Goal: Information Seeking & Learning: Learn about a topic

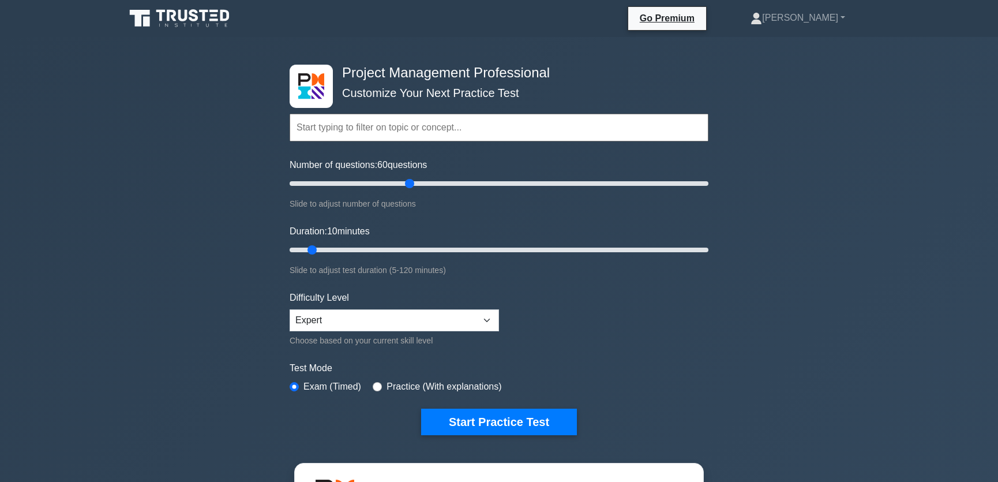
drag, startPoint x: 301, startPoint y: 185, endPoint x: 412, endPoint y: 186, distance: 111.3
type input "60"
click at [412, 186] on input "Number of questions: 60 questions" at bounding box center [499, 184] width 419 height 14
drag, startPoint x: 311, startPoint y: 250, endPoint x: 499, endPoint y: 254, distance: 188.1
type input "65"
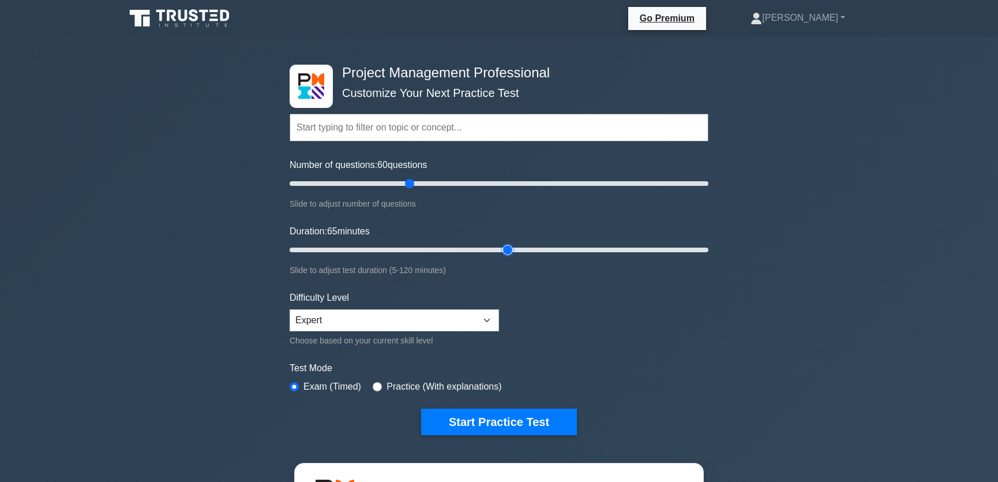
click at [499, 254] on input "Duration: 65 minutes" at bounding box center [499, 250] width 419 height 14
click at [508, 419] on button "Start Practice Test" at bounding box center [499, 421] width 156 height 27
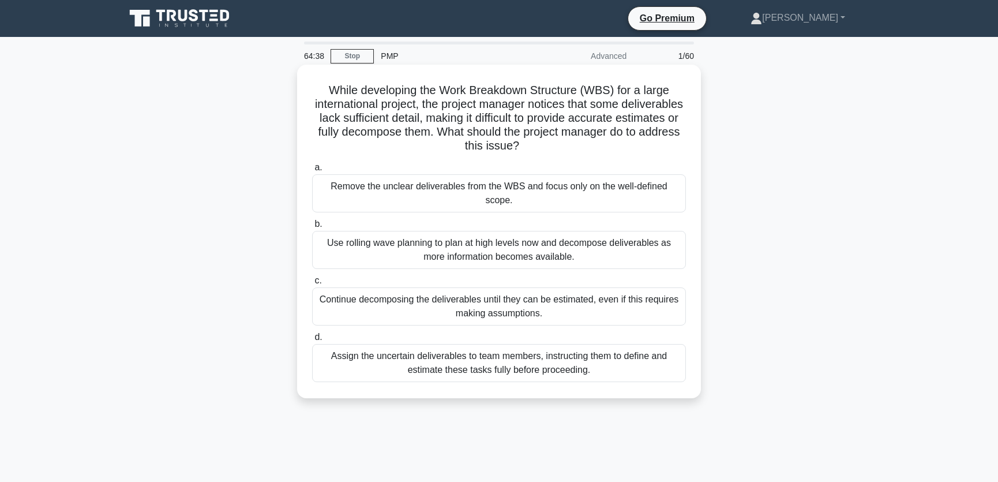
click at [396, 254] on div "Use rolling wave planning to plan at high levels now and decompose deliverables…" at bounding box center [499, 250] width 374 height 38
click at [312, 228] on input "b. Use rolling wave planning to plan at high levels now and decompose deliverab…" at bounding box center [312, 223] width 0 height 7
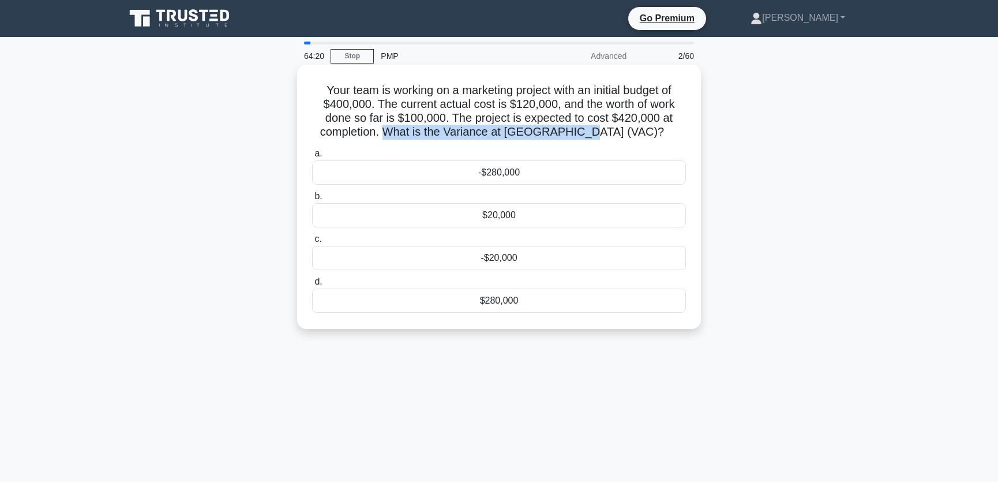
drag, startPoint x: 412, startPoint y: 134, endPoint x: 610, endPoint y: 134, distance: 197.8
click at [610, 134] on h5 "Your team is working on a marketing project with an initial budget of $400,000.…" at bounding box center [499, 111] width 376 height 57
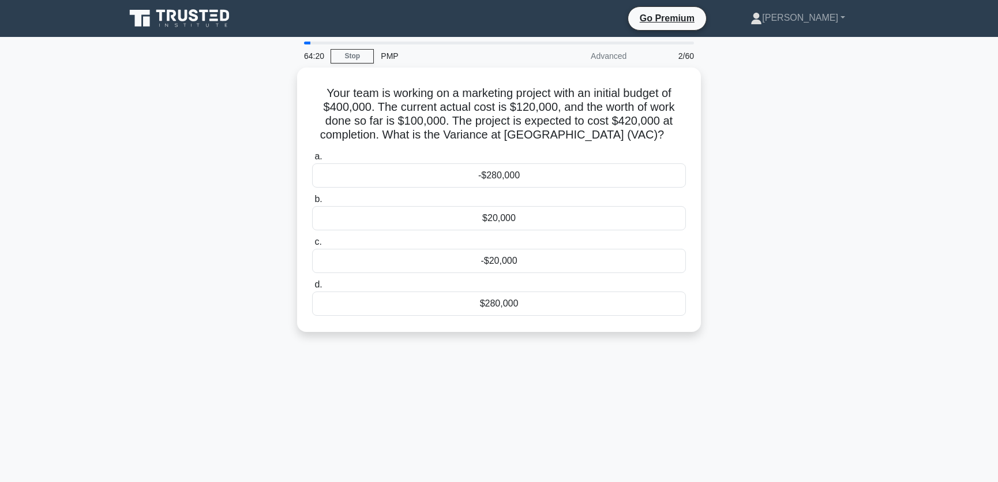
click at [773, 142] on div "Your team is working on a marketing project with an initial budget of $400,000.…" at bounding box center [498, 206] width 761 height 278
click at [521, 253] on div "-$20,000" at bounding box center [499, 258] width 374 height 24
click at [312, 243] on input "c. -$20,000" at bounding box center [312, 238] width 0 height 7
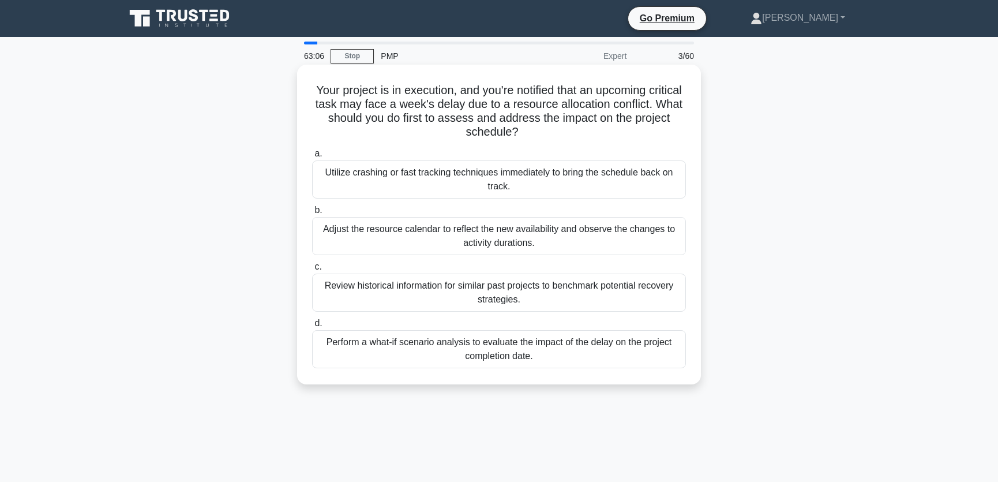
click at [392, 240] on div "Adjust the resource calendar to reflect the new availability and observe the ch…" at bounding box center [499, 236] width 374 height 38
click at [312, 214] on input "b. Adjust the resource calendar to reflect the new availability and observe the…" at bounding box center [312, 210] width 0 height 7
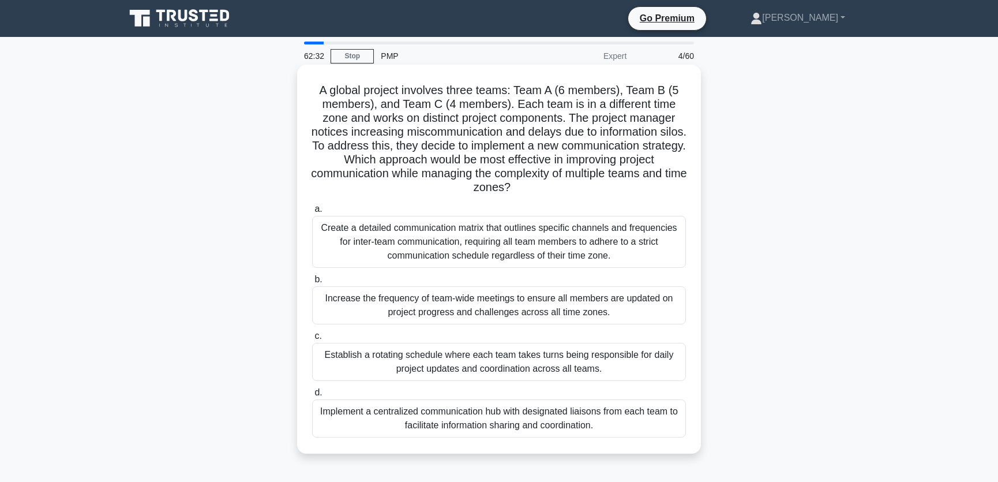
click at [367, 423] on div "Implement a centralized communication hub with designated liaisons from each te…" at bounding box center [499, 418] width 374 height 38
click at [312, 396] on input "d. Implement a centralized communication hub with designated liaisons from each…" at bounding box center [312, 392] width 0 height 7
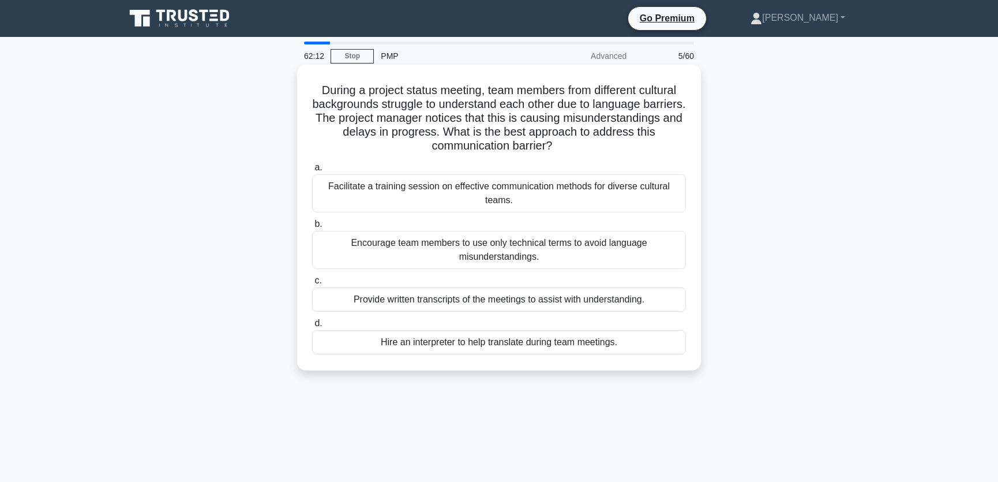
click at [452, 200] on div "Facilitate a training session on effective communication methods for diverse cu…" at bounding box center [499, 193] width 374 height 38
click at [312, 171] on input "a. Facilitate a training session on effective communication methods for diverse…" at bounding box center [312, 167] width 0 height 7
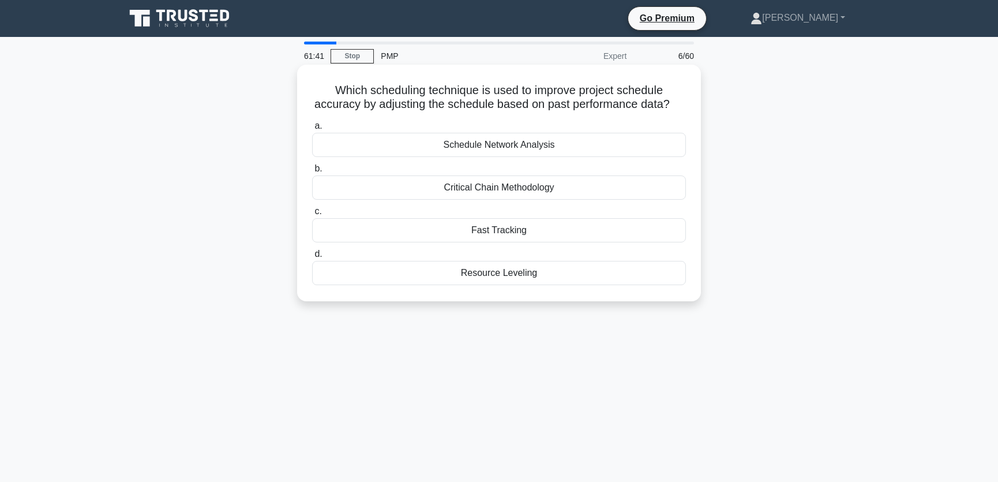
click at [509, 147] on div "Schedule Network Analysis" at bounding box center [499, 145] width 374 height 24
click at [312, 130] on input "a. Schedule Network Analysis" at bounding box center [312, 125] width 0 height 7
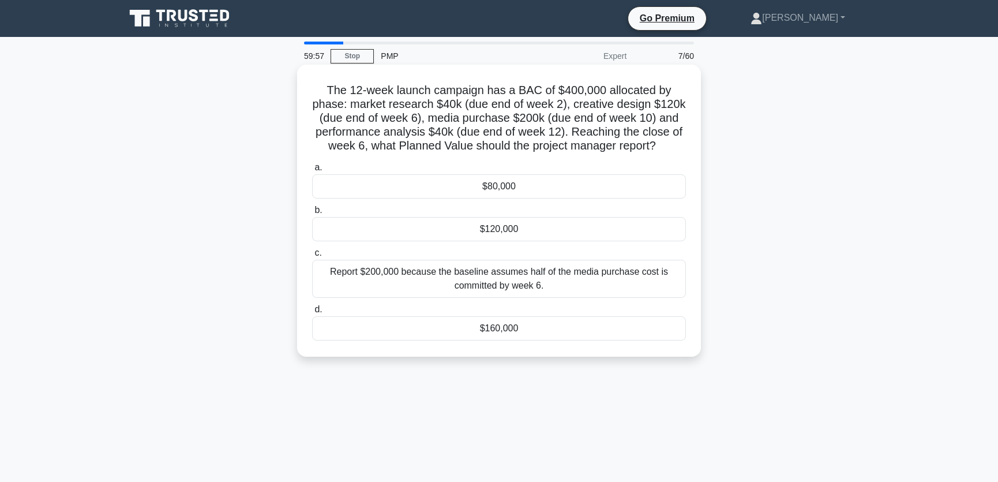
click at [463, 276] on div "Report $200,000 because the baseline assumes half of the media purchase cost is…" at bounding box center [499, 279] width 374 height 38
click at [312, 257] on input "c. Report $200,000 because the baseline assumes half of the media purchase cost…" at bounding box center [312, 252] width 0 height 7
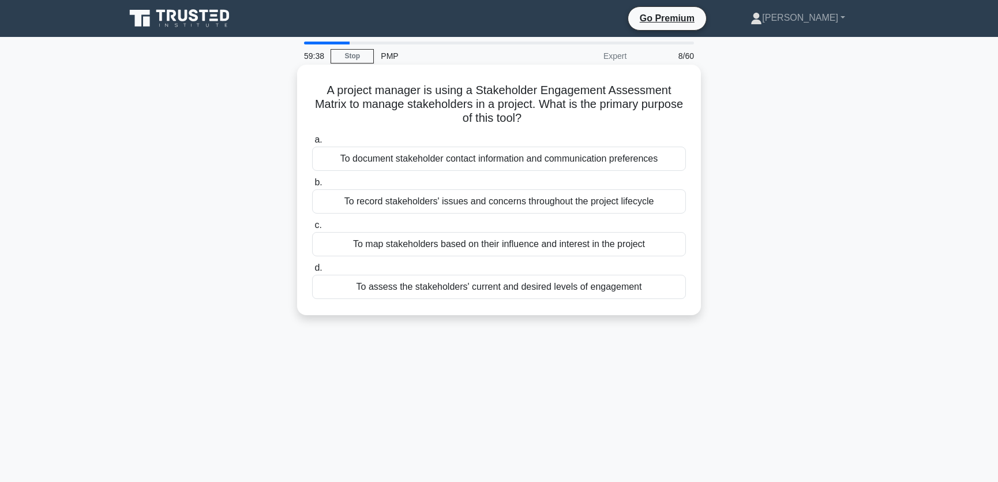
click at [404, 289] on div "To assess the stakeholders' current and desired levels of engagement" at bounding box center [499, 287] width 374 height 24
click at [312, 272] on input "d. To assess the stakeholders' current and desired levels of engagement" at bounding box center [312, 267] width 0 height 7
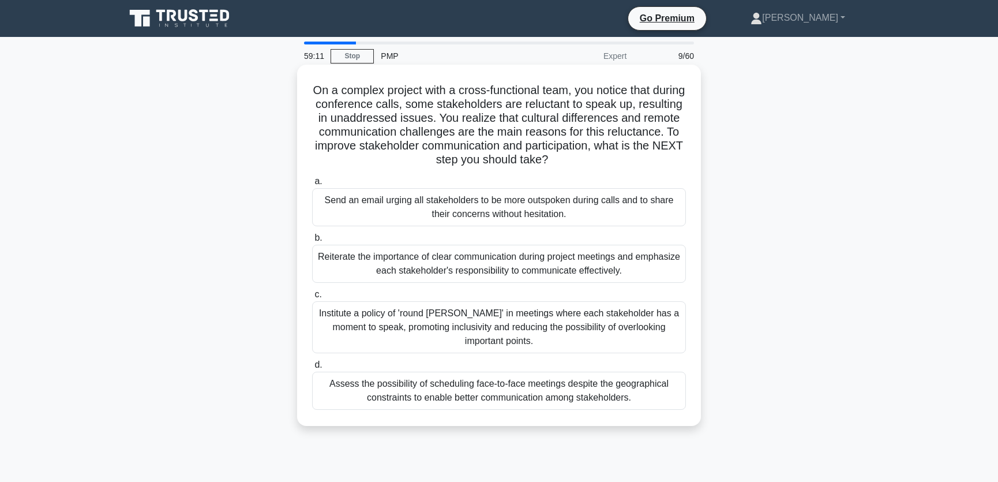
click at [367, 325] on div "Institute a policy of 'round [PERSON_NAME]' in meetings where each stakeholder …" at bounding box center [499, 327] width 374 height 52
click at [312, 298] on input "c. Institute a policy of 'round robin' in meetings where each stakeholder has a…" at bounding box center [312, 294] width 0 height 7
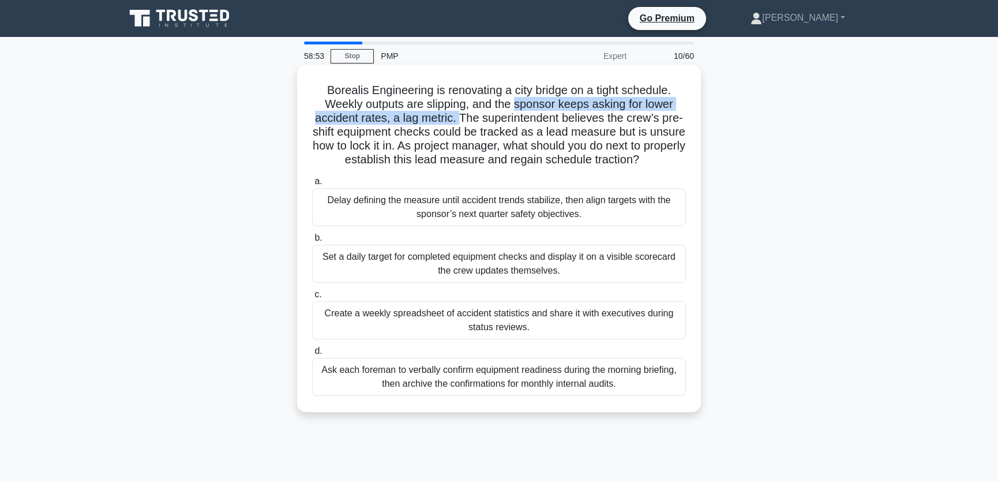
drag, startPoint x: 516, startPoint y: 103, endPoint x: 456, endPoint y: 118, distance: 61.8
click at [456, 118] on h5 "Borealis Engineering is renovating a city bridge on a tight schedule. Weekly ou…" at bounding box center [499, 125] width 376 height 84
click at [404, 264] on div "Set a daily target for completed equipment checks and display it on a visible s…" at bounding box center [499, 264] width 374 height 38
click at [312, 242] on input "b. Set a daily target for completed equipment checks and display it on a visibl…" at bounding box center [312, 237] width 0 height 7
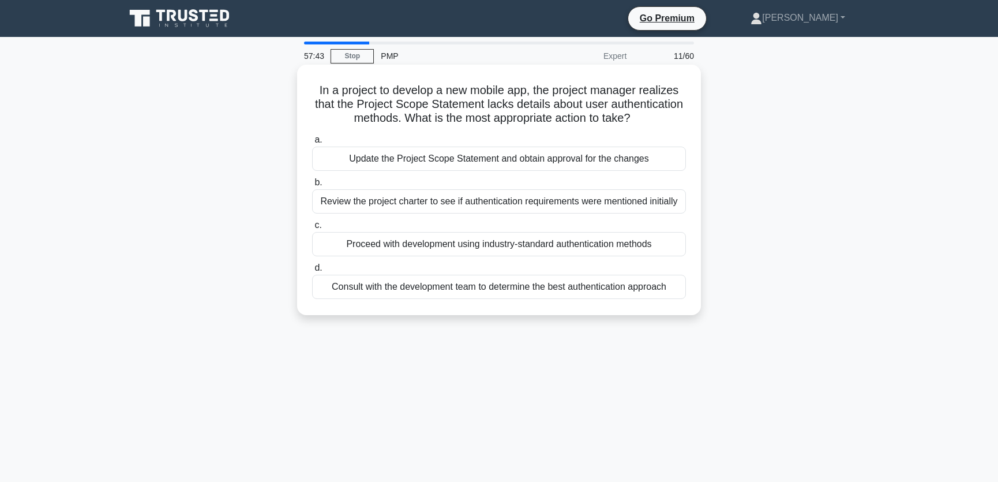
click at [475, 201] on div "Review the project charter to see if authentication requirements were mentioned…" at bounding box center [499, 201] width 374 height 24
click at [312, 186] on input "b. Review the project charter to see if authentication requirements were mentio…" at bounding box center [312, 182] width 0 height 7
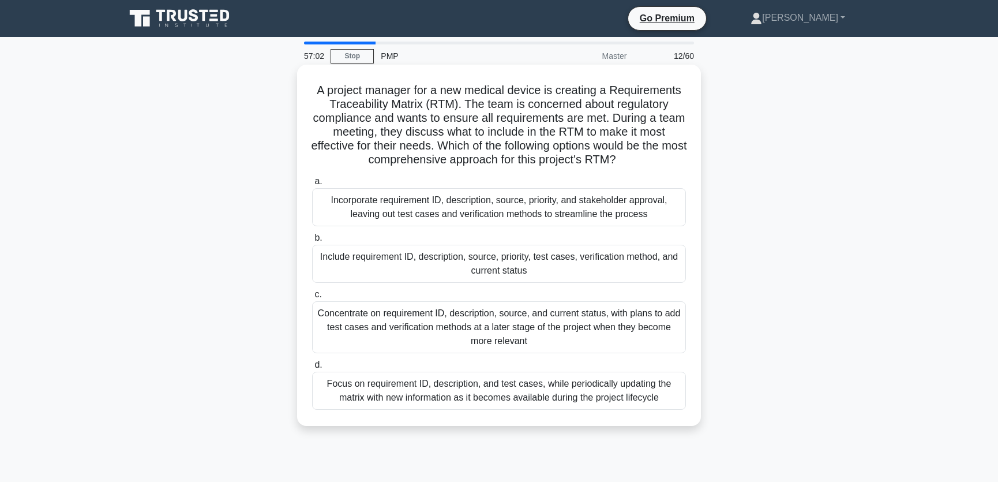
click at [340, 269] on div "Include requirement ID, description, source, priority, test cases, verification…" at bounding box center [499, 264] width 374 height 38
click at [312, 242] on input "b. Include requirement ID, description, source, priority, test cases, verificat…" at bounding box center [312, 237] width 0 height 7
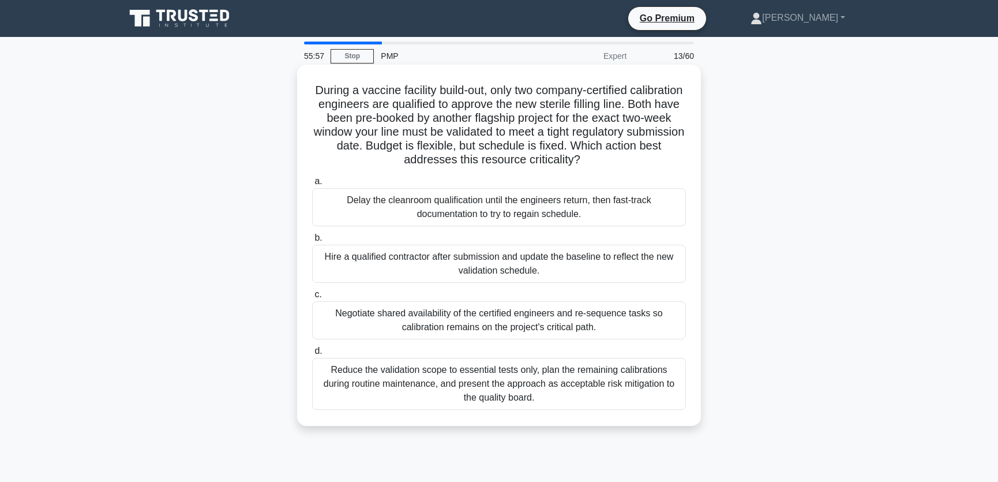
click at [385, 323] on div "Negotiate shared availability of the certified engineers and re-sequence tasks …" at bounding box center [499, 320] width 374 height 38
click at [312, 298] on input "c. Negotiate shared availability of the certified engineers and re-sequence tas…" at bounding box center [312, 294] width 0 height 7
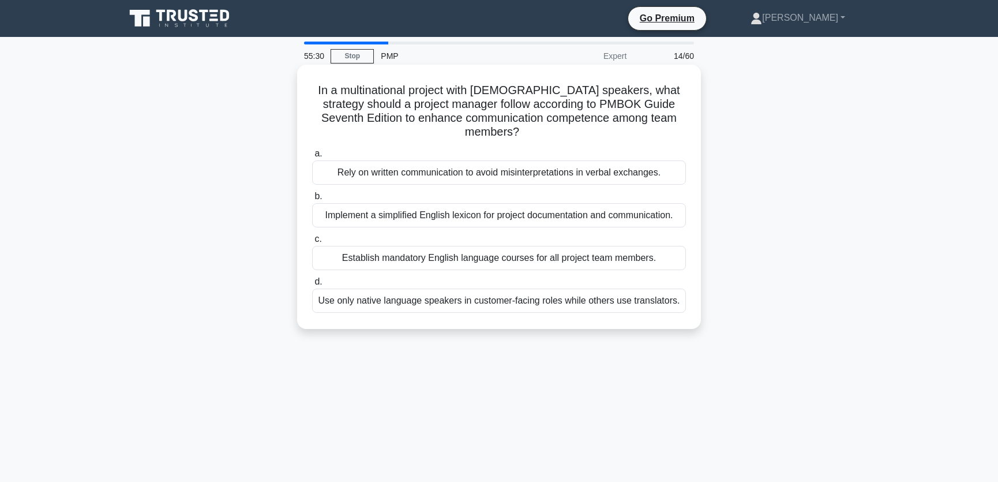
click at [389, 215] on div "Implement a simplified English lexicon for project documentation and communicat…" at bounding box center [499, 215] width 374 height 24
click at [312, 200] on input "b. Implement a simplified English lexicon for project documentation and communi…" at bounding box center [312, 196] width 0 height 7
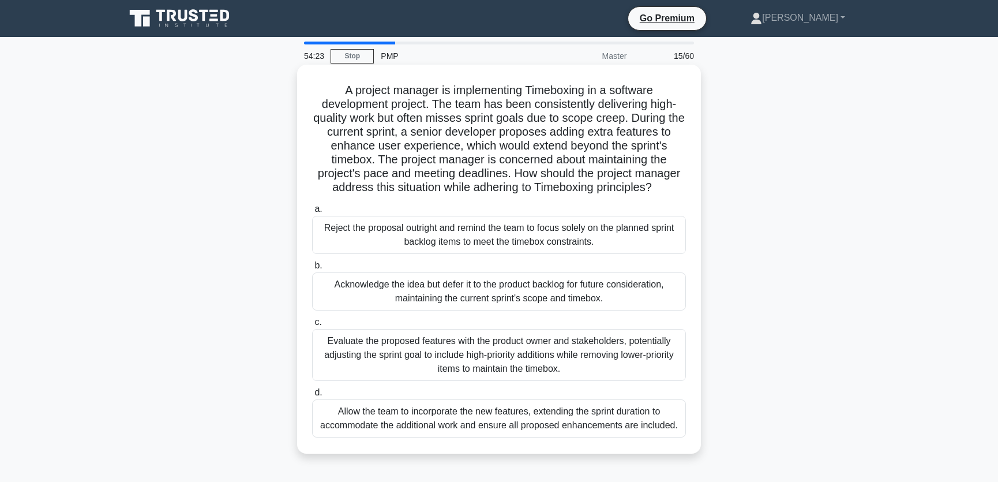
click at [603, 287] on div "Acknowledge the idea but defer it to the product backlog for future considerati…" at bounding box center [499, 291] width 374 height 38
click at [312, 269] on input "b. Acknowledge the idea but defer it to the product backlog for future consider…" at bounding box center [312, 265] width 0 height 7
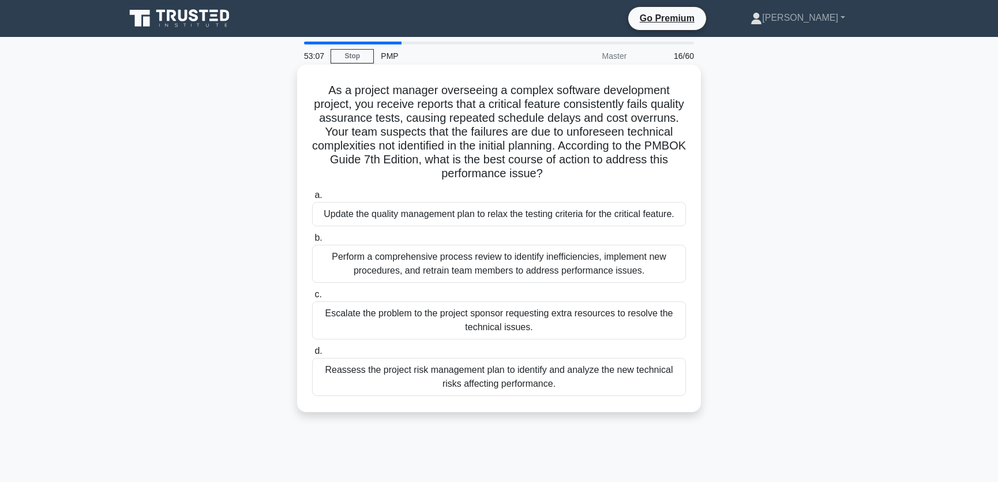
click at [372, 382] on div "Reassess the project risk management plan to identify and analyze the new techn…" at bounding box center [499, 377] width 374 height 38
click at [312, 355] on input "d. Reassess the project risk management plan to identify and analyze the new te…" at bounding box center [312, 350] width 0 height 7
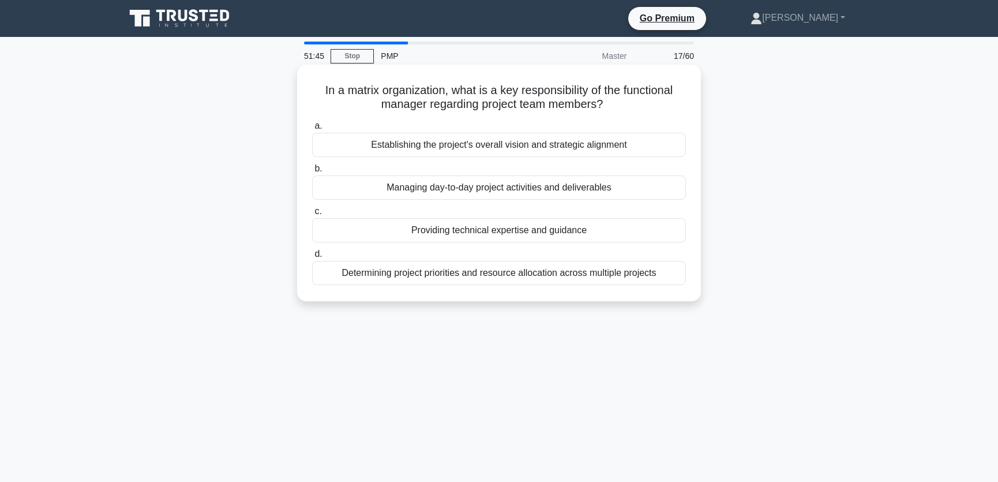
click at [524, 274] on div "Determining project priorities and resource allocation across multiple projects" at bounding box center [499, 273] width 374 height 24
click at [312, 258] on input "d. Determining project priorities and resource allocation across multiple proje…" at bounding box center [312, 253] width 0 height 7
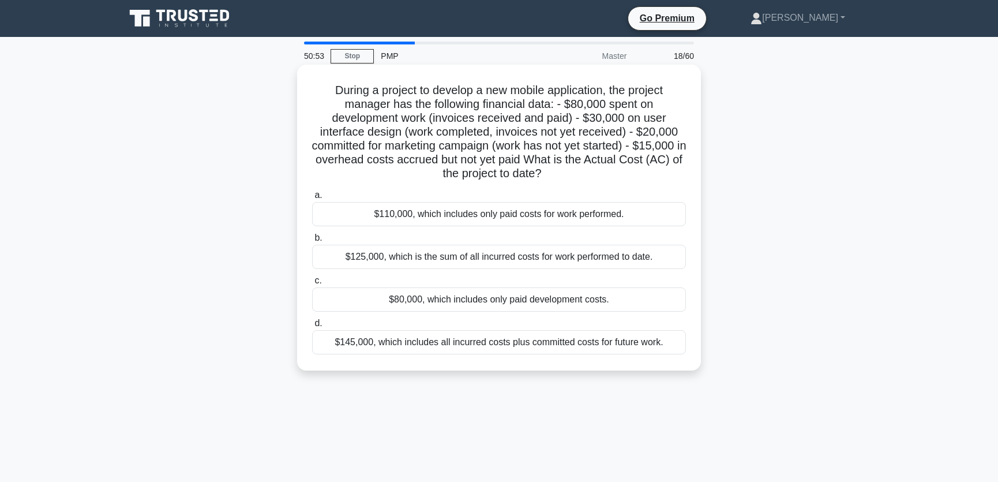
click at [435, 299] on div "$80,000, which includes only paid development costs." at bounding box center [499, 299] width 374 height 24
click at [312, 284] on input "c. $80,000, which includes only paid development costs." at bounding box center [312, 280] width 0 height 7
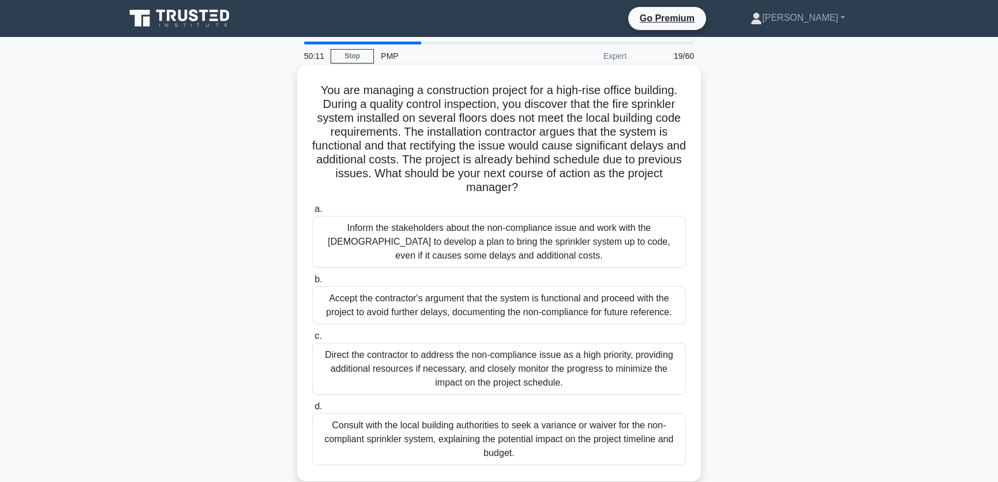
click at [620, 375] on div "Direct the contractor to address the non-compliance issue as a high priority, p…" at bounding box center [499, 369] width 374 height 52
click at [312, 340] on input "c. Direct the contractor to address the non-compliance issue as a high priority…" at bounding box center [312, 335] width 0 height 7
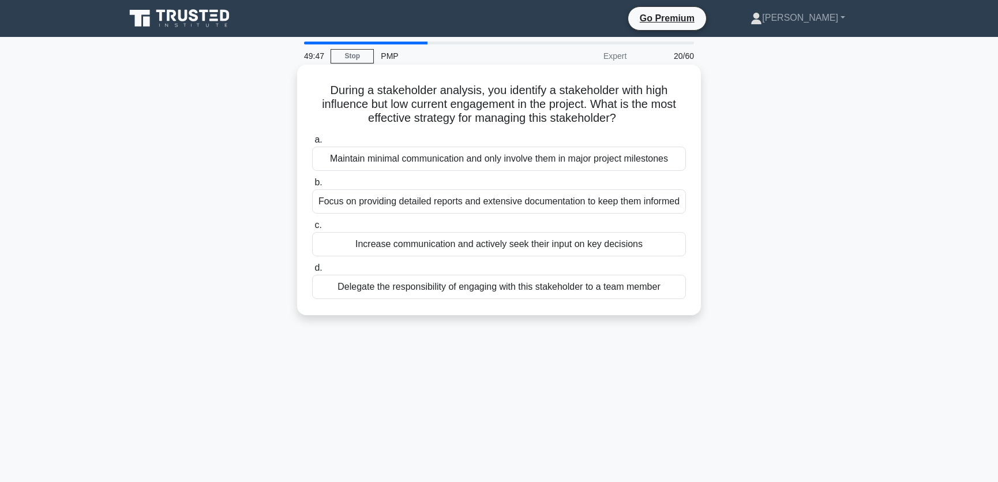
click at [444, 256] on div "Increase communication and actively seek their input on key decisions" at bounding box center [499, 244] width 374 height 24
click at [312, 229] on input "c. Increase communication and actively seek their input on key decisions" at bounding box center [312, 224] width 0 height 7
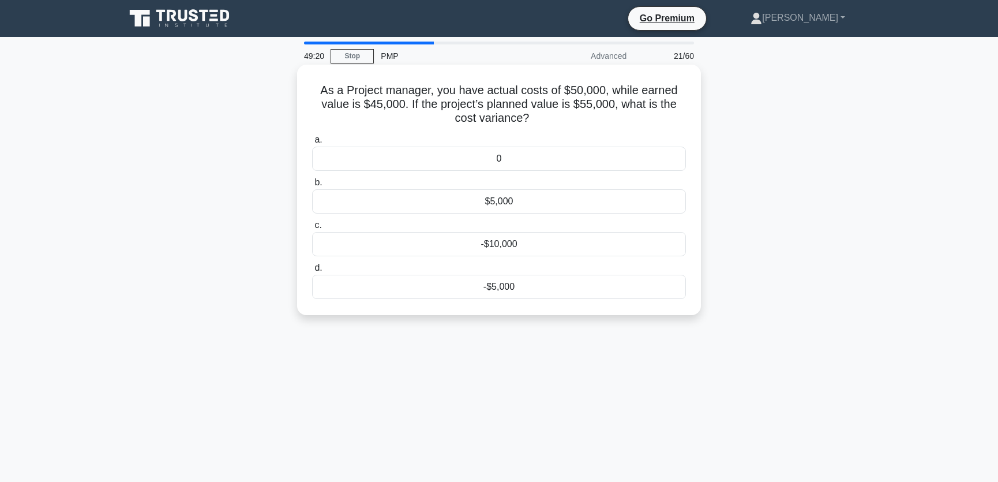
click at [506, 291] on div "-$5,000" at bounding box center [499, 287] width 374 height 24
click at [312, 272] on input "d. -$5,000" at bounding box center [312, 267] width 0 height 7
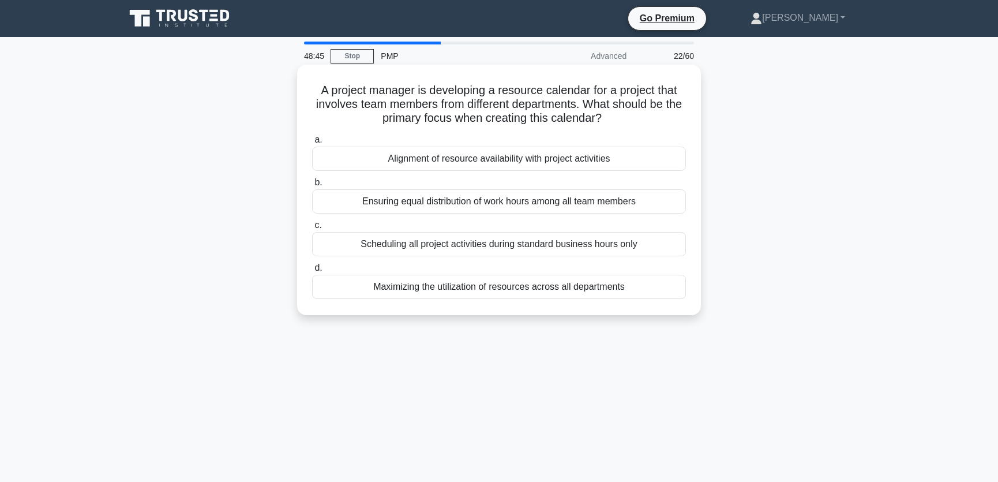
click at [618, 154] on div "Alignment of resource availability with project activities" at bounding box center [499, 159] width 374 height 24
click at [312, 144] on input "a. Alignment of resource availability with project activities" at bounding box center [312, 139] width 0 height 7
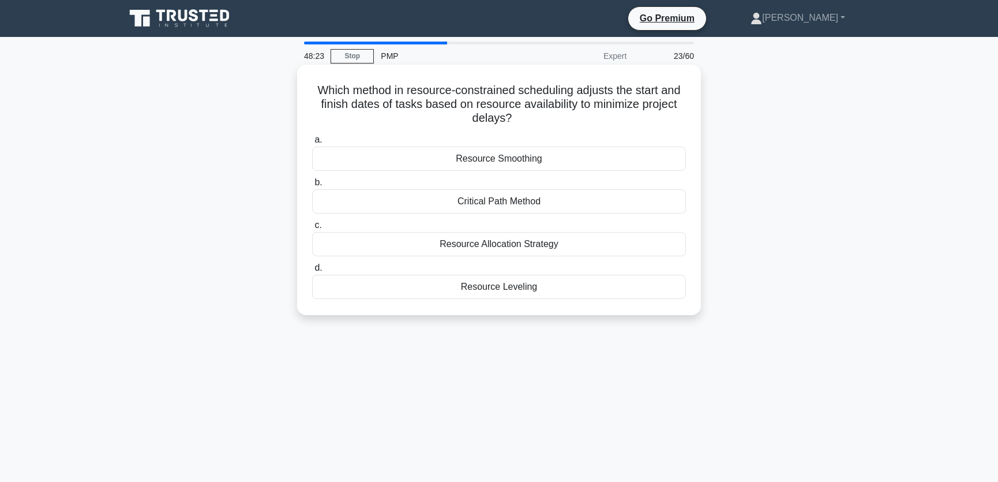
click at [540, 162] on div "Resource Smoothing" at bounding box center [499, 159] width 374 height 24
click at [312, 144] on input "a. Resource Smoothing" at bounding box center [312, 139] width 0 height 7
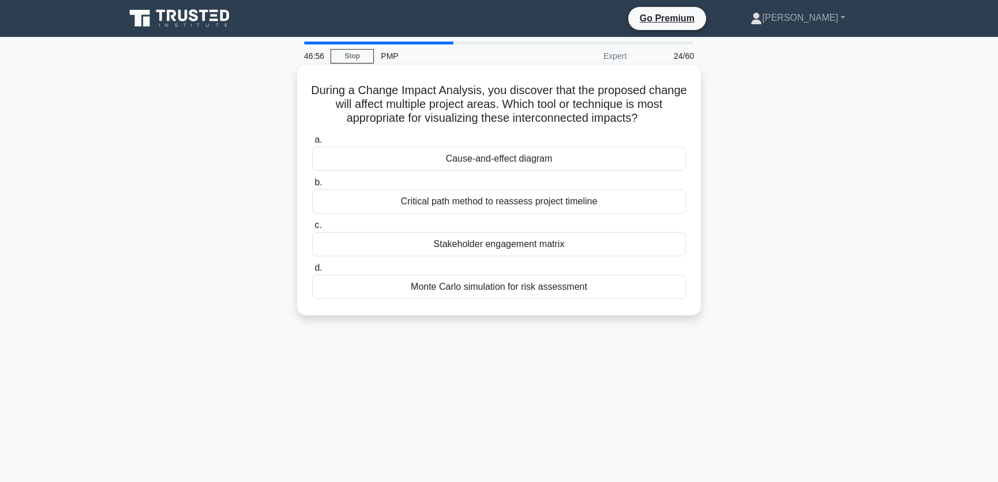
click at [562, 162] on div "Cause-and-effect diagram" at bounding box center [499, 159] width 374 height 24
click at [312, 144] on input "a. Cause-and-effect diagram" at bounding box center [312, 139] width 0 height 7
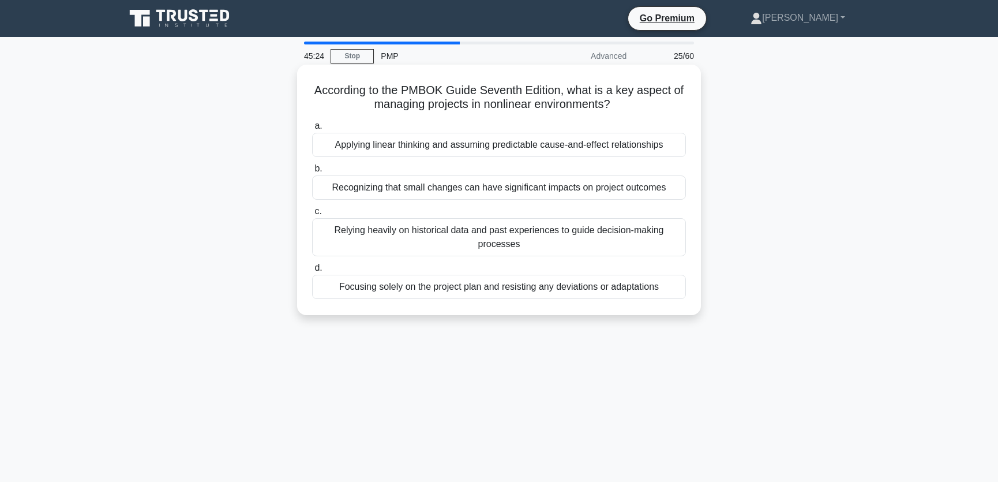
click at [464, 190] on div "Recognizing that small changes can have significant impacts on project outcomes" at bounding box center [499, 187] width 374 height 24
click at [312, 172] on input "b. Recognizing that small changes can have significant impacts on project outco…" at bounding box center [312, 168] width 0 height 7
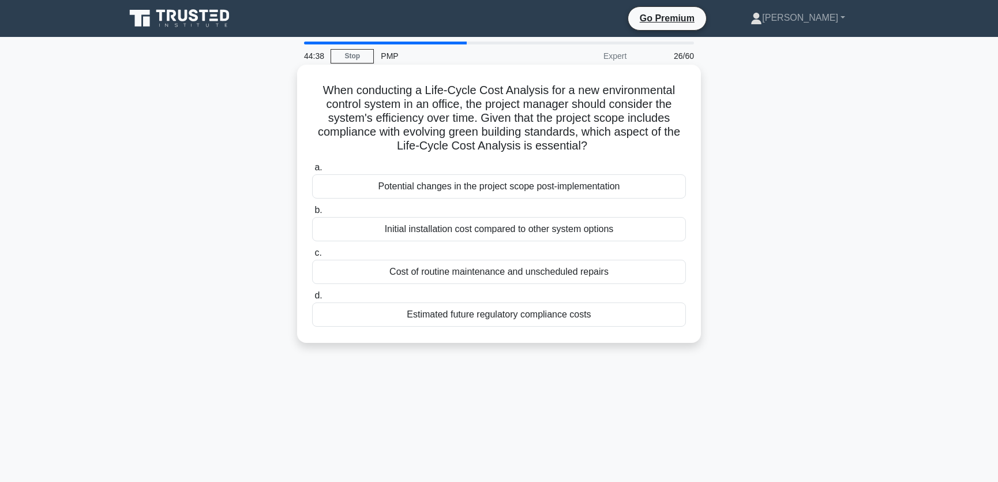
click at [607, 312] on div "Estimated future regulatory compliance costs" at bounding box center [499, 314] width 374 height 24
click at [312, 299] on input "d. Estimated future regulatory compliance costs" at bounding box center [312, 295] width 0 height 7
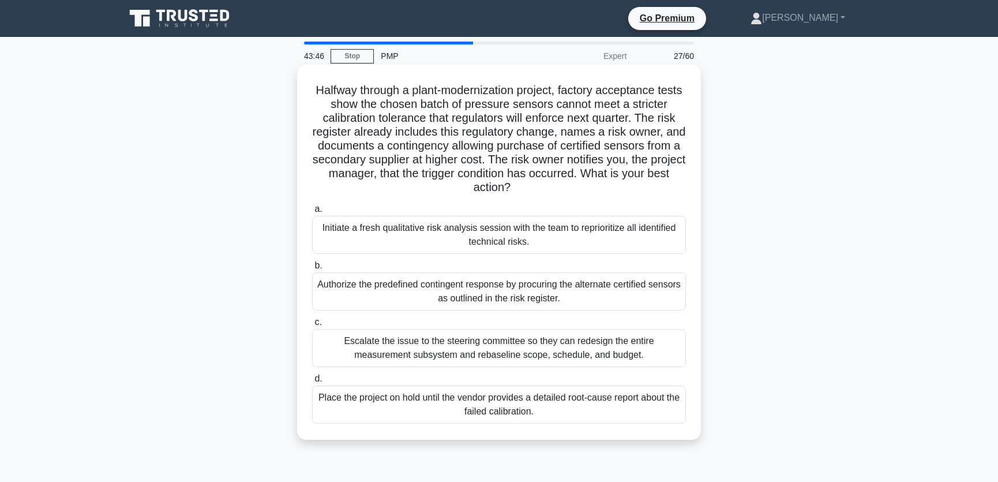
click at [382, 294] on div "Authorize the predefined contingent response by procuring the alternate certifi…" at bounding box center [499, 291] width 374 height 38
click at [312, 269] on input "b. Authorize the predefined contingent response by procuring the alternate cert…" at bounding box center [312, 265] width 0 height 7
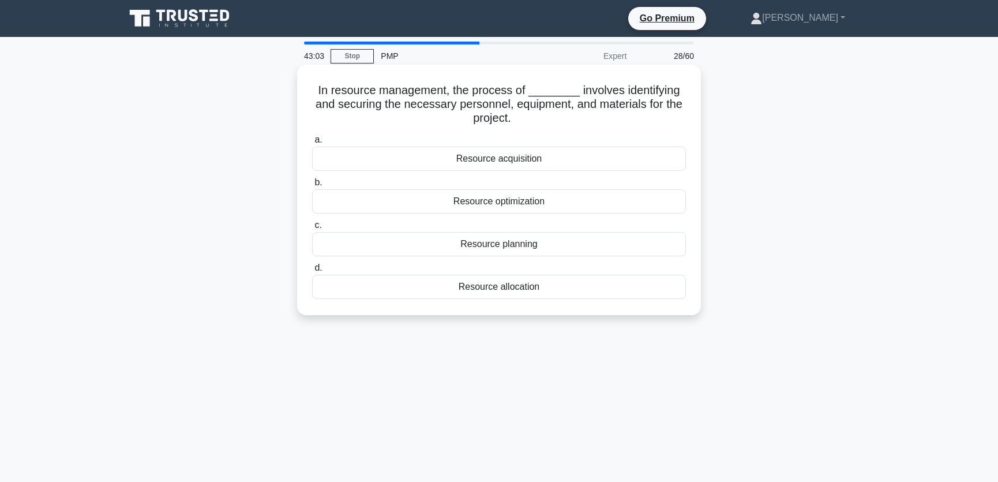
click at [545, 242] on div "Resource planning" at bounding box center [499, 244] width 374 height 24
click at [312, 229] on input "c. Resource planning" at bounding box center [312, 224] width 0 height 7
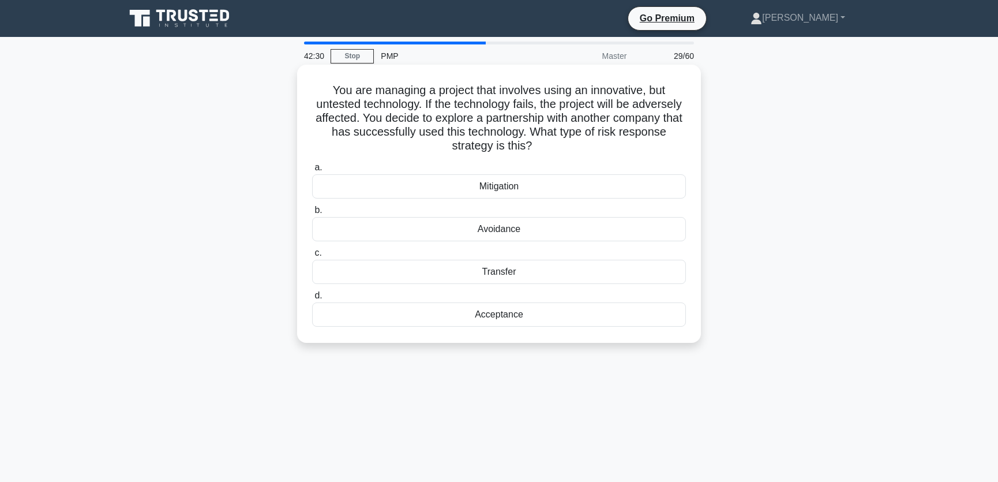
click at [506, 185] on div "Mitigation" at bounding box center [499, 186] width 374 height 24
click at [312, 171] on input "a. Mitigation" at bounding box center [312, 167] width 0 height 7
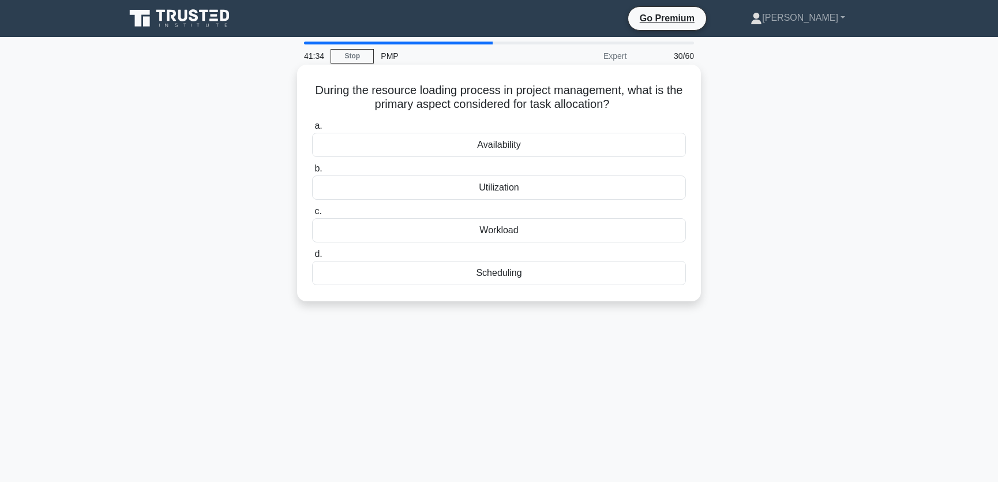
click at [516, 228] on div "Workload" at bounding box center [499, 230] width 374 height 24
click at [312, 215] on input "c. Workload" at bounding box center [312, 211] width 0 height 7
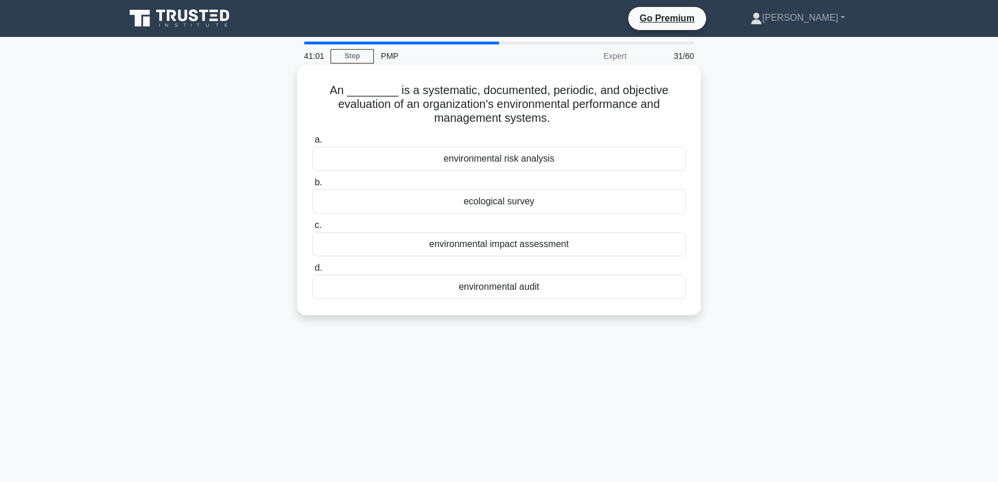
click at [550, 287] on div "environmental audit" at bounding box center [499, 287] width 374 height 24
click at [312, 272] on input "d. environmental audit" at bounding box center [312, 267] width 0 height 7
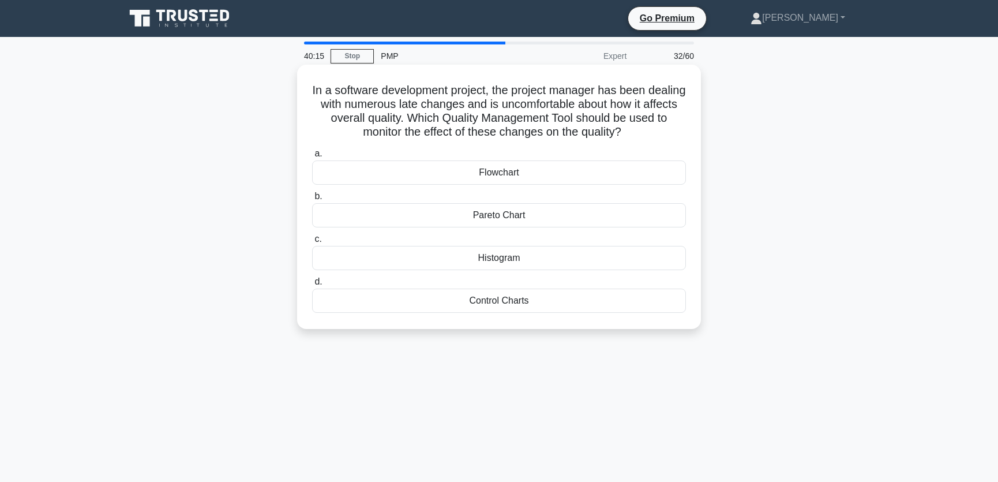
click at [539, 301] on div "Control Charts" at bounding box center [499, 300] width 374 height 24
click at [312, 286] on input "d. Control Charts" at bounding box center [312, 281] width 0 height 7
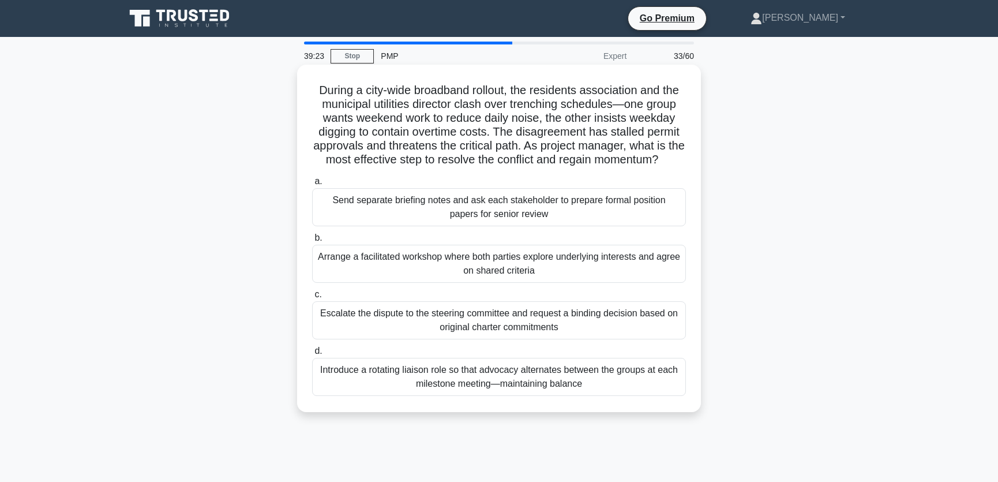
click at [388, 280] on div "Arrange a facilitated workshop where both parties explore underlying interests …" at bounding box center [499, 264] width 374 height 38
click at [312, 242] on input "b. Arrange a facilitated workshop where both parties explore underlying interes…" at bounding box center [312, 237] width 0 height 7
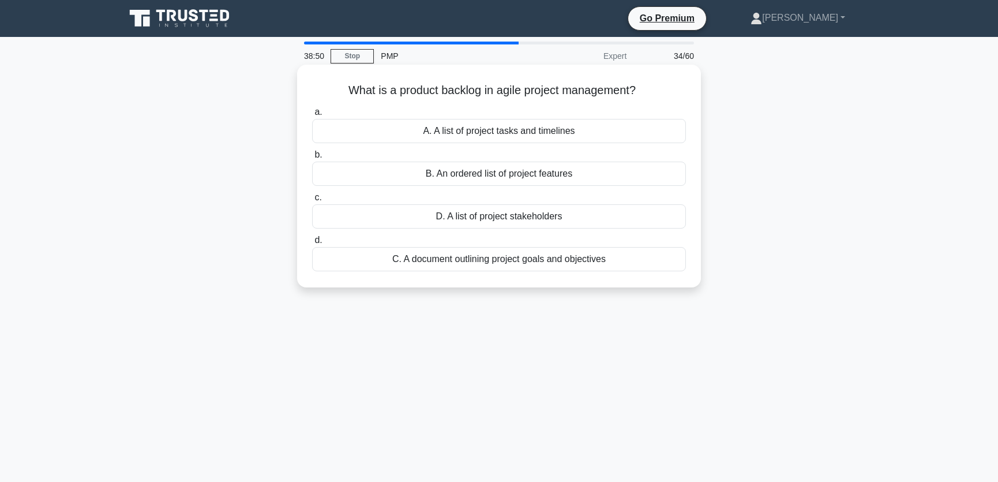
click at [591, 173] on div "B. An ordered list of project features" at bounding box center [499, 174] width 374 height 24
click at [312, 159] on input "b. B. An ordered list of project features" at bounding box center [312, 154] width 0 height 7
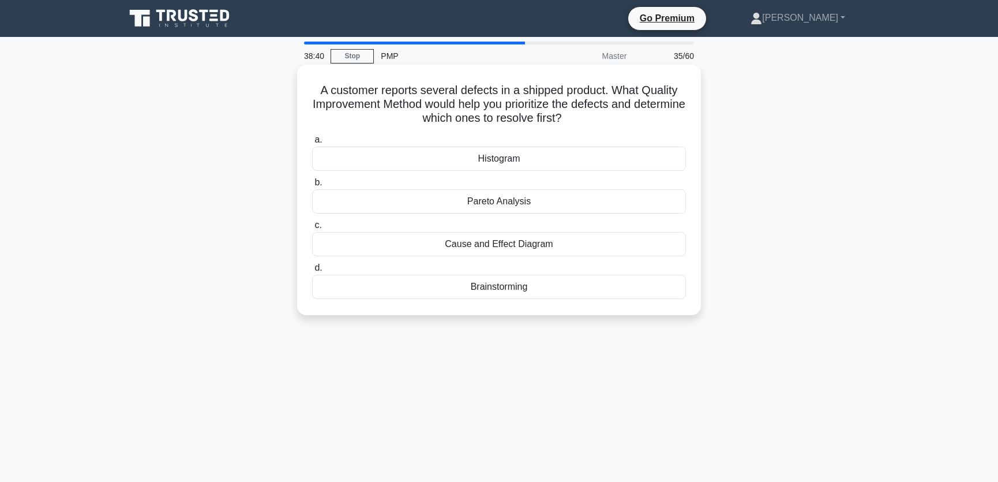
drag, startPoint x: 460, startPoint y: 117, endPoint x: 600, endPoint y: 116, distance: 140.2
click at [600, 116] on h5 "A customer reports several defects in a shipped product. What Quality Improveme…" at bounding box center [499, 104] width 376 height 43
click at [784, 110] on div "A customer reports several defects in a shipped product. What Quality Improveme…" at bounding box center [498, 199] width 761 height 264
click at [520, 287] on div "Brainstorming" at bounding box center [499, 287] width 374 height 24
click at [312, 272] on input "d. Brainstorming" at bounding box center [312, 267] width 0 height 7
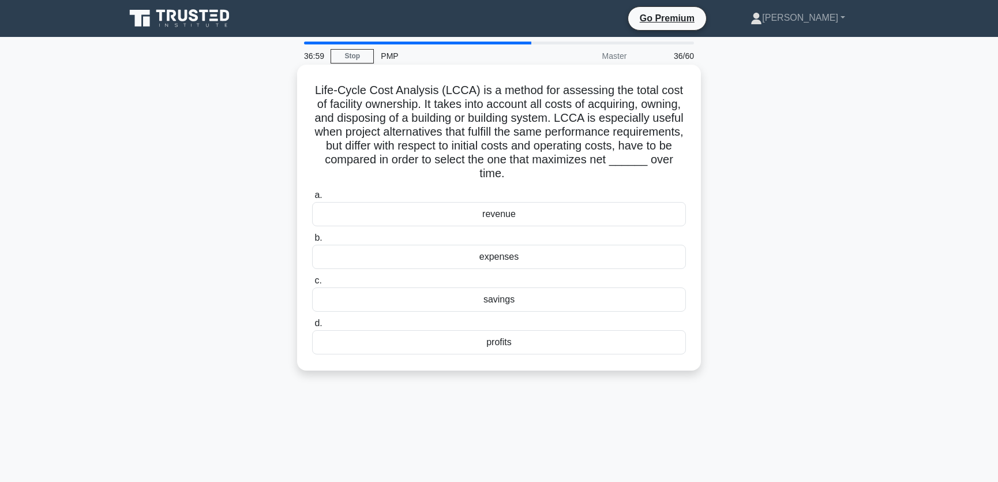
click at [517, 341] on div "profits" at bounding box center [499, 342] width 374 height 24
click at [312, 327] on input "d. profits" at bounding box center [312, 323] width 0 height 7
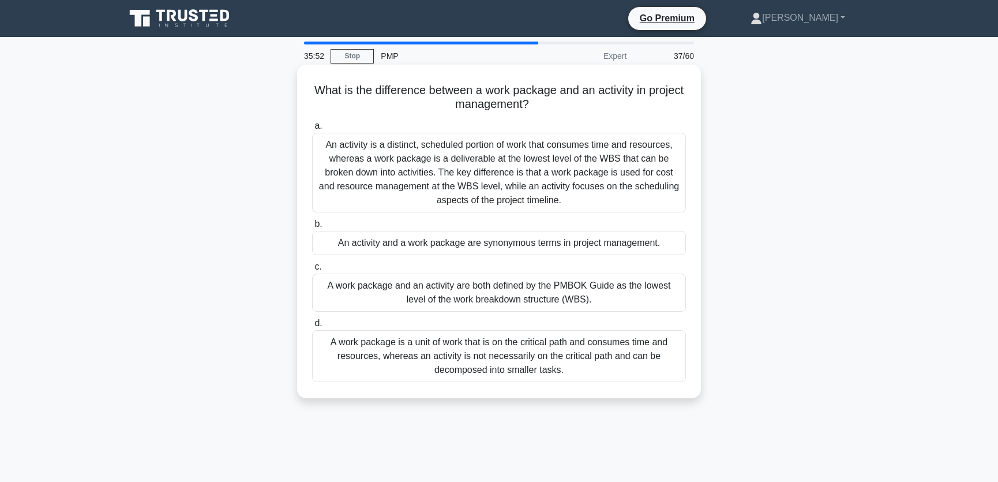
click at [394, 185] on div "An activity is a distinct, scheduled portion of work that consumes time and res…" at bounding box center [499, 173] width 374 height 80
click at [312, 130] on input "a. An activity is a distinct, scheduled portion of work that consumes time and …" at bounding box center [312, 125] width 0 height 7
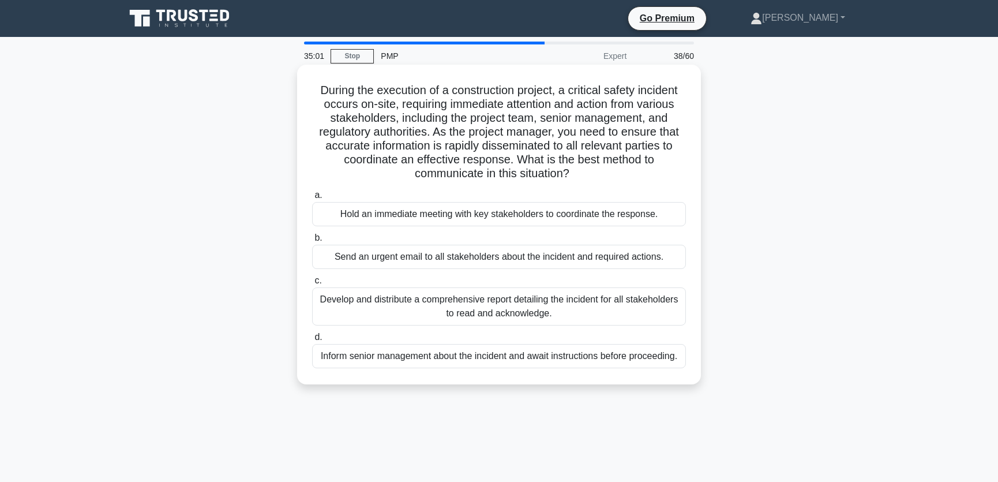
click at [512, 216] on div "Hold an immediate meeting with key stakeholders to coordinate the response." at bounding box center [499, 214] width 374 height 24
click at [312, 199] on input "a. Hold an immediate meeting with key stakeholders to coordinate the response." at bounding box center [312, 195] width 0 height 7
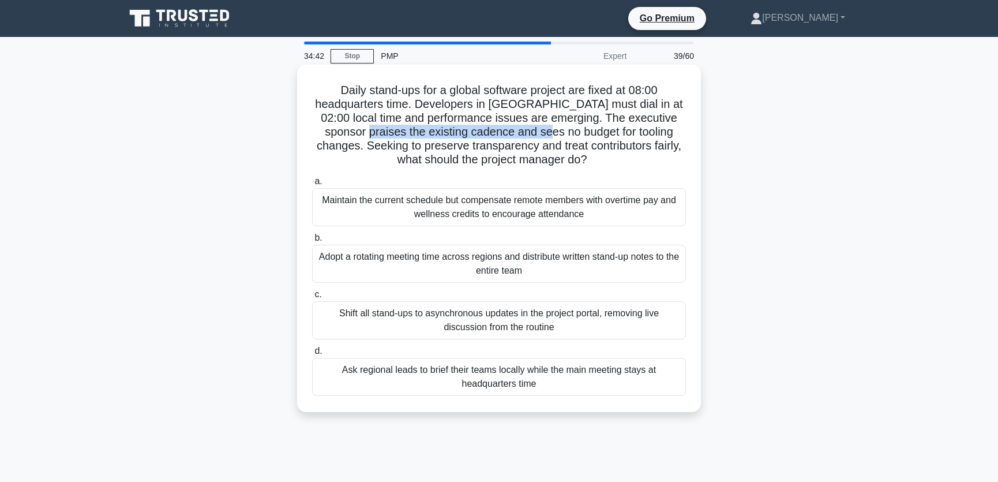
drag, startPoint x: 343, startPoint y: 133, endPoint x: 532, endPoint y: 133, distance: 189.8
click at [532, 133] on h5 "Daily stand-ups for a global software project are fixed at 08:00 headquarters t…" at bounding box center [499, 125] width 376 height 84
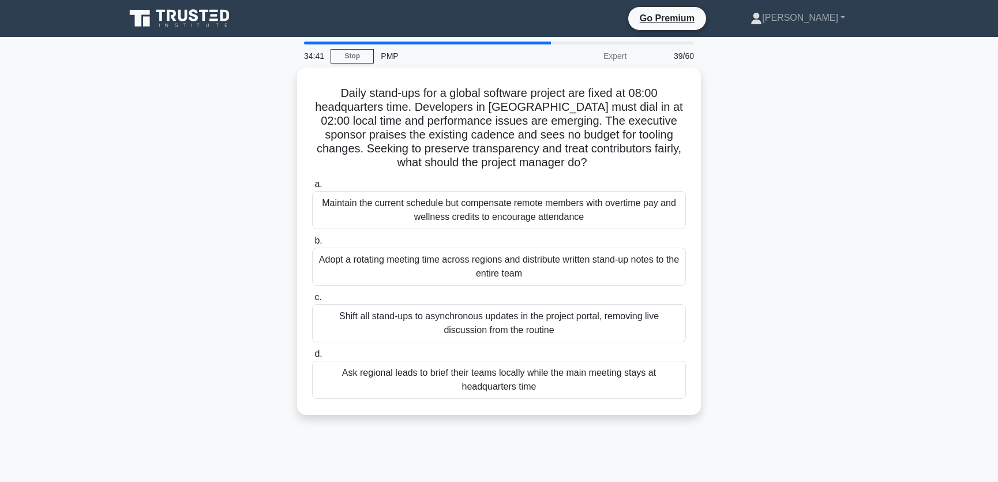
click at [808, 149] on div "Daily stand-ups for a global software project are fixed at 08:00 headquarters t…" at bounding box center [498, 247] width 761 height 361
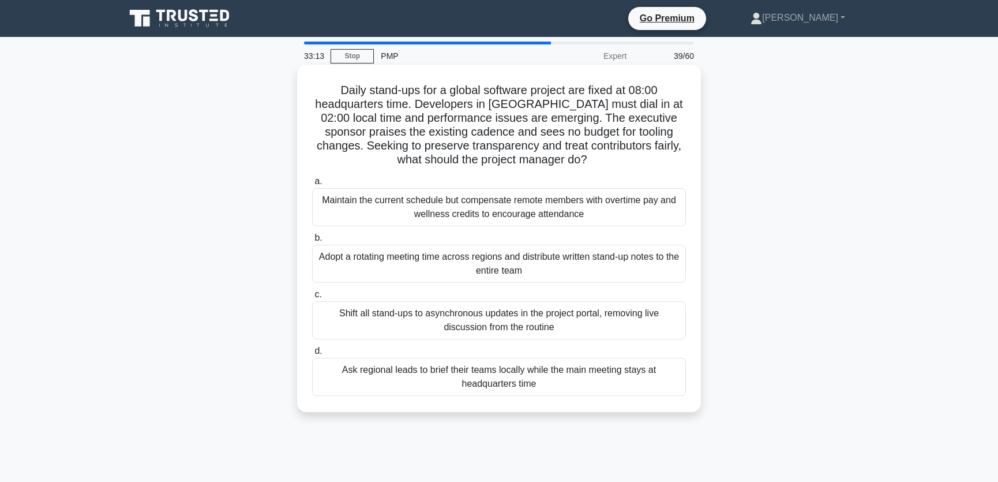
click at [398, 269] on div "Adopt a rotating meeting time across regions and distribute written stand-up no…" at bounding box center [499, 264] width 374 height 38
click at [312, 242] on input "b. Adopt a rotating meeting time across regions and distribute written stand-up…" at bounding box center [312, 237] width 0 height 7
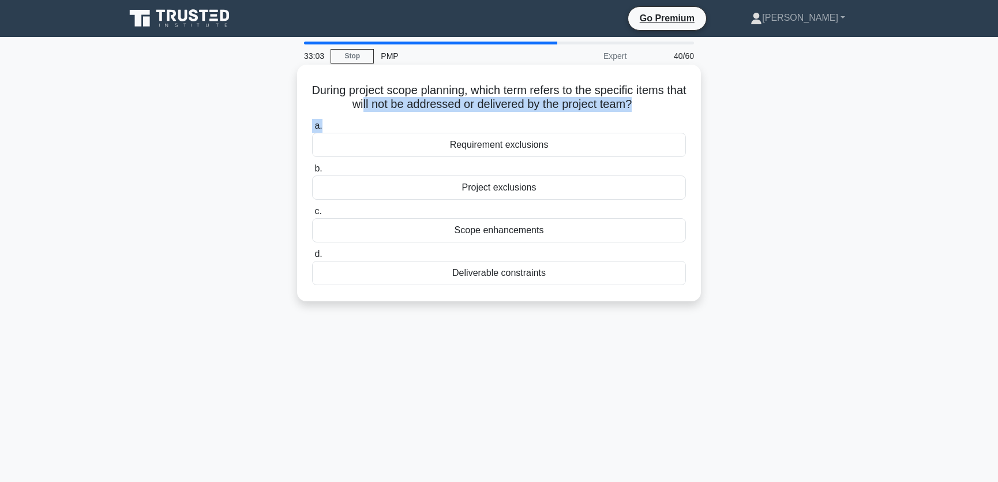
drag, startPoint x: 370, startPoint y: 103, endPoint x: 610, endPoint y: 118, distance: 240.4
click at [610, 118] on div "During project scope planning, which term refers to the specific items that wil…" at bounding box center [499, 182] width 395 height 227
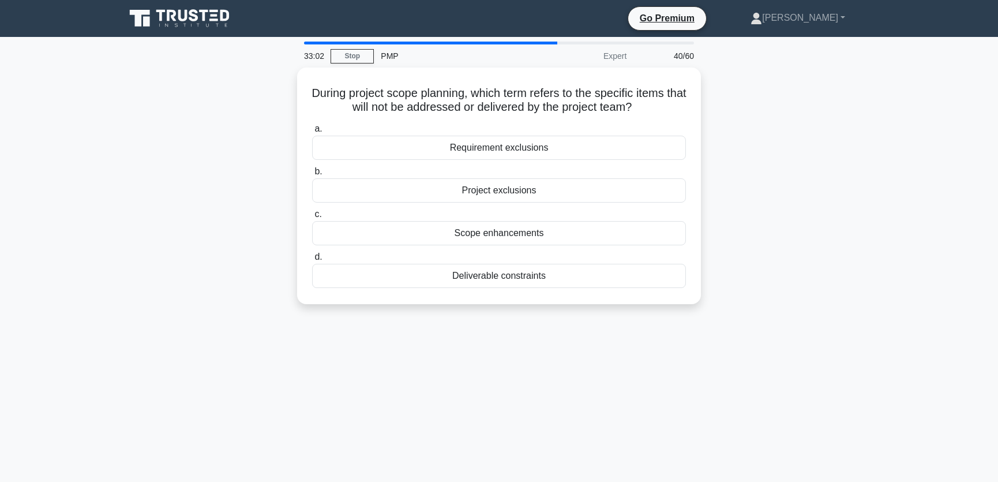
click at [910, 220] on main "33:02 Stop PMP Expert 40/60 During project scope planning, which term refers to…" at bounding box center [499, 330] width 998 height 586
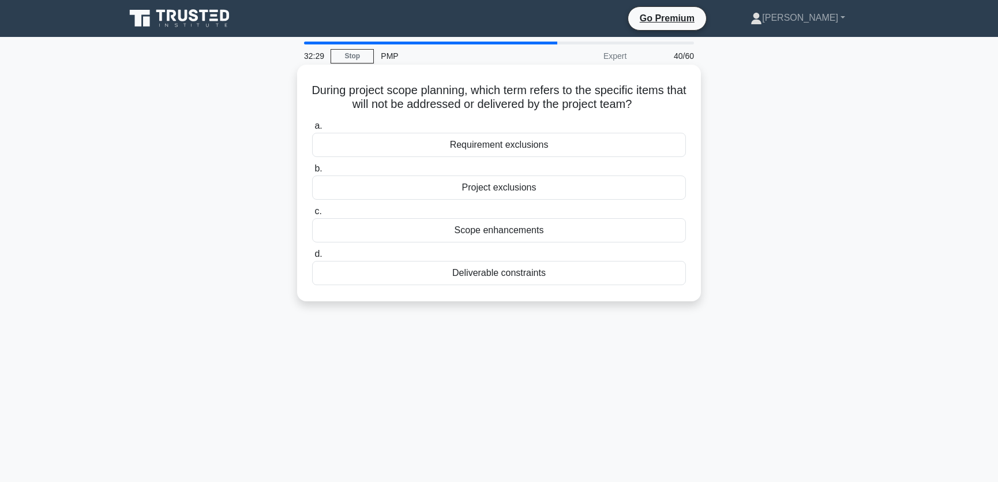
click at [546, 186] on div "Project exclusions" at bounding box center [499, 187] width 374 height 24
click at [312, 172] on input "b. Project exclusions" at bounding box center [312, 168] width 0 height 7
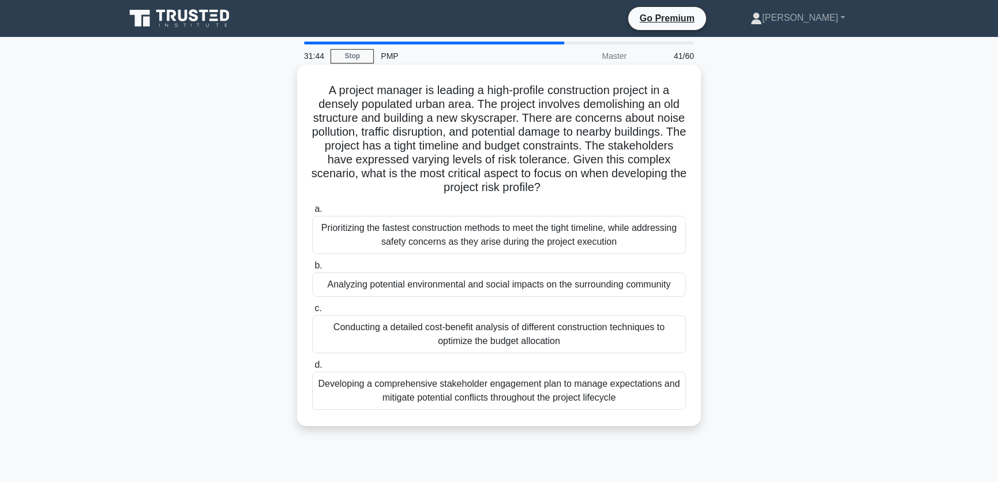
click at [467, 392] on div "Developing a comprehensive stakeholder engagement plan to manage expectations a…" at bounding box center [499, 390] width 374 height 38
click at [312, 369] on input "d. Developing a comprehensive stakeholder engagement plan to manage expectation…" at bounding box center [312, 364] width 0 height 7
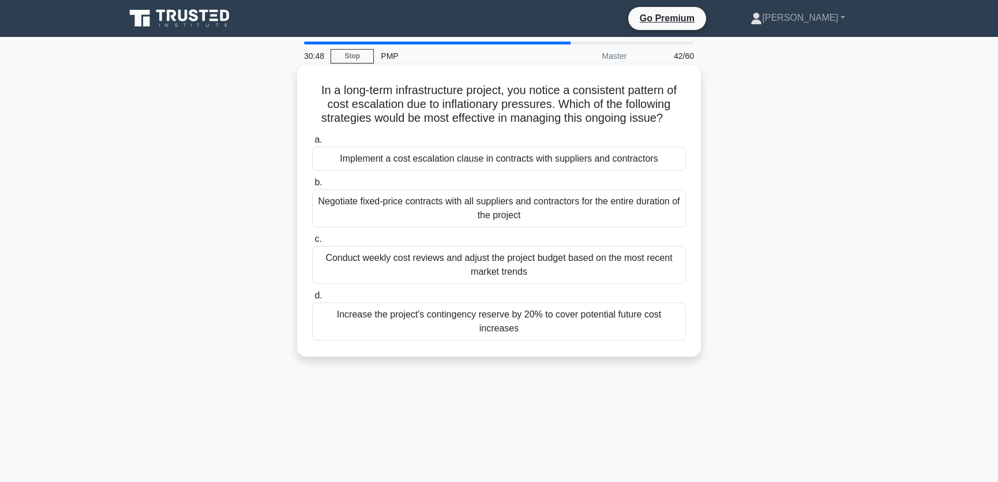
click at [428, 271] on div "Conduct weekly cost reviews and adjust the project budget based on the most rec…" at bounding box center [499, 265] width 374 height 38
click at [312, 243] on input "c. Conduct weekly cost reviews and adjust the project budget based on the most …" at bounding box center [312, 238] width 0 height 7
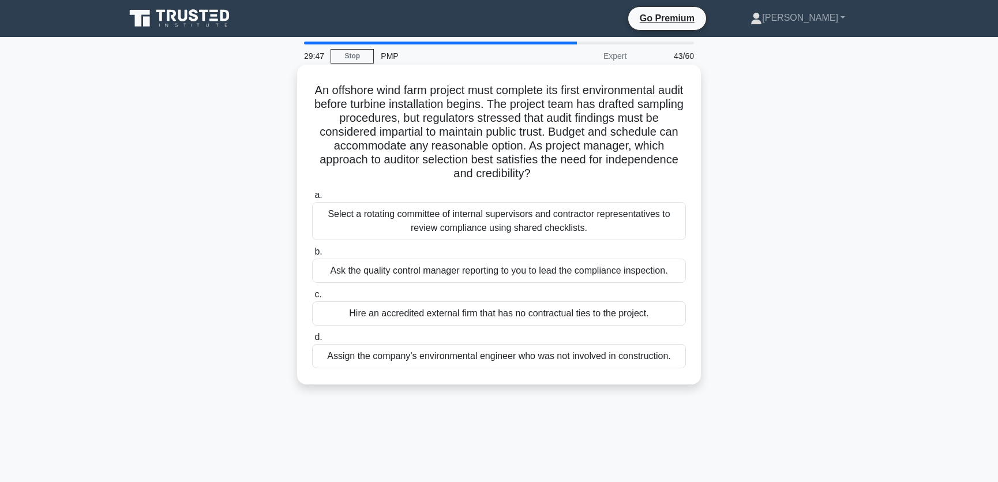
click at [405, 311] on div "Hire an accredited external firm that has no contractual ties to the project." at bounding box center [499, 313] width 374 height 24
click at [312, 298] on input "c. Hire an accredited external firm that has no contractual ties to the project." at bounding box center [312, 294] width 0 height 7
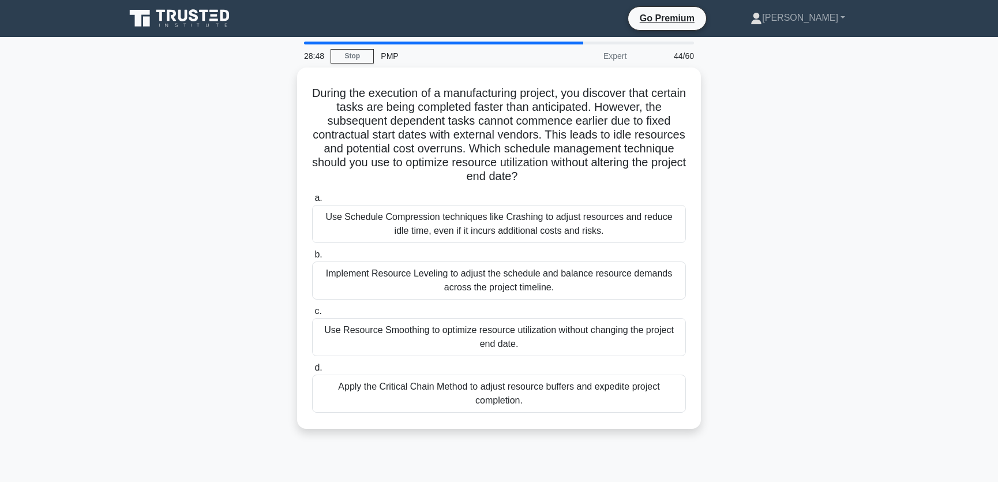
click at [427, 337] on div "Use Resource Smoothing to optimize resource utilization without changing the pr…" at bounding box center [499, 337] width 374 height 38
click at [312, 315] on input "c. Use Resource Smoothing to optimize resource utilization without changing the…" at bounding box center [312, 310] width 0 height 7
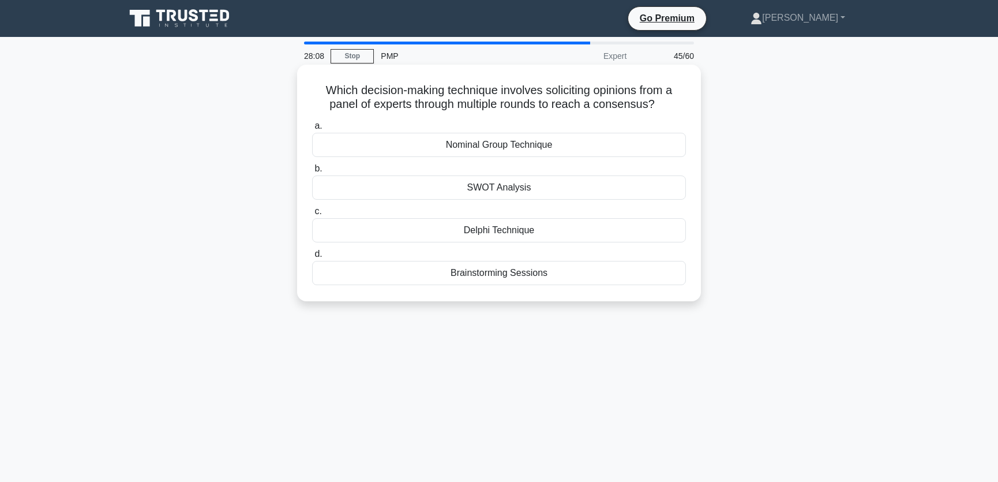
click at [491, 146] on div "Nominal Group Technique" at bounding box center [499, 145] width 374 height 24
click at [312, 130] on input "a. Nominal Group Technique" at bounding box center [312, 125] width 0 height 7
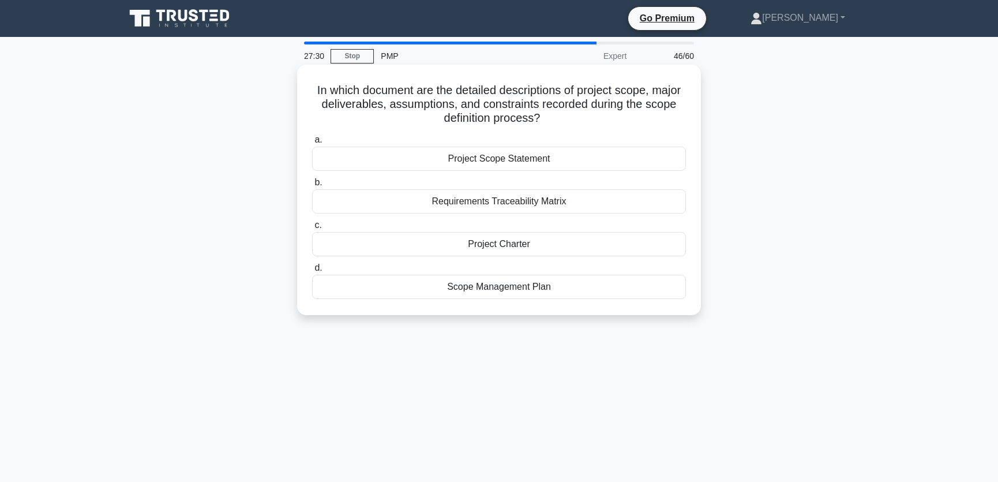
click at [480, 243] on div "Project Charter" at bounding box center [499, 244] width 374 height 24
click at [312, 229] on input "c. Project Charter" at bounding box center [312, 224] width 0 height 7
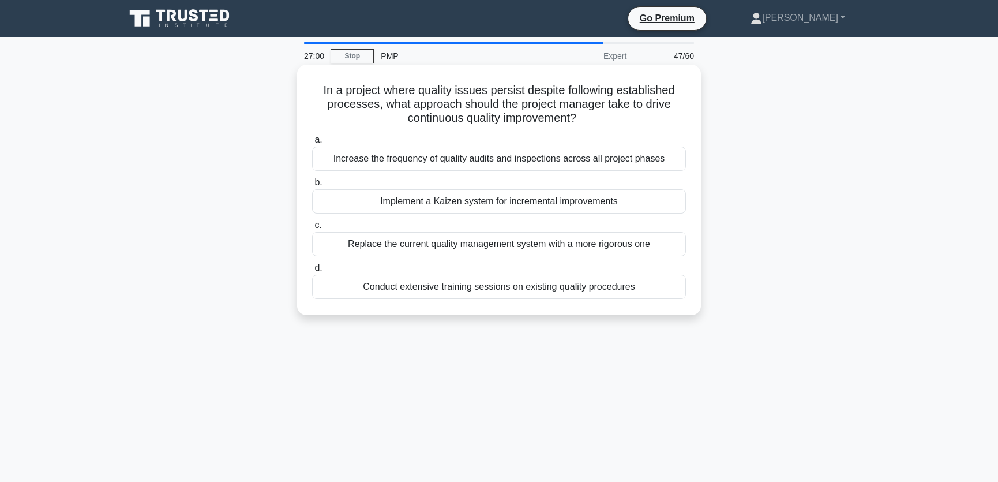
click at [474, 205] on div "Implement a Kaizen system for incremental improvements" at bounding box center [499, 201] width 374 height 24
click at [312, 186] on input "b. Implement a Kaizen system for incremental improvements" at bounding box center [312, 182] width 0 height 7
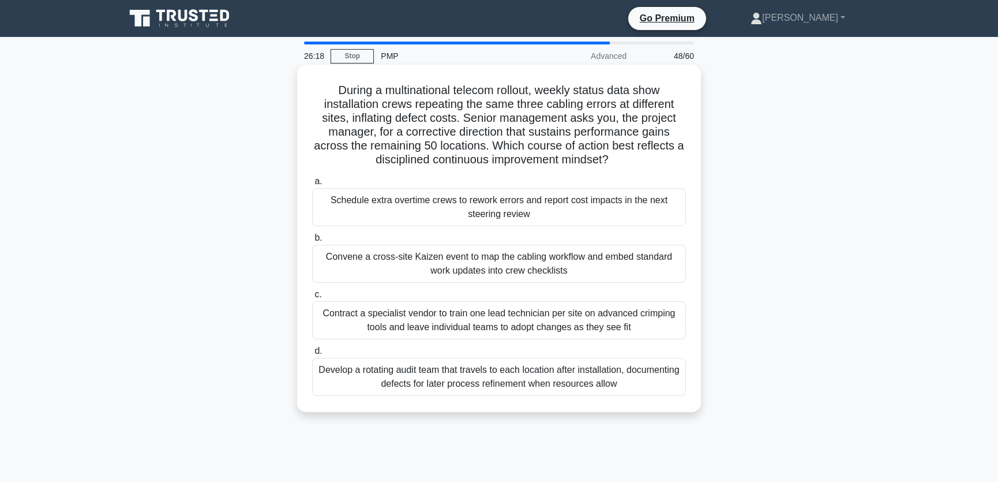
click at [455, 259] on div "Convene a cross-site Kaizen event to map the cabling workflow and embed standar…" at bounding box center [499, 264] width 374 height 38
click at [312, 242] on input "b. Convene a cross-site Kaizen event to map the cabling workflow and embed stan…" at bounding box center [312, 237] width 0 height 7
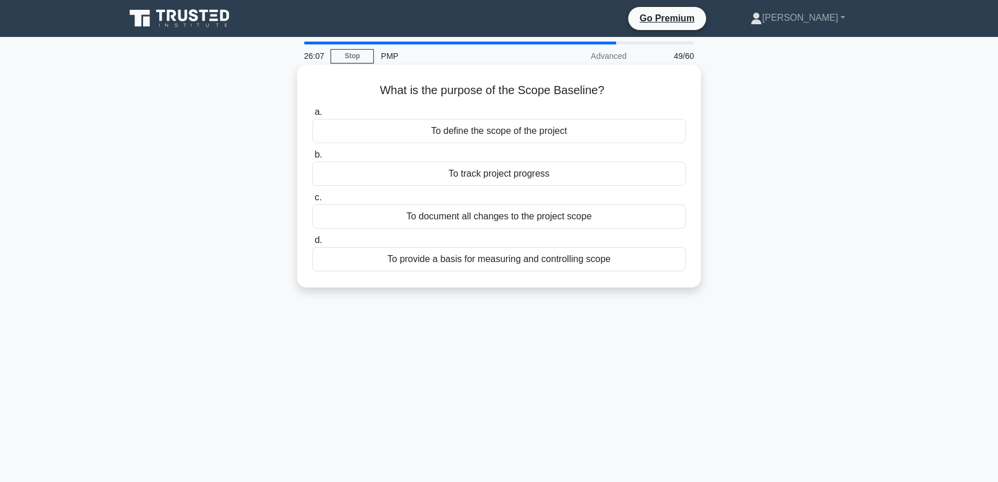
click at [547, 261] on div "To provide a basis for measuring and controlling scope" at bounding box center [499, 259] width 374 height 24
click at [312, 244] on input "d. To provide a basis for measuring and controlling scope" at bounding box center [312, 239] width 0 height 7
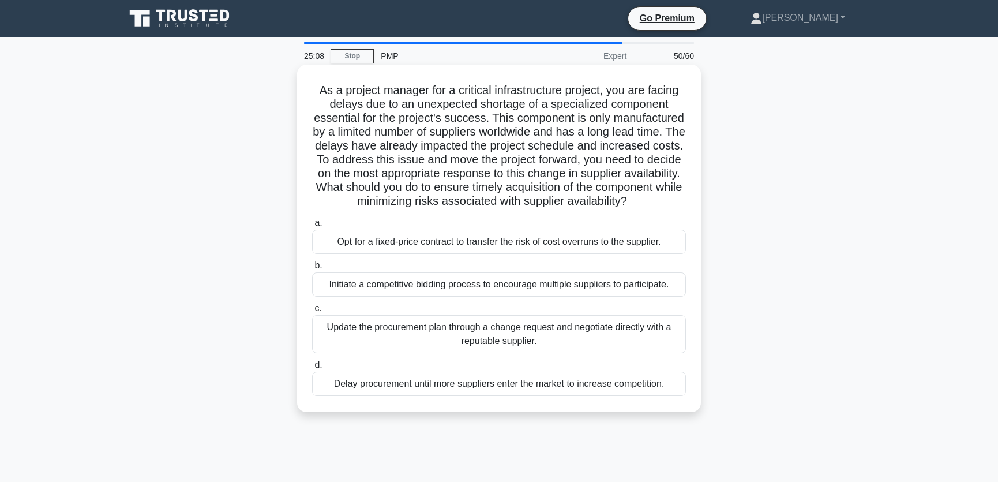
click at [410, 296] on div "Initiate a competitive bidding process to encourage multiple suppliers to parti…" at bounding box center [499, 284] width 374 height 24
click at [312, 269] on input "b. Initiate a competitive bidding process to encourage multiple suppliers to pa…" at bounding box center [312, 265] width 0 height 7
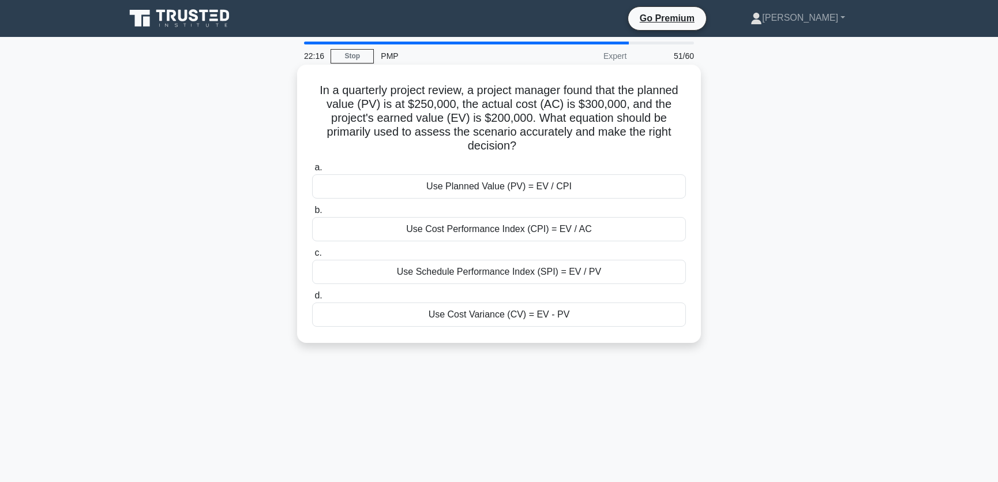
click at [498, 317] on div "Use Cost Variance (CV) = EV - PV" at bounding box center [499, 314] width 374 height 24
click at [312, 299] on input "d. Use Cost Variance (CV) = EV - PV" at bounding box center [312, 295] width 0 height 7
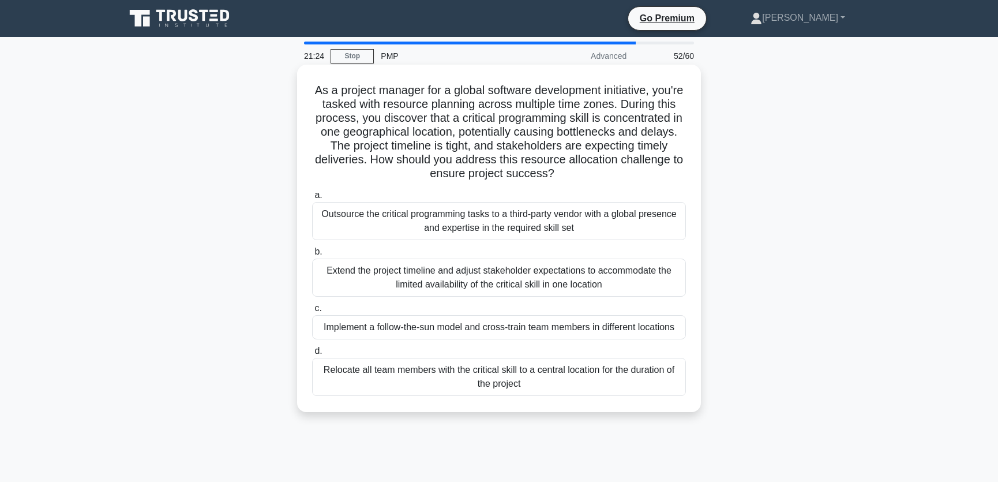
click at [364, 326] on div "Implement a follow-the-sun model and cross-train team members in different loca…" at bounding box center [499, 327] width 374 height 24
click at [312, 312] on input "c. Implement a follow-the-sun model and cross-train team members in different l…" at bounding box center [312, 308] width 0 height 7
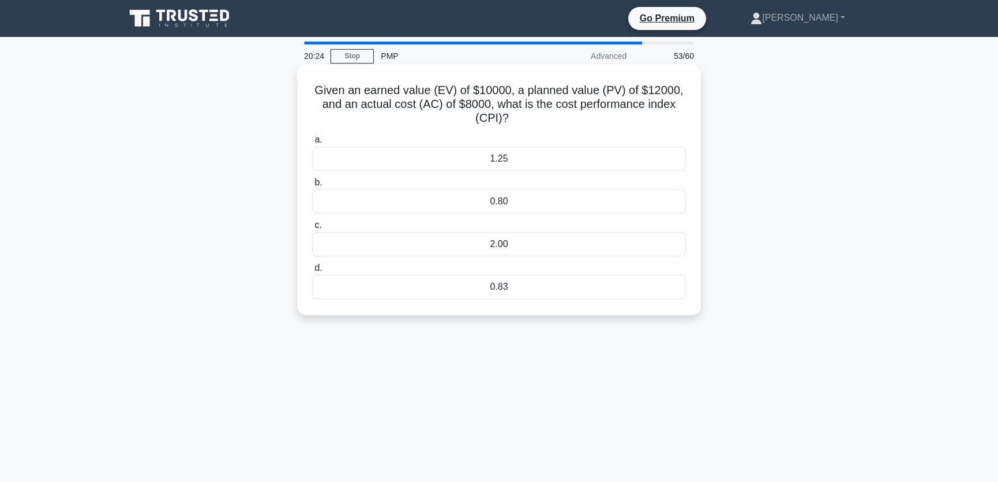
click at [498, 159] on div "1.25" at bounding box center [499, 159] width 374 height 24
click at [312, 144] on input "a. 1.25" at bounding box center [312, 139] width 0 height 7
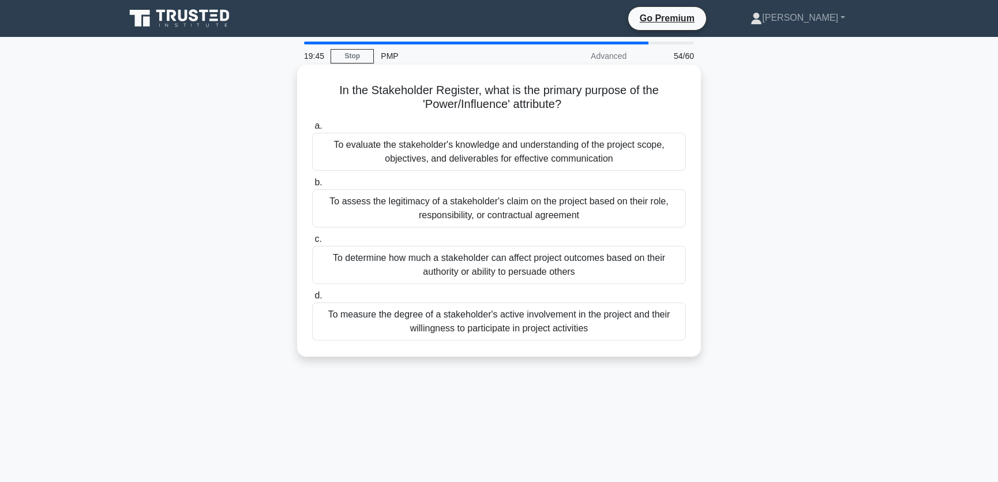
click at [381, 269] on div "To determine how much a stakeholder can affect project outcomes based on their …" at bounding box center [499, 265] width 374 height 38
click at [312, 243] on input "c. To determine how much a stakeholder can affect project outcomes based on the…" at bounding box center [312, 238] width 0 height 7
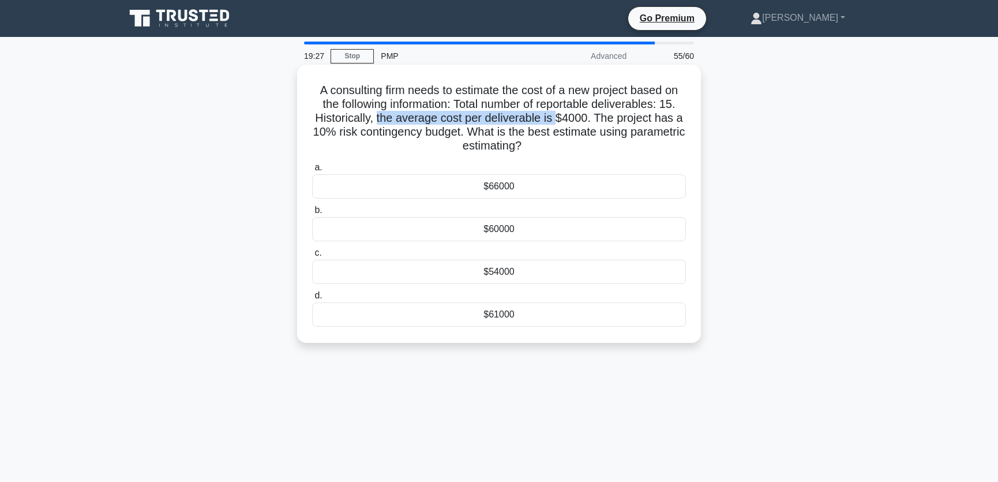
drag, startPoint x: 378, startPoint y: 118, endPoint x: 556, endPoint y: 117, distance: 178.2
click at [556, 117] on h5 "A consulting firm needs to estimate the cost of a new project based on the foll…" at bounding box center [499, 118] width 376 height 70
click at [568, 115] on h5 "A consulting firm needs to estimate the cost of a new project based on the foll…" at bounding box center [499, 118] width 376 height 70
click at [519, 184] on div "$66000" at bounding box center [499, 186] width 374 height 24
click at [312, 171] on input "a. $66000" at bounding box center [312, 167] width 0 height 7
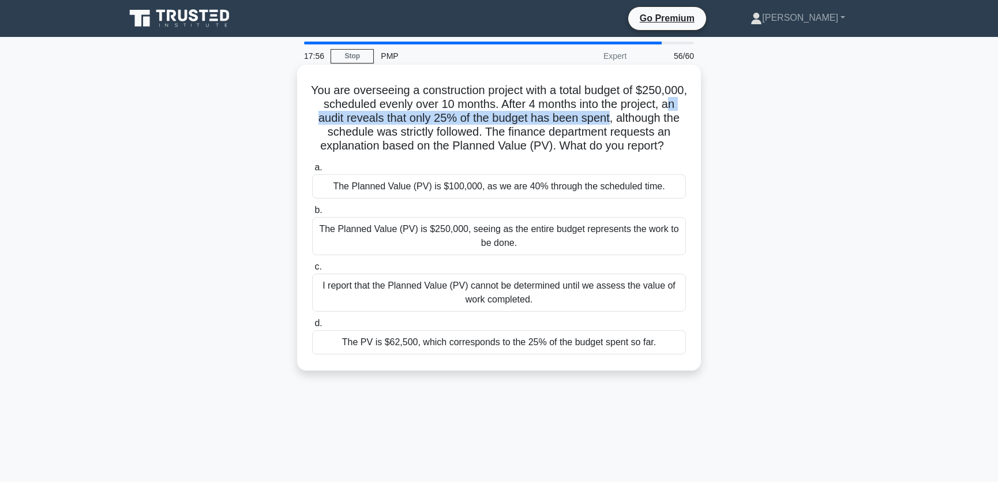
drag, startPoint x: 369, startPoint y: 118, endPoint x: 675, endPoint y: 118, distance: 305.7
click at [675, 118] on h5 "You are overseeing a construction project with a total budget of $250,000, sche…" at bounding box center [499, 118] width 376 height 70
click at [505, 99] on h5 "You are overseeing a construction project with a total budget of $250,000, sche…" at bounding box center [499, 118] width 376 height 70
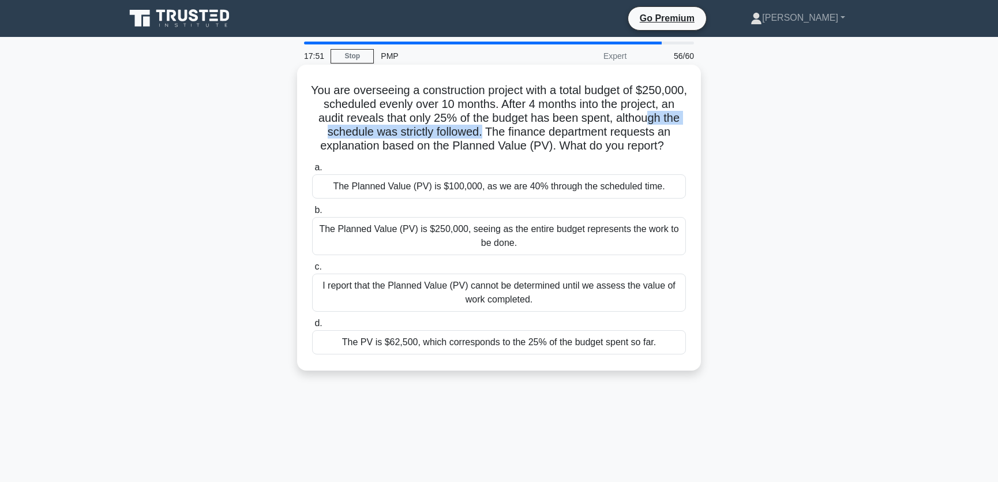
drag, startPoint x: 355, startPoint y: 133, endPoint x: 548, endPoint y: 137, distance: 193.3
click at [548, 137] on h5 "You are overseeing a construction project with a total budget of $250,000, sche…" at bounding box center [499, 118] width 376 height 70
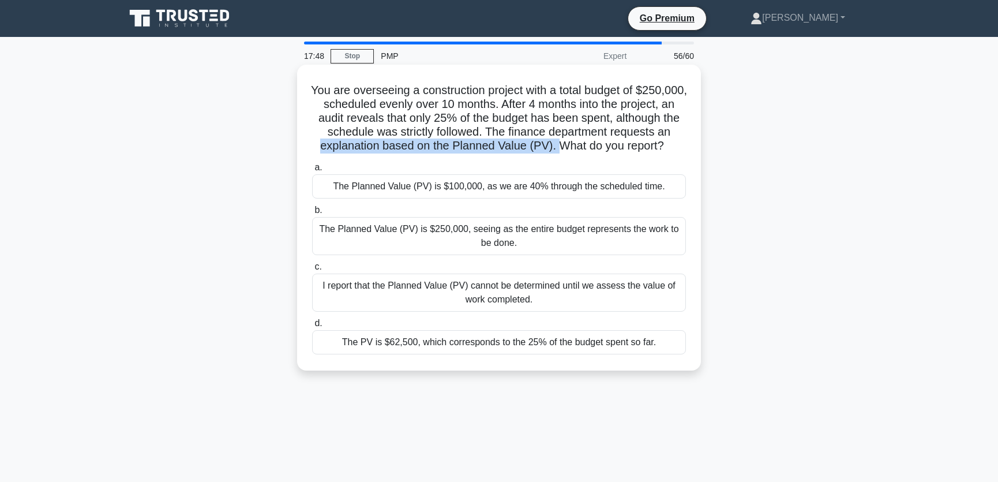
drag, startPoint x: 374, startPoint y: 146, endPoint x: 617, endPoint y: 144, distance: 242.9
click at [617, 144] on h5 "You are overseeing a construction project with a total budget of $250,000, sche…" at bounding box center [499, 118] width 376 height 70
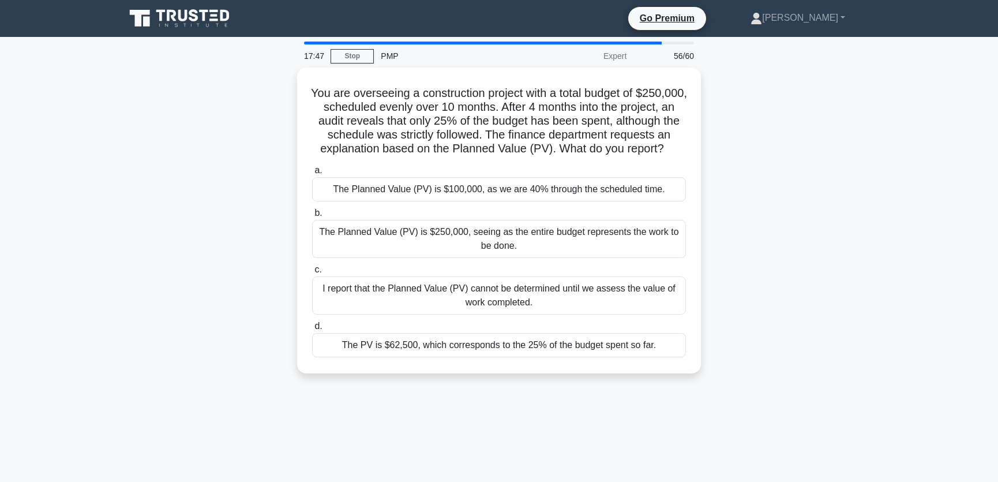
click at [808, 132] on div "You are overseeing a construction project with a total budget of $250,000, sche…" at bounding box center [498, 227] width 761 height 320
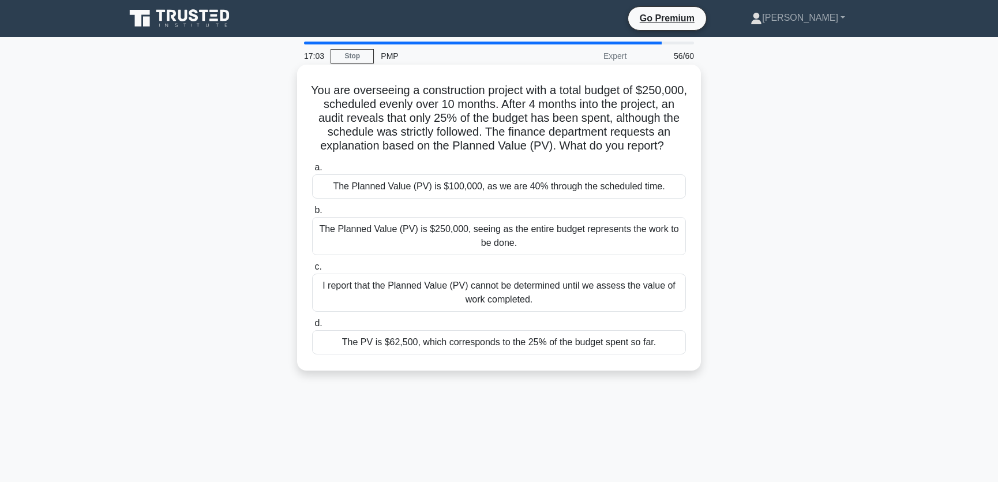
click at [479, 198] on div "The Planned Value (PV) is $100,000, as we are 40% through the scheduled time." at bounding box center [499, 186] width 374 height 24
click at [312, 171] on input "a. The Planned Value (PV) is $100,000, as we are 40% through the scheduled time." at bounding box center [312, 167] width 0 height 7
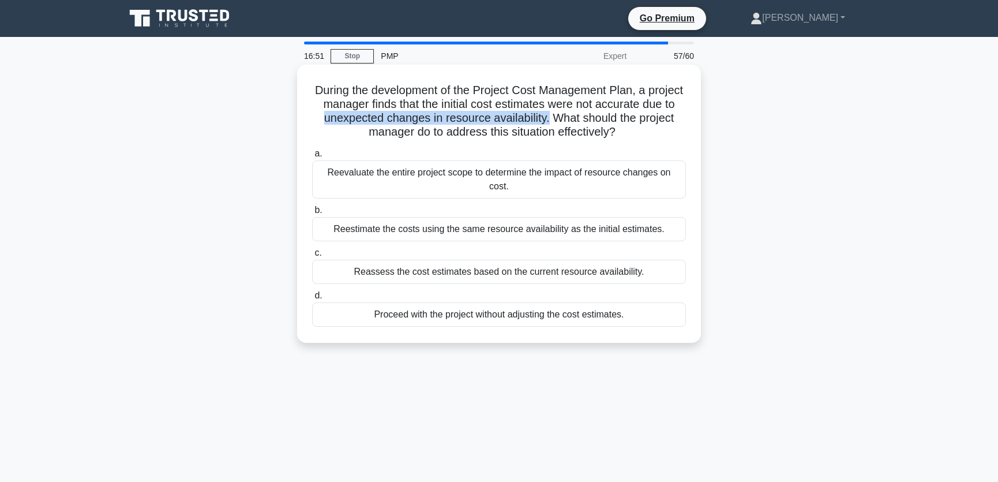
drag, startPoint x: 352, startPoint y: 121, endPoint x: 587, endPoint y: 125, distance: 234.8
click at [587, 125] on h5 "During the development of the Project Cost Management Plan, a project manager f…" at bounding box center [499, 111] width 376 height 57
click at [475, 104] on h5 "During the development of the Project Cost Management Plan, a project manager f…" at bounding box center [499, 111] width 376 height 57
click at [461, 271] on div "Reassess the cost estimates based on the current resource availability." at bounding box center [499, 272] width 374 height 24
click at [312, 257] on input "c. Reassess the cost estimates based on the current resource availability." at bounding box center [312, 252] width 0 height 7
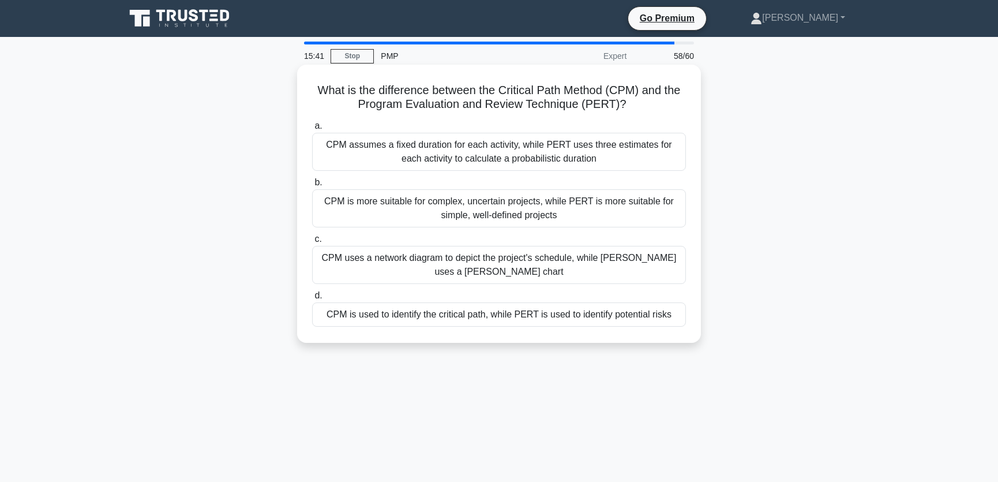
click at [569, 152] on div "CPM assumes a fixed duration for each activity, while PERT uses three estimates…" at bounding box center [499, 152] width 374 height 38
click at [312, 130] on input "a. CPM assumes a fixed duration for each activity, while PERT uses three estima…" at bounding box center [312, 125] width 0 height 7
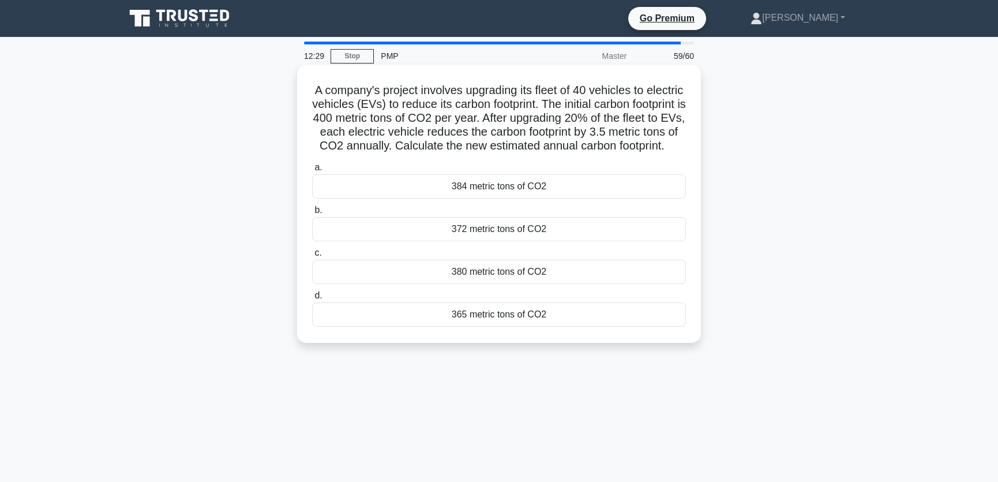
click at [467, 241] on div "372 metric tons of CO2" at bounding box center [499, 229] width 374 height 24
click at [312, 214] on input "b. 372 metric tons of CO2" at bounding box center [312, 210] width 0 height 7
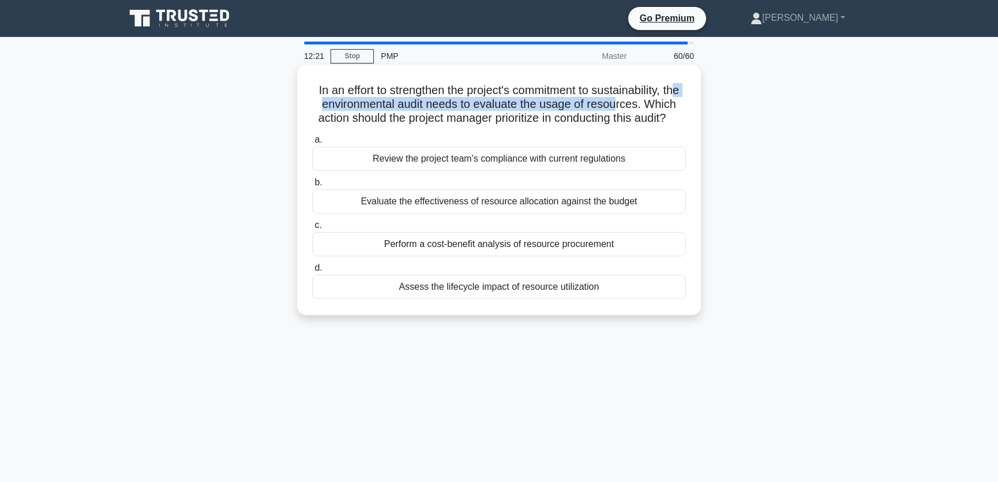
drag, startPoint x: 337, startPoint y: 107, endPoint x: 649, endPoint y: 104, distance: 311.5
click at [649, 104] on h5 "In an effort to strengthen the project's commitment to sustainability, the envi…" at bounding box center [499, 104] width 376 height 43
click at [453, 92] on h5 "In an effort to strengthen the project's commitment to sustainability, the envi…" at bounding box center [499, 104] width 376 height 43
click at [615, 295] on div "Assess the lifecycle impact of resource utilization" at bounding box center [499, 287] width 374 height 24
click at [312, 272] on input "d. Assess the lifecycle impact of resource utilization" at bounding box center [312, 267] width 0 height 7
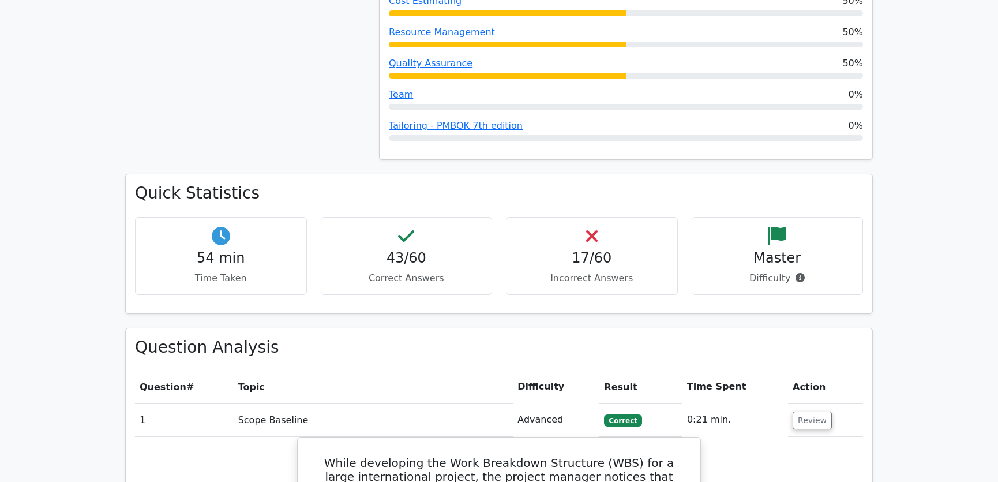
scroll to position [1311, 0]
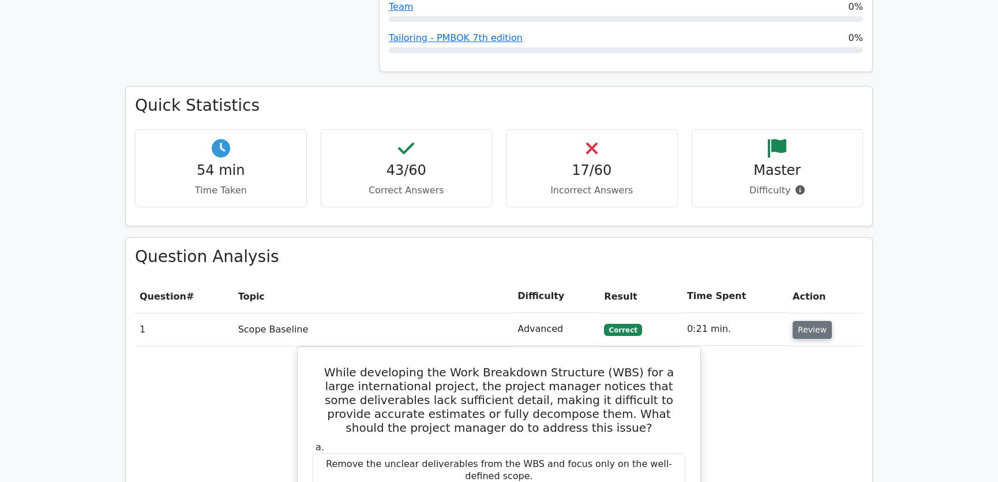
click at [814, 321] on button "Review" at bounding box center [812, 330] width 39 height 18
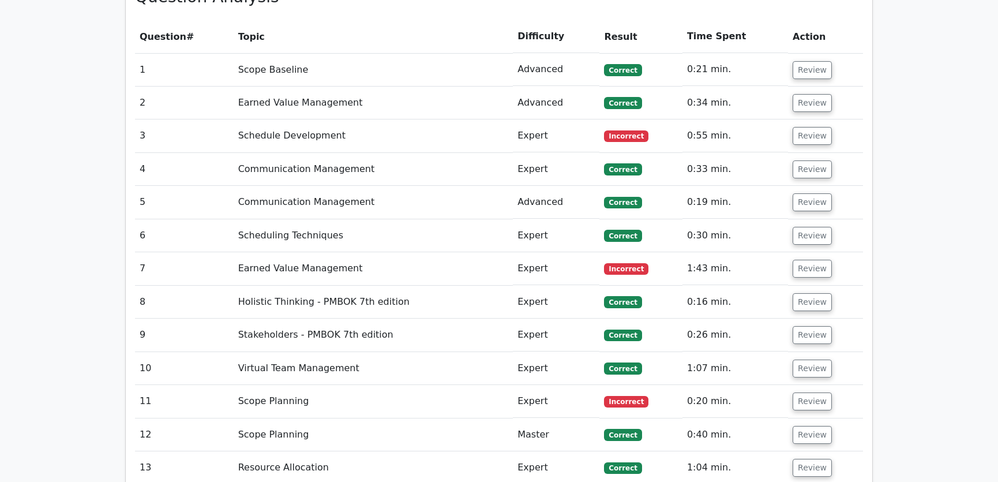
scroll to position [1485, 0]
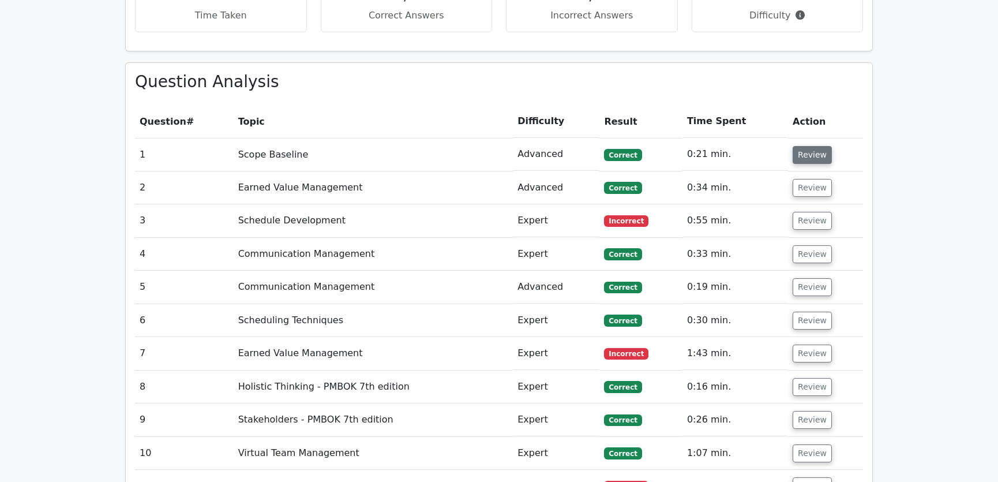
click at [809, 146] on button "Review" at bounding box center [812, 155] width 39 height 18
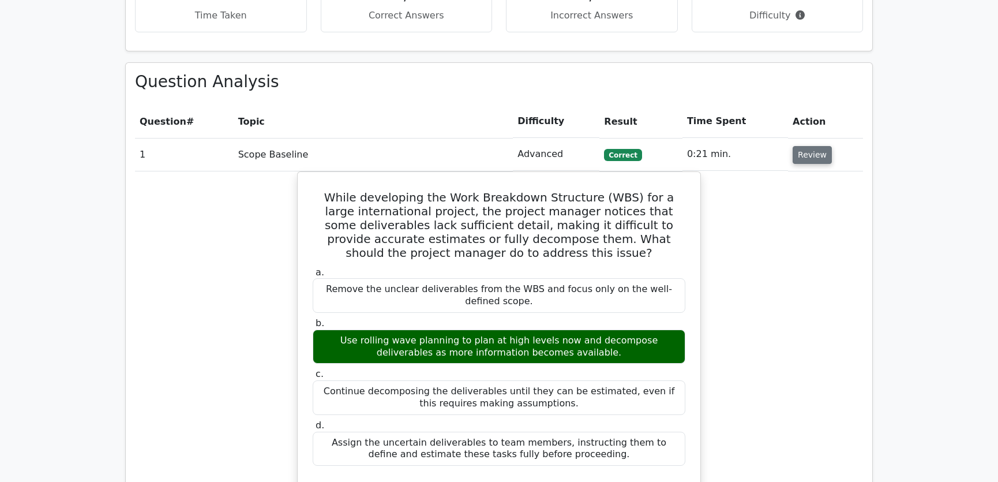
click at [812, 146] on button "Review" at bounding box center [812, 155] width 39 height 18
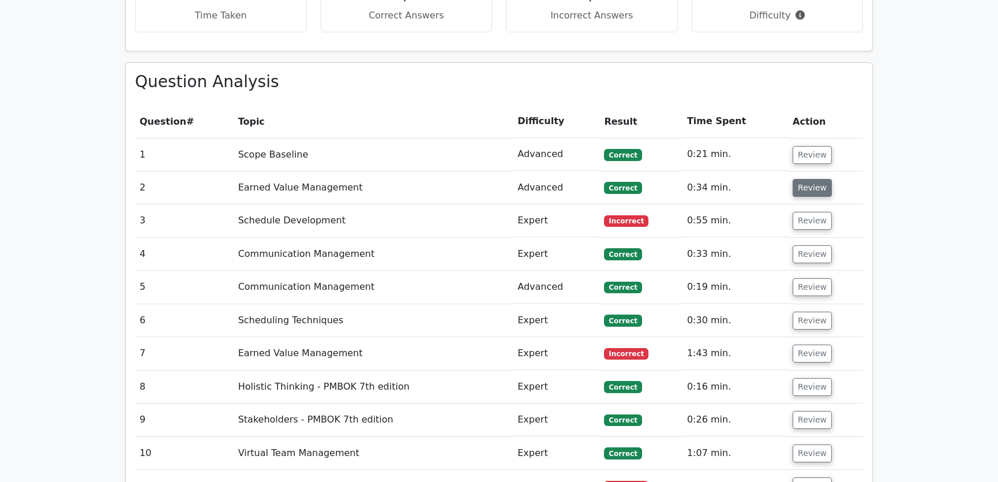
click at [811, 179] on button "Review" at bounding box center [812, 188] width 39 height 18
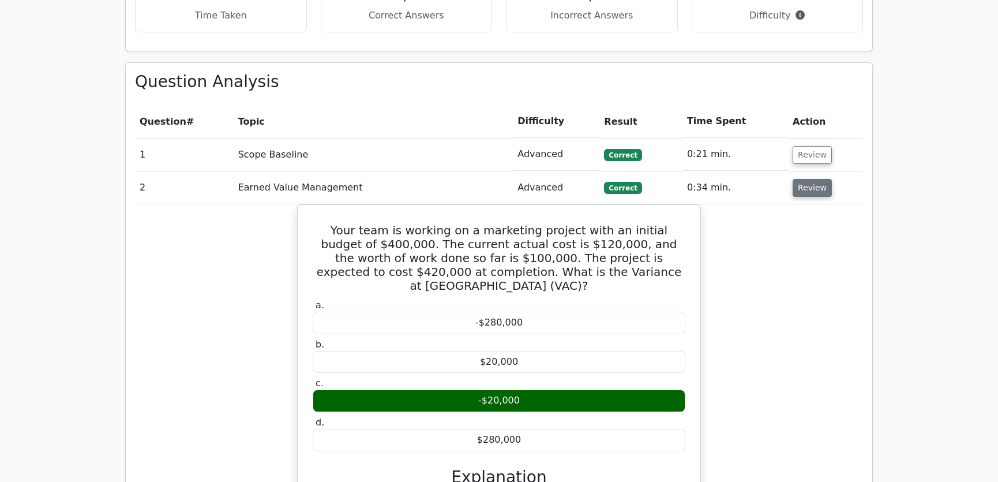
click at [810, 179] on button "Review" at bounding box center [812, 188] width 39 height 18
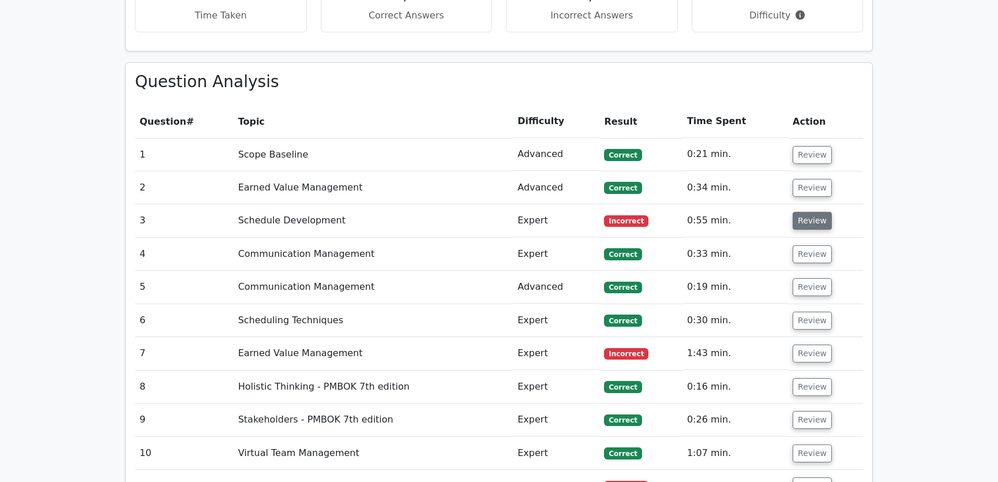
click at [810, 212] on button "Review" at bounding box center [812, 221] width 39 height 18
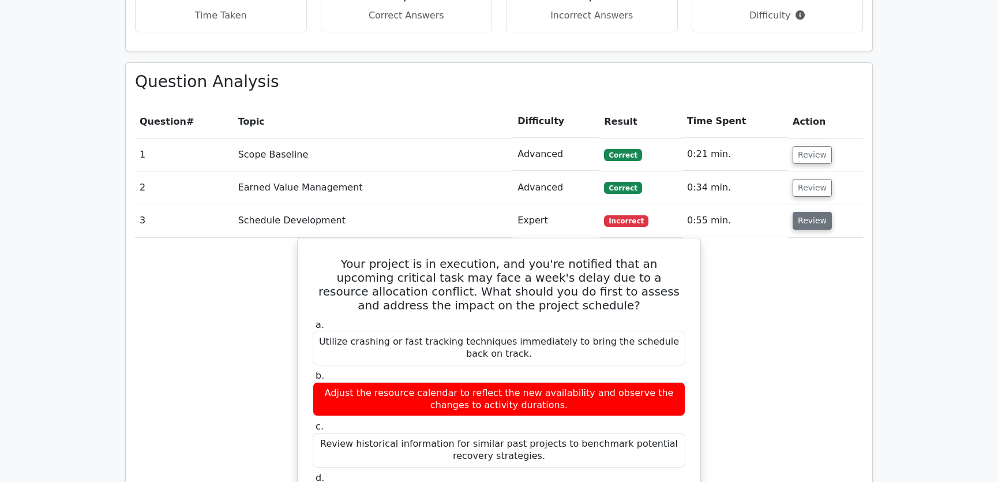
scroll to position [1573, 0]
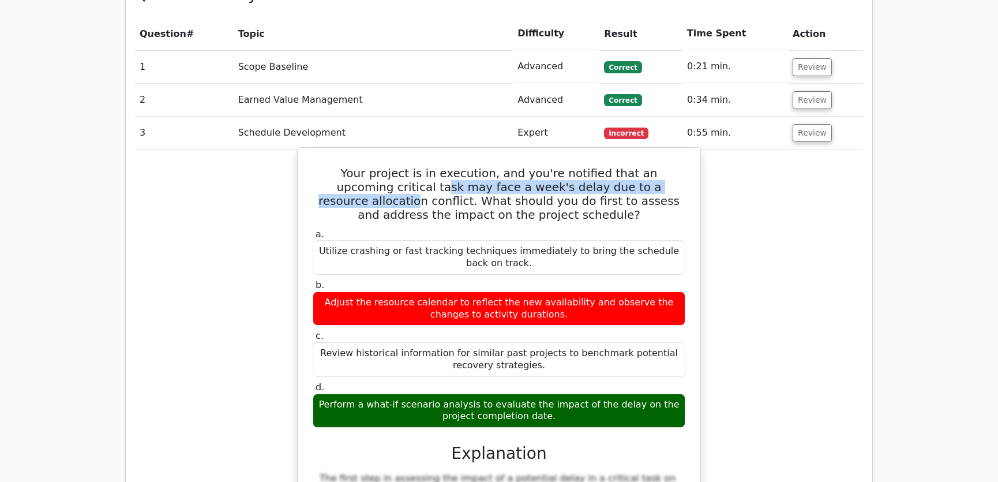
drag, startPoint x: 381, startPoint y: 144, endPoint x: 658, endPoint y: 149, distance: 277.5
click at [658, 166] on h5 "Your project is in execution, and you're notified that an upcoming critical tas…" at bounding box center [498, 193] width 375 height 55
click at [404, 166] on h5 "Your project is in execution, and you're notified that an upcoming critical tas…" at bounding box center [498, 193] width 375 height 55
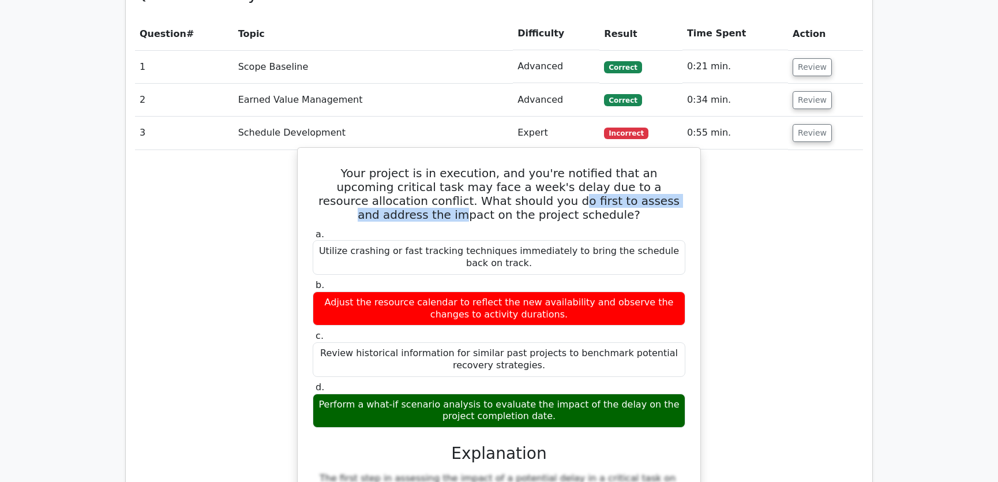
drag, startPoint x: 494, startPoint y: 157, endPoint x: 644, endPoint y: 157, distance: 150.0
click at [644, 166] on h5 "Your project is in execution, and you're notified that an upcoming critical tas…" at bounding box center [498, 193] width 375 height 55
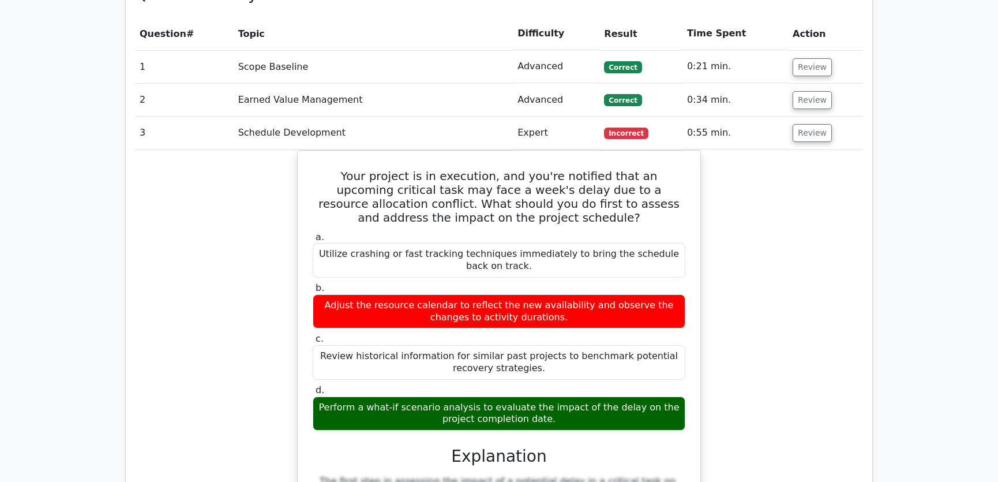
click at [768, 153] on div "Your project is in execution, and you're notified that an upcoming critical tas…" at bounding box center [499, 475] width 728 height 651
click at [805, 124] on button "Review" at bounding box center [812, 133] width 39 height 18
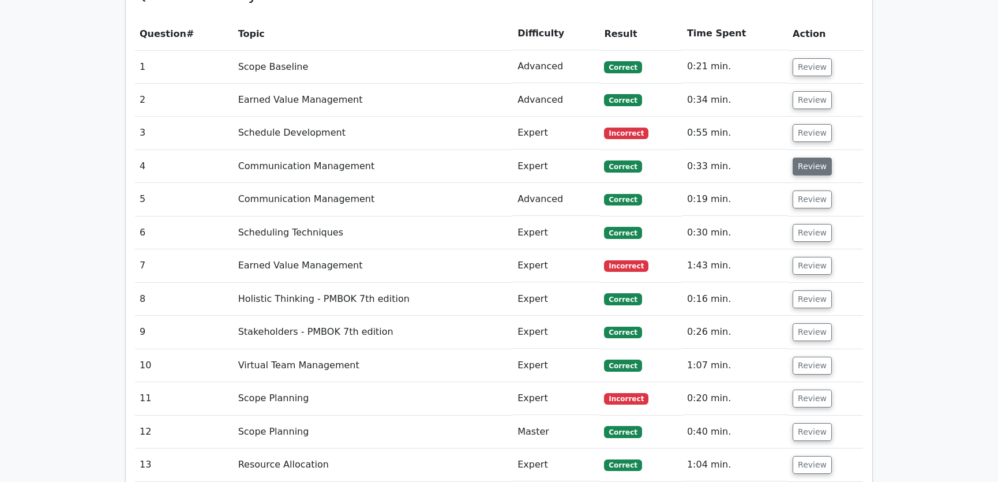
click at [812, 157] on button "Review" at bounding box center [812, 166] width 39 height 18
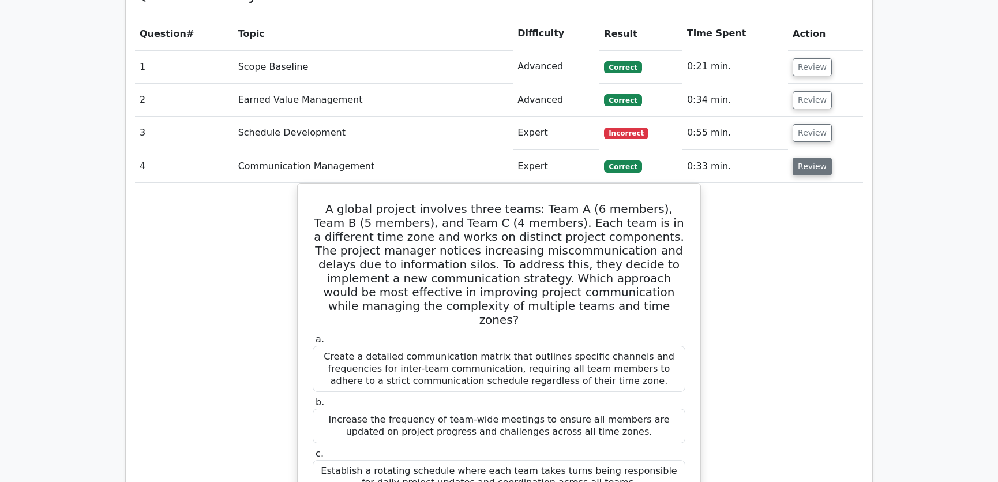
click at [801, 157] on button "Review" at bounding box center [812, 166] width 39 height 18
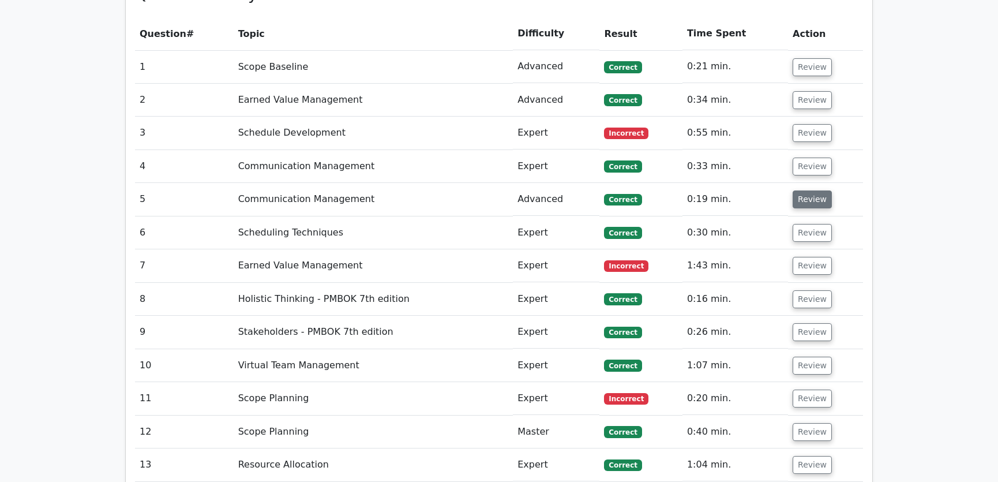
click at [809, 190] on button "Review" at bounding box center [812, 199] width 39 height 18
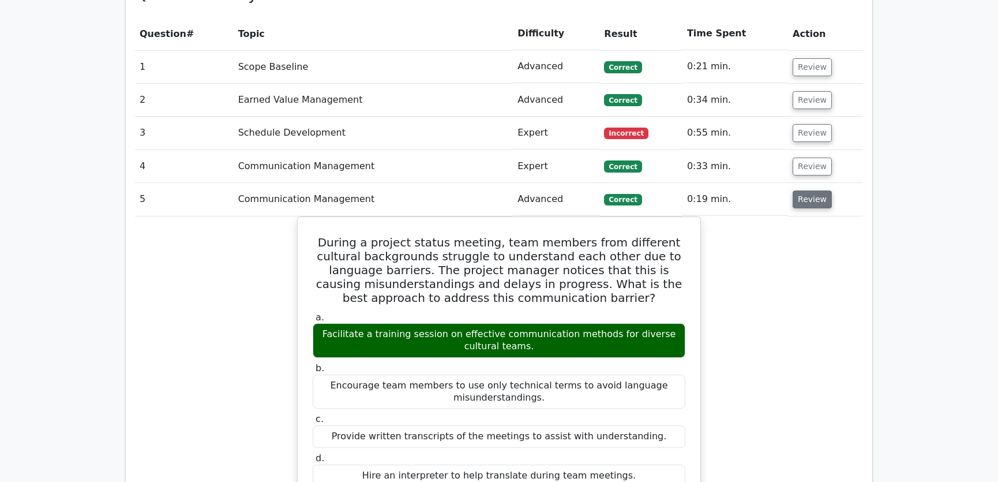
click at [809, 190] on button "Review" at bounding box center [812, 199] width 39 height 18
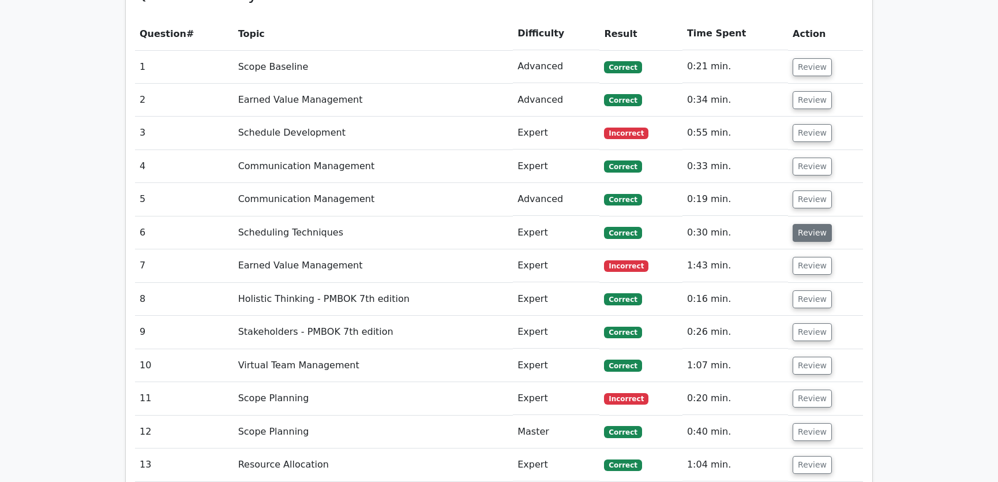
click at [809, 224] on button "Review" at bounding box center [812, 233] width 39 height 18
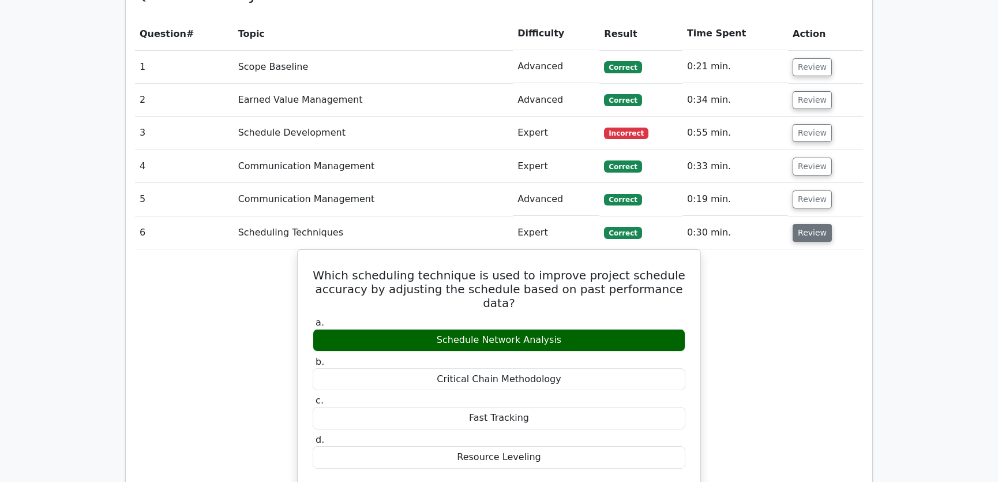
click at [809, 224] on button "Review" at bounding box center [812, 233] width 39 height 18
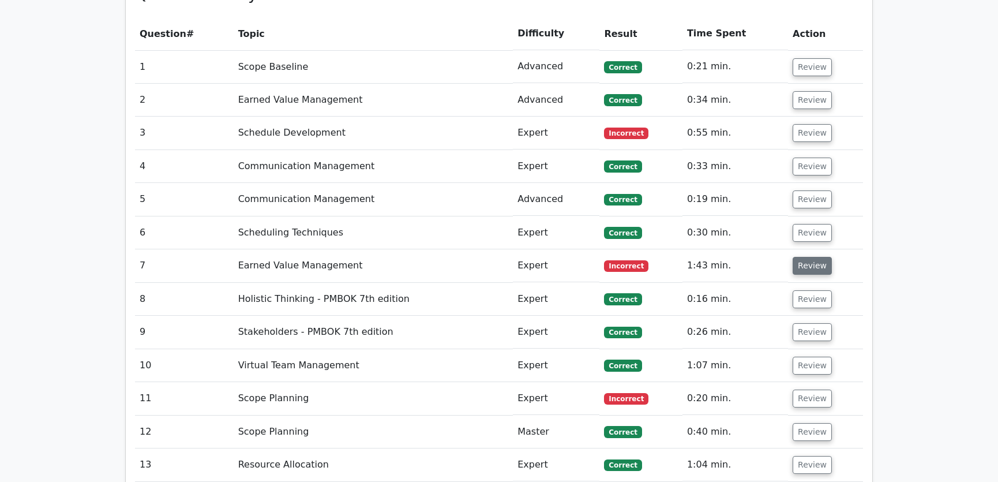
click at [812, 257] on button "Review" at bounding box center [812, 266] width 39 height 18
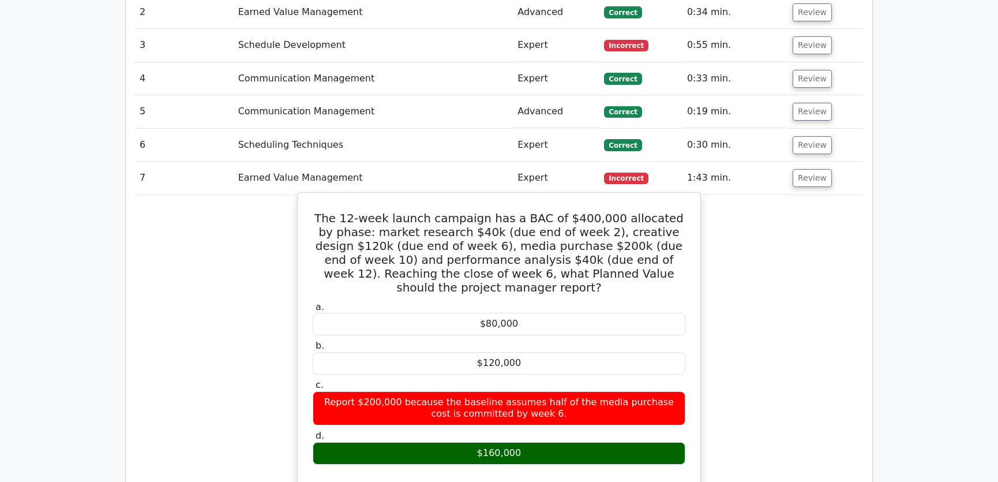
scroll to position [1748, 0]
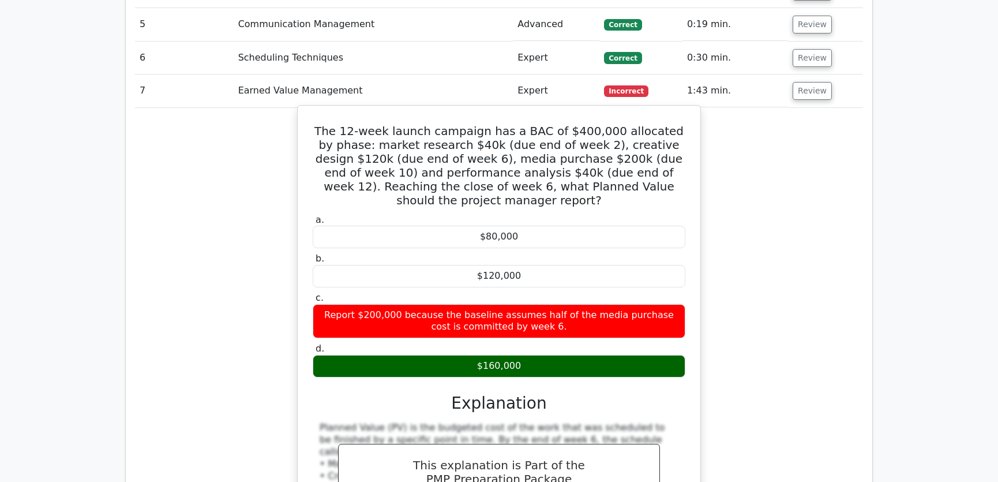
drag, startPoint x: 329, startPoint y: 87, endPoint x: 524, endPoint y: 313, distance: 298.9
click at [524, 313] on div "The 12-week launch campaign has a BAC of $400,000 allocated by phase: market re…" at bounding box center [498, 365] width 393 height 510
copy div "The 12-week launch campaign has a BAC of $400,000 allocated by phase: market re…"
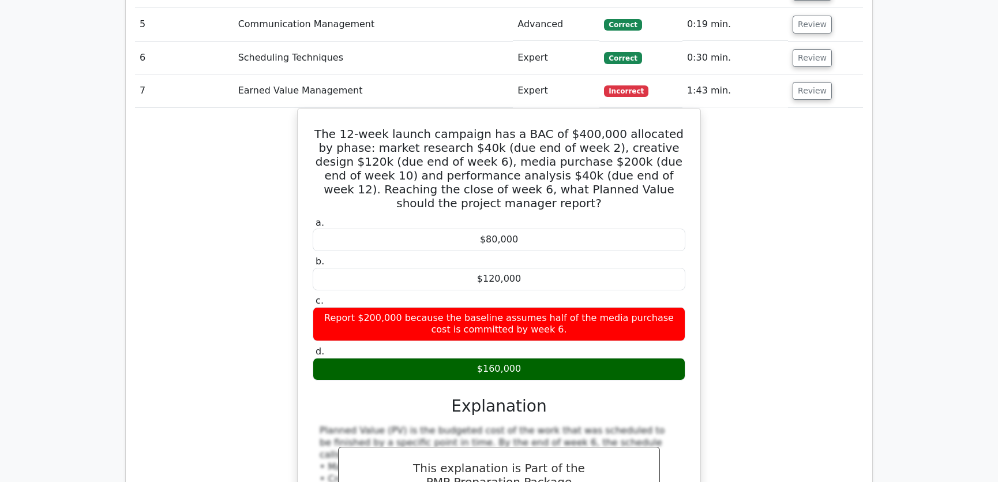
click at [752, 271] on div "The 12-week launch campaign has a BAC of $400,000 allocated by phase: market re…" at bounding box center [499, 375] width 728 height 535
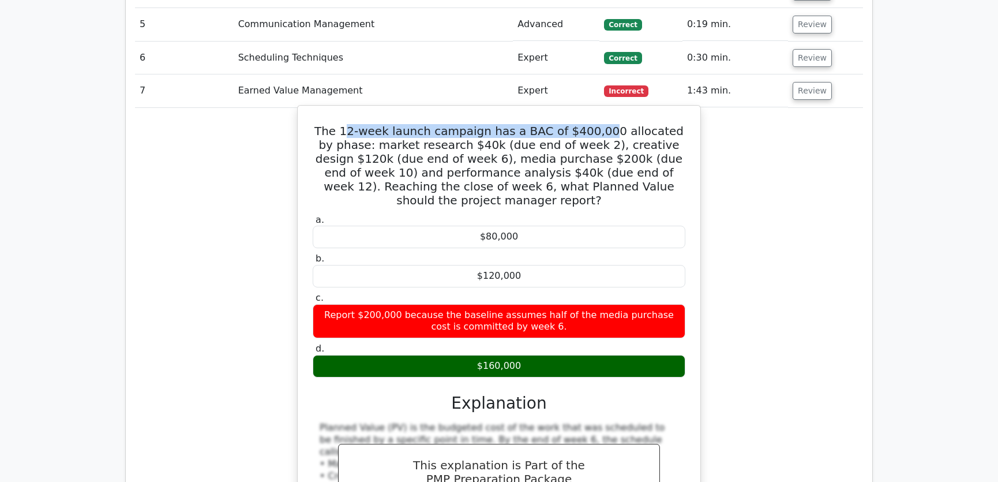
drag, startPoint x: 357, startPoint y: 88, endPoint x: 596, endPoint y: 91, distance: 238.8
click at [596, 124] on h5 "The 12-week launch campaign has a BAC of $400,000 allocated by phase: market re…" at bounding box center [498, 165] width 375 height 83
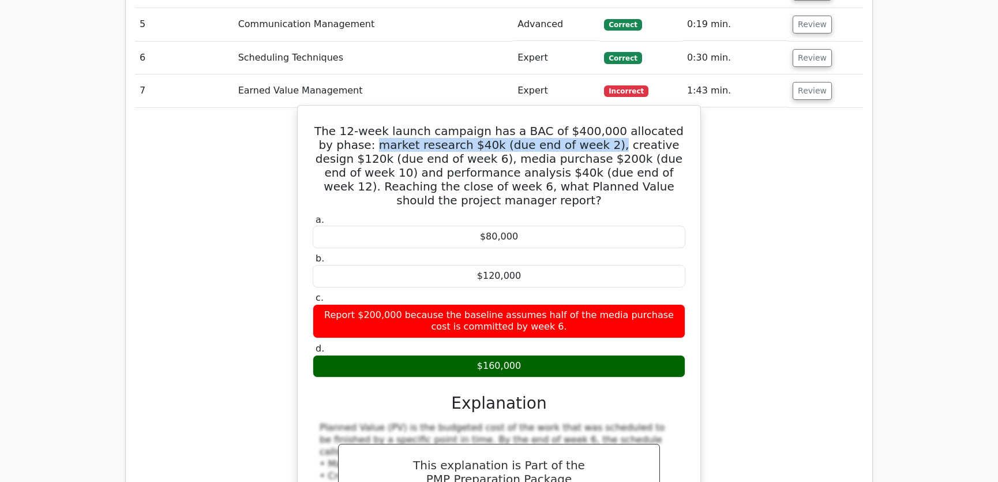
drag, startPoint x: 351, startPoint y: 101, endPoint x: 570, endPoint y: 102, distance: 219.2
click at [570, 124] on h5 "The 12-week launch campaign has a BAC of $400,000 allocated by phase: market re…" at bounding box center [498, 165] width 375 height 83
drag, startPoint x: 356, startPoint y: 117, endPoint x: 429, endPoint y: 115, distance: 72.7
click at [429, 124] on h5 "The 12-week launch campaign has a BAC of $400,000 allocated by phase: market re…" at bounding box center [498, 165] width 375 height 83
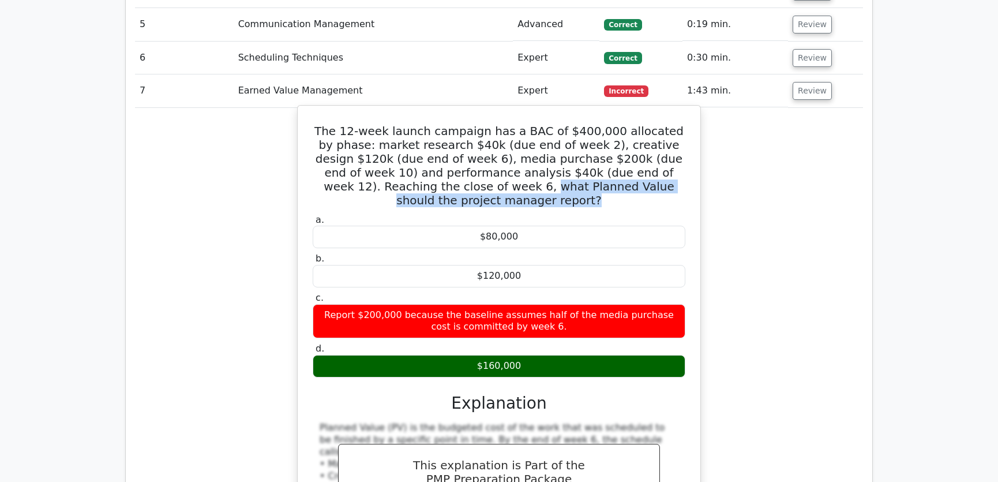
drag, startPoint x: 377, startPoint y: 144, endPoint x: 671, endPoint y: 142, distance: 293.6
click at [671, 142] on h5 "The 12-week launch campaign has a BAC of $400,000 allocated by phase: market re…" at bounding box center [498, 165] width 375 height 83
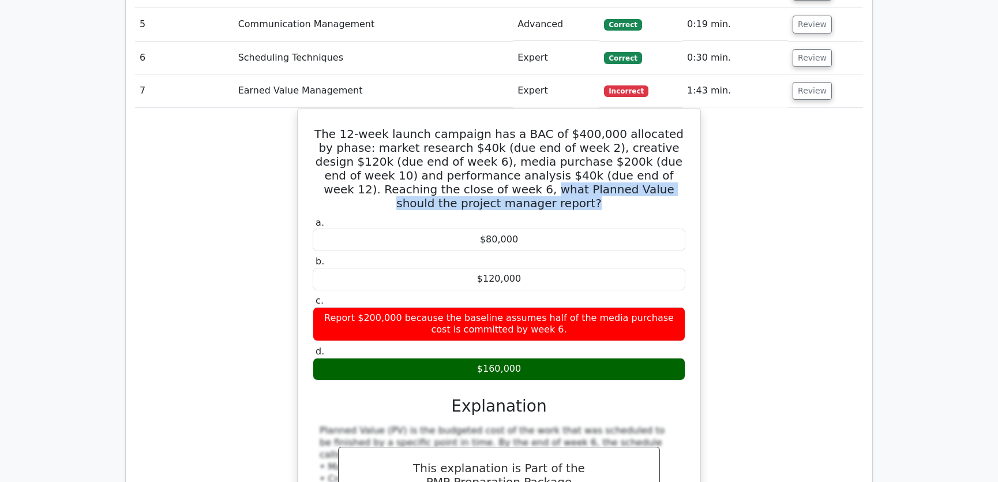
click at [744, 144] on div "The 12-week launch campaign has a BAC of $400,000 allocated by phase: market re…" at bounding box center [499, 375] width 728 height 535
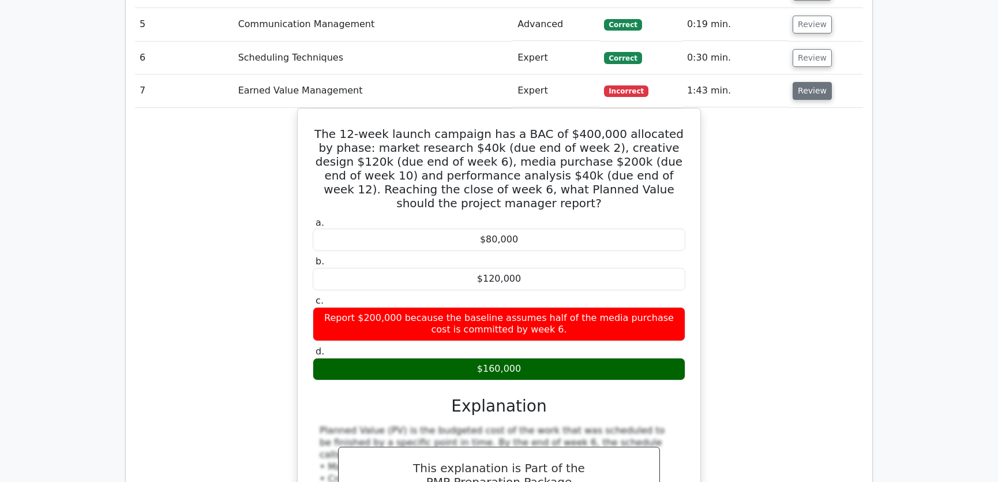
click at [806, 82] on button "Review" at bounding box center [812, 91] width 39 height 18
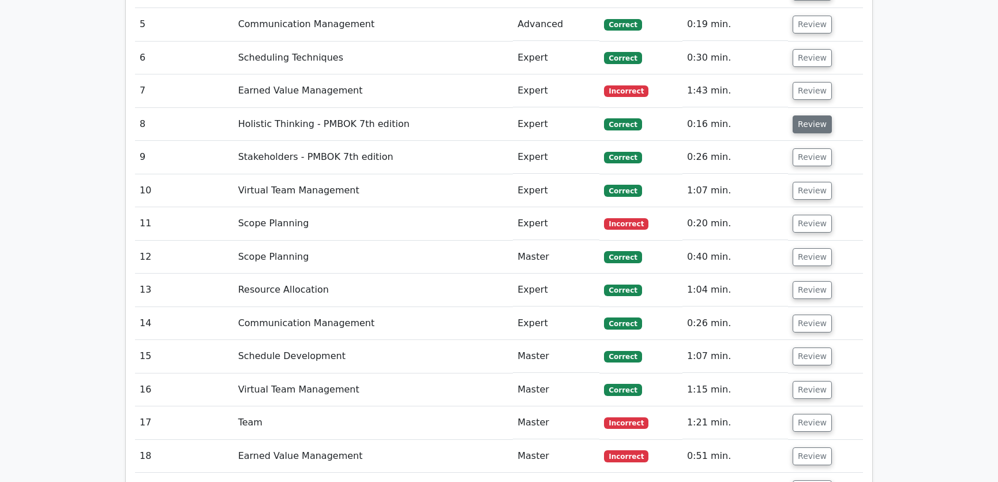
click at [805, 115] on button "Review" at bounding box center [812, 124] width 39 height 18
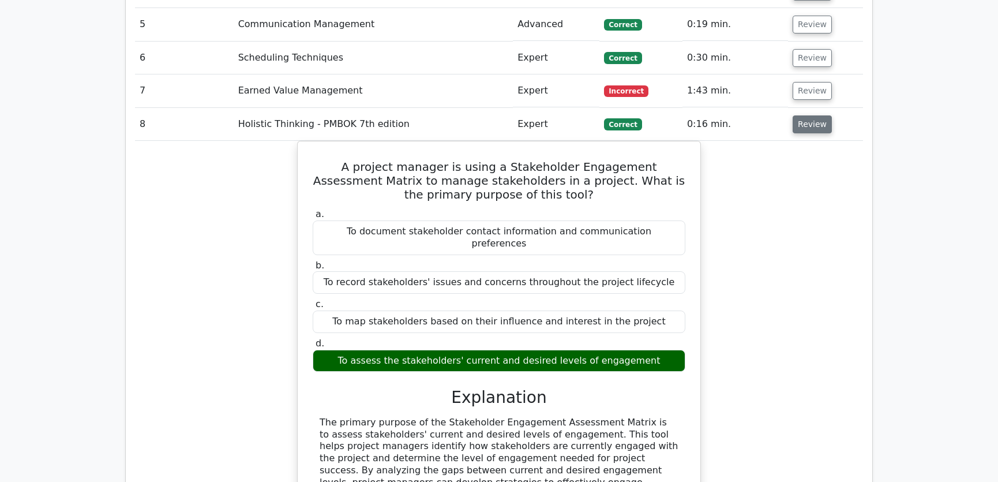
click at [810, 115] on button "Review" at bounding box center [812, 124] width 39 height 18
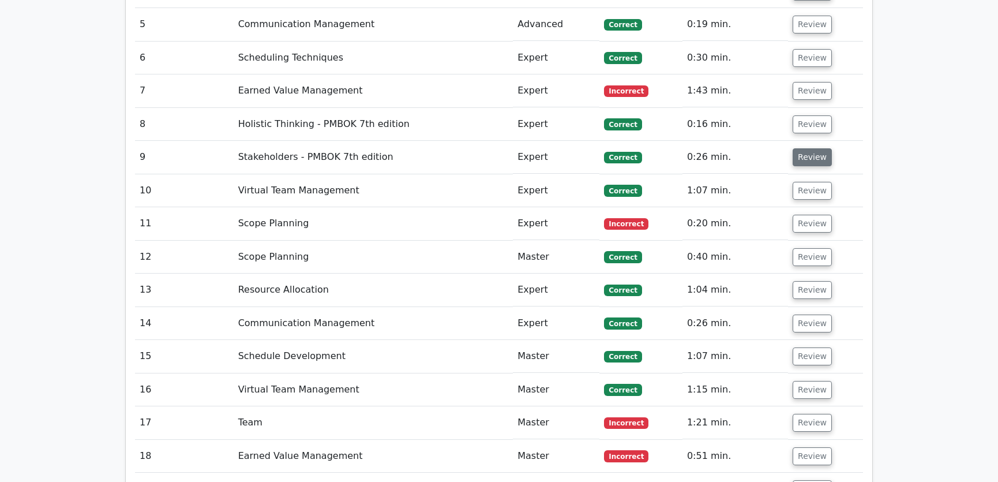
click at [812, 148] on button "Review" at bounding box center [812, 157] width 39 height 18
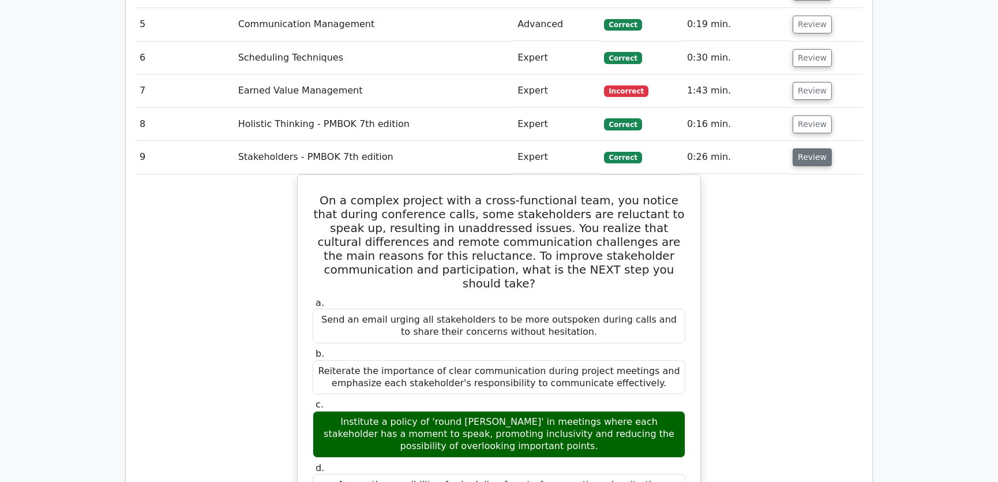
click at [812, 148] on button "Review" at bounding box center [812, 157] width 39 height 18
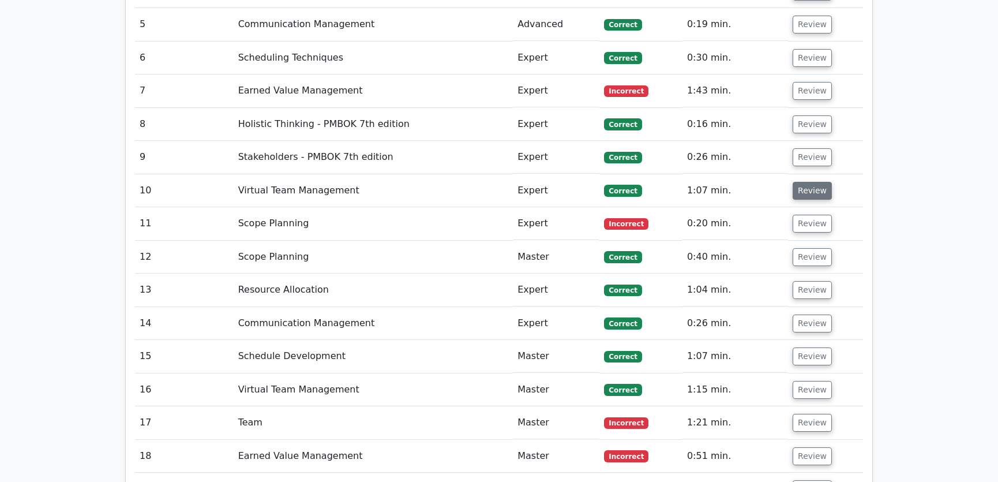
click at [812, 182] on button "Review" at bounding box center [812, 191] width 39 height 18
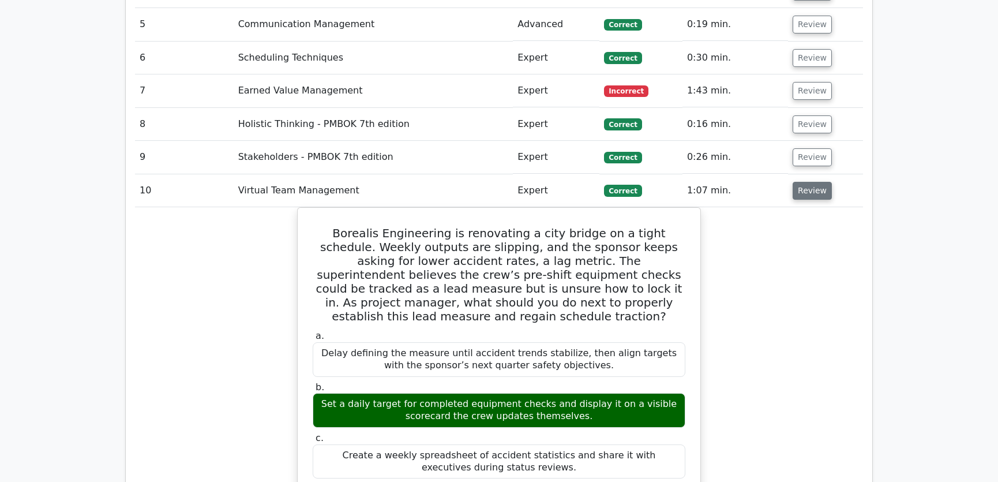
scroll to position [1835, 0]
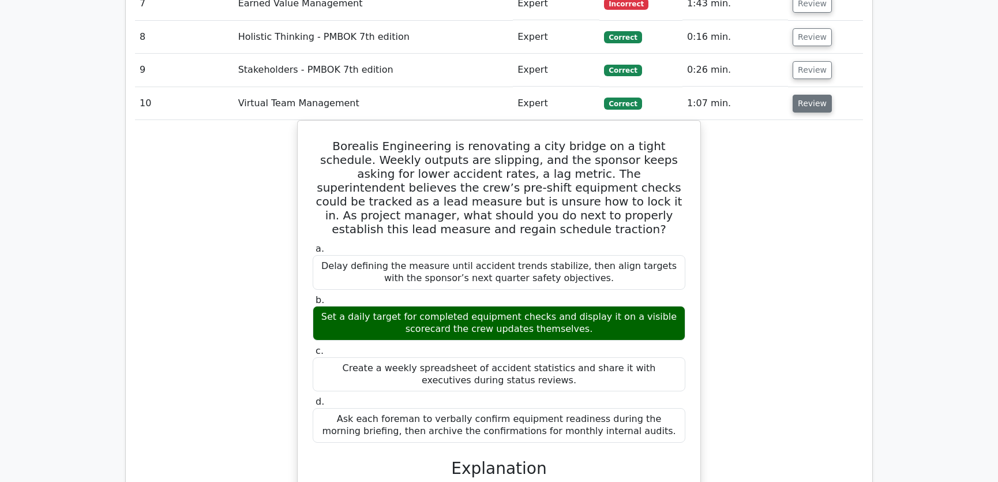
click at [808, 95] on button "Review" at bounding box center [812, 104] width 39 height 18
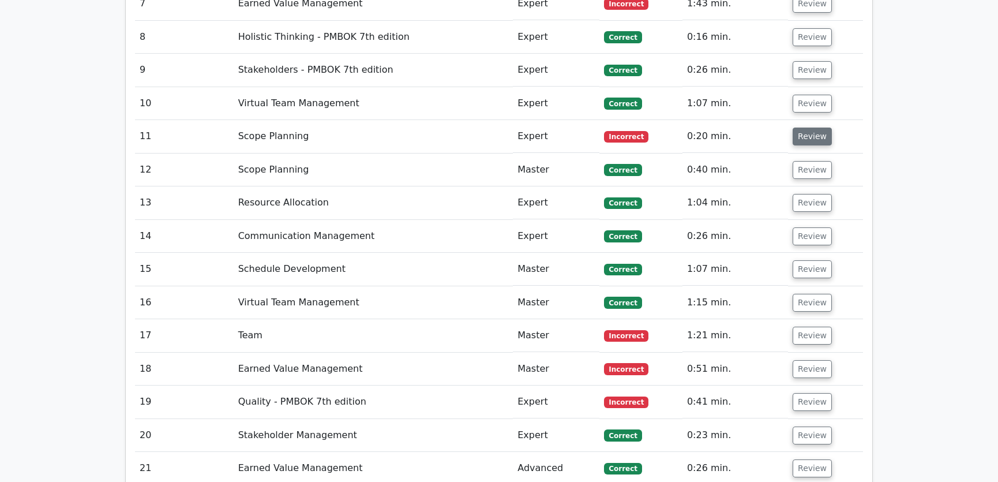
click at [812, 127] on button "Review" at bounding box center [812, 136] width 39 height 18
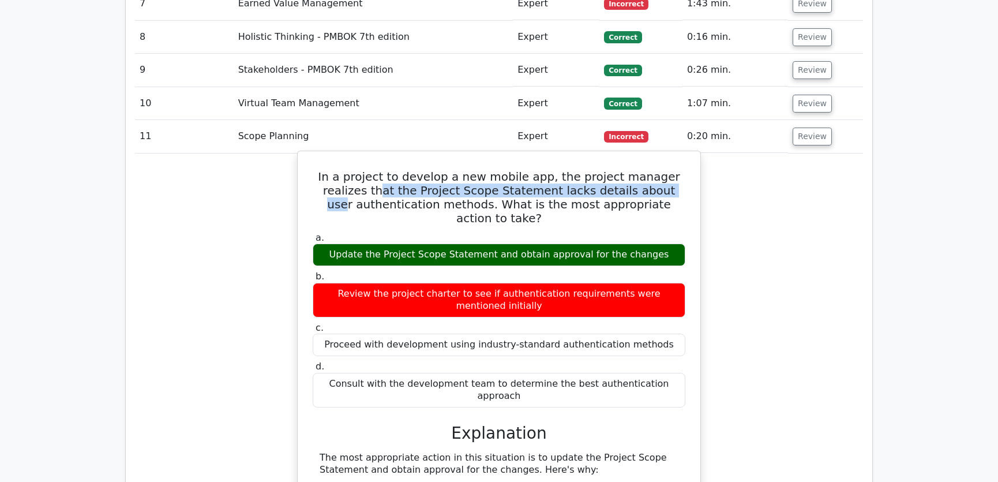
drag, startPoint x: 360, startPoint y: 148, endPoint x: 645, endPoint y: 146, distance: 285.0
click at [645, 170] on h5 "In a project to develop a new mobile app, the project manager realizes that the…" at bounding box center [498, 197] width 375 height 55
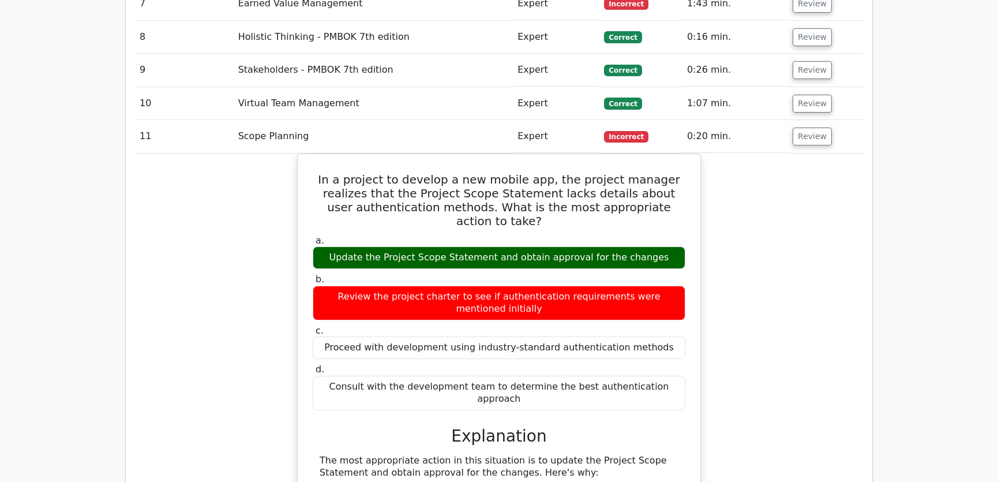
drag, startPoint x: 452, startPoint y: 161, endPoint x: 729, endPoint y: 161, distance: 276.9
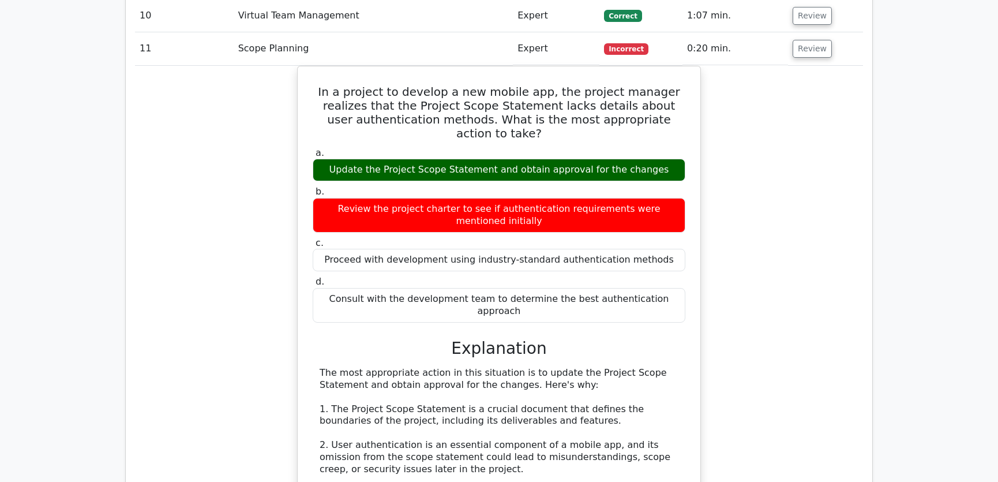
scroll to position [2010, 0]
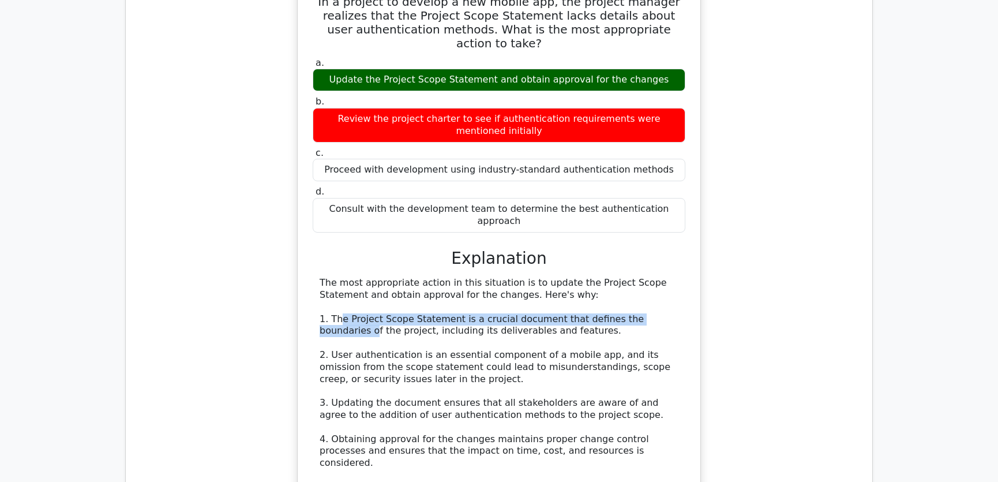
drag, startPoint x: 340, startPoint y: 248, endPoint x: 662, endPoint y: 246, distance: 321.3
click at [662, 277] on div "The most appropriate action in this situation is to update the Project Scope St…" at bounding box center [499, 463] width 359 height 372
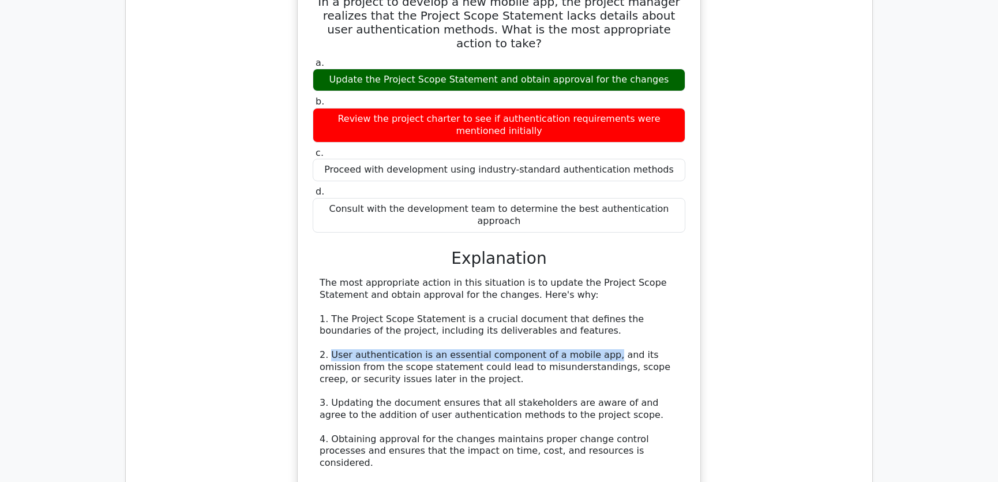
drag, startPoint x: 329, startPoint y: 288, endPoint x: 591, endPoint y: 286, distance: 261.9
click at [591, 286] on div "The most appropriate action in this situation is to update the Project Scope St…" at bounding box center [499, 463] width 359 height 372
click at [396, 299] on div "The most appropriate action in this situation is to update the Project Scope St…" at bounding box center [499, 463] width 359 height 372
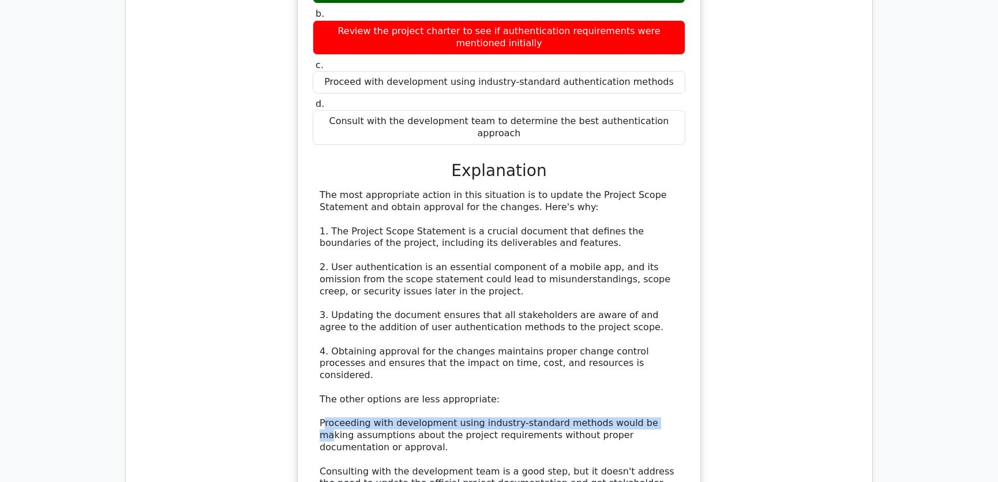
drag, startPoint x: 324, startPoint y: 342, endPoint x: 644, endPoint y: 340, distance: 320.1
click at [644, 340] on div "The most appropriate action in this situation is to update the Project Scope St…" at bounding box center [499, 375] width 359 height 372
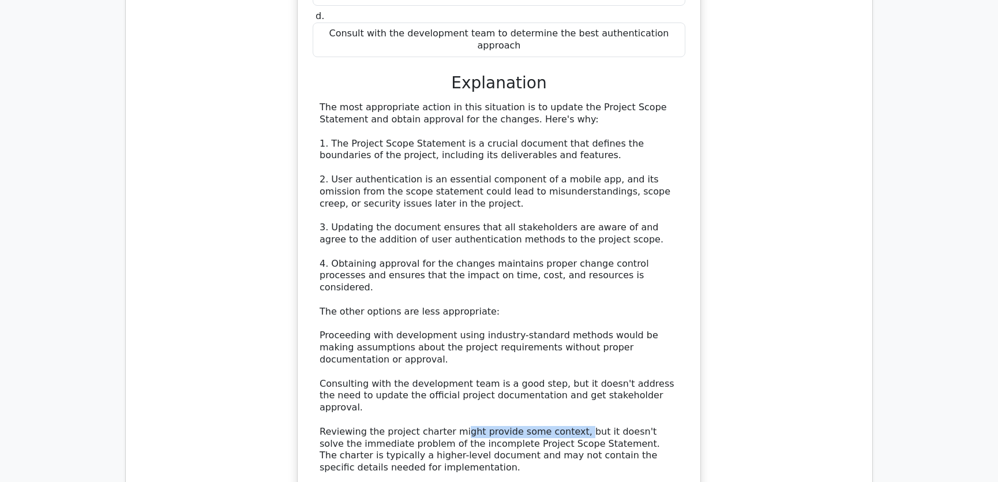
drag, startPoint x: 453, startPoint y: 337, endPoint x: 566, endPoint y: 337, distance: 113.1
click at [566, 337] on div "The most appropriate action in this situation is to update the Project Scope St…" at bounding box center [499, 288] width 359 height 372
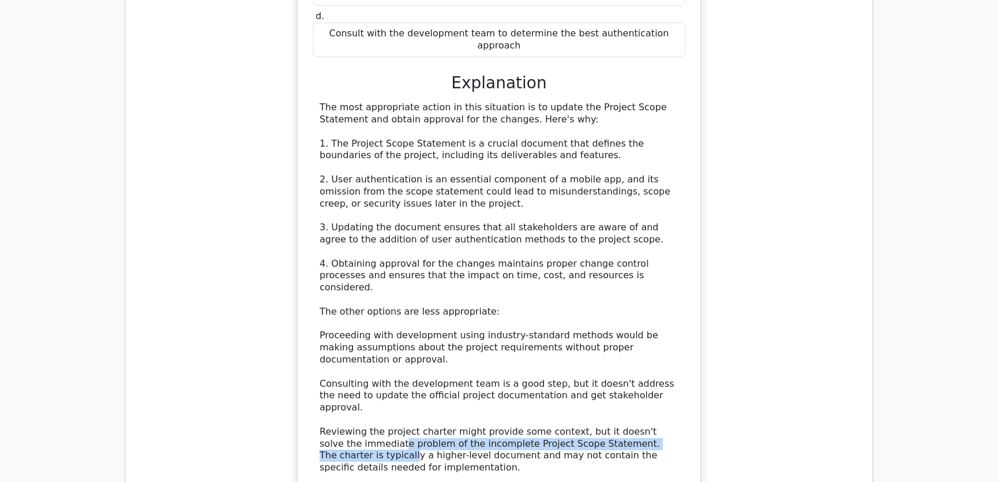
drag, startPoint x: 359, startPoint y: 352, endPoint x: 672, endPoint y: 347, distance: 313.3
click at [672, 347] on div "The most appropriate action in this situation is to update the Project Scope St…" at bounding box center [499, 288] width 359 height 372
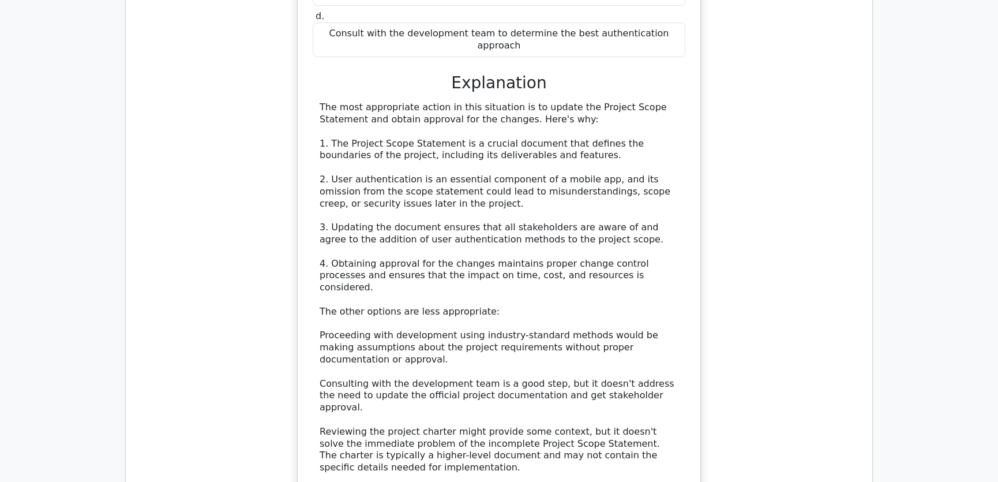
click at [629, 309] on div "The most appropriate action in this situation is to update the Project Scope St…" at bounding box center [499, 288] width 359 height 372
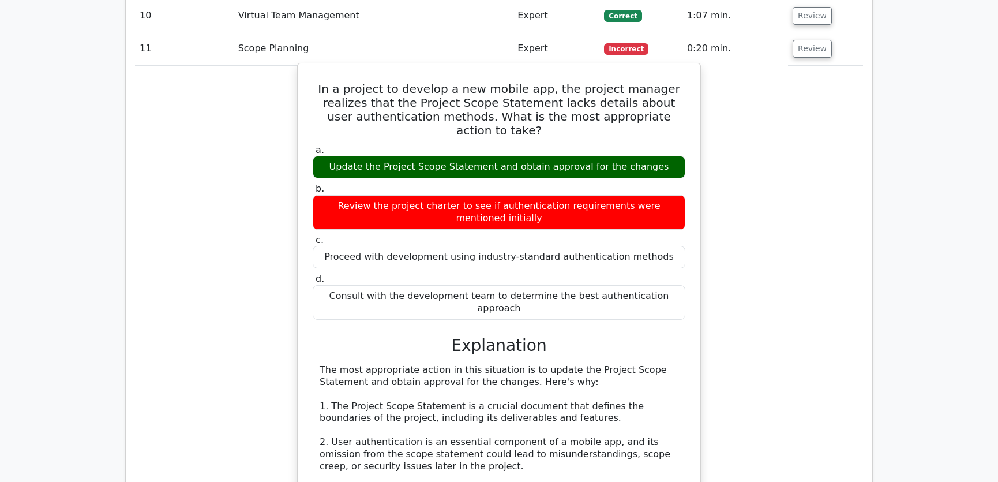
scroll to position [1835, 0]
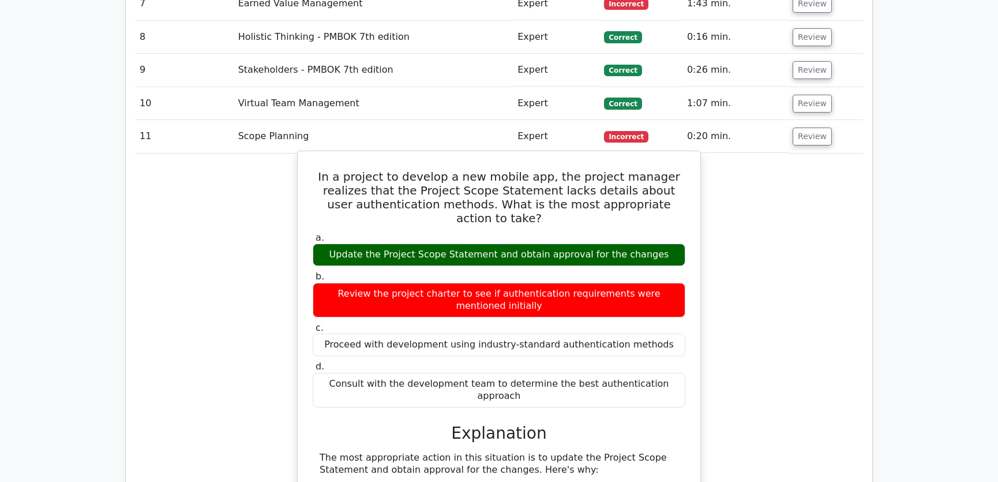
drag, startPoint x: 316, startPoint y: 131, endPoint x: 679, endPoint y: 329, distance: 413.8
copy div "In a project to develop a new mobile app, the project manager realizes that the…"
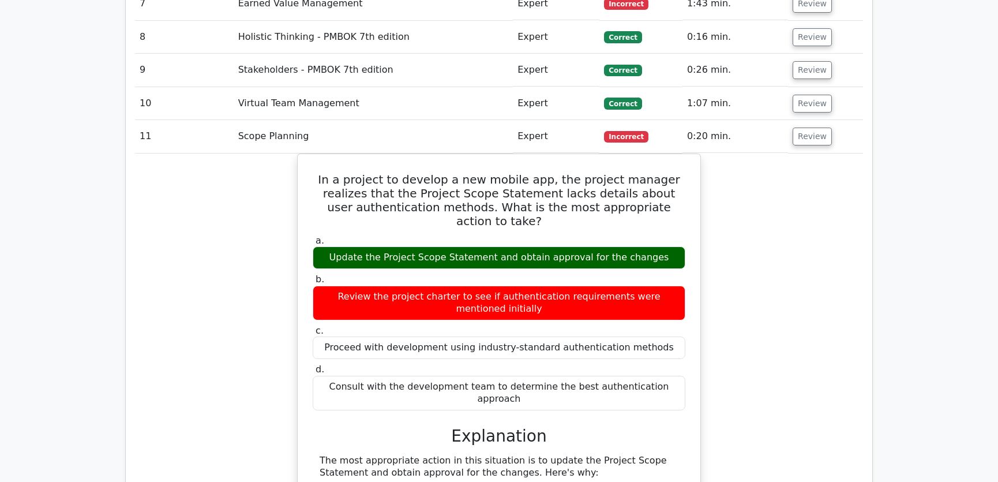
click at [802, 127] on button "Review" at bounding box center [812, 136] width 39 height 18
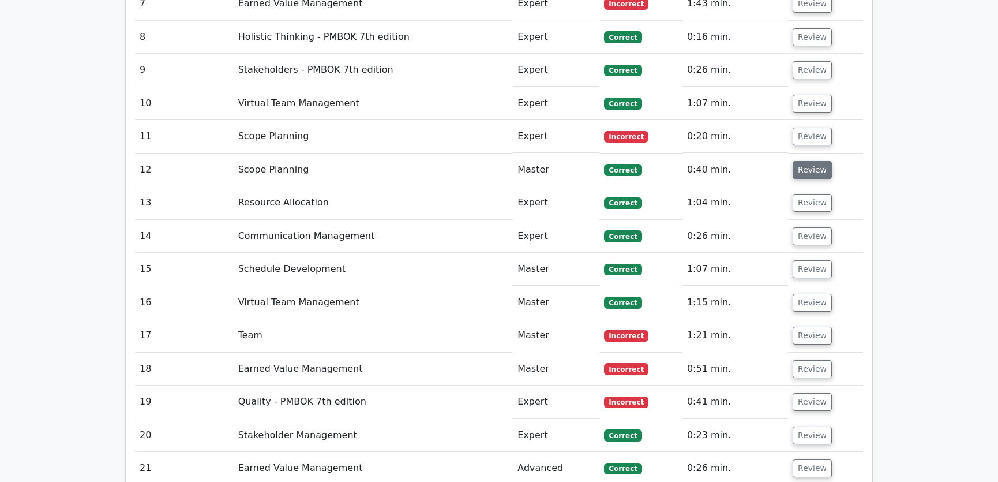
click at [816, 161] on button "Review" at bounding box center [812, 170] width 39 height 18
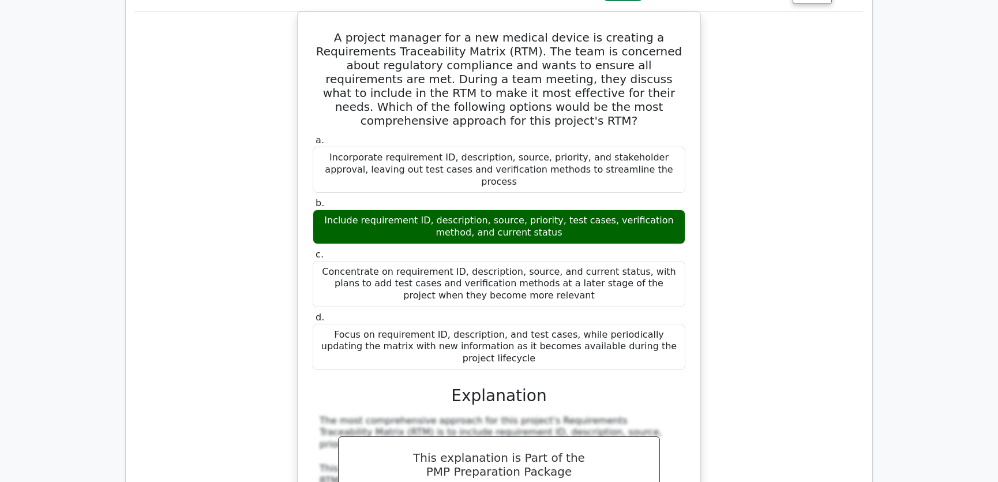
scroll to position [1923, 0]
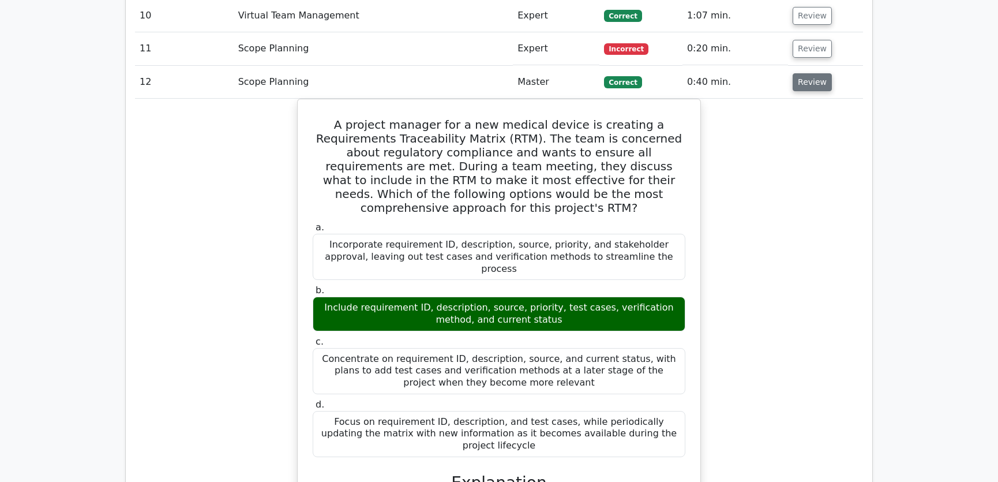
click at [806, 73] on button "Review" at bounding box center [812, 82] width 39 height 18
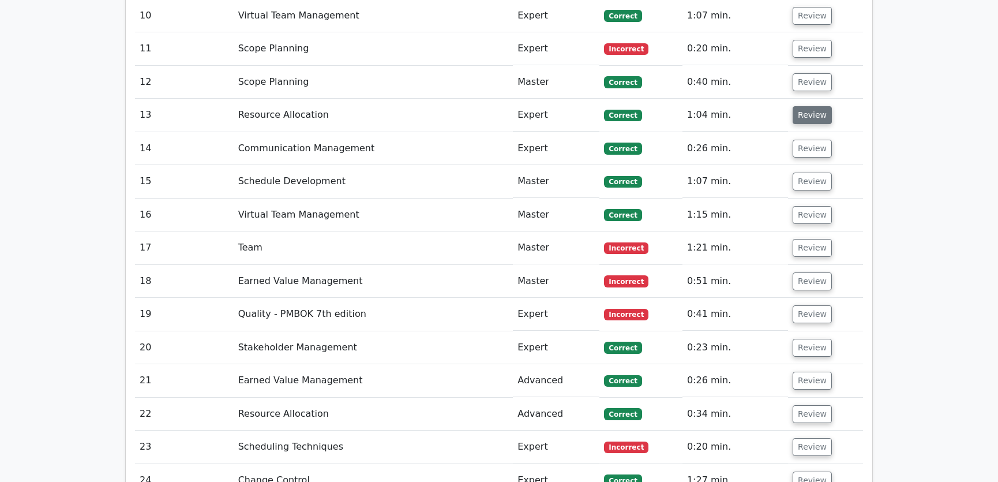
click at [809, 106] on button "Review" at bounding box center [812, 115] width 39 height 18
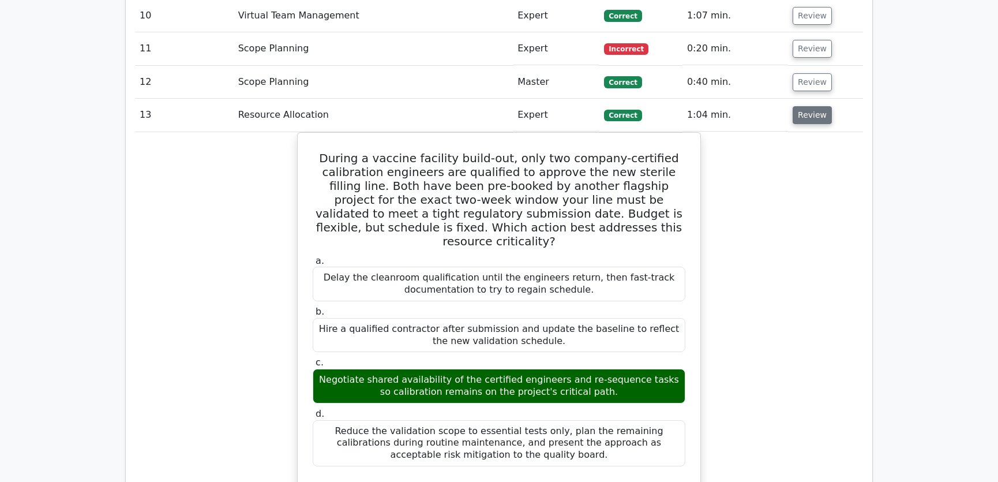
click at [812, 106] on button "Review" at bounding box center [812, 115] width 39 height 18
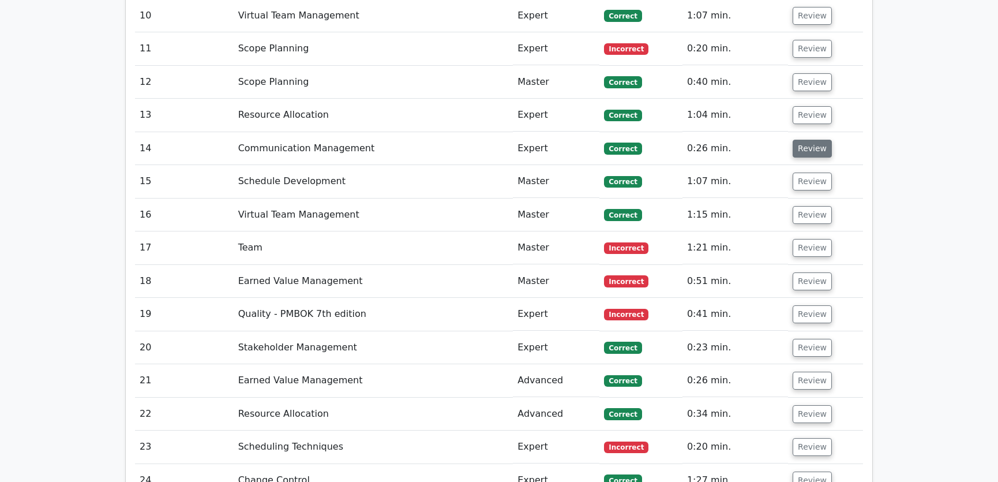
click at [814, 140] on button "Review" at bounding box center [812, 149] width 39 height 18
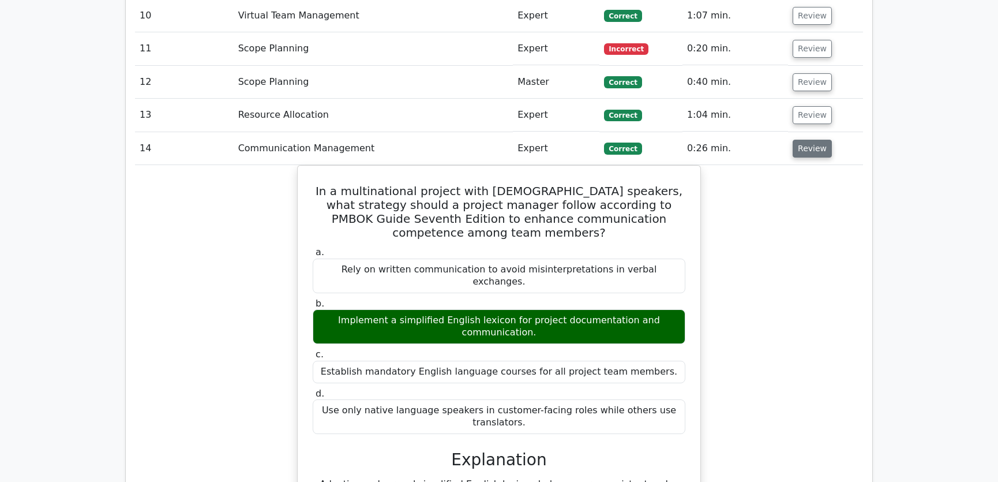
click at [813, 140] on button "Review" at bounding box center [812, 149] width 39 height 18
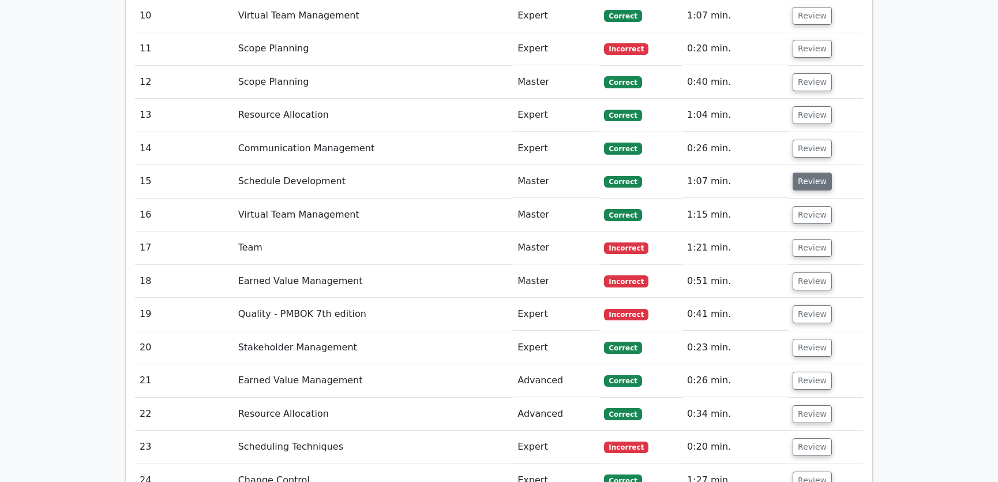
click at [817, 172] on button "Review" at bounding box center [812, 181] width 39 height 18
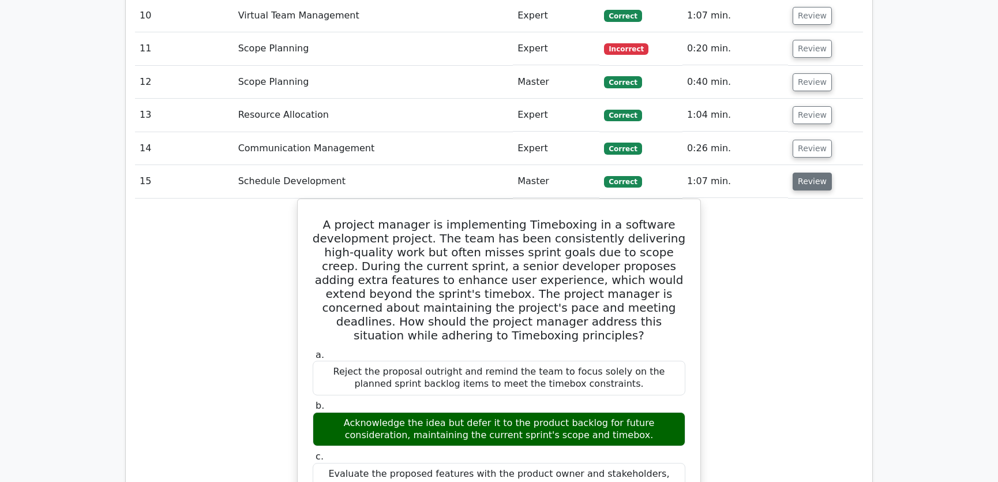
click at [809, 172] on button "Review" at bounding box center [812, 181] width 39 height 18
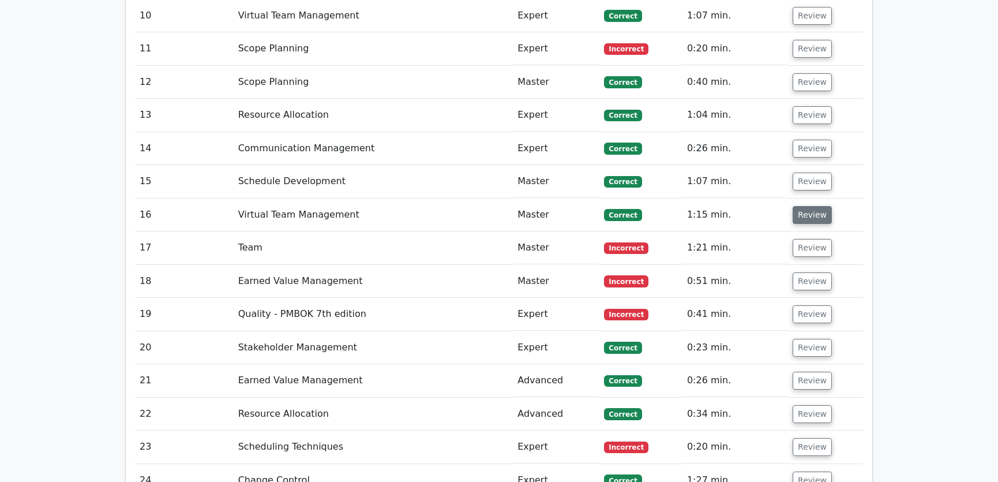
click at [804, 206] on button "Review" at bounding box center [812, 215] width 39 height 18
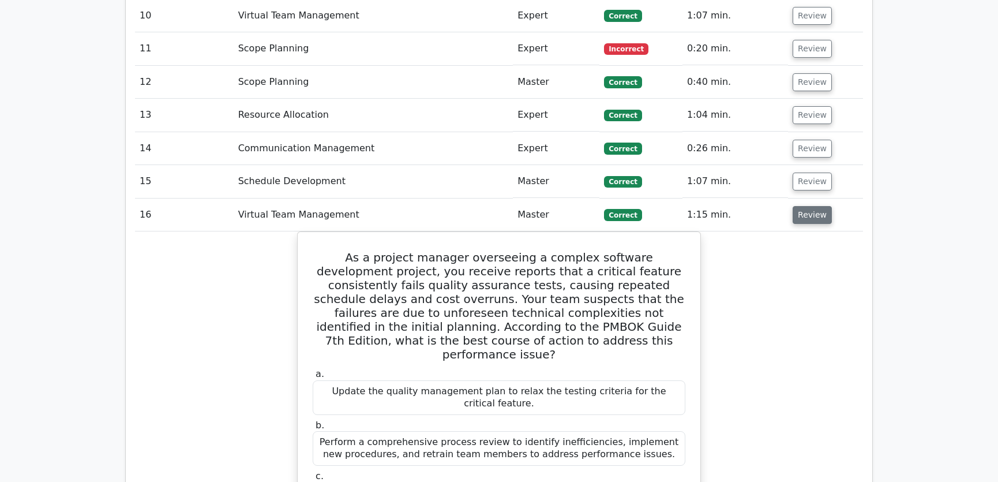
scroll to position [2010, 0]
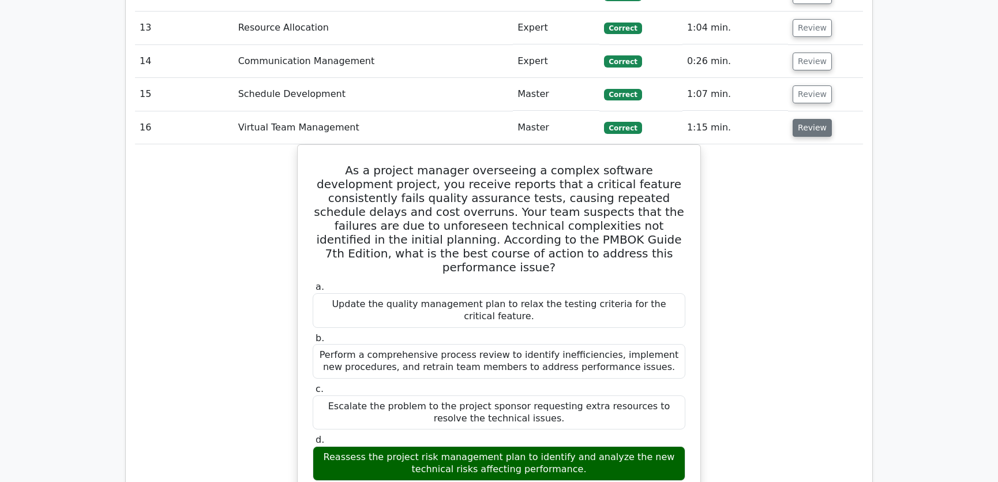
click at [808, 119] on button "Review" at bounding box center [812, 128] width 39 height 18
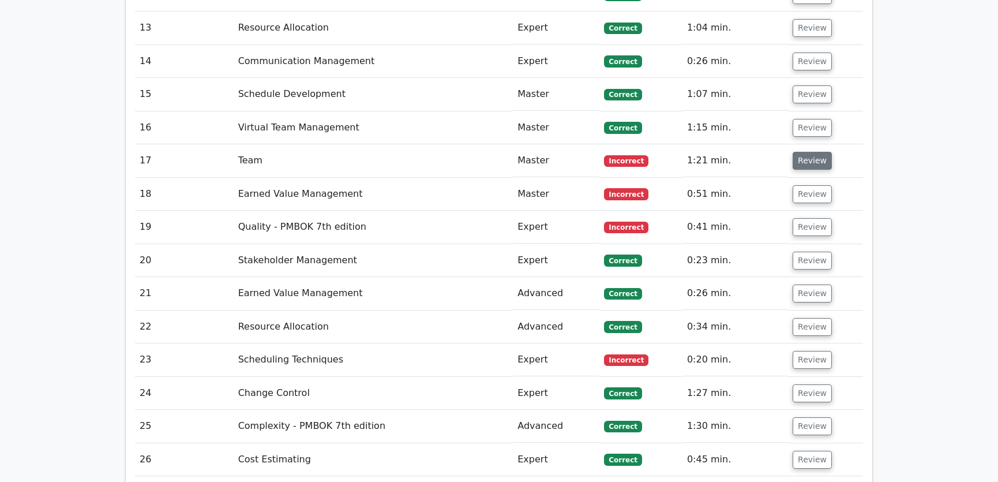
click at [812, 152] on button "Review" at bounding box center [812, 161] width 39 height 18
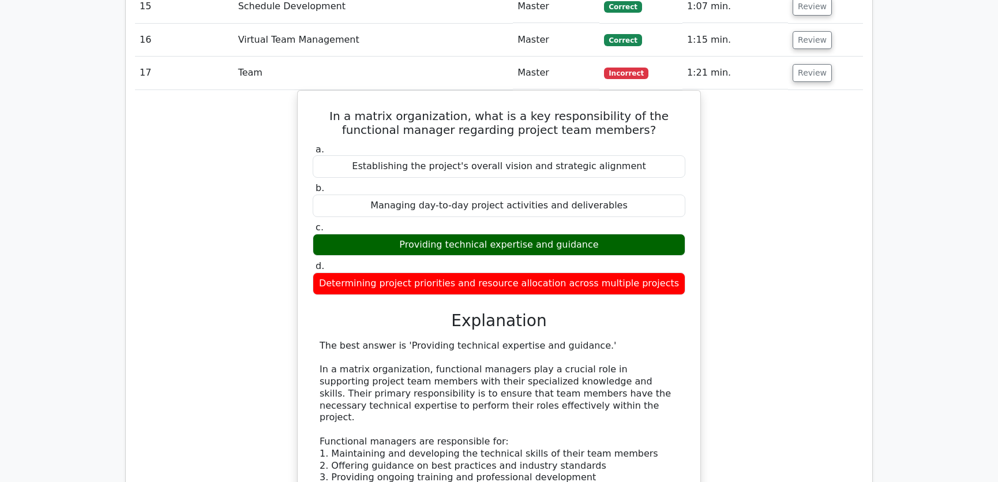
scroll to position [1923, 0]
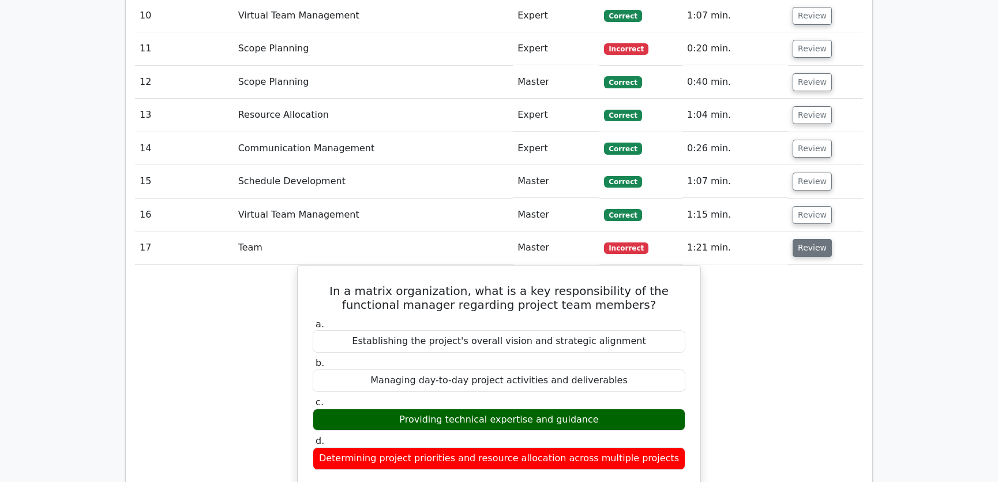
click at [812, 239] on button "Review" at bounding box center [812, 248] width 39 height 18
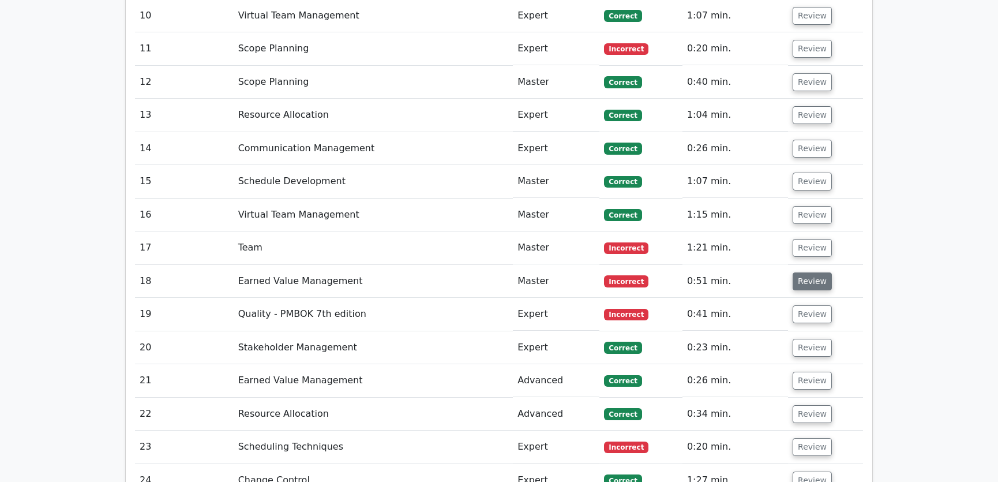
click at [805, 272] on button "Review" at bounding box center [812, 281] width 39 height 18
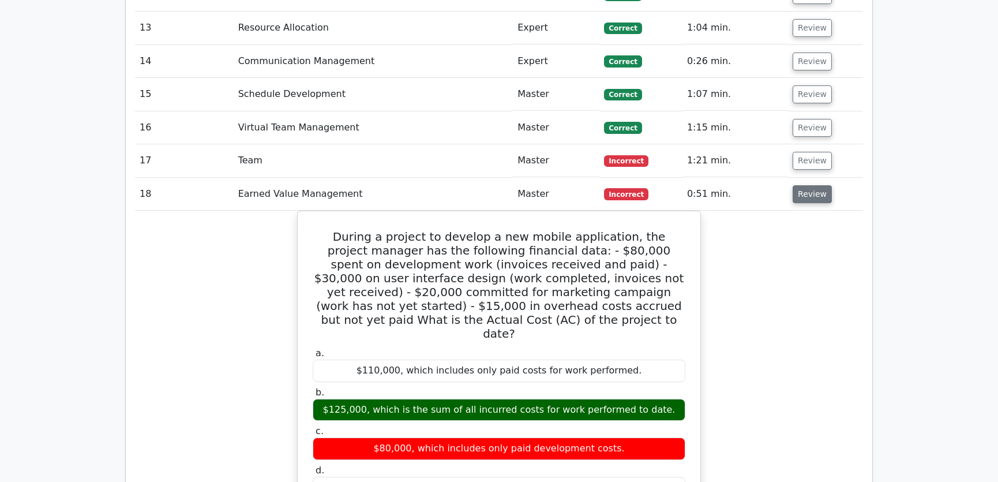
scroll to position [2097, 0]
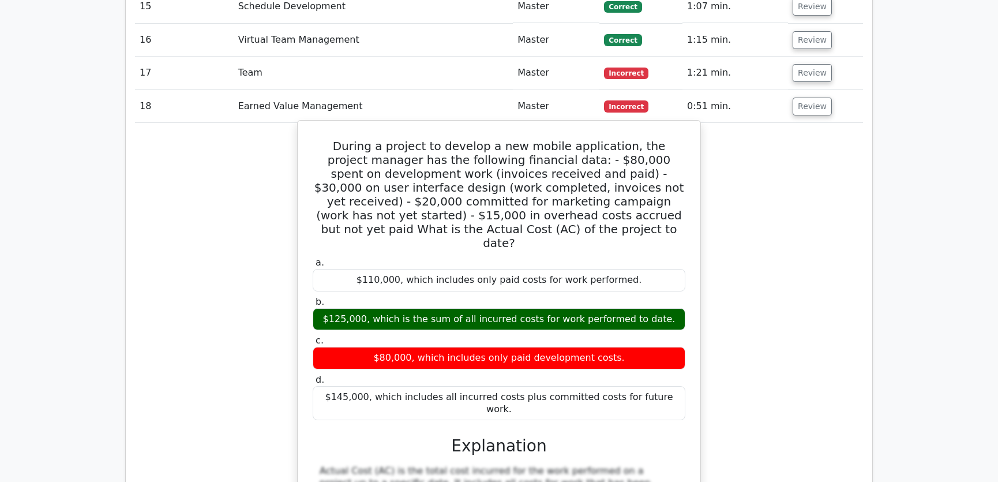
drag, startPoint x: 331, startPoint y: 101, endPoint x: 670, endPoint y: 344, distance: 417.6
click at [670, 344] on div "During a project to develop a new mobile application, the project manager has t…" at bounding box center [498, 436] width 393 height 622
copy div "During a project to develop a new mobile application, the project manager has t…"
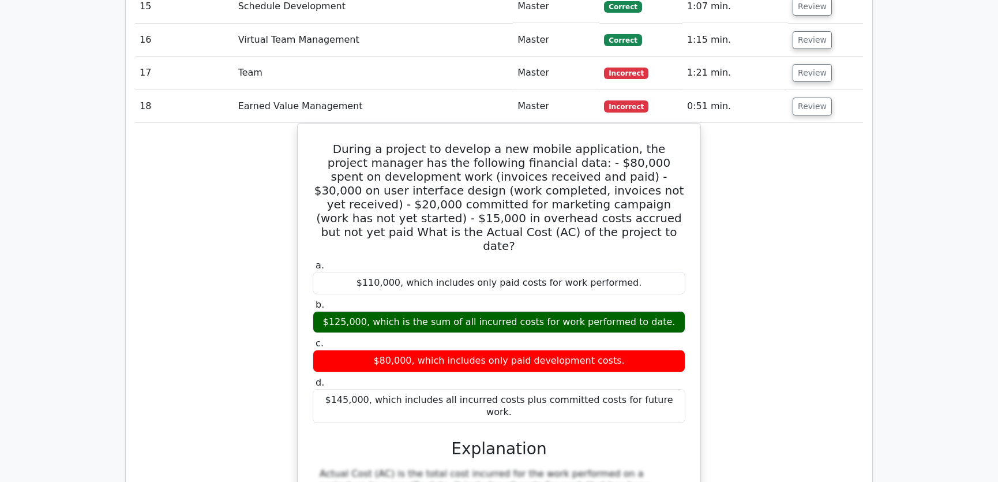
click at [771, 275] on div "During a project to develop a new mobile application, the project manager has t…" at bounding box center [499, 446] width 728 height 646
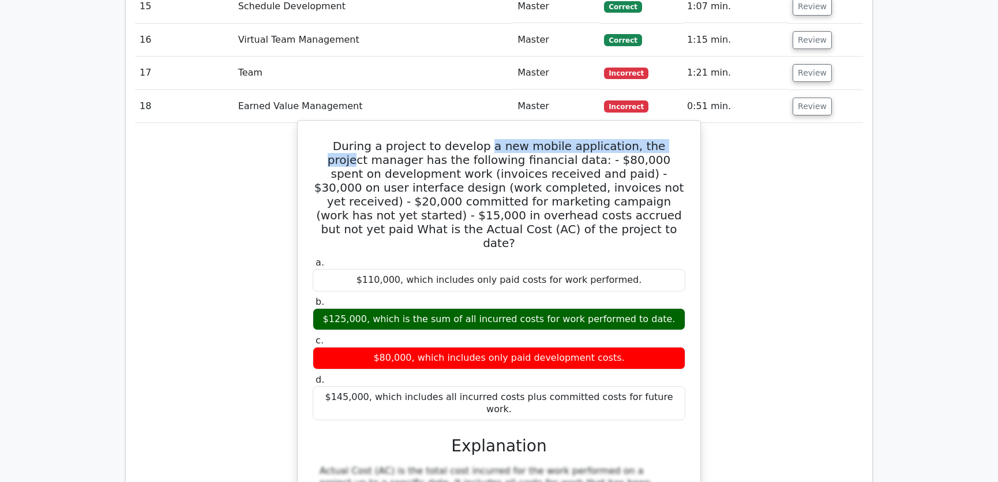
drag, startPoint x: 476, startPoint y: 103, endPoint x: 660, endPoint y: 104, distance: 184.0
click at [660, 139] on h5 "During a project to develop a new mobile application, the project manager has t…" at bounding box center [498, 194] width 375 height 111
drag, startPoint x: 388, startPoint y: 112, endPoint x: 553, endPoint y: 117, distance: 165.6
click at [553, 139] on h5 "During a project to develop a new mobile application, the project manager has t…" at bounding box center [498, 194] width 375 height 111
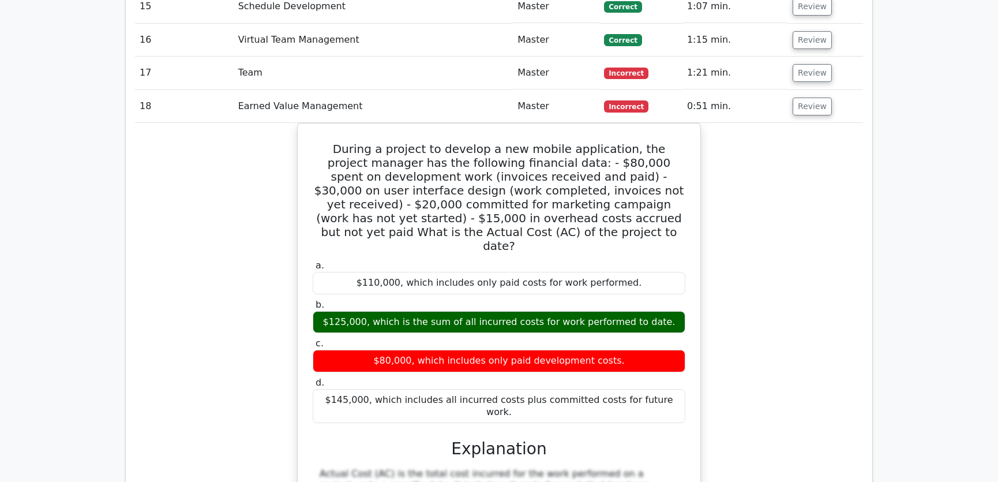
click at [840, 179] on div "During a project to develop a new mobile application, the project manager has t…" at bounding box center [499, 446] width 728 height 646
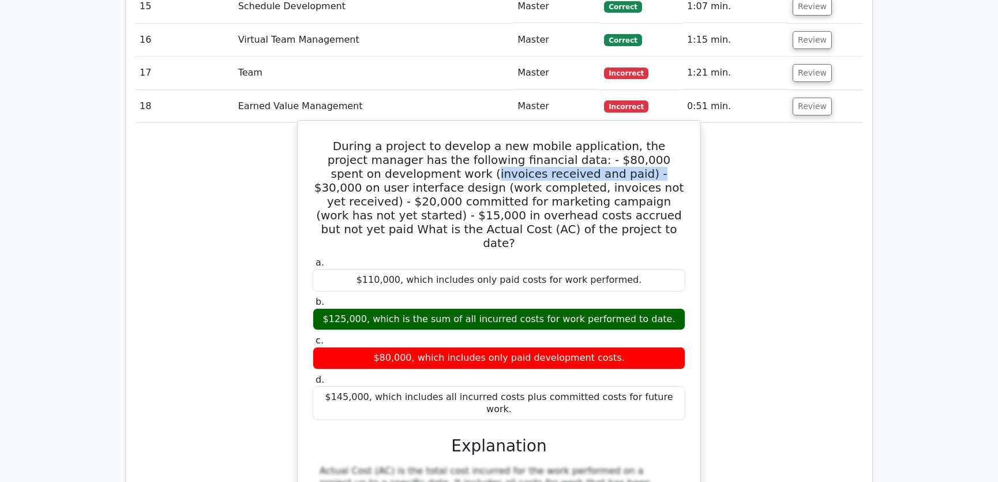
drag, startPoint x: 434, startPoint y: 130, endPoint x: 584, endPoint y: 130, distance: 150.0
click at [584, 139] on h5 "During a project to develop a new mobile application, the project manager has t…" at bounding box center [498, 194] width 375 height 111
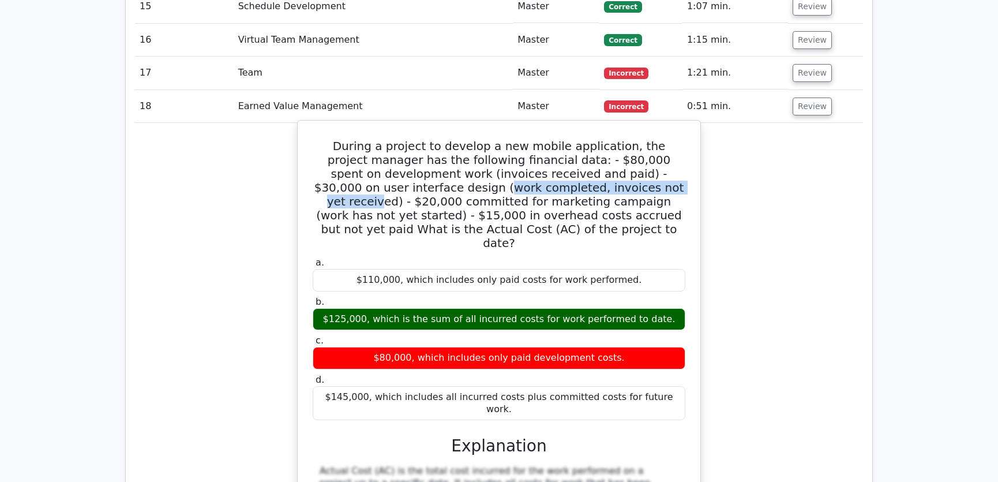
drag, startPoint x: 410, startPoint y: 144, endPoint x: 617, endPoint y: 145, distance: 207.1
click at [617, 145] on h5 "During a project to develop a new mobile application, the project manager has t…" at bounding box center [498, 194] width 375 height 111
click at [649, 143] on h5 "During a project to develop a new mobile application, the project manager has t…" at bounding box center [498, 194] width 375 height 111
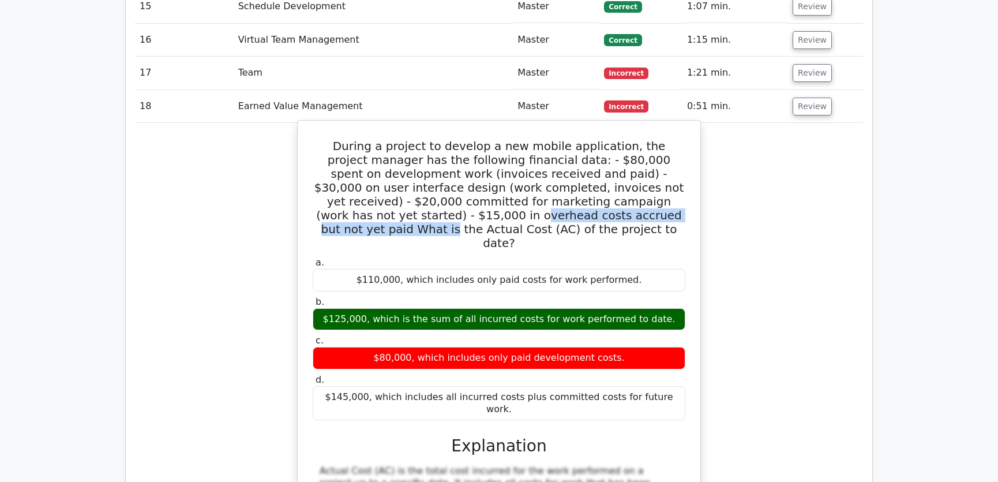
drag, startPoint x: 330, startPoint y: 170, endPoint x: 575, endPoint y: 171, distance: 245.1
click at [575, 171] on h5 "During a project to develop a new mobile application, the project manager has t…" at bounding box center [498, 194] width 375 height 111
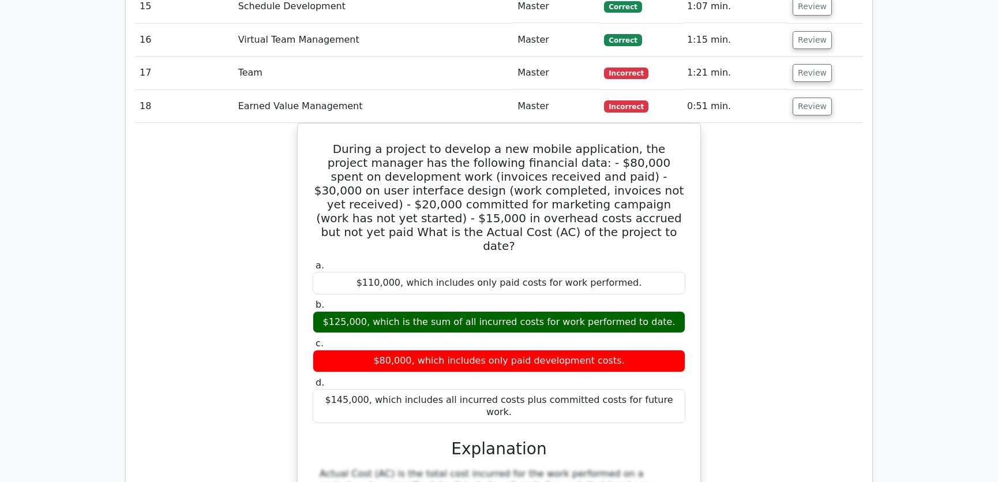
click at [798, 185] on div "During a project to develop a new mobile application, the project manager has t…" at bounding box center [499, 446] width 728 height 646
click at [809, 97] on button "Review" at bounding box center [812, 106] width 39 height 18
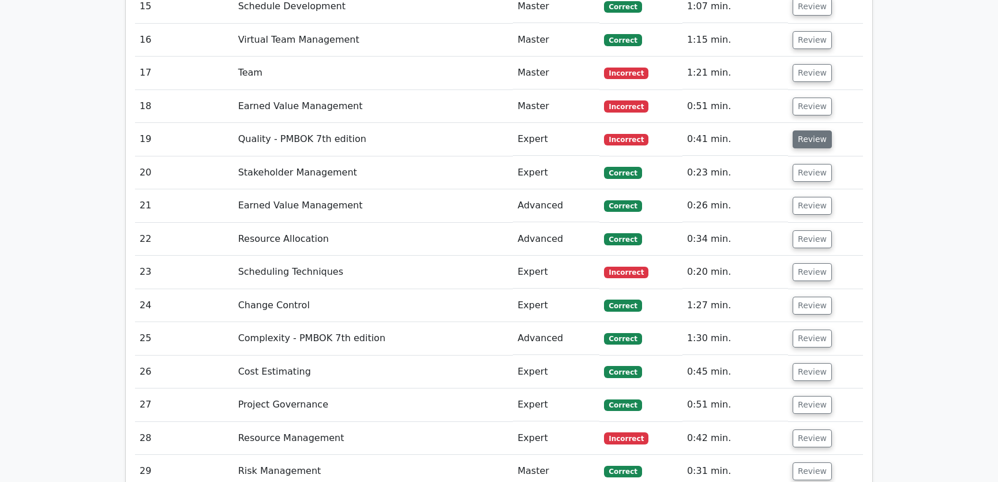
click at [802, 130] on button "Review" at bounding box center [812, 139] width 39 height 18
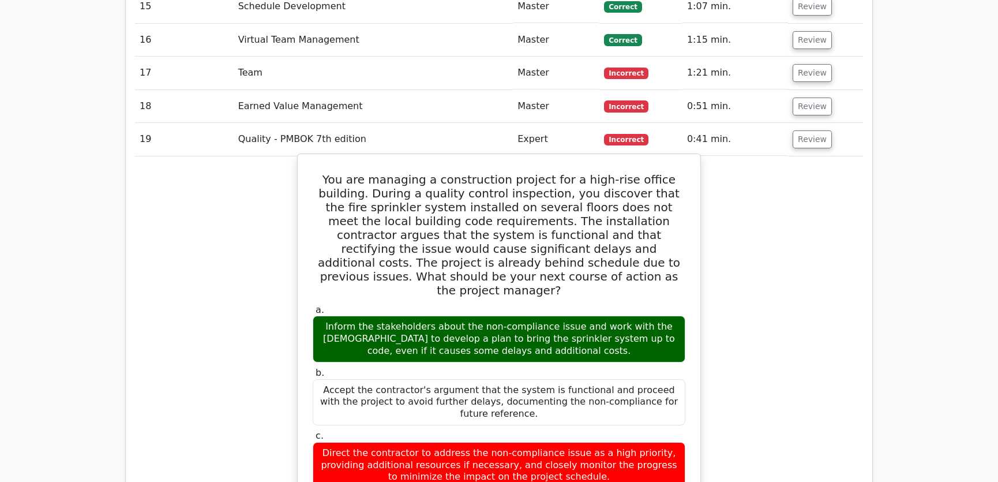
scroll to position [2185, 0]
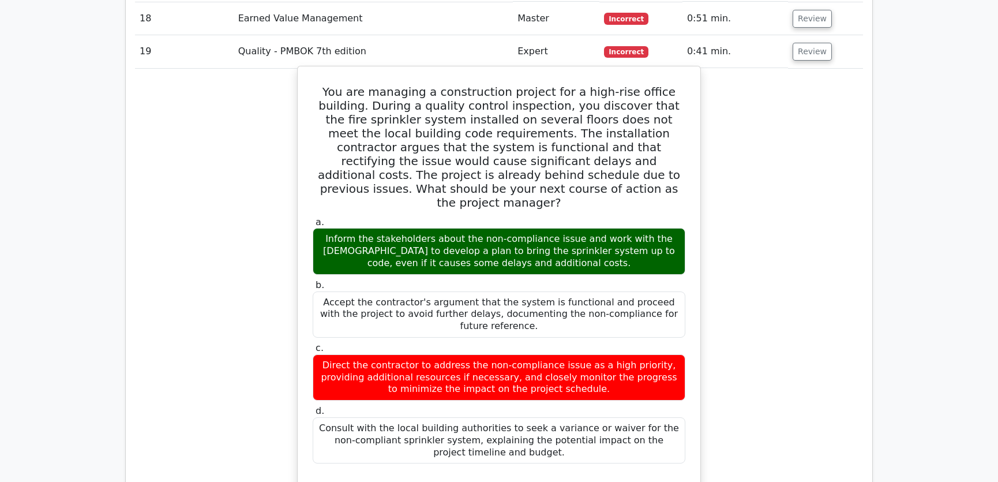
drag, startPoint x: 316, startPoint y: 48, endPoint x: 544, endPoint y: 386, distance: 408.4
click at [544, 386] on div "You are managing a construction project for a high-rise office building. During…" at bounding box center [498, 461] width 393 height 780
copy div "You are managing a construction project for a high-rise office building. During…"
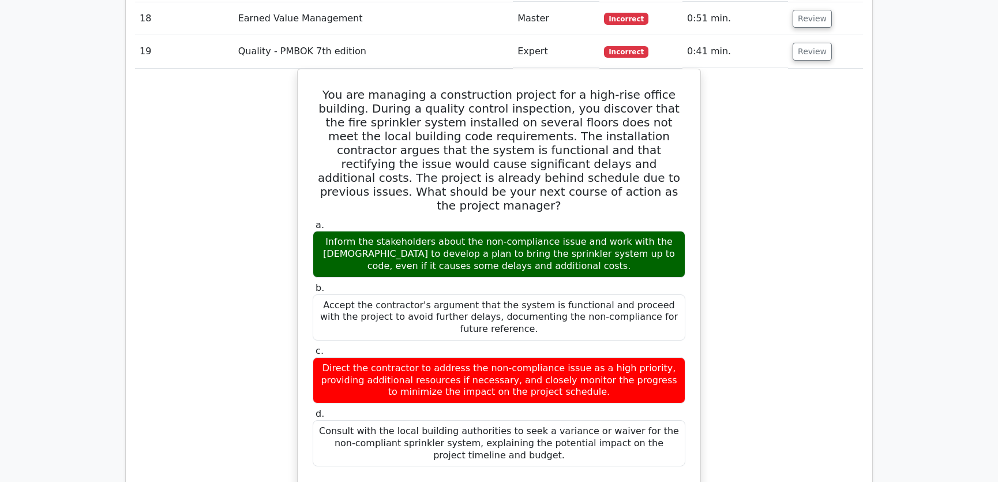
click at [731, 213] on div "You are managing a construction project for a high-rise office building. During…" at bounding box center [499, 471] width 728 height 804
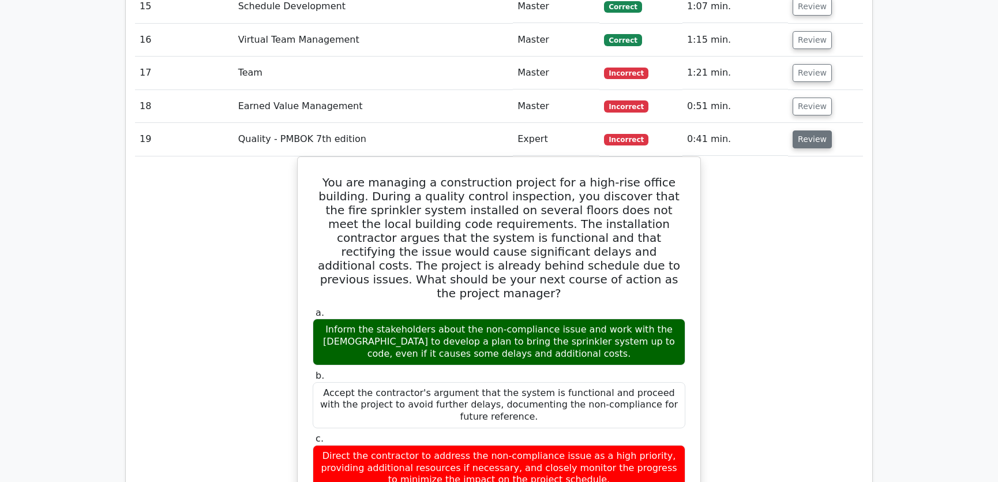
click at [809, 130] on button "Review" at bounding box center [812, 139] width 39 height 18
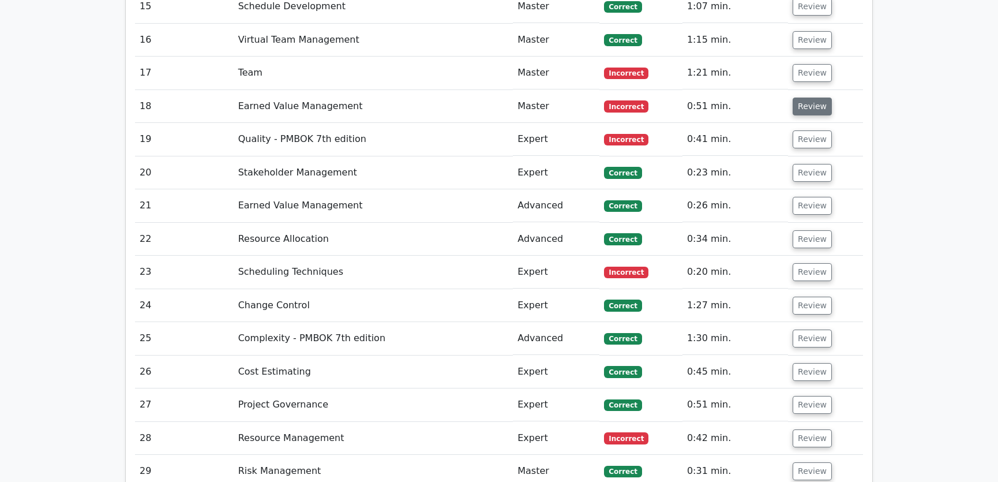
click at [808, 97] on button "Review" at bounding box center [812, 106] width 39 height 18
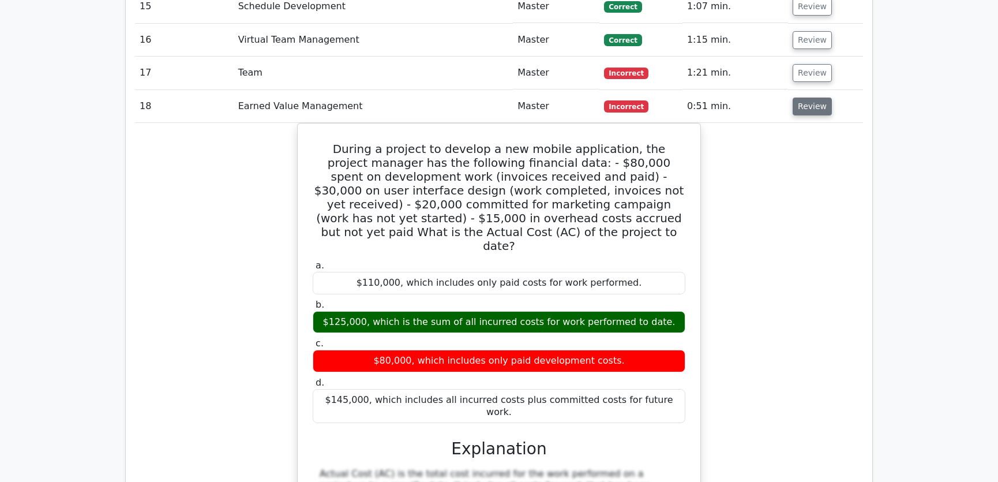
click at [808, 97] on button "Review" at bounding box center [812, 106] width 39 height 18
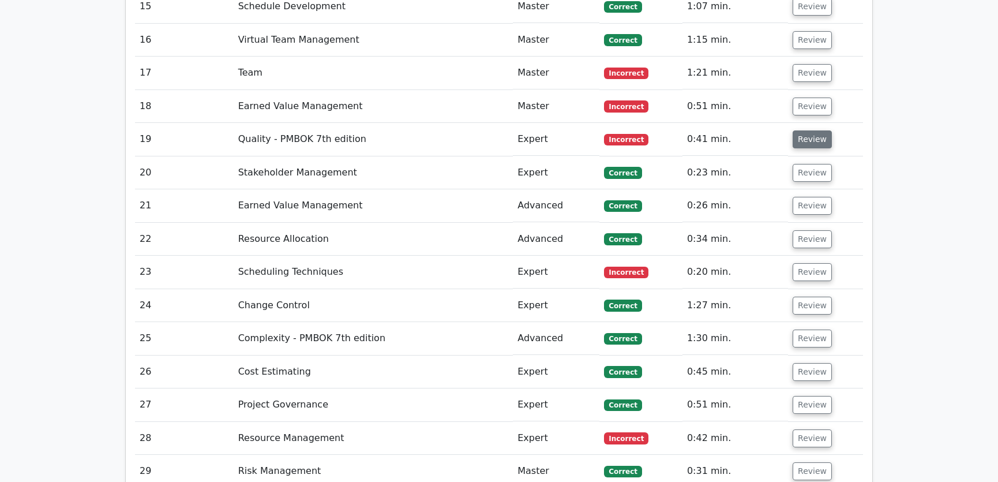
click at [805, 130] on button "Review" at bounding box center [812, 139] width 39 height 18
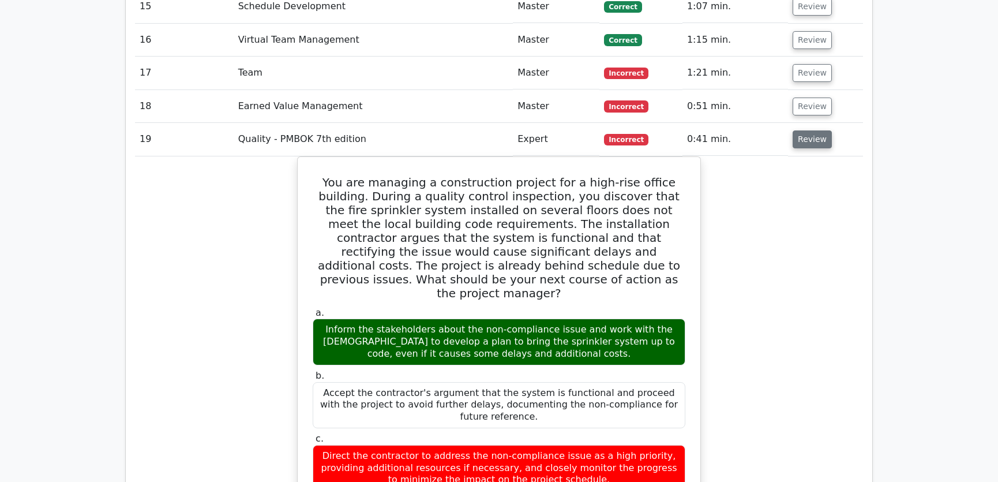
click at [809, 130] on button "Review" at bounding box center [812, 139] width 39 height 18
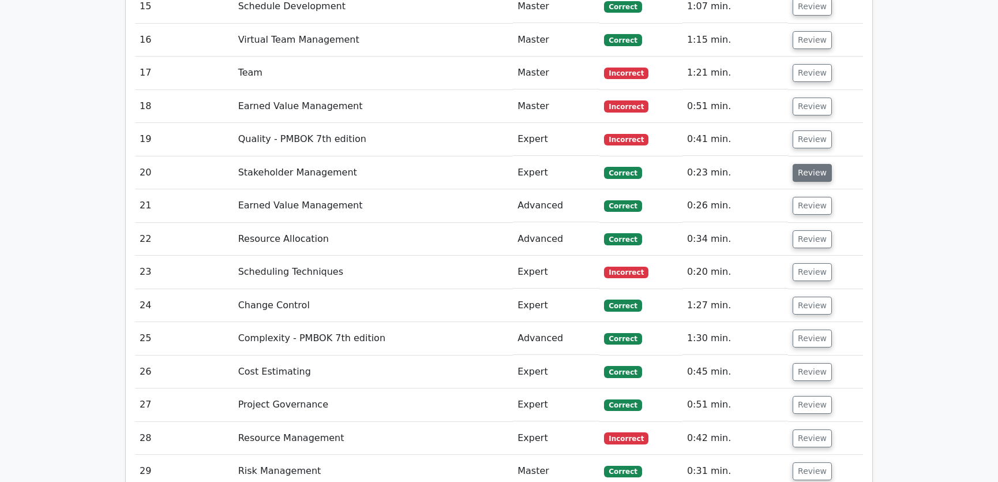
click at [798, 164] on button "Review" at bounding box center [812, 173] width 39 height 18
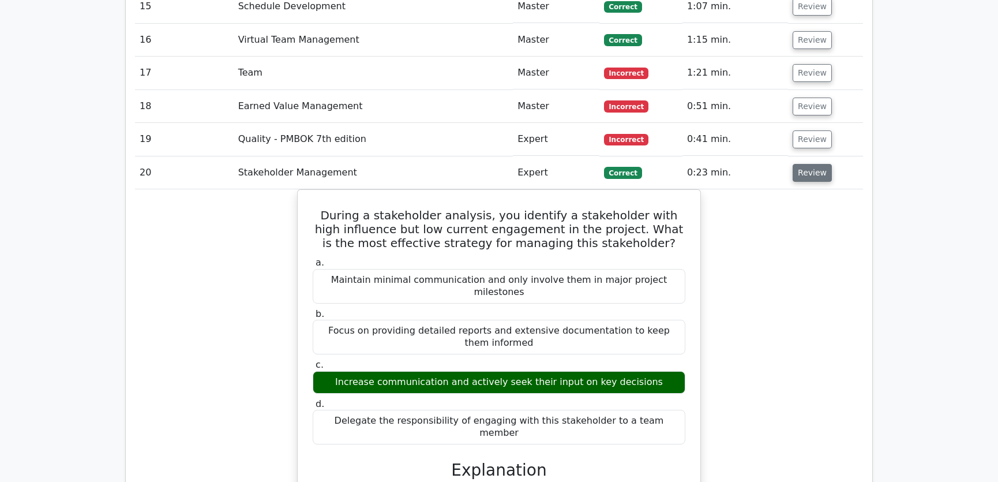
click at [804, 164] on button "Review" at bounding box center [812, 173] width 39 height 18
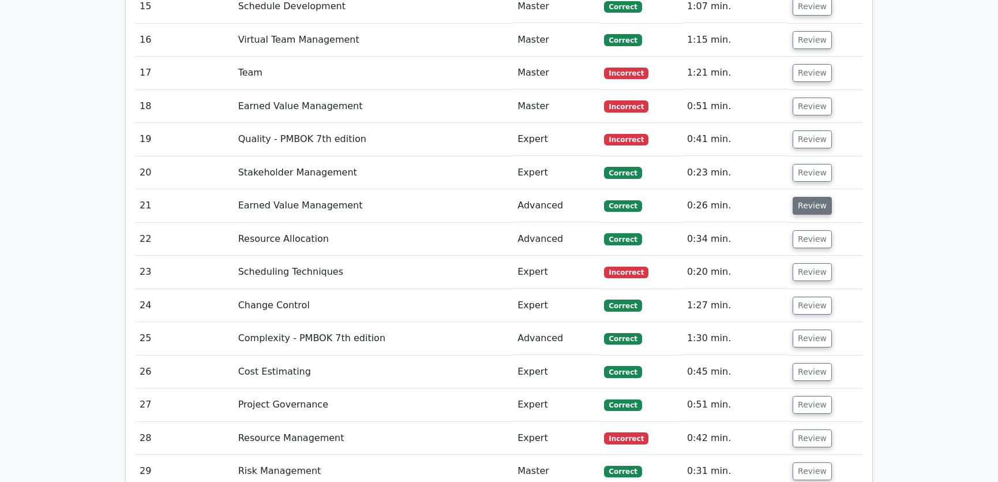
click at [810, 197] on button "Review" at bounding box center [812, 206] width 39 height 18
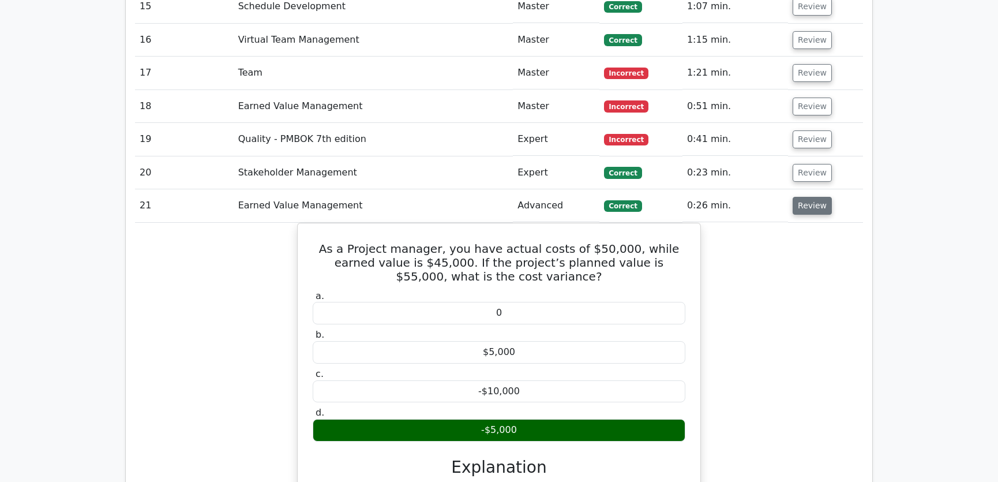
click at [810, 197] on button "Review" at bounding box center [812, 206] width 39 height 18
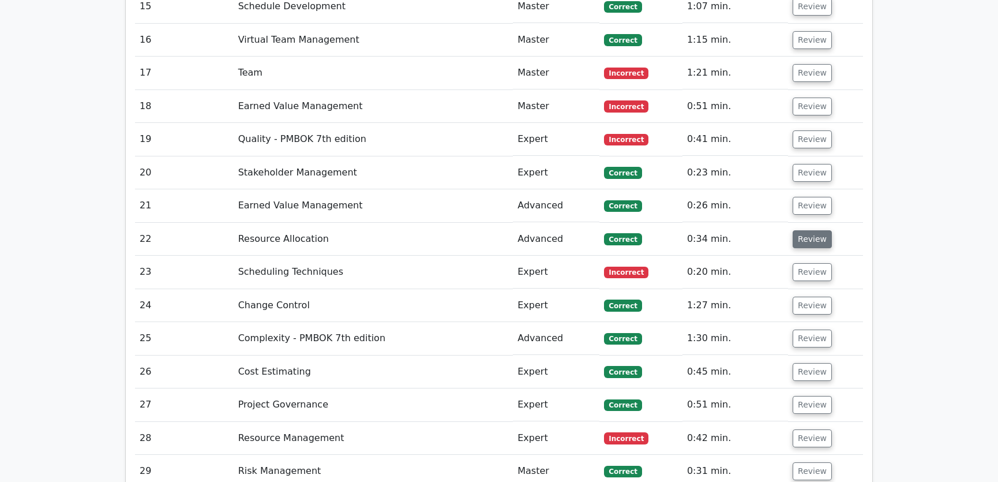
click at [809, 230] on button "Review" at bounding box center [812, 239] width 39 height 18
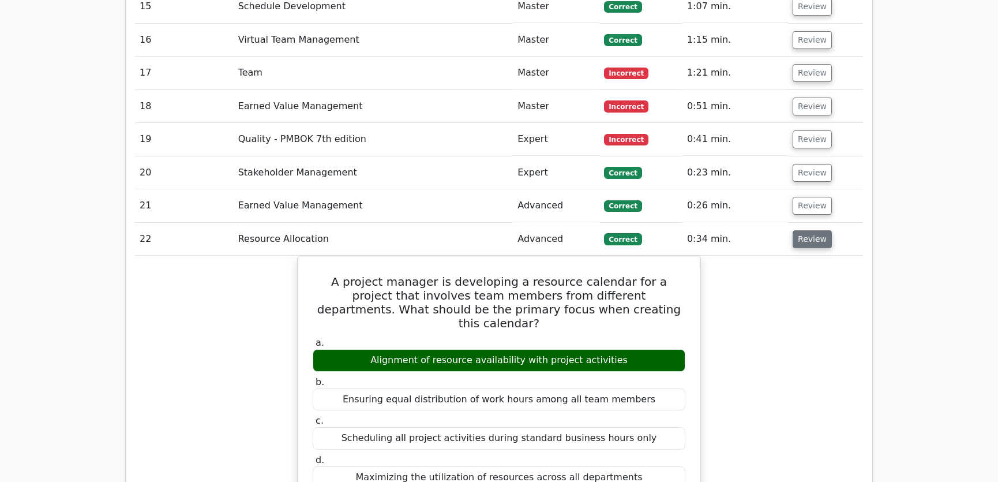
click at [809, 230] on button "Review" at bounding box center [812, 239] width 39 height 18
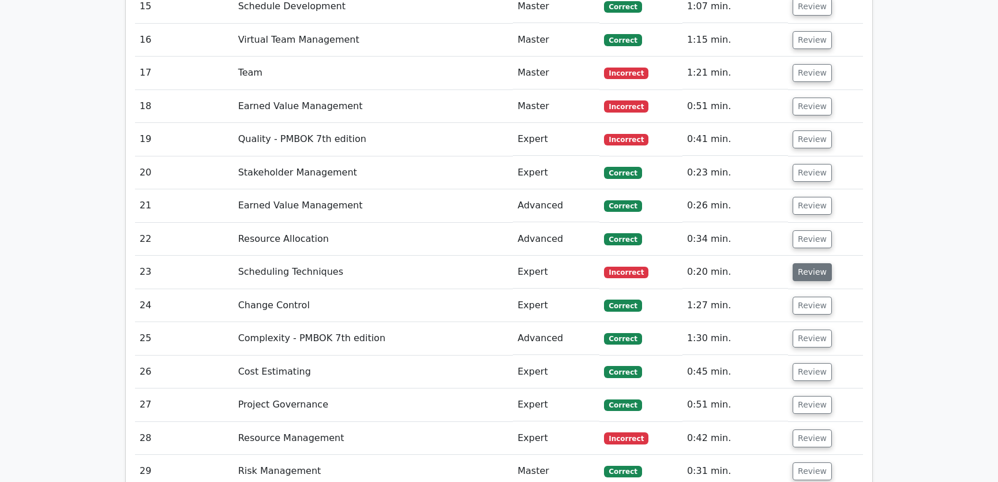
click at [806, 263] on button "Review" at bounding box center [812, 272] width 39 height 18
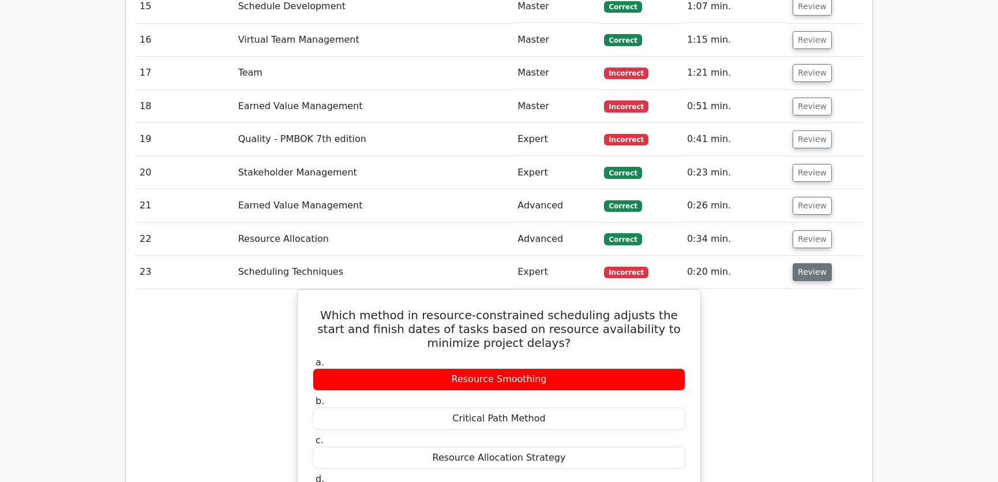
scroll to position [2185, 0]
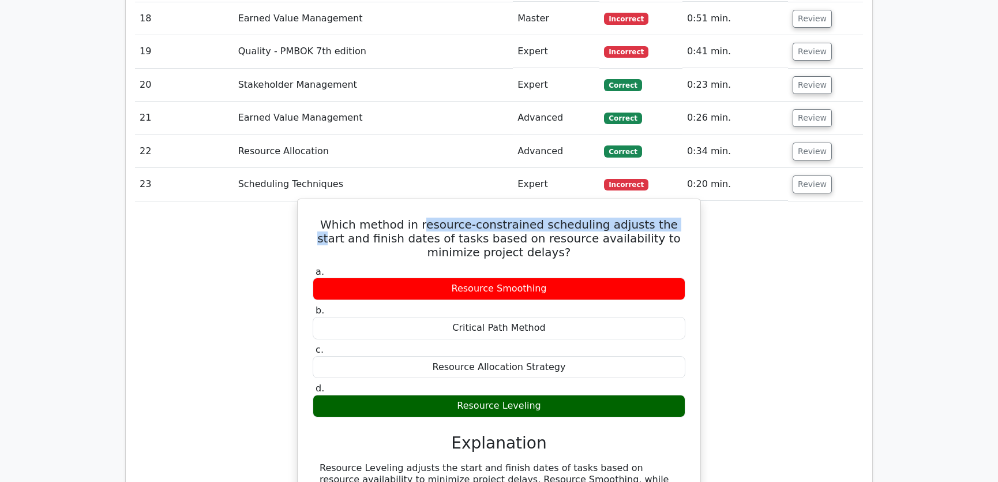
drag, startPoint x: 408, startPoint y: 182, endPoint x: 649, endPoint y: 184, distance: 240.5
click at [649, 217] on h5 "Which method in resource-constrained scheduling adjusts the start and finish da…" at bounding box center [498, 238] width 375 height 42
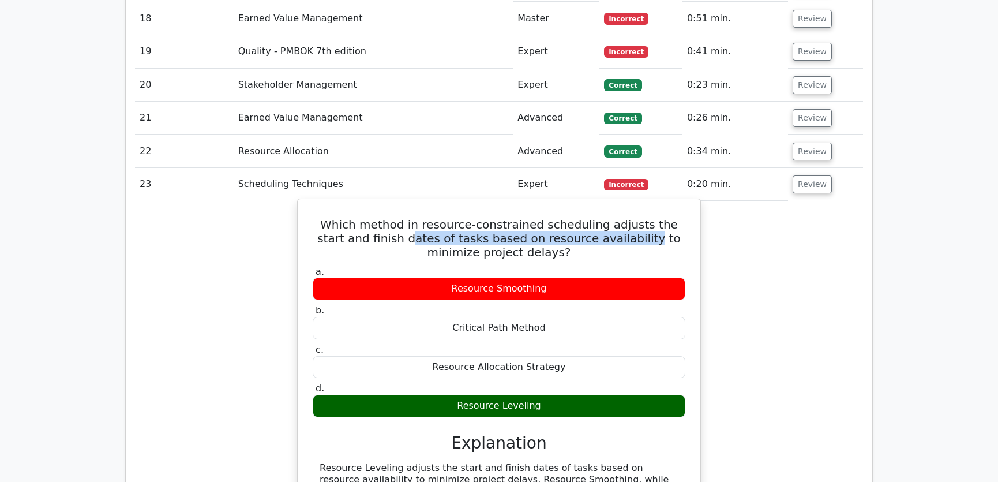
drag, startPoint x: 356, startPoint y: 194, endPoint x: 576, endPoint y: 196, distance: 219.8
click at [576, 217] on h5 "Which method in resource-constrained scheduling adjusts the start and finish da…" at bounding box center [498, 238] width 375 height 42
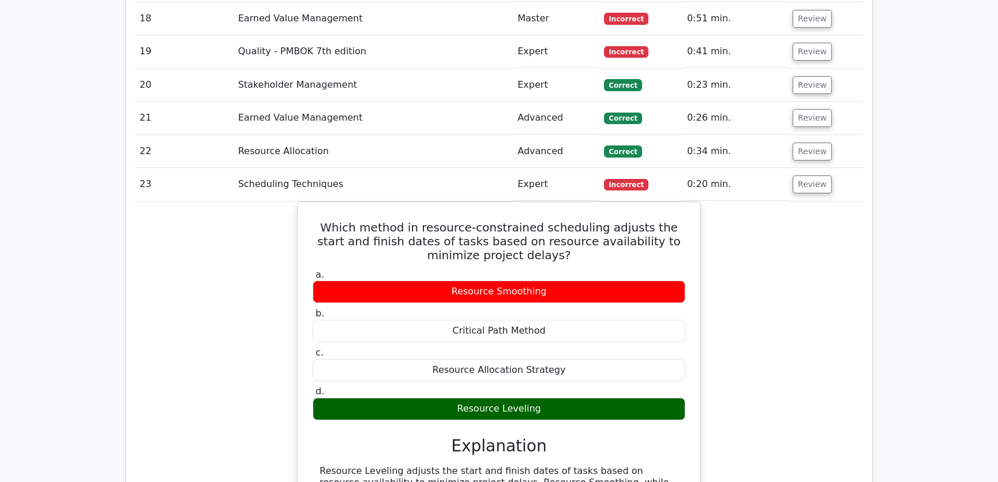
click at [793, 215] on div "Which method in resource-constrained scheduling adjusts the start and finish da…" at bounding box center [499, 417] width 728 height 433
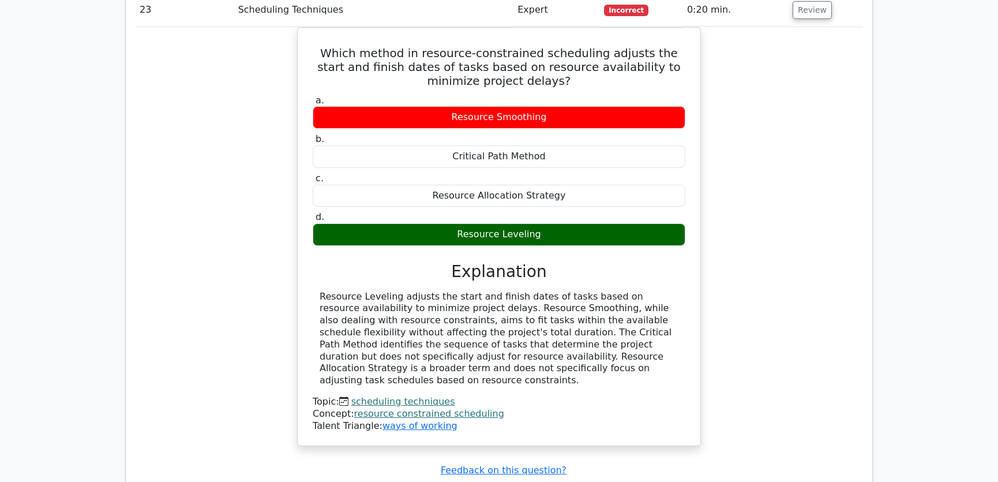
scroll to position [2272, 0]
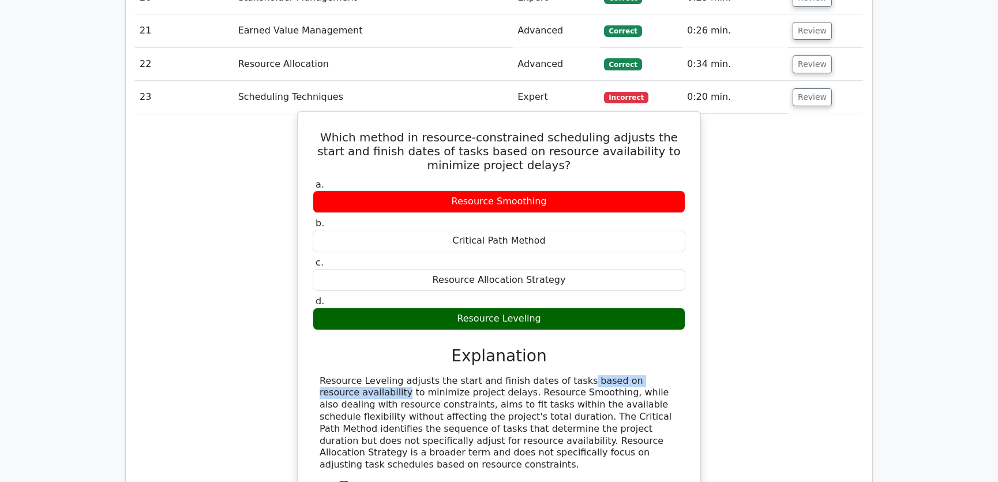
drag, startPoint x: 508, startPoint y: 336, endPoint x: 624, endPoint y: 337, distance: 115.4
click at [624, 375] on div "Resource Leveling adjusts the start and finish dates of tasks based on resource…" at bounding box center [499, 423] width 359 height 96
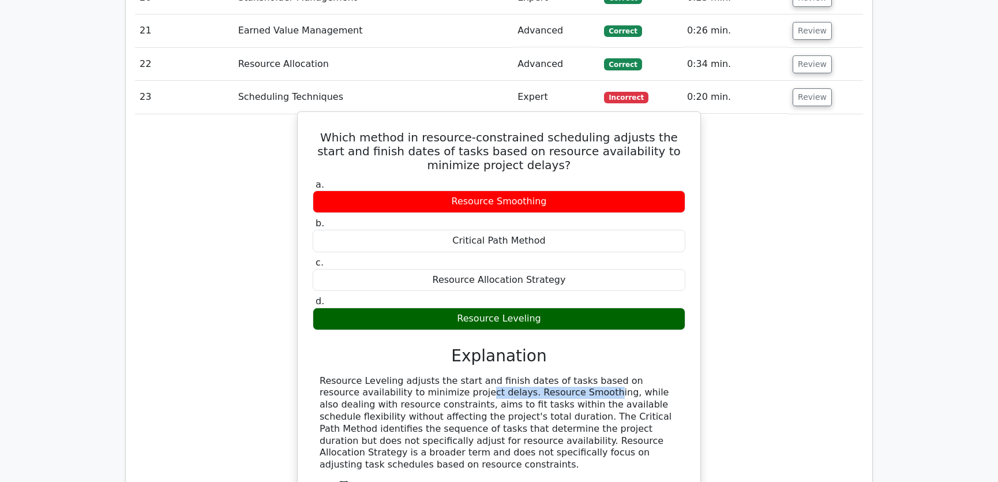
drag, startPoint x: 366, startPoint y: 348, endPoint x: 473, endPoint y: 348, distance: 106.7
click at [473, 375] on div "Resource Leveling adjusts the start and finish dates of tasks based on resource…" at bounding box center [499, 423] width 359 height 96
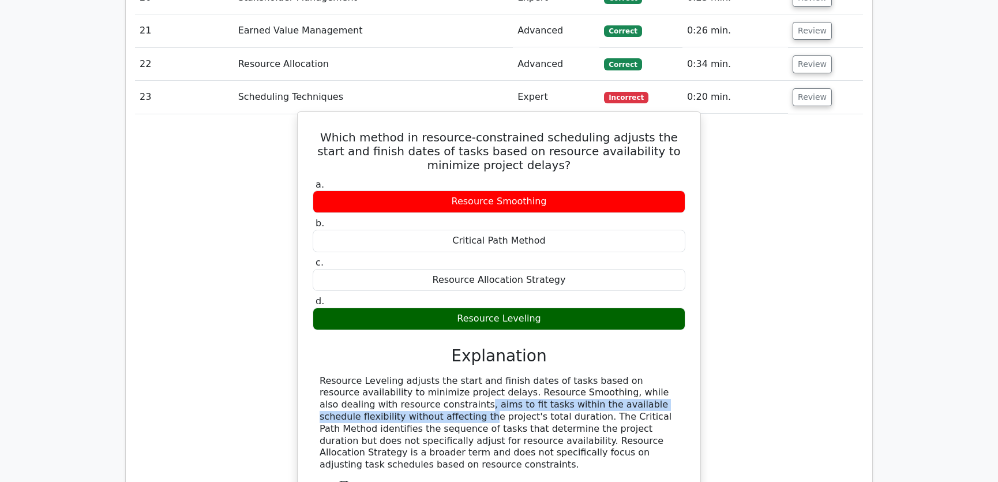
drag, startPoint x: 333, startPoint y: 361, endPoint x: 645, endPoint y: 364, distance: 312.7
click at [645, 375] on div "Resource Leveling adjusts the start and finish dates of tasks based on resource…" at bounding box center [499, 423] width 359 height 96
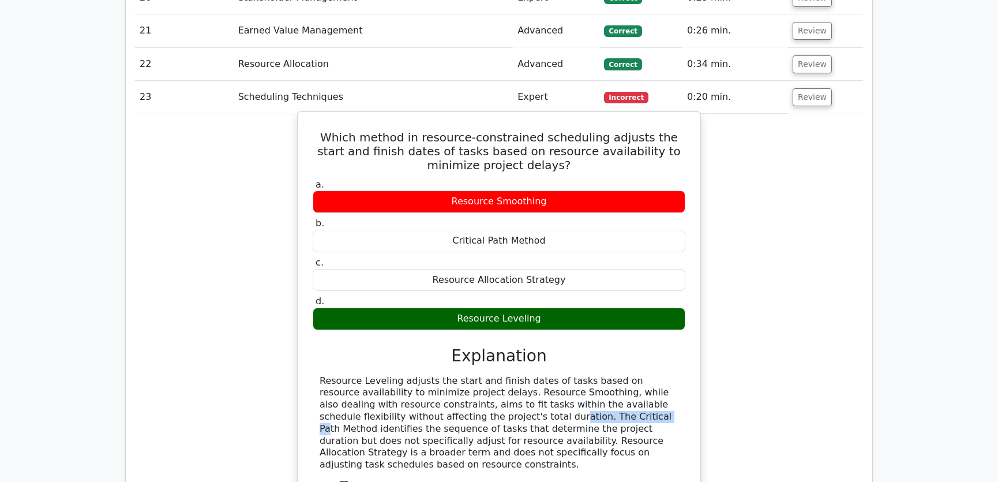
drag, startPoint x: 384, startPoint y: 373, endPoint x: 468, endPoint y: 373, distance: 84.2
click at [468, 375] on div "Resource Leveling adjusts the start and finish dates of tasks based on resource…" at bounding box center [499, 423] width 359 height 96
drag, startPoint x: 478, startPoint y: 373, endPoint x: 662, endPoint y: 372, distance: 184.0
click at [662, 375] on div "Resource Leveling adjusts the start and finish dates of tasks based on resource…" at bounding box center [499, 423] width 359 height 96
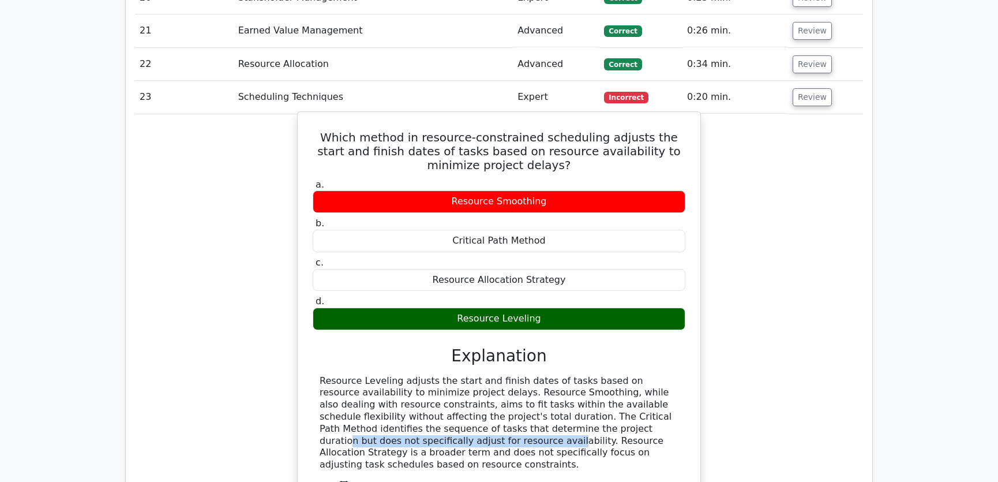
drag, startPoint x: 428, startPoint y: 384, endPoint x: 637, endPoint y: 385, distance: 208.8
click at [637, 385] on div "Resource Leveling adjusts the start and finish dates of tasks based on resource…" at bounding box center [499, 423] width 359 height 96
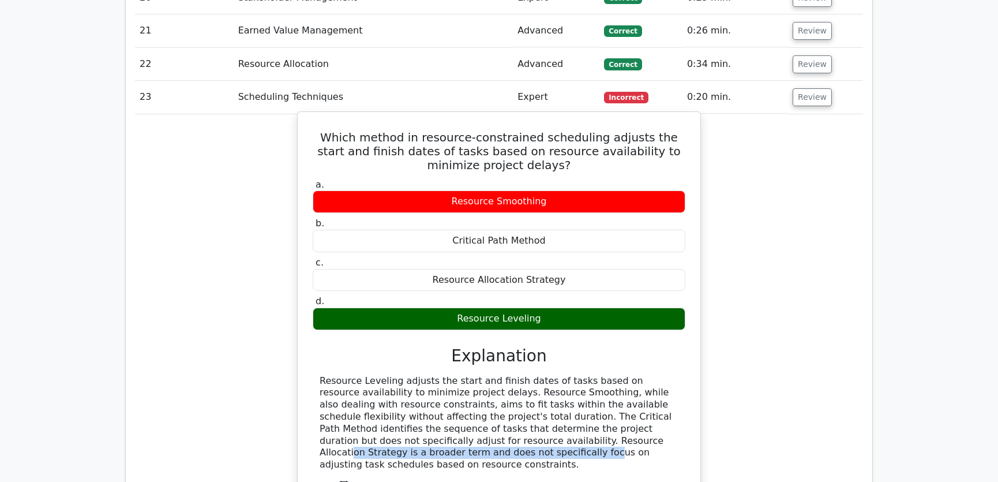
drag, startPoint x: 407, startPoint y: 396, endPoint x: 655, endPoint y: 397, distance: 247.5
click at [655, 397] on div "Resource Leveling adjusts the start and finish dates of tasks based on resource…" at bounding box center [499, 423] width 359 height 96
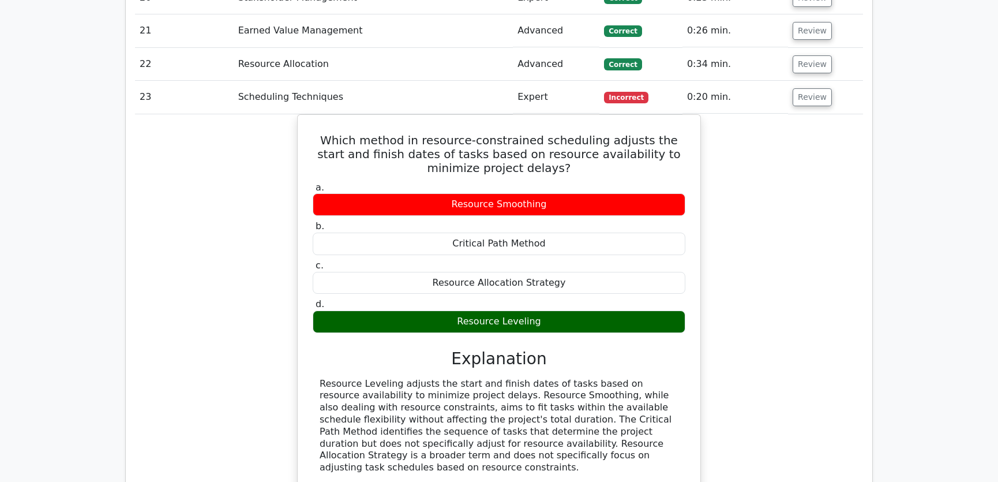
click at [756, 344] on div "Which method in resource-constrained scheduling adjusts the start and finish da…" at bounding box center [499, 330] width 728 height 433
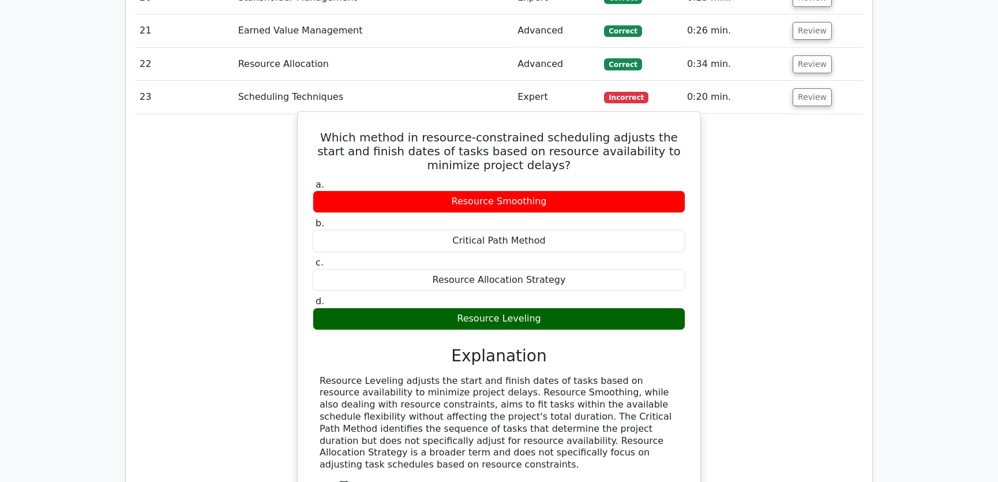
drag, startPoint x: 313, startPoint y: 93, endPoint x: 547, endPoint y: 277, distance: 297.8
click at [547, 277] on div "Which method in resource-constrained scheduling adjusts the start and finish da…" at bounding box center [498, 321] width 393 height 409
copy div "Which method in resource-constrained scheduling adjusts the start and finish da…"
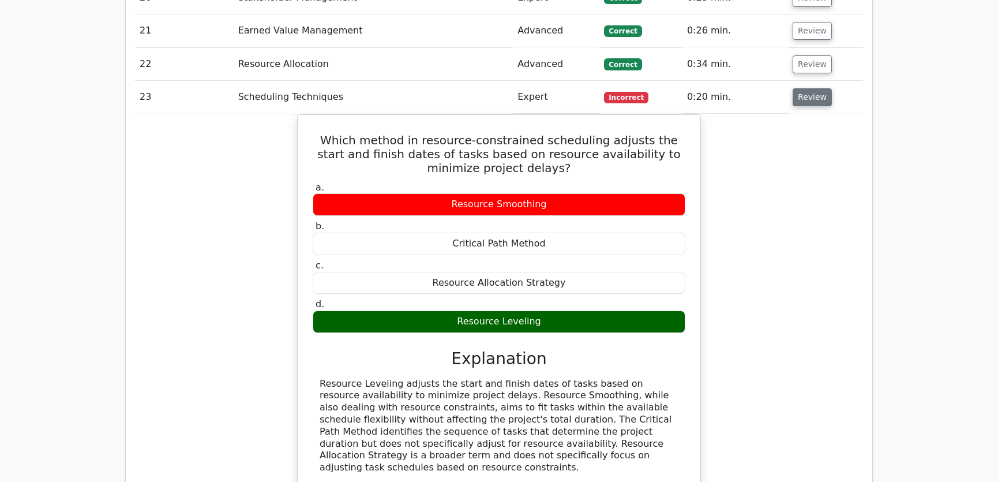
click at [815, 88] on button "Review" at bounding box center [812, 97] width 39 height 18
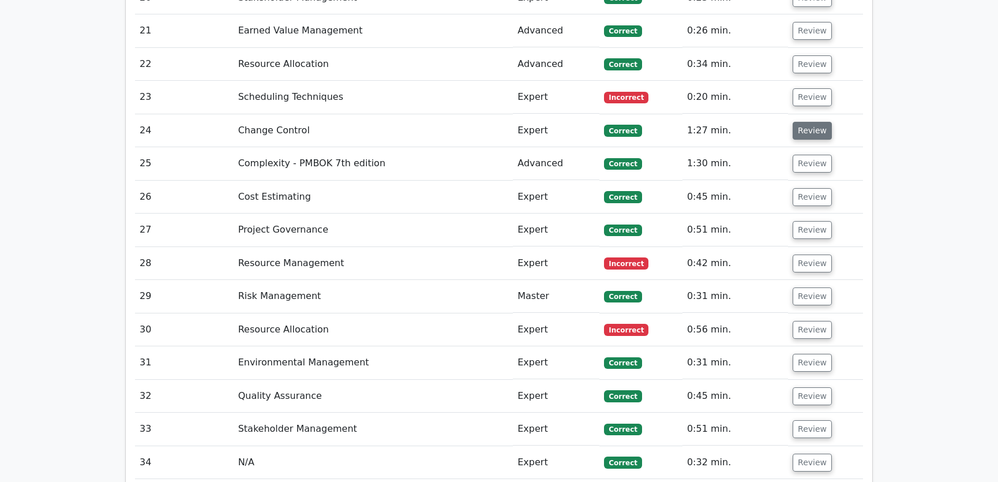
click at [815, 122] on button "Review" at bounding box center [812, 131] width 39 height 18
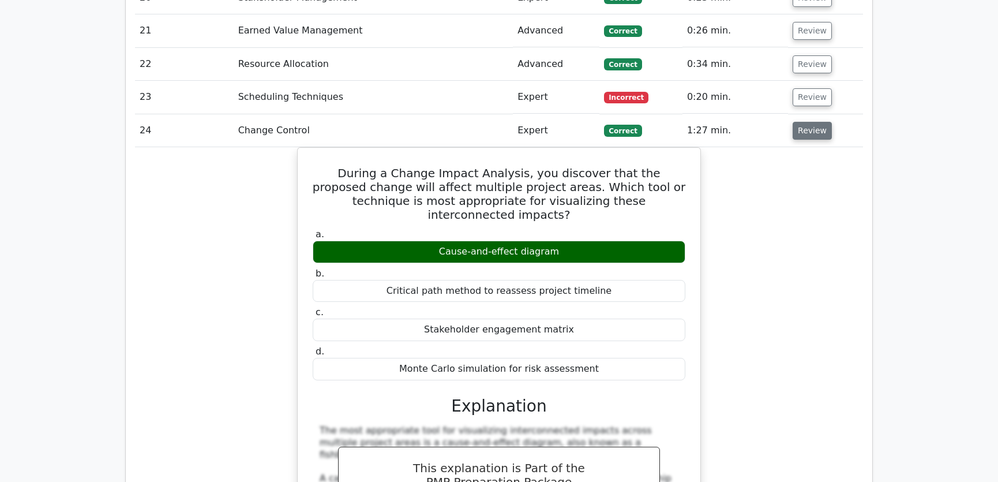
click at [809, 122] on button "Review" at bounding box center [812, 131] width 39 height 18
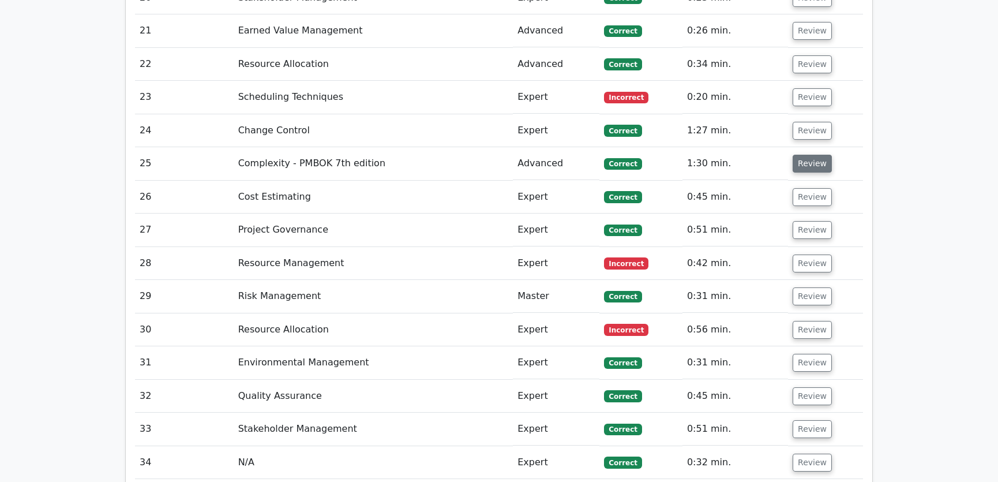
click at [806, 155] on button "Review" at bounding box center [812, 164] width 39 height 18
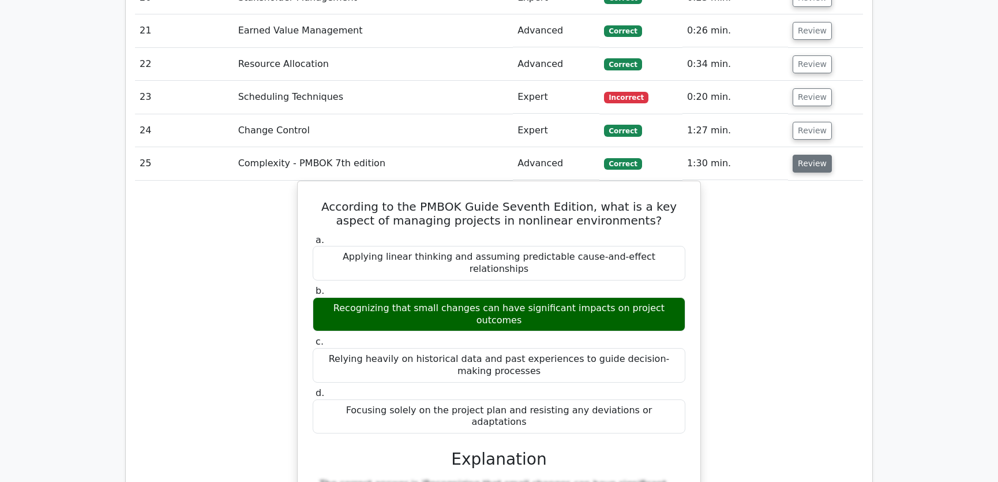
click at [808, 155] on button "Review" at bounding box center [812, 164] width 39 height 18
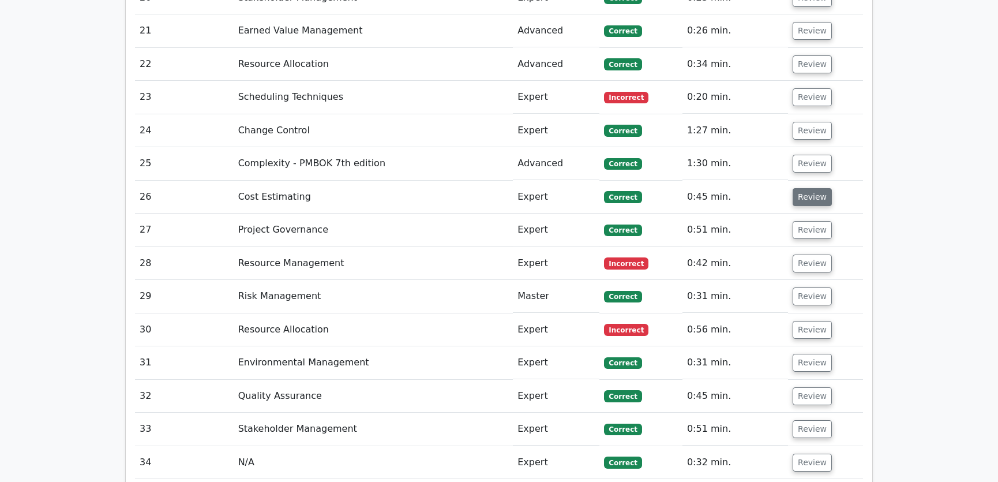
click at [808, 188] on button "Review" at bounding box center [812, 197] width 39 height 18
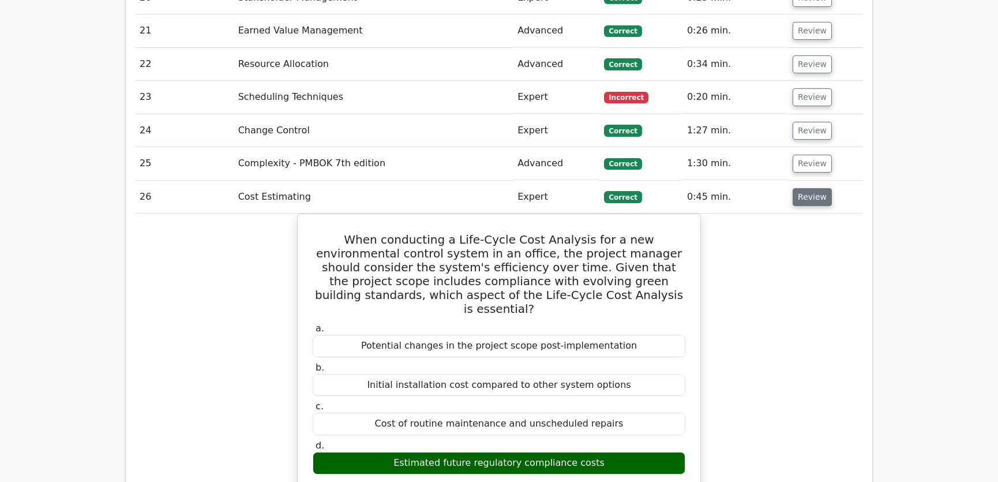
click at [808, 188] on button "Review" at bounding box center [812, 197] width 39 height 18
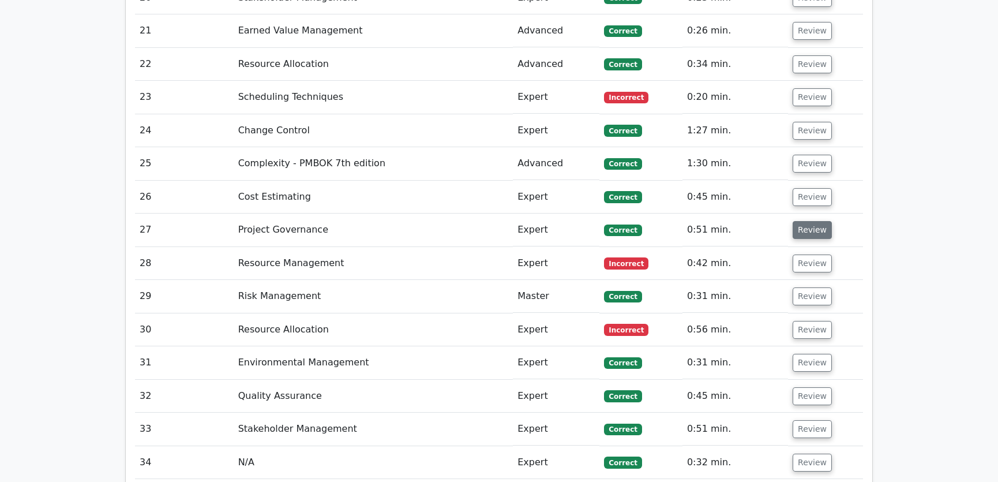
click at [810, 221] on button "Review" at bounding box center [812, 230] width 39 height 18
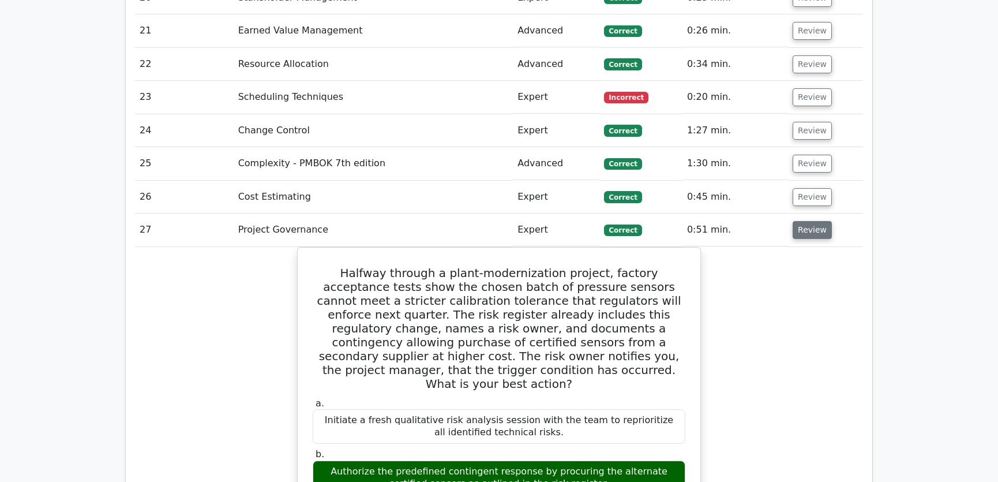
click at [810, 221] on button "Review" at bounding box center [812, 230] width 39 height 18
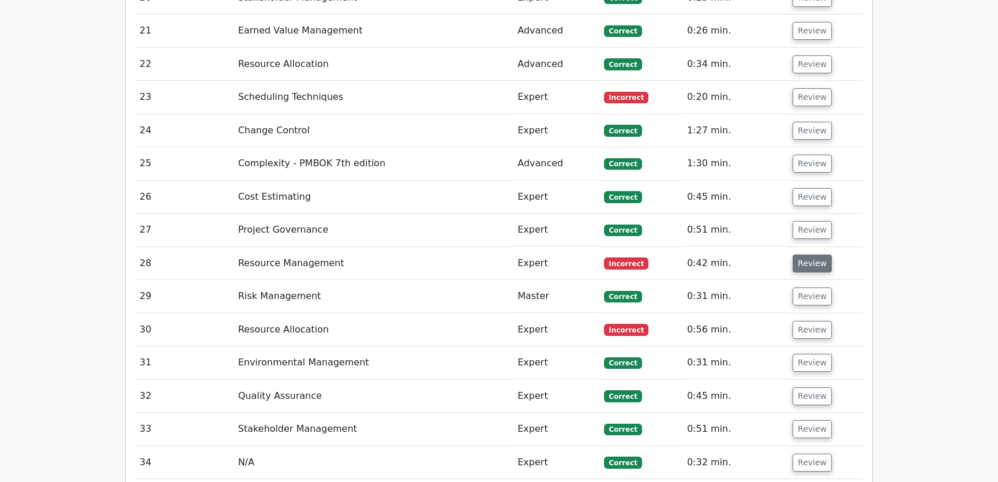
click at [811, 254] on button "Review" at bounding box center [812, 263] width 39 height 18
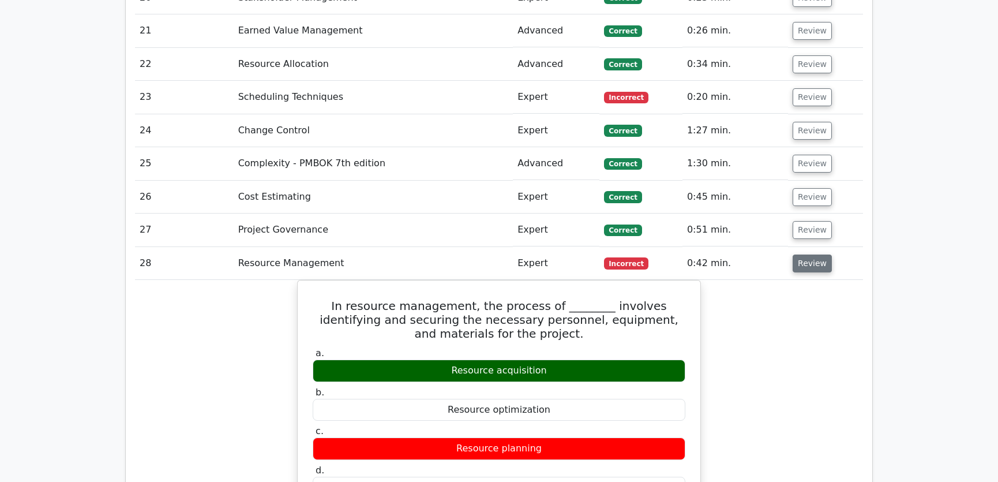
scroll to position [2359, 0]
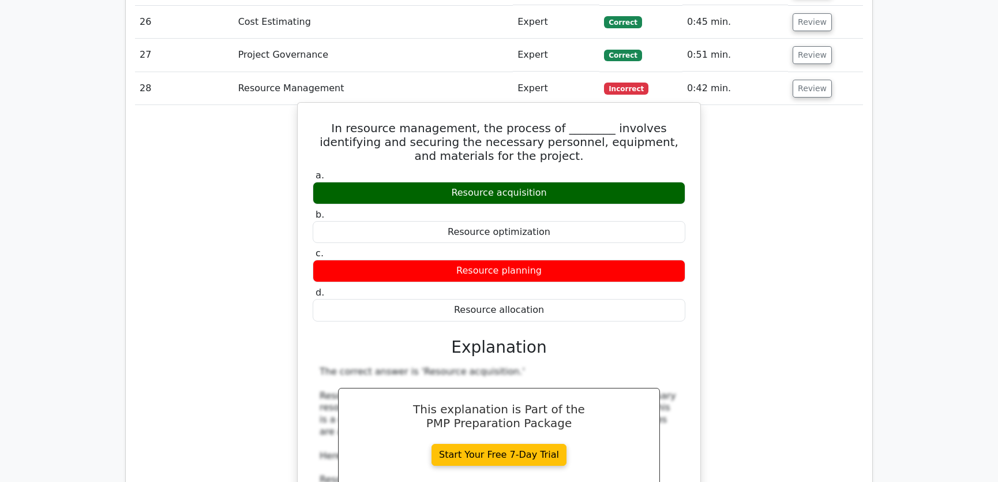
drag, startPoint x: 321, startPoint y: 80, endPoint x: 540, endPoint y: 260, distance: 284.1
click at [540, 260] on div "In resource management, the process of ________ involves identifying and securi…" at bounding box center [498, 473] width 393 height 733
copy div "In resource management, the process of ________ involves identifying and securi…"
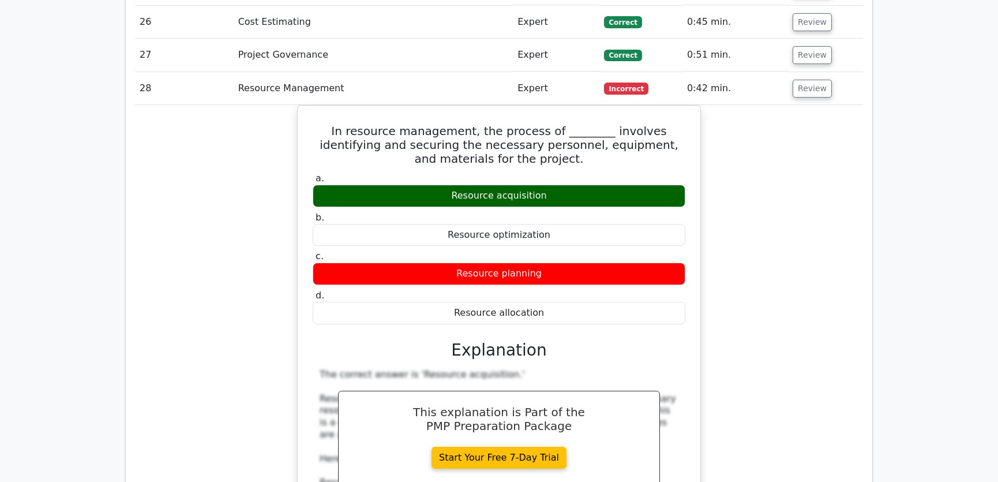
click at [790, 286] on div "In resource management, the process of ________ involves identifying and securi…" at bounding box center [499, 483] width 728 height 757
click at [808, 80] on button "Review" at bounding box center [812, 89] width 39 height 18
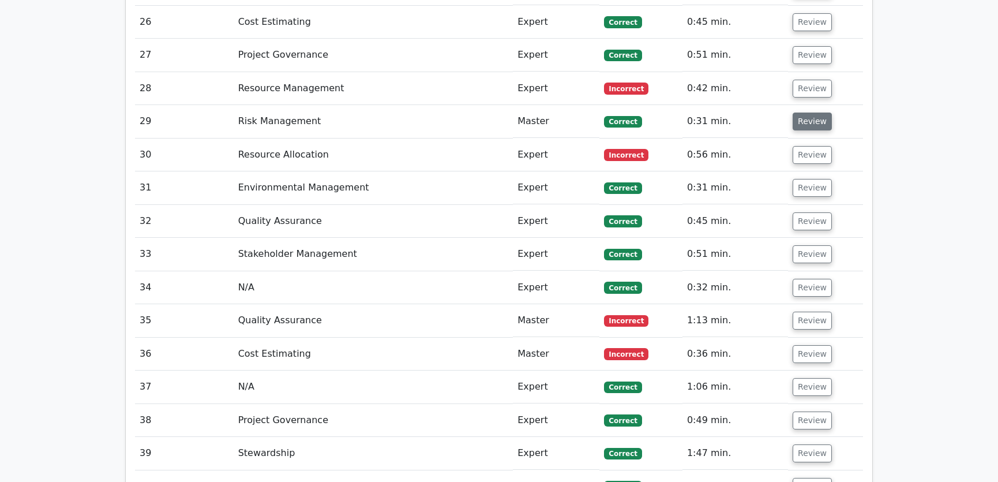
click at [808, 112] on button "Review" at bounding box center [812, 121] width 39 height 18
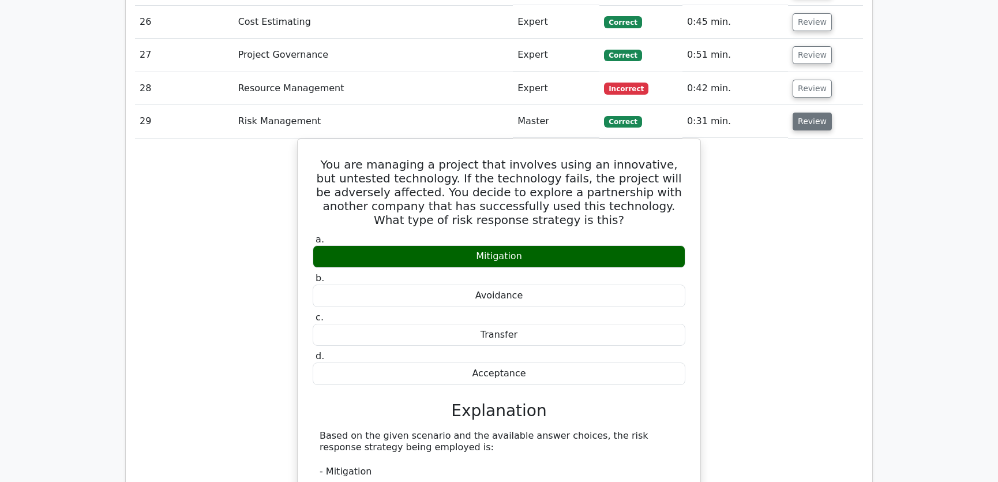
click at [808, 112] on button "Review" at bounding box center [812, 121] width 39 height 18
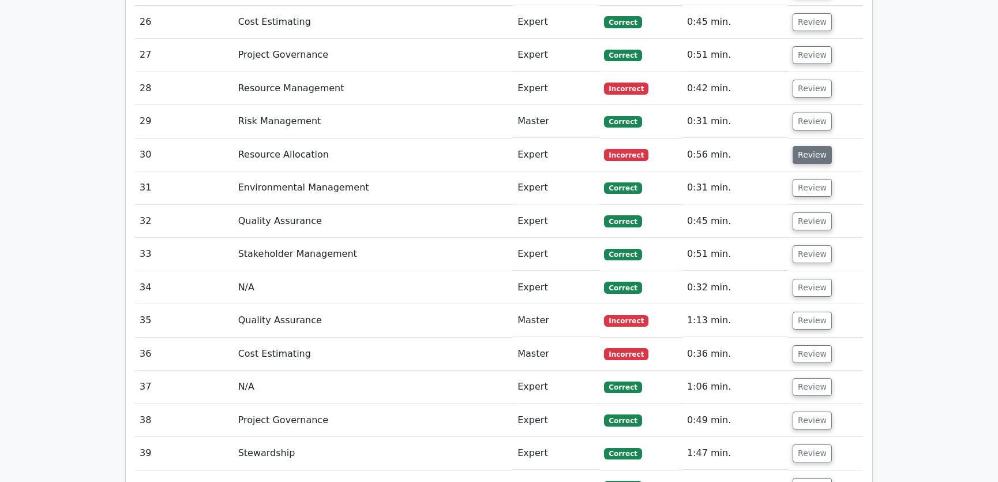
click at [805, 146] on button "Review" at bounding box center [812, 155] width 39 height 18
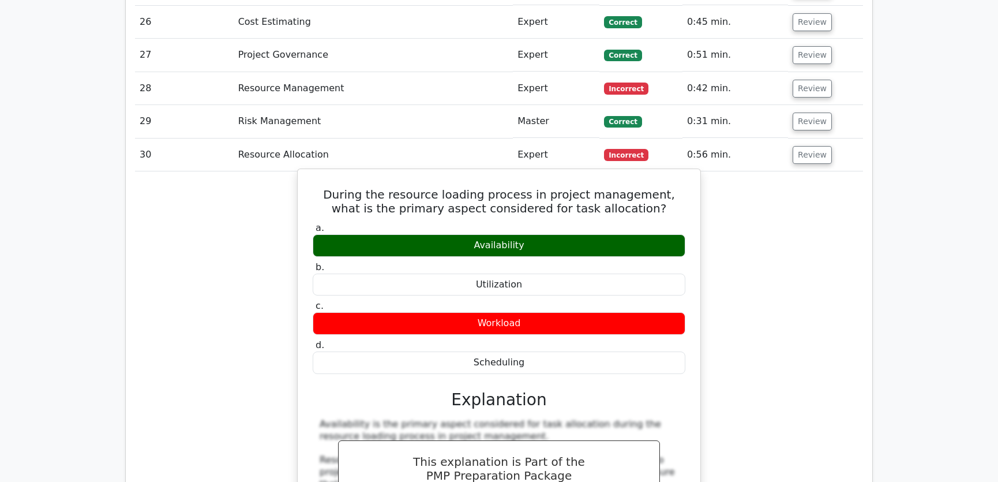
drag, startPoint x: 322, startPoint y: 151, endPoint x: 530, endPoint y: 327, distance: 272.5
click at [530, 327] on div "During the resource loading process in project management, what is the primary …" at bounding box center [498, 425] width 393 height 503
copy div "During the resource loading process in project management, what is the primary …"
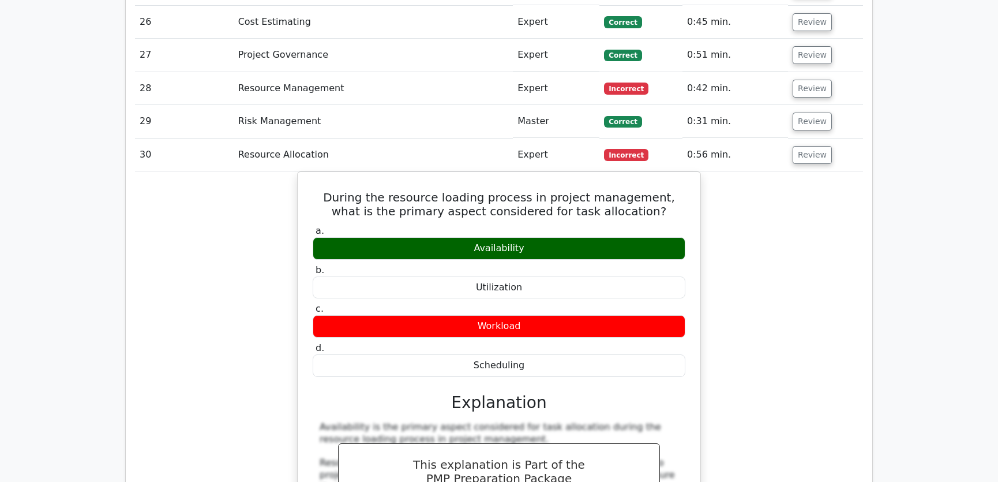
click at [761, 247] on div "During the resource loading process in project management, what is the primary …" at bounding box center [499, 434] width 728 height 527
click at [740, 278] on div "During the resource loading process in project management, what is the primary …" at bounding box center [499, 434] width 728 height 527
click at [809, 146] on button "Review" at bounding box center [812, 155] width 39 height 18
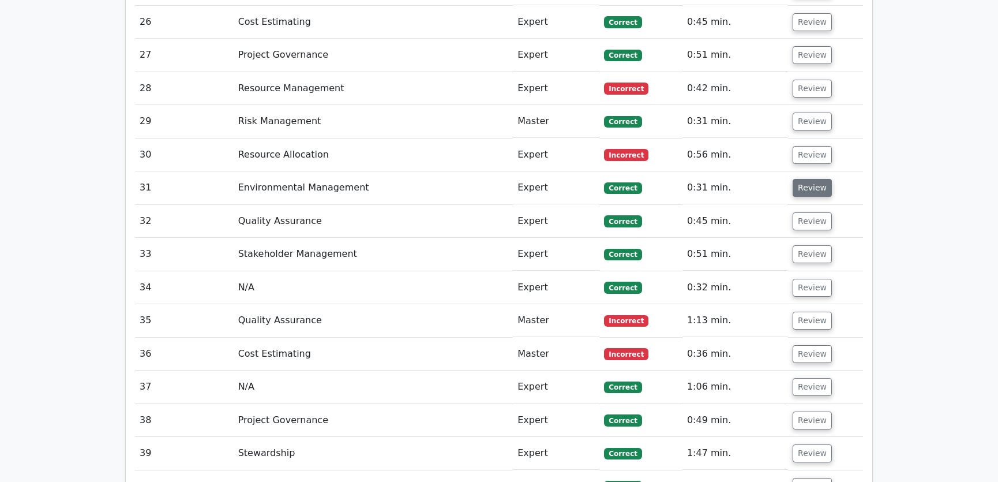
click at [806, 179] on button "Review" at bounding box center [812, 188] width 39 height 18
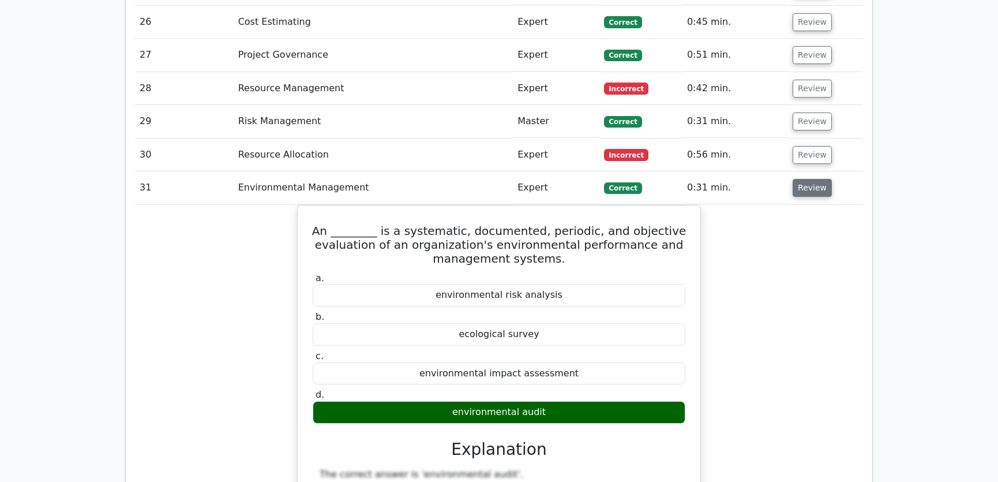
click at [807, 179] on button "Review" at bounding box center [812, 188] width 39 height 18
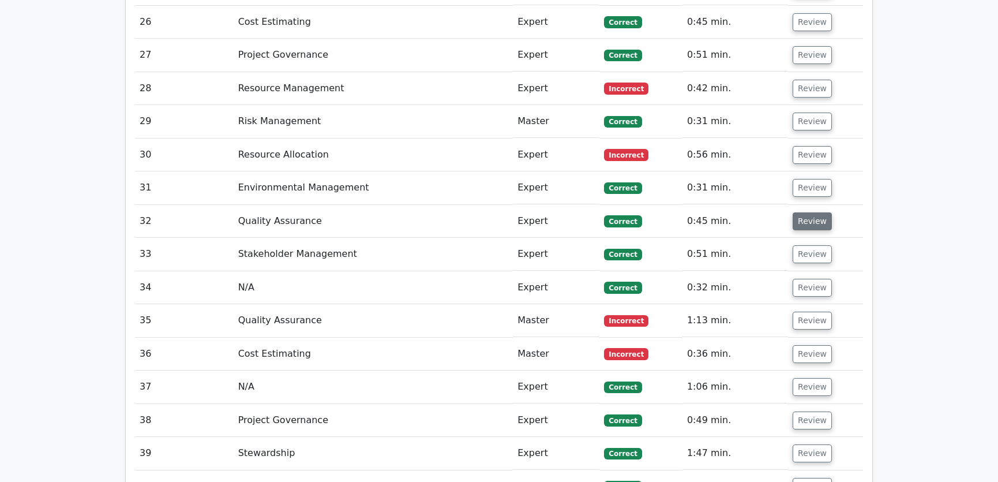
click at [813, 212] on button "Review" at bounding box center [812, 221] width 39 height 18
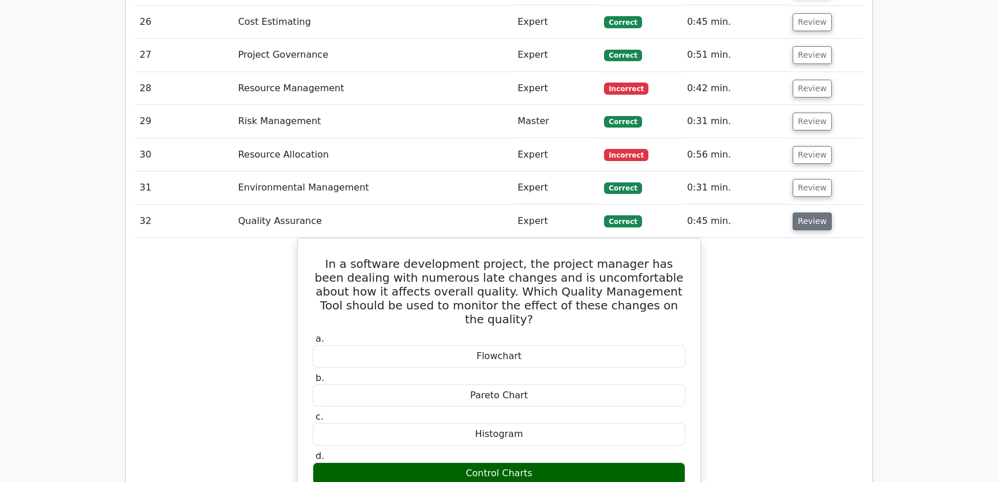
click at [809, 212] on button "Review" at bounding box center [812, 221] width 39 height 18
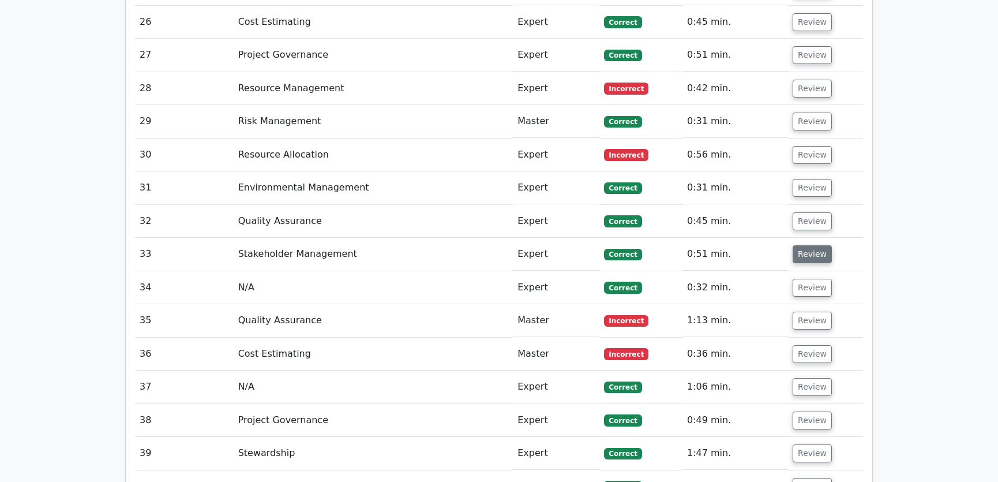
click at [809, 245] on button "Review" at bounding box center [812, 254] width 39 height 18
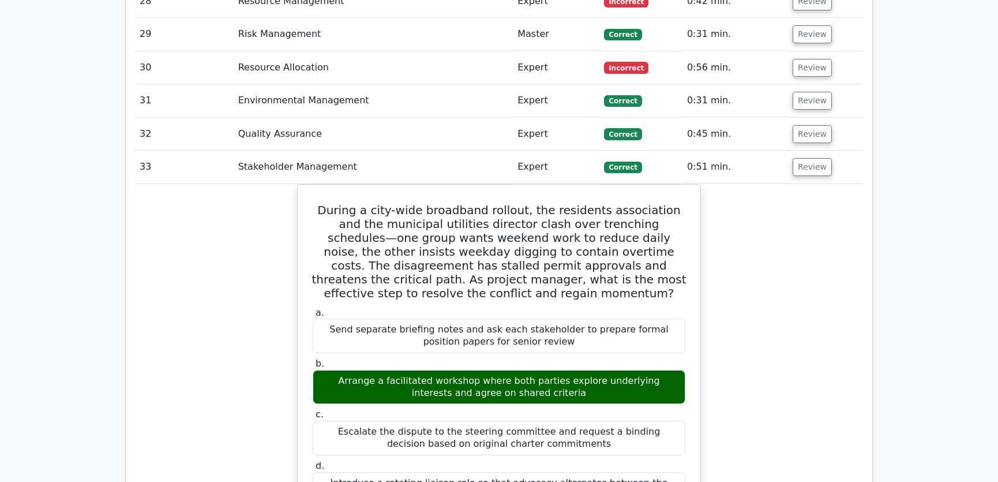
scroll to position [2622, 0]
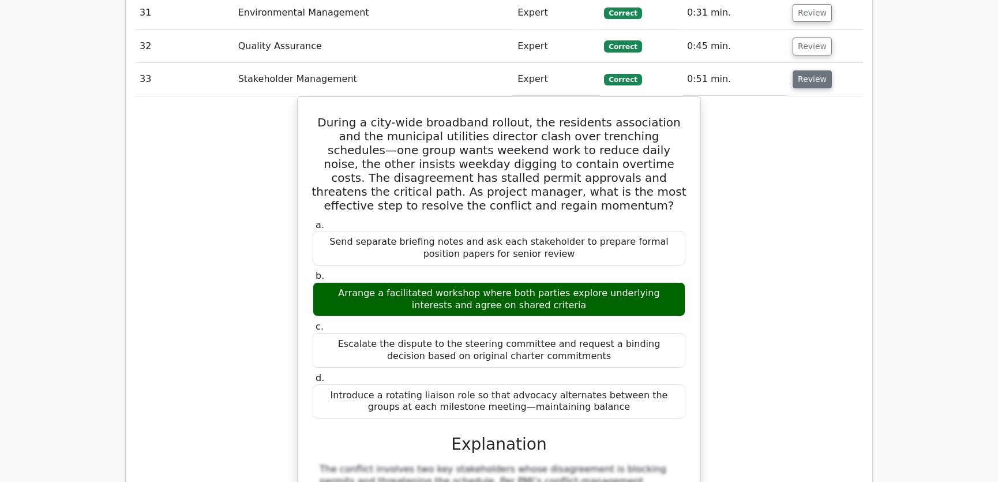
click at [804, 70] on button "Review" at bounding box center [812, 79] width 39 height 18
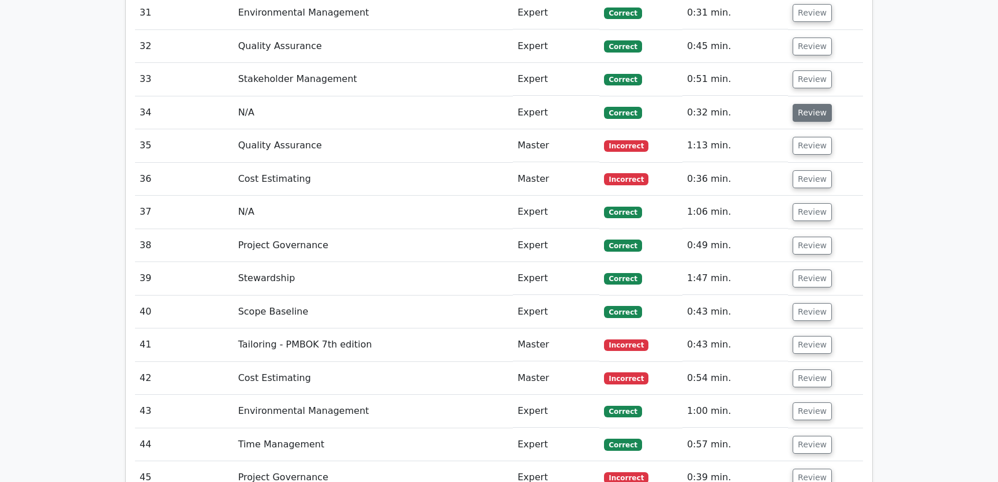
click at [810, 104] on button "Review" at bounding box center [812, 113] width 39 height 18
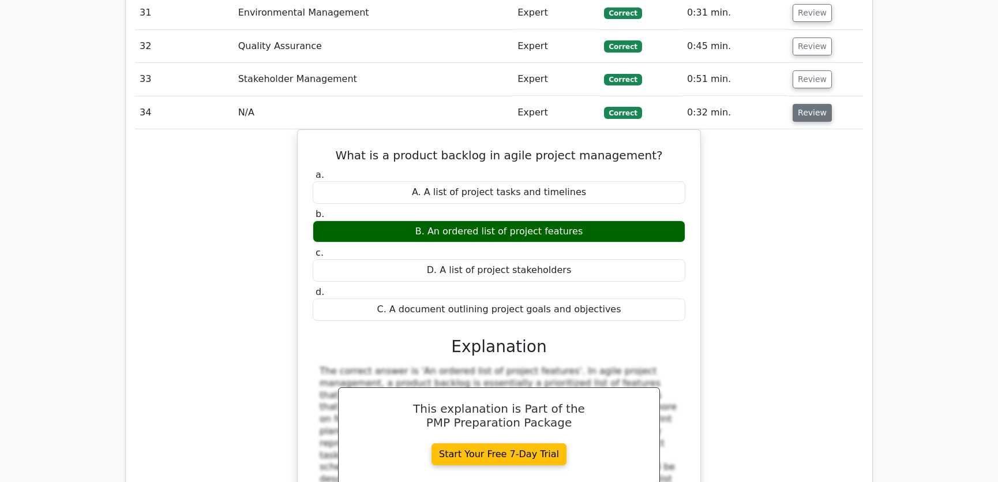
click at [813, 104] on button "Review" at bounding box center [812, 113] width 39 height 18
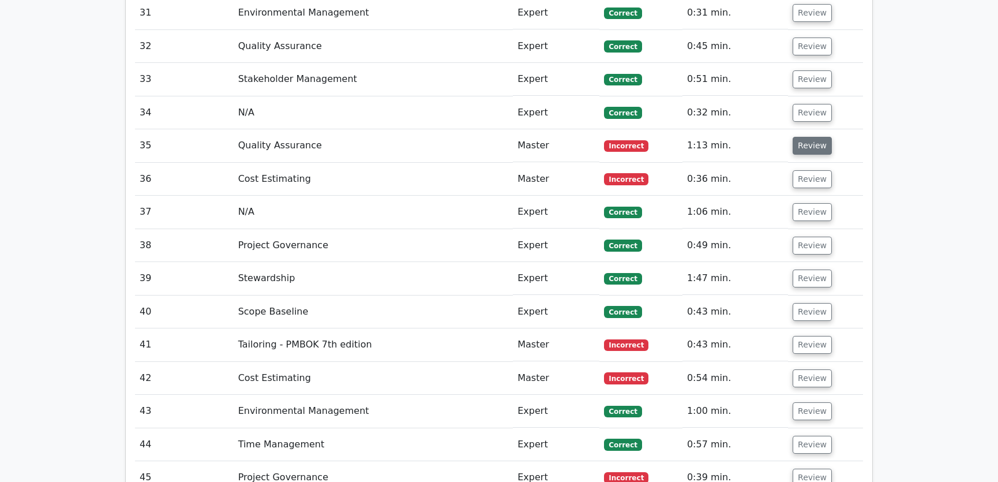
click at [814, 137] on button "Review" at bounding box center [812, 146] width 39 height 18
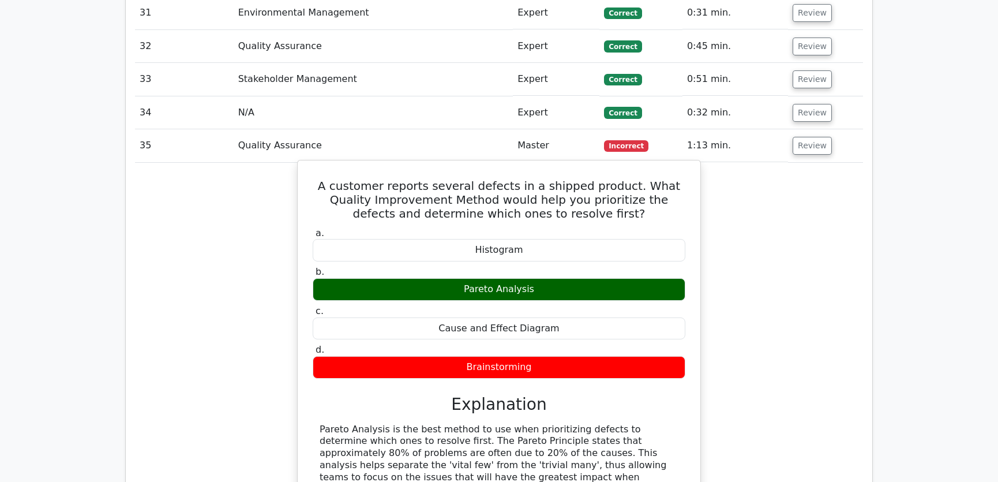
drag, startPoint x: 317, startPoint y: 140, endPoint x: 544, endPoint y: 323, distance: 291.6
click at [544, 323] on div "A customer reports several defects in a shipped product. What Quality Improveme…" at bounding box center [498, 381] width 393 height 433
copy div "A customer reports several defects in a shipped product. What Quality Improveme…"
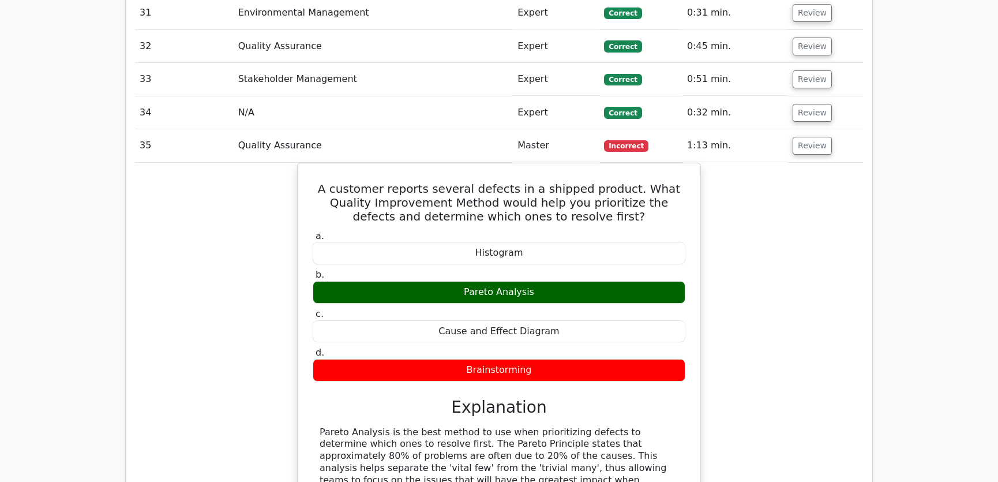
click at [750, 245] on div "A customer reports several defects in a shipped product. What Quality Improveme…" at bounding box center [499, 391] width 728 height 457
click at [812, 137] on button "Review" at bounding box center [812, 146] width 39 height 18
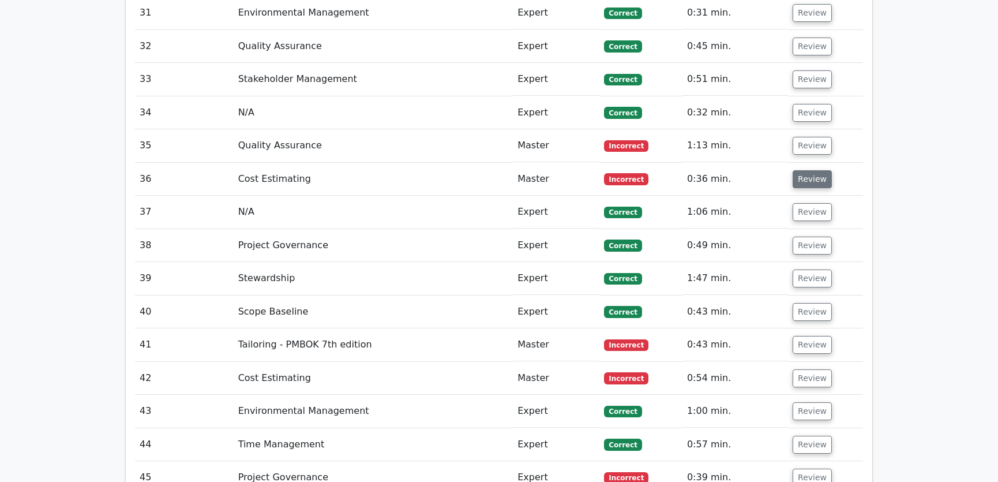
click at [802, 170] on button "Review" at bounding box center [812, 179] width 39 height 18
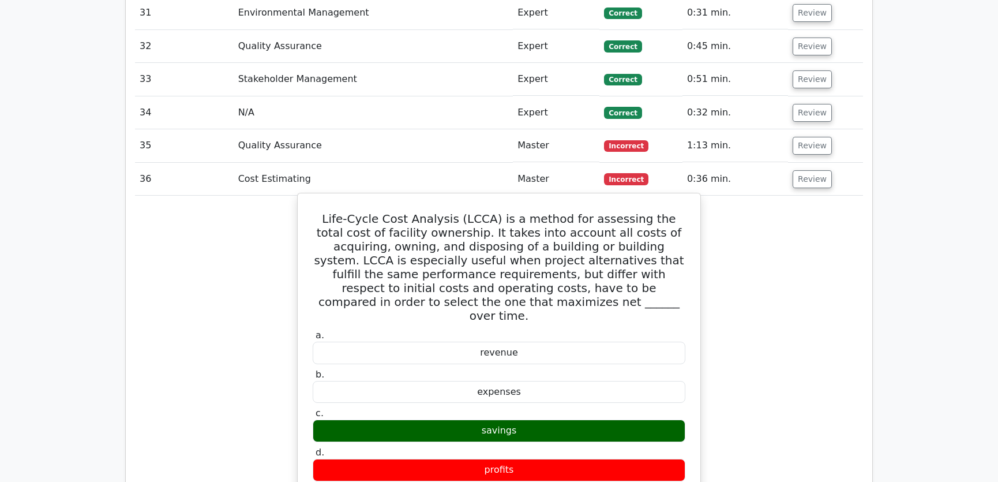
scroll to position [2709, 0]
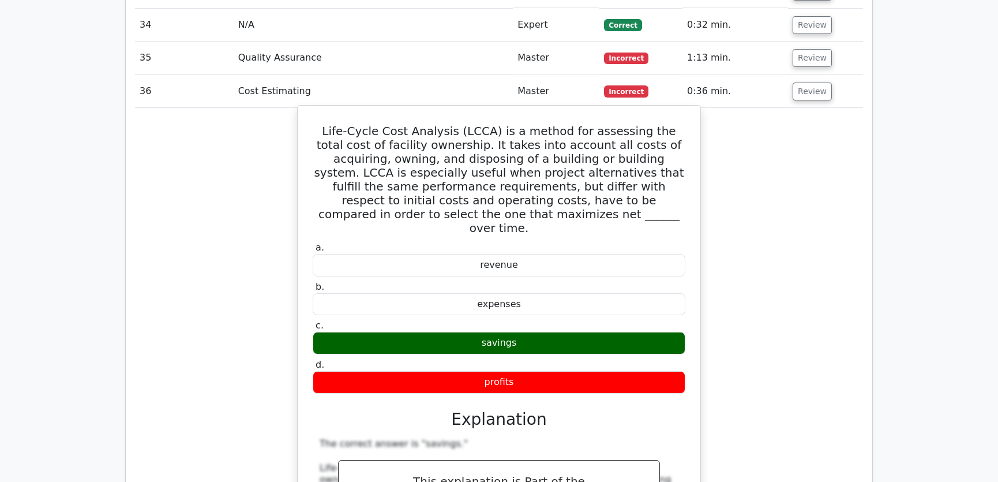
drag, startPoint x: 317, startPoint y: 85, endPoint x: 523, endPoint y: 324, distance: 315.3
click at [523, 324] on div "Life-Cycle Cost Analysis (LCCA) is a method for assessing the total cost of fac…" at bounding box center [498, 433] width 393 height 646
copy div "Life-Cycle Cost Analysis (LCCA) is a method for assessing the total cost of fac…"
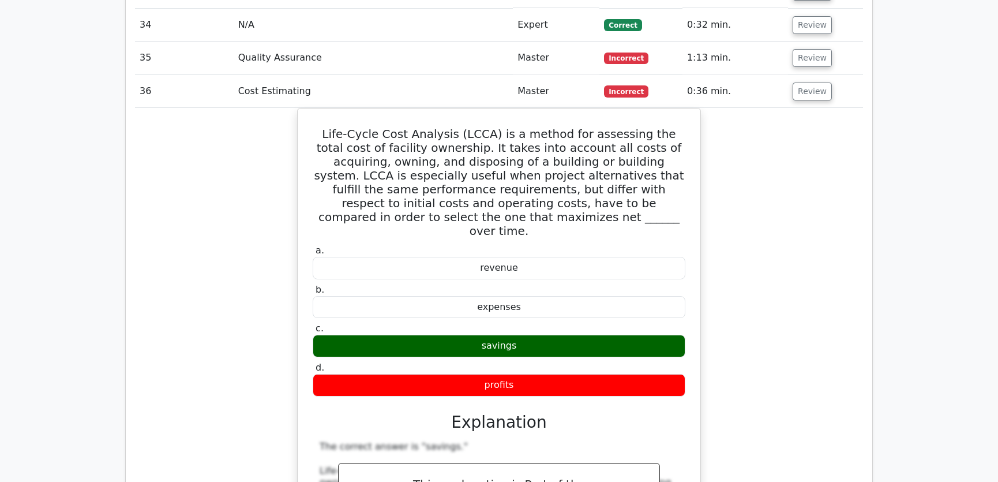
click at [762, 249] on div "Life-Cycle Cost Analysis (LCCA) is a method for assessing the total cost of fac…" at bounding box center [499, 443] width 728 height 670
click at [807, 82] on button "Review" at bounding box center [812, 91] width 39 height 18
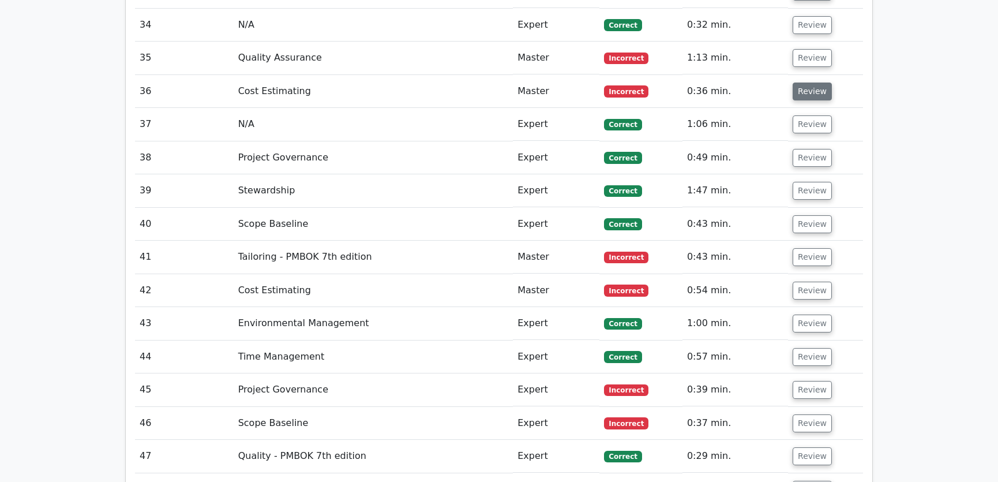
click at [809, 82] on button "Review" at bounding box center [812, 91] width 39 height 18
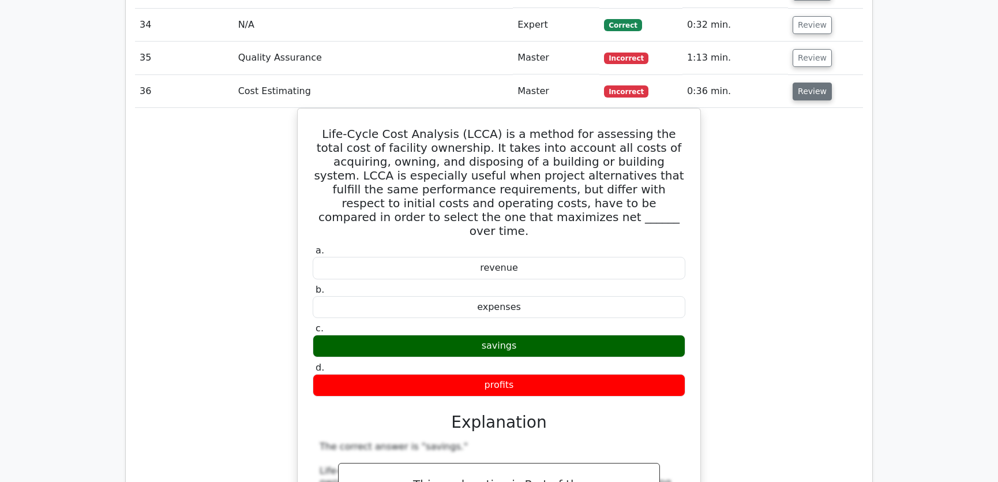
click at [809, 82] on button "Review" at bounding box center [812, 91] width 39 height 18
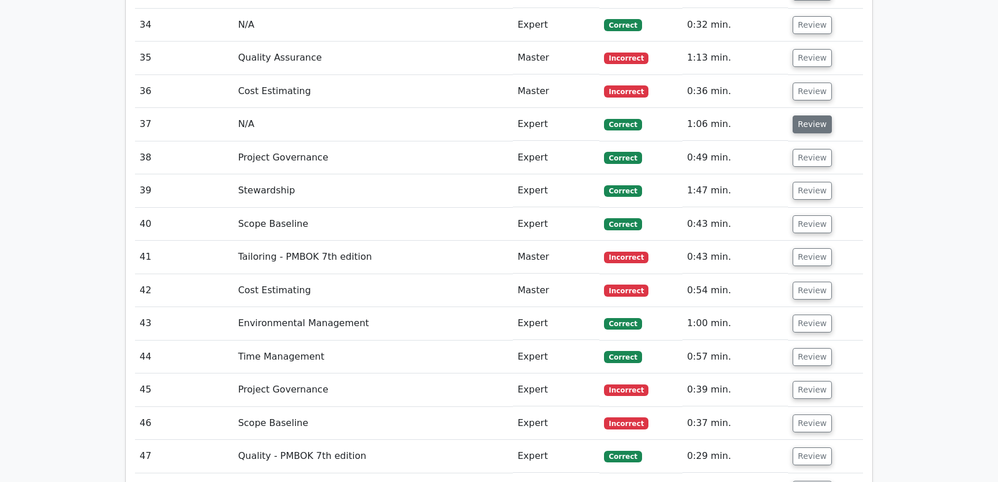
click at [805, 115] on button "Review" at bounding box center [812, 124] width 39 height 18
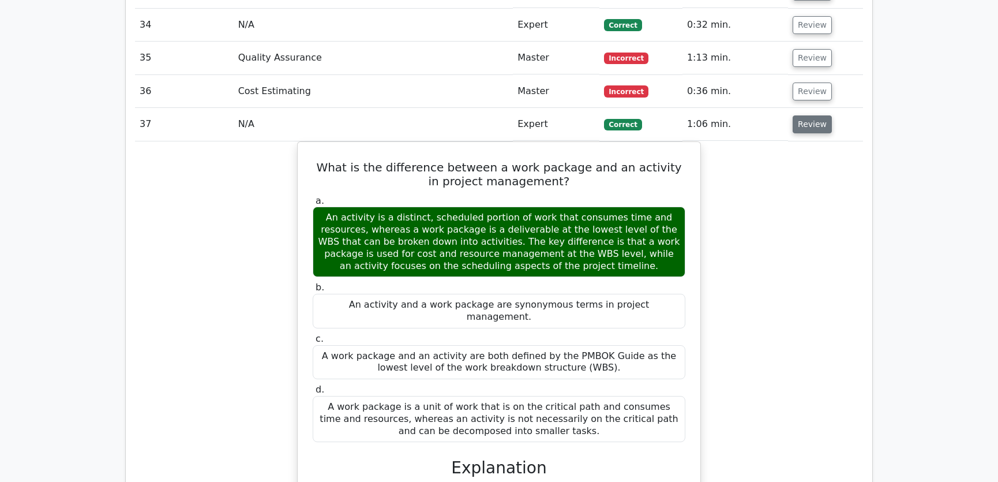
click at [805, 115] on button "Review" at bounding box center [812, 124] width 39 height 18
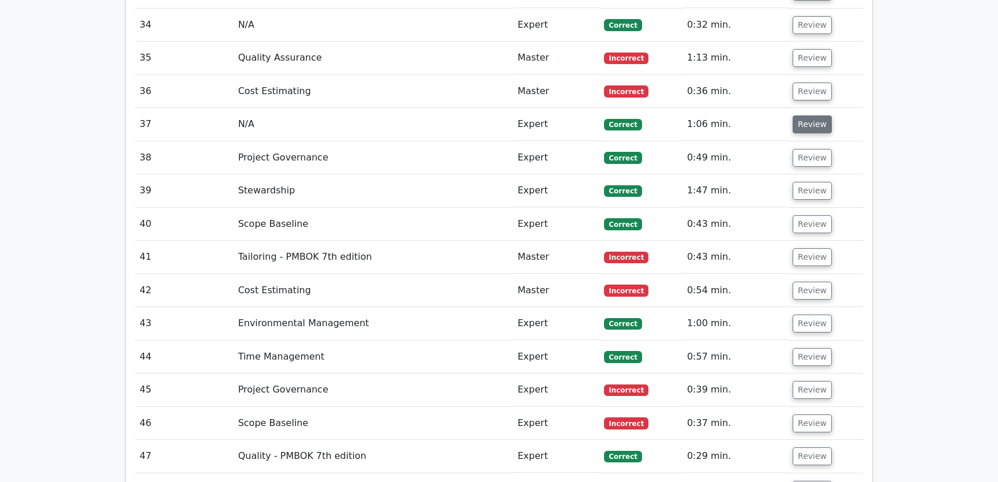
click at [813, 115] on button "Review" at bounding box center [812, 124] width 39 height 18
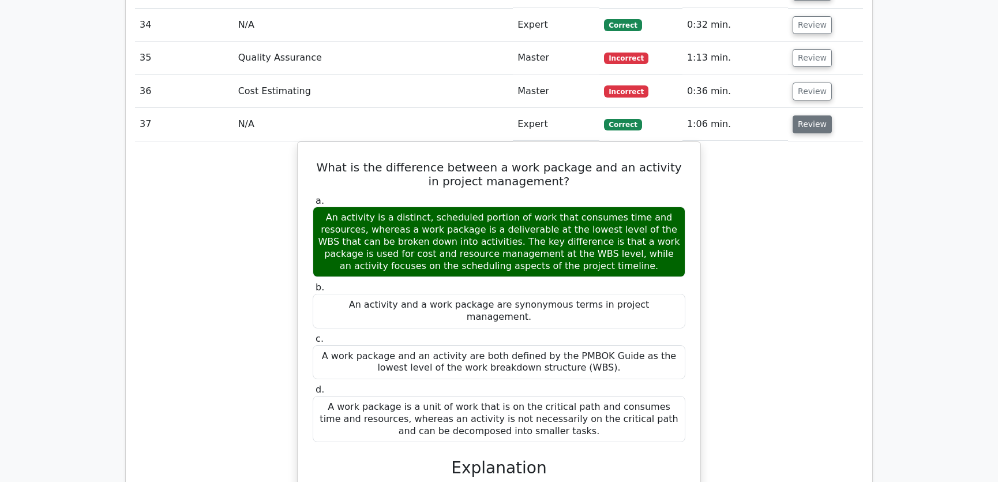
click at [813, 115] on button "Review" at bounding box center [812, 124] width 39 height 18
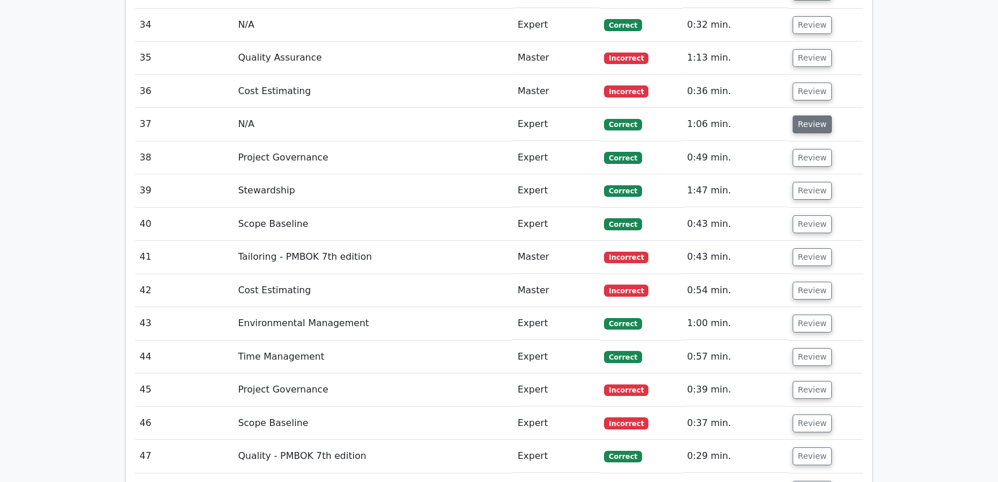
click at [813, 115] on button "Review" at bounding box center [812, 124] width 39 height 18
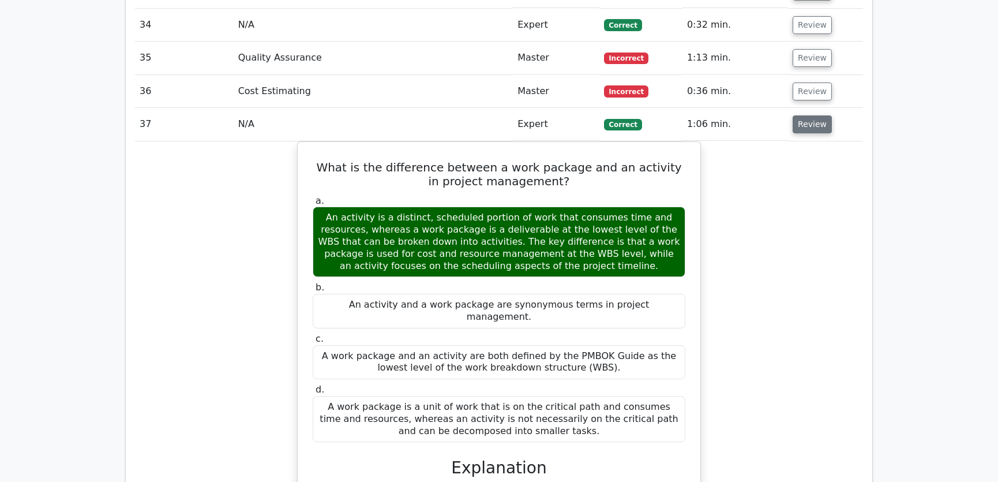
click at [813, 115] on button "Review" at bounding box center [812, 124] width 39 height 18
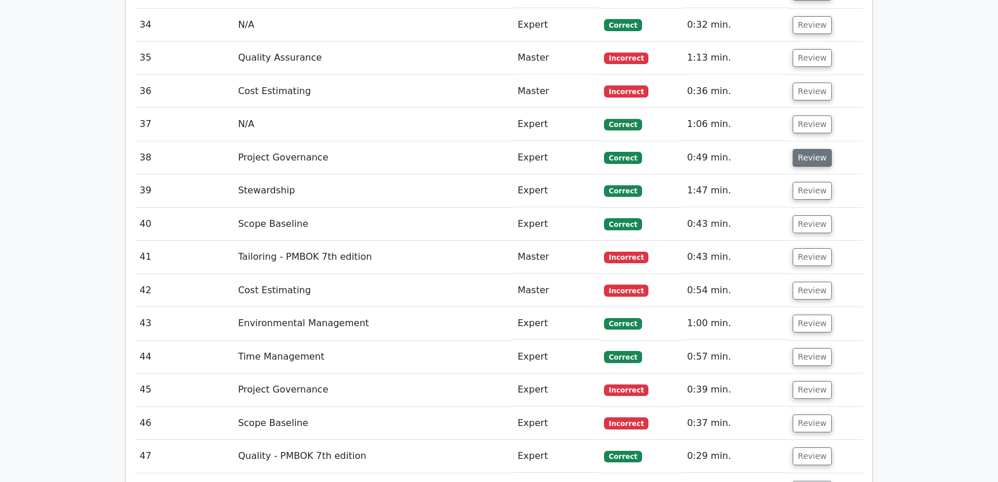
click at [810, 149] on button "Review" at bounding box center [812, 158] width 39 height 18
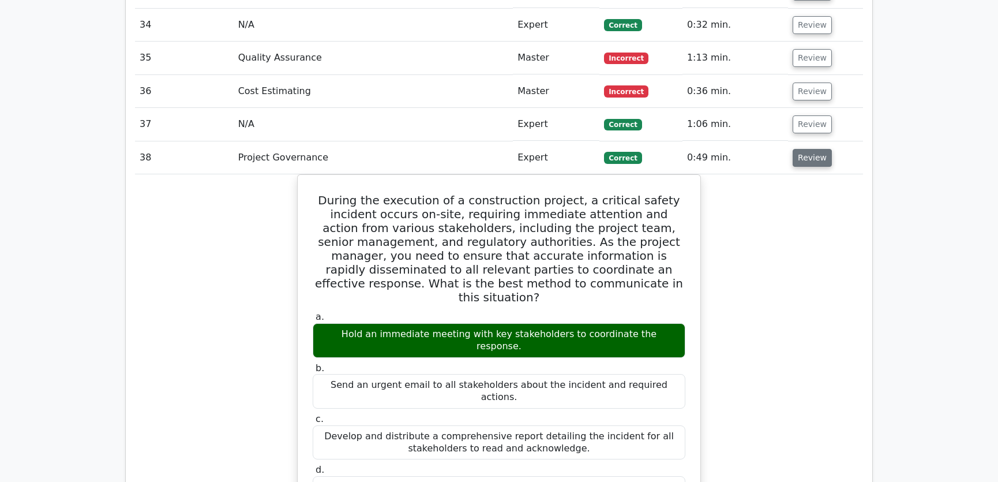
click at [810, 149] on button "Review" at bounding box center [812, 158] width 39 height 18
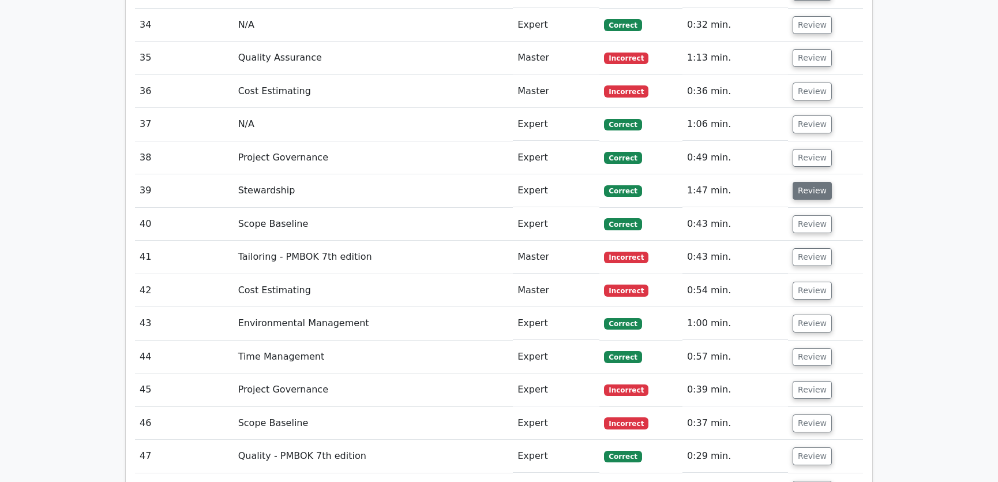
click at [808, 182] on button "Review" at bounding box center [812, 191] width 39 height 18
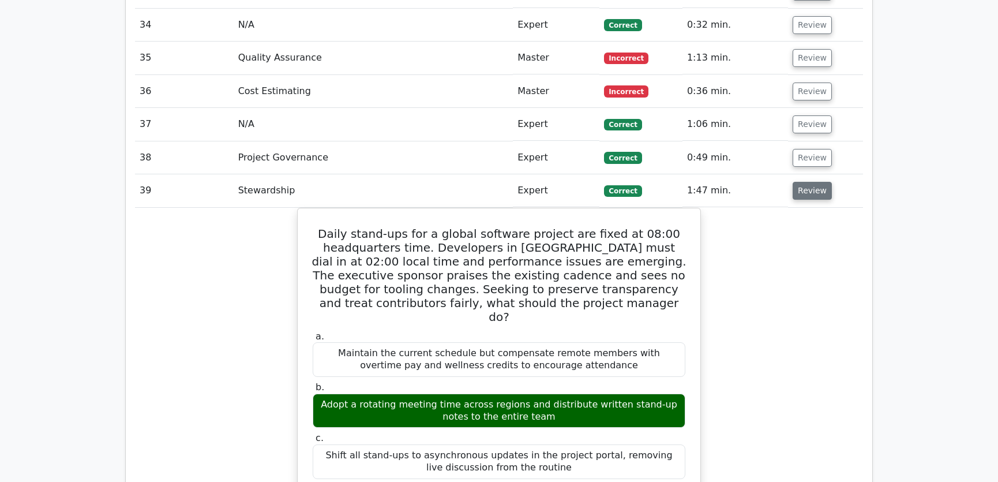
click at [808, 182] on button "Review" at bounding box center [812, 191] width 39 height 18
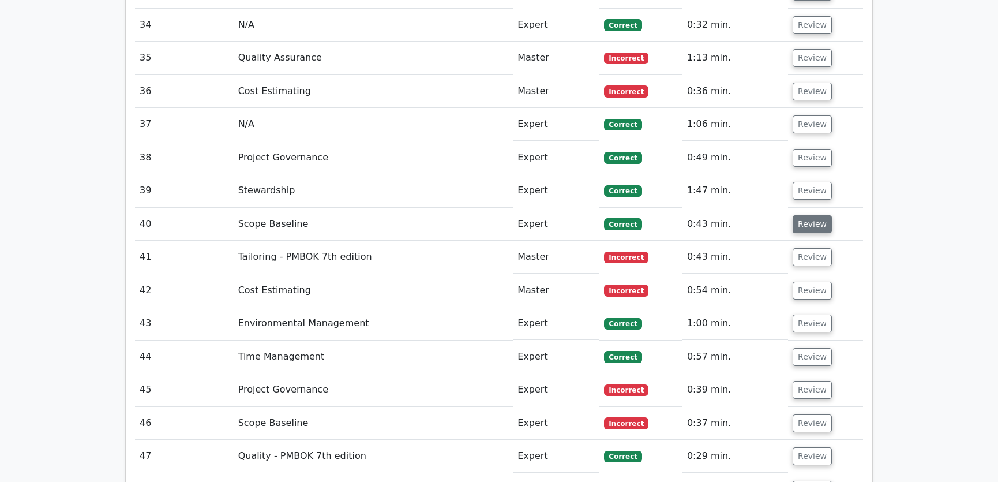
click at [808, 215] on button "Review" at bounding box center [812, 224] width 39 height 18
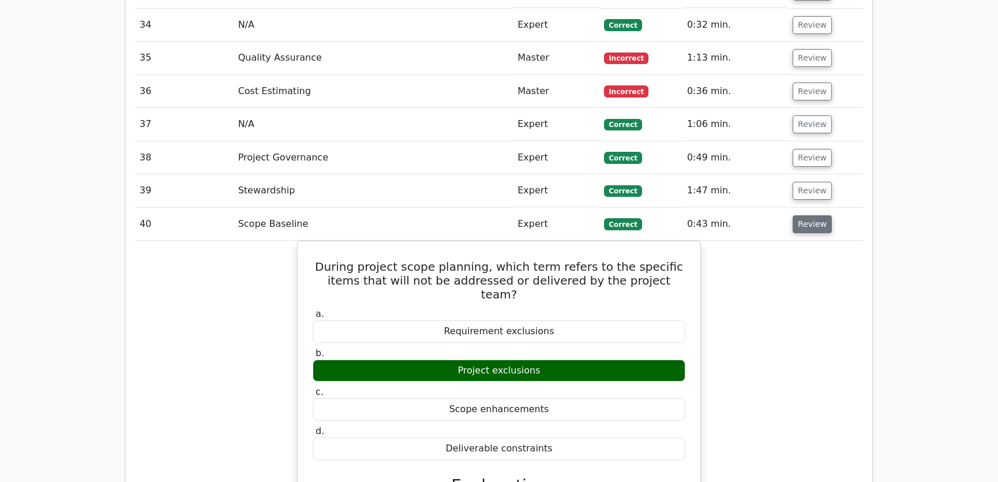
click at [808, 215] on button "Review" at bounding box center [812, 224] width 39 height 18
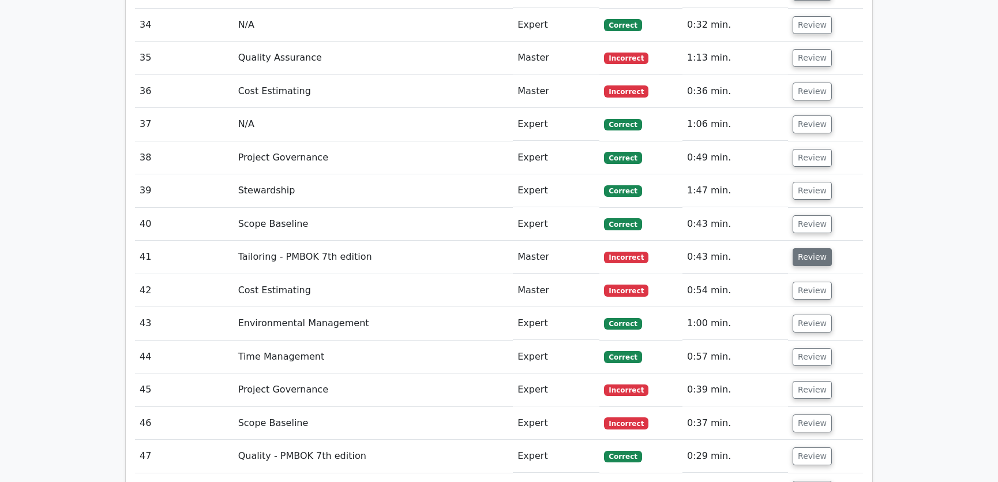
click at [806, 248] on button "Review" at bounding box center [812, 257] width 39 height 18
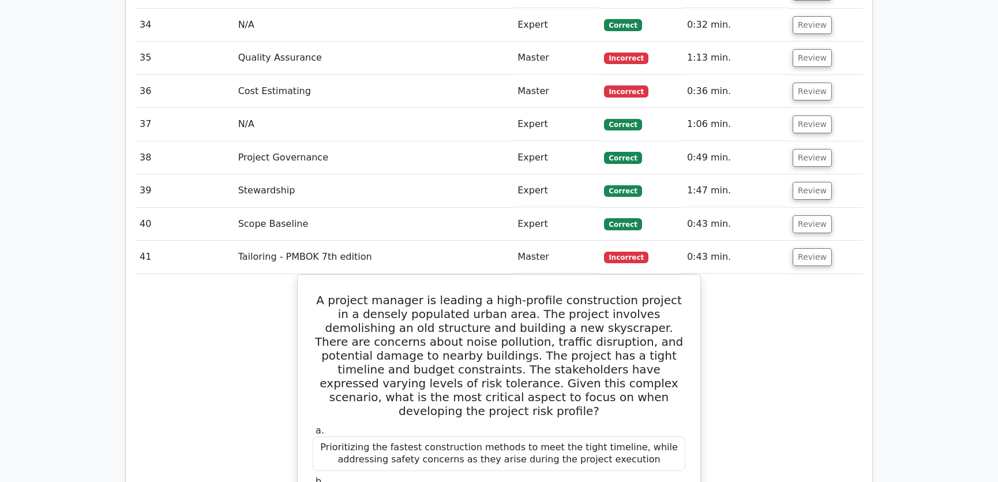
scroll to position [2884, 0]
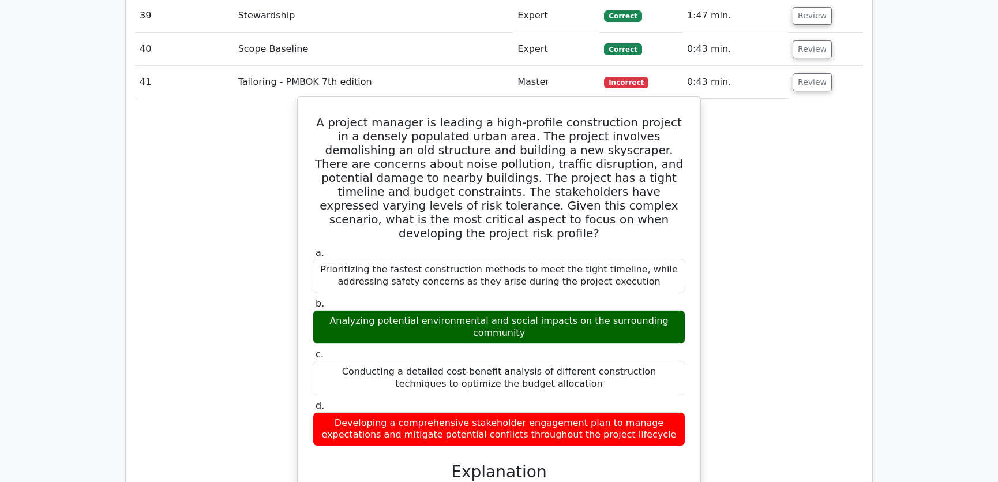
drag, startPoint x: 322, startPoint y: 78, endPoint x: 673, endPoint y: 375, distance: 458.8
copy div "A project manager is leading a high-profile construction project in a densely p…"
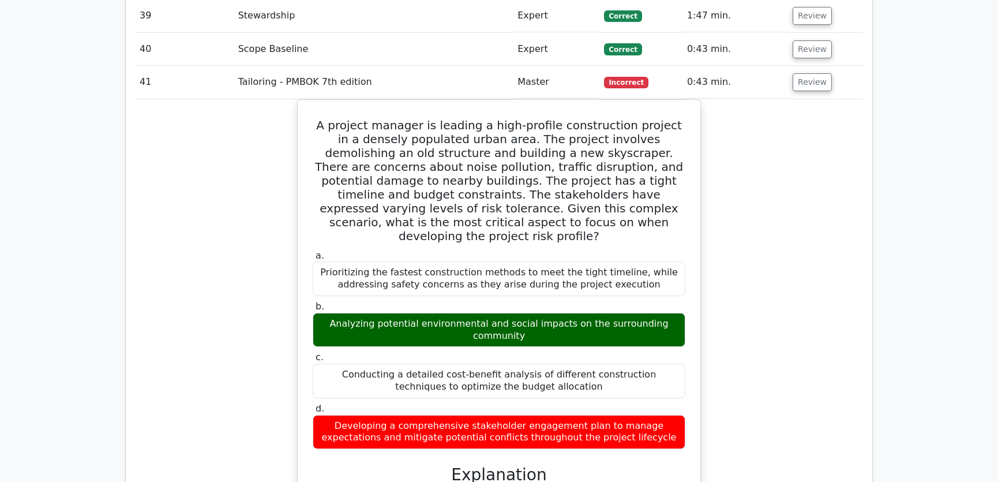
click at [806, 73] on button "Review" at bounding box center [812, 82] width 39 height 18
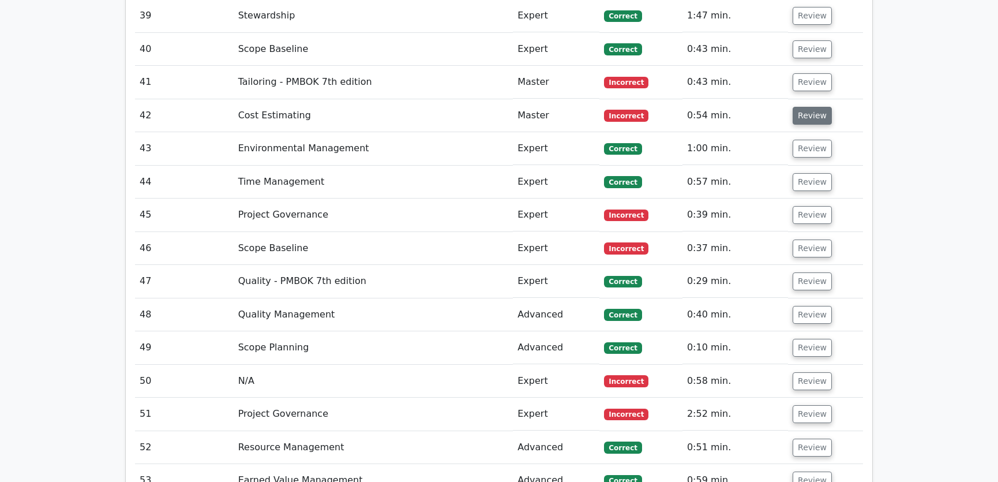
click at [805, 107] on button "Review" at bounding box center [812, 116] width 39 height 18
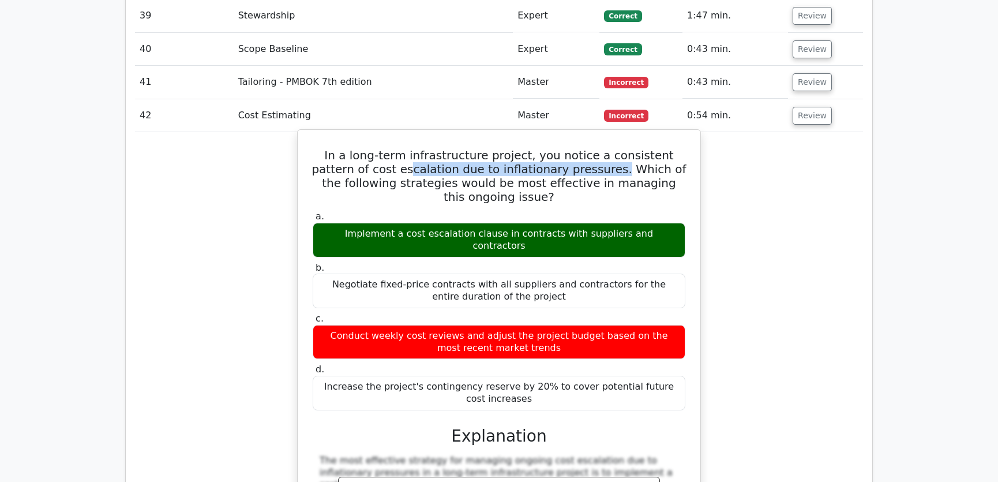
drag, startPoint x: 356, startPoint y: 126, endPoint x: 553, endPoint y: 128, distance: 196.7
click at [553, 148] on h5 "In a long-term infrastructure project, you notice a consistent pattern of cost …" at bounding box center [498, 175] width 375 height 55
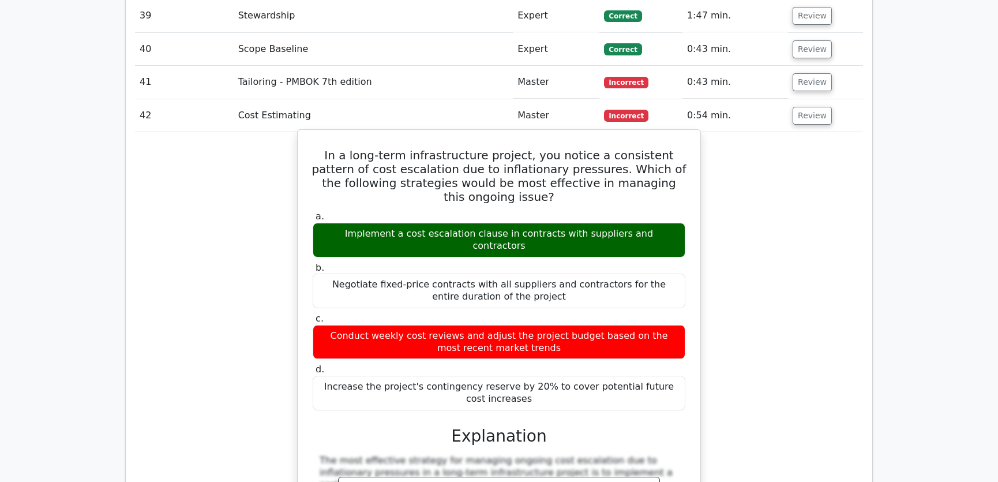
drag, startPoint x: 313, startPoint y: 108, endPoint x: 531, endPoint y: 326, distance: 307.9
click at [531, 326] on div "In a long-term infrastructure project, you notice a consistent pattern of cost …" at bounding box center [498, 483] width 393 height 699
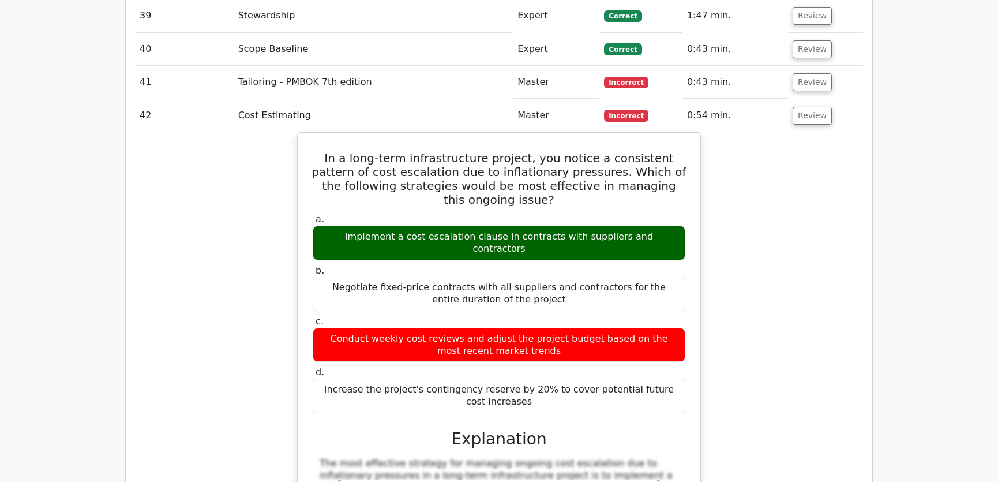
click at [804, 107] on button "Review" at bounding box center [812, 116] width 39 height 18
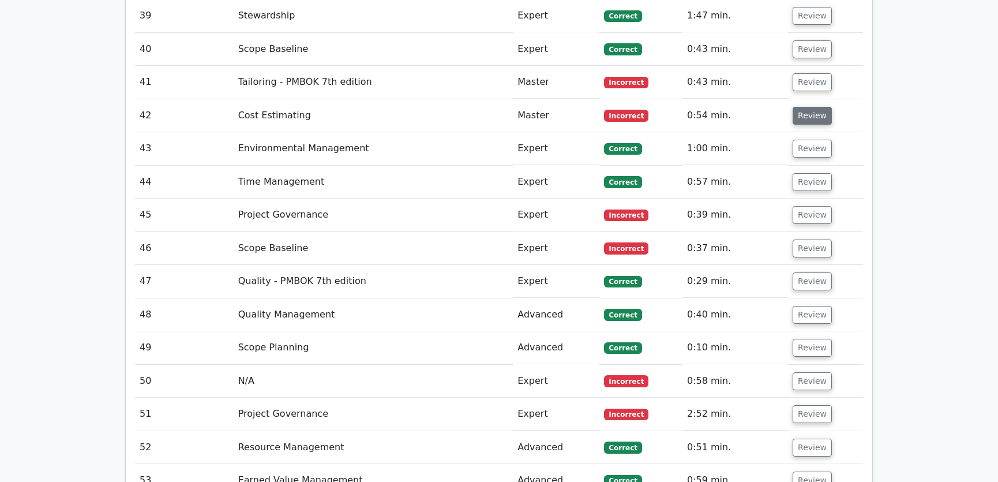
click at [810, 107] on button "Review" at bounding box center [812, 116] width 39 height 18
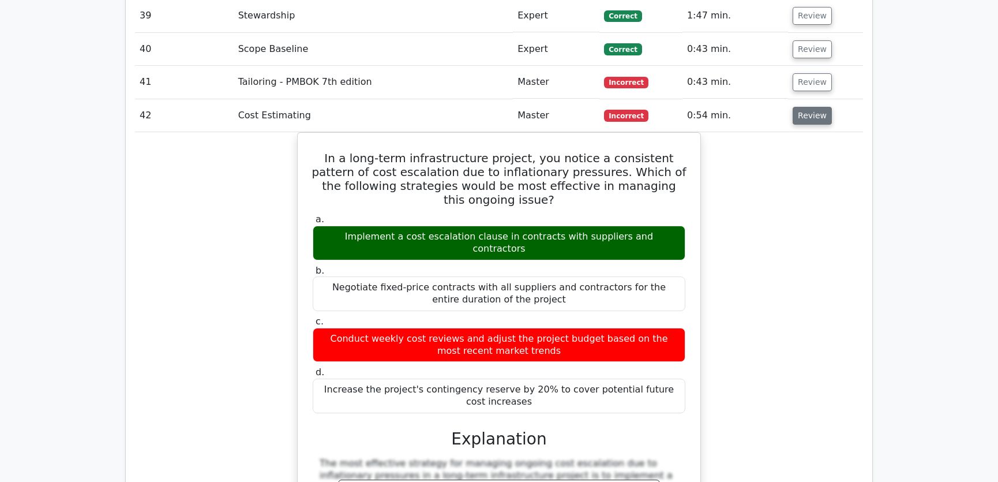
click at [810, 107] on button "Review" at bounding box center [812, 116] width 39 height 18
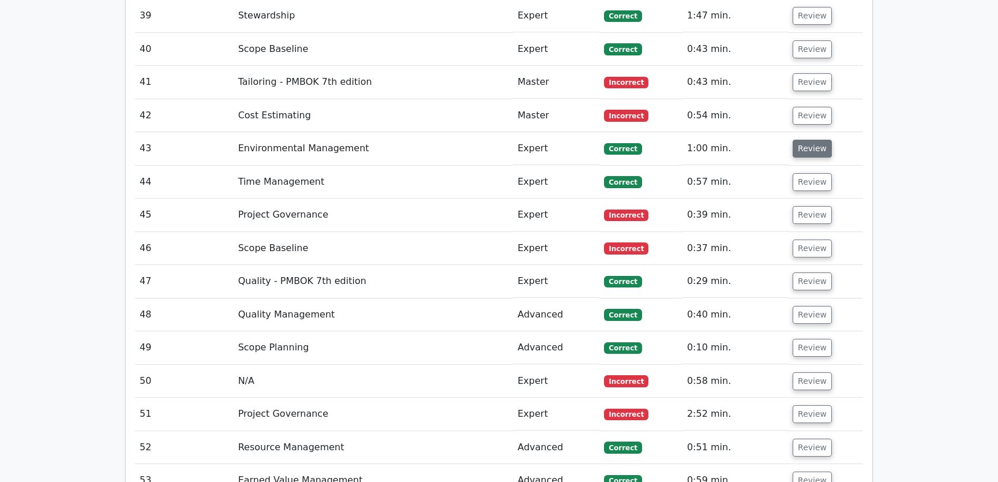
click at [808, 140] on button "Review" at bounding box center [812, 149] width 39 height 18
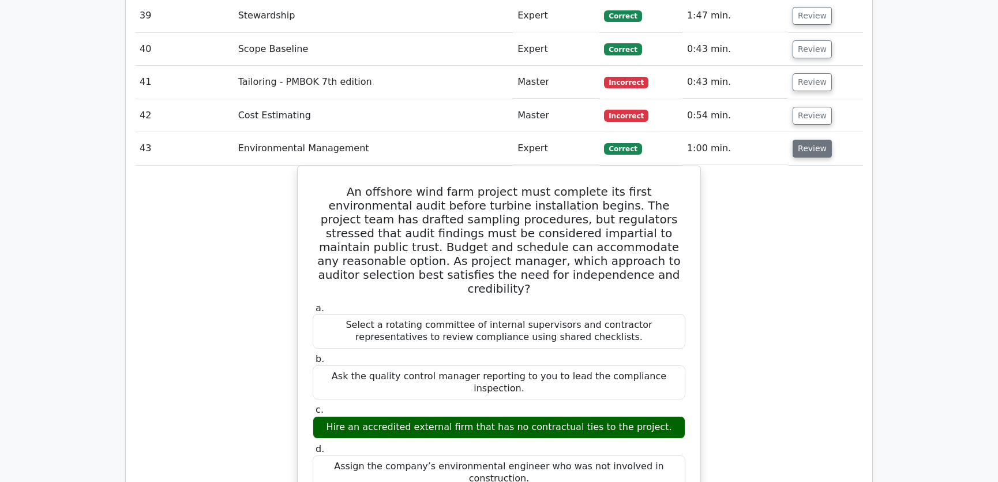
click at [816, 140] on button "Review" at bounding box center [812, 149] width 39 height 18
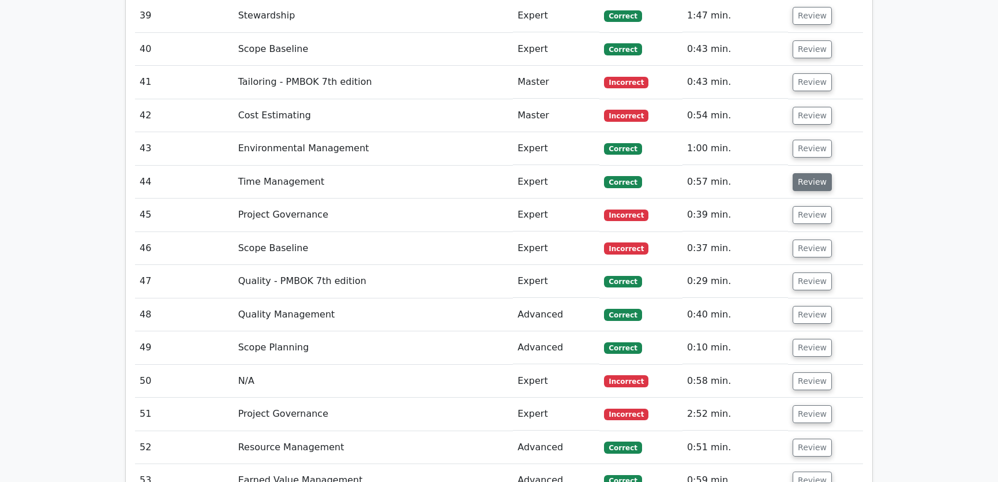
click at [805, 173] on button "Review" at bounding box center [812, 182] width 39 height 18
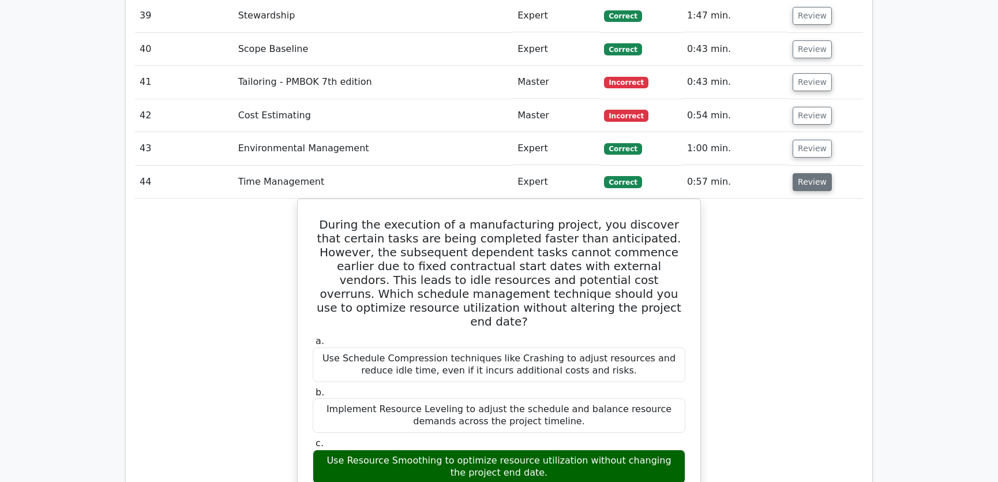
click at [805, 173] on button "Review" at bounding box center [812, 182] width 39 height 18
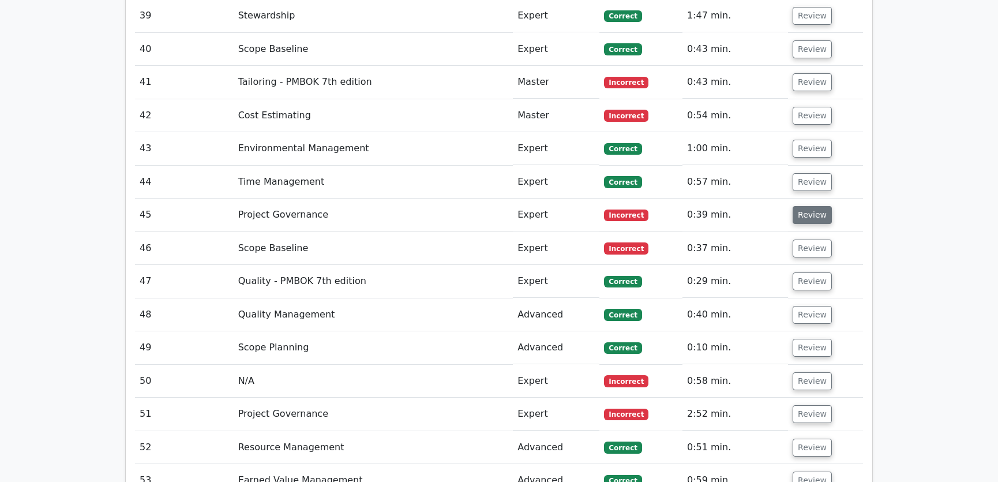
click at [810, 206] on button "Review" at bounding box center [812, 215] width 39 height 18
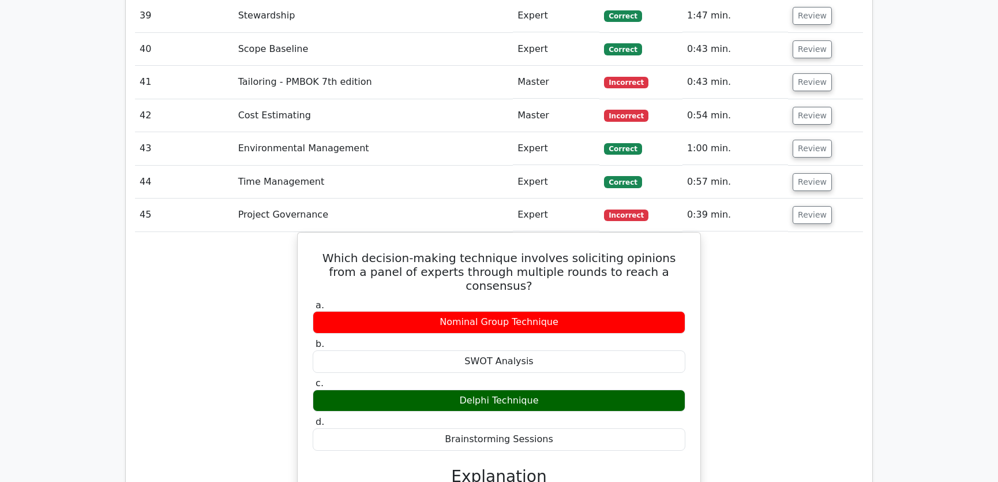
scroll to position [2971, 0]
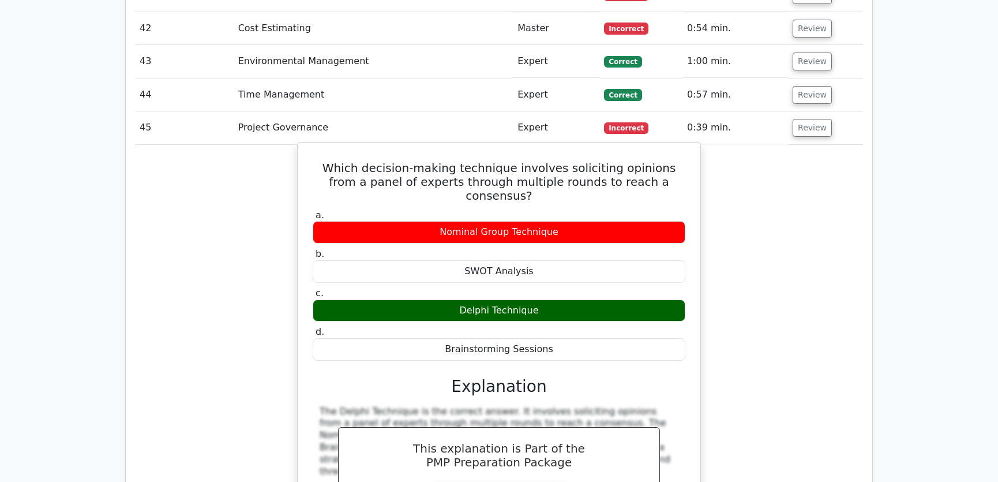
drag, startPoint x: 319, startPoint y: 121, endPoint x: 569, endPoint y: 283, distance: 298.1
click at [569, 283] on div "Which decision-making technique involves soliciting opinions from a panel of ex…" at bounding box center [498, 361] width 393 height 429
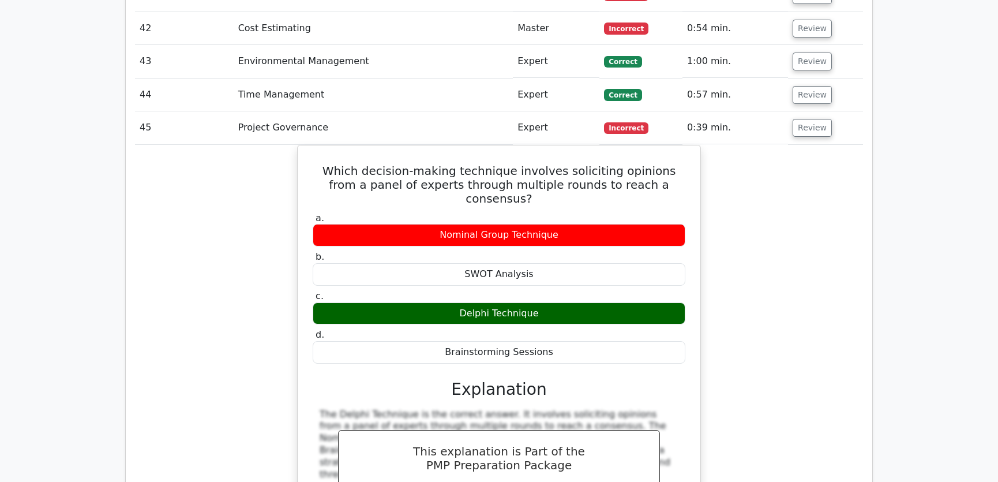
click at [763, 267] on div "Which decision-making technique involves soliciting opinions from a panel of ex…" at bounding box center [499, 371] width 728 height 453
click at [802, 119] on button "Review" at bounding box center [812, 128] width 39 height 18
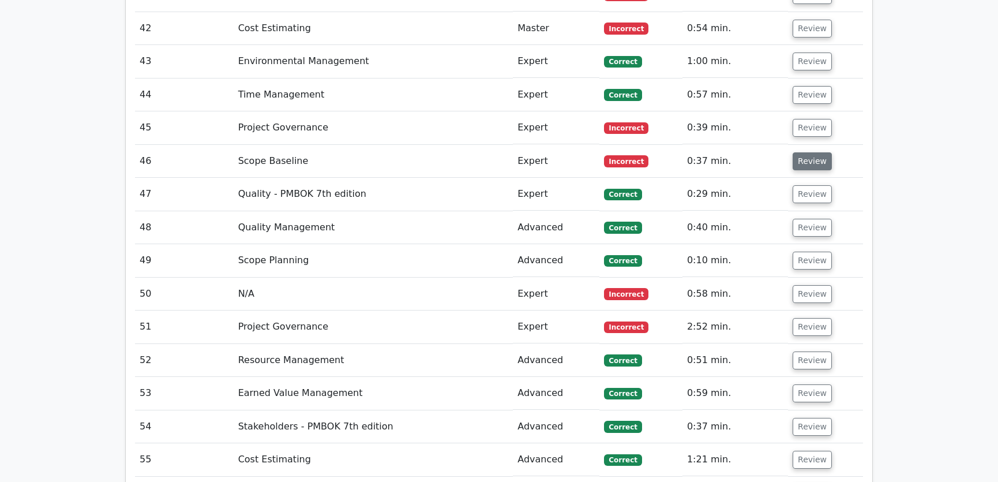
click at [804, 152] on button "Review" at bounding box center [812, 161] width 39 height 18
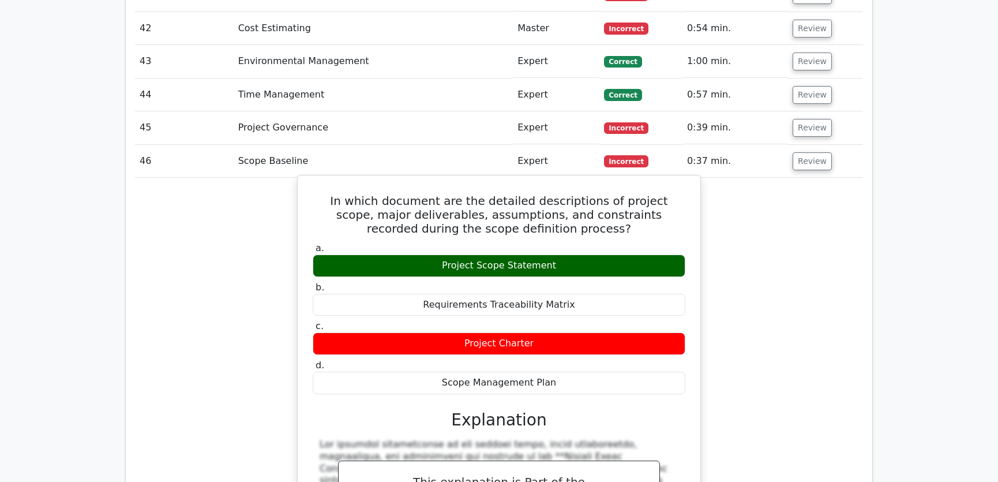
drag, startPoint x: 313, startPoint y: 156, endPoint x: 557, endPoint y: 335, distance: 302.8
click at [557, 335] on div "In which document are the detailed descriptions of project scope, major deliver…" at bounding box center [498, 444] width 393 height 529
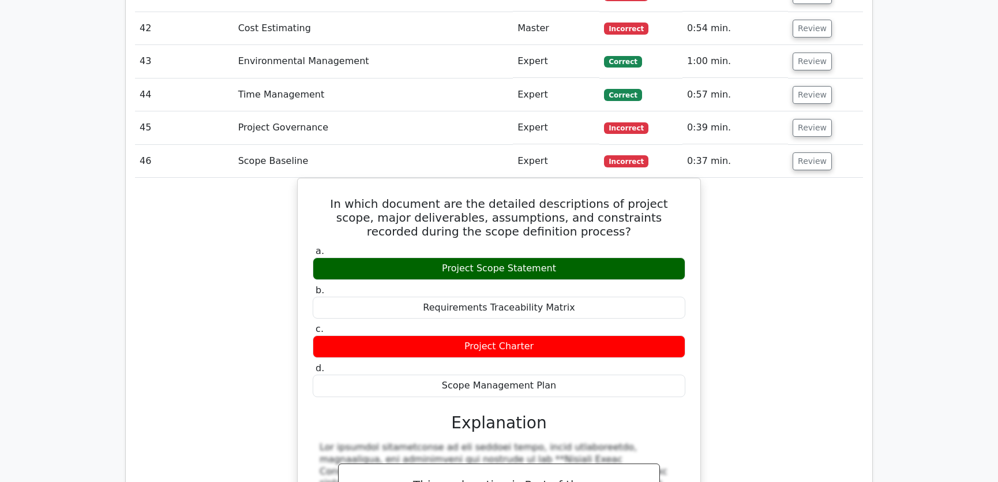
click at [777, 337] on div "In which document are the detailed descriptions of project scope, major deliver…" at bounding box center [499, 454] width 728 height 553
click at [792, 272] on div "In which document are the detailed descriptions of project scope, major deliver…" at bounding box center [499, 454] width 728 height 553
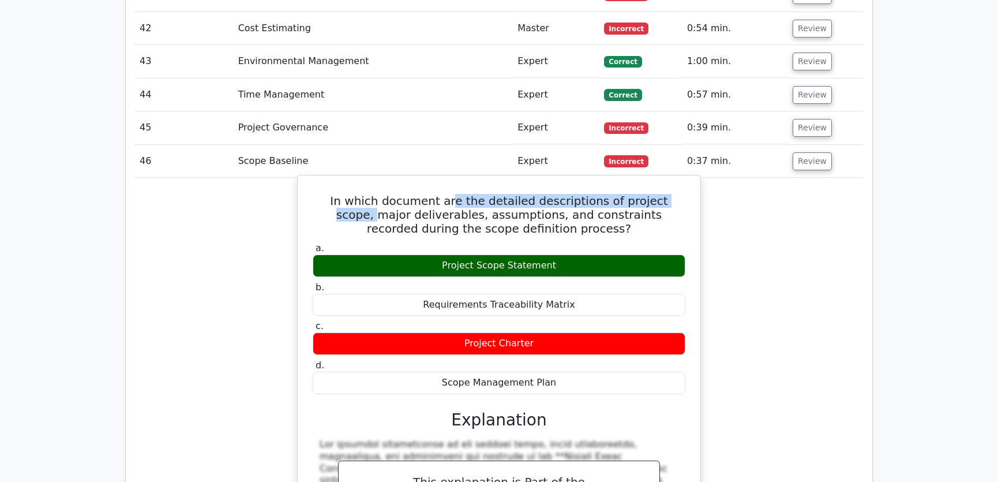
drag, startPoint x: 427, startPoint y: 151, endPoint x: 655, endPoint y: 159, distance: 228.5
click at [655, 194] on h5 "In which document are the detailed descriptions of project scope, major deliver…" at bounding box center [498, 215] width 375 height 42
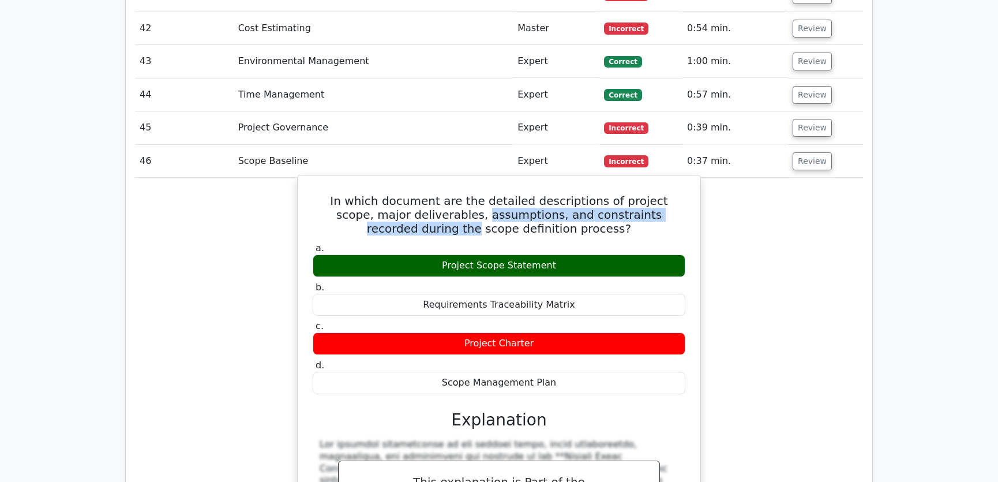
drag, startPoint x: 388, startPoint y: 168, endPoint x: 643, endPoint y: 167, distance: 255.5
click at [643, 194] on h5 "In which document are the detailed descriptions of project scope, major deliver…" at bounding box center [498, 215] width 375 height 42
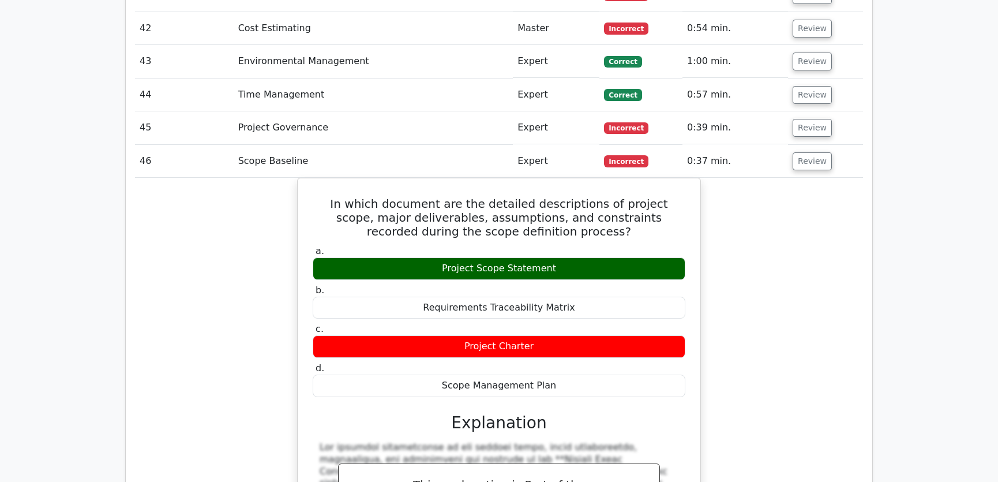
click at [750, 208] on div "In which document are the detailed descriptions of project scope, major deliver…" at bounding box center [499, 454] width 728 height 553
click at [802, 152] on button "Review" at bounding box center [812, 161] width 39 height 18
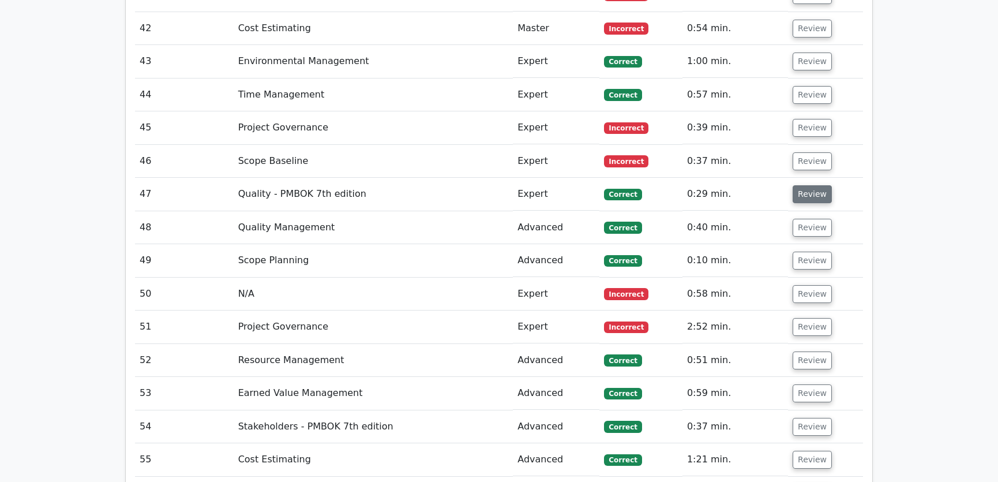
click at [807, 185] on button "Review" at bounding box center [812, 194] width 39 height 18
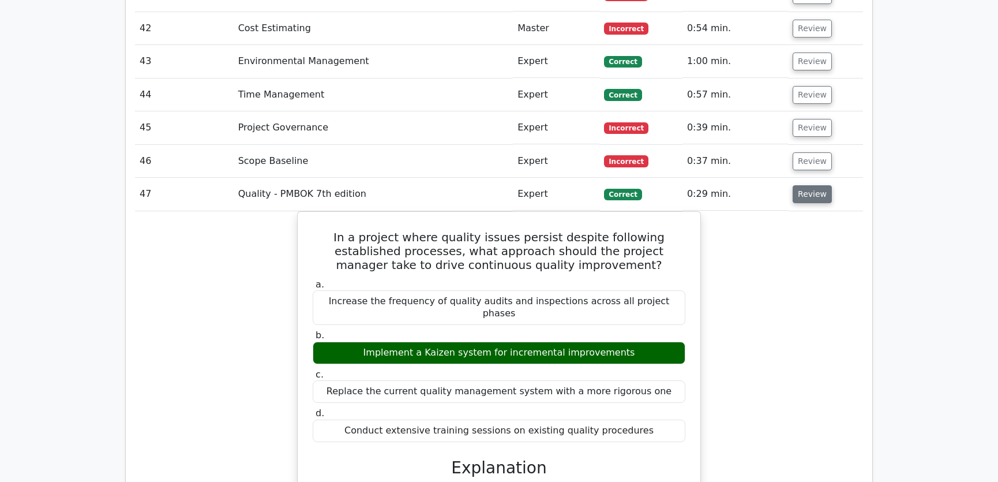
click at [809, 185] on button "Review" at bounding box center [812, 194] width 39 height 18
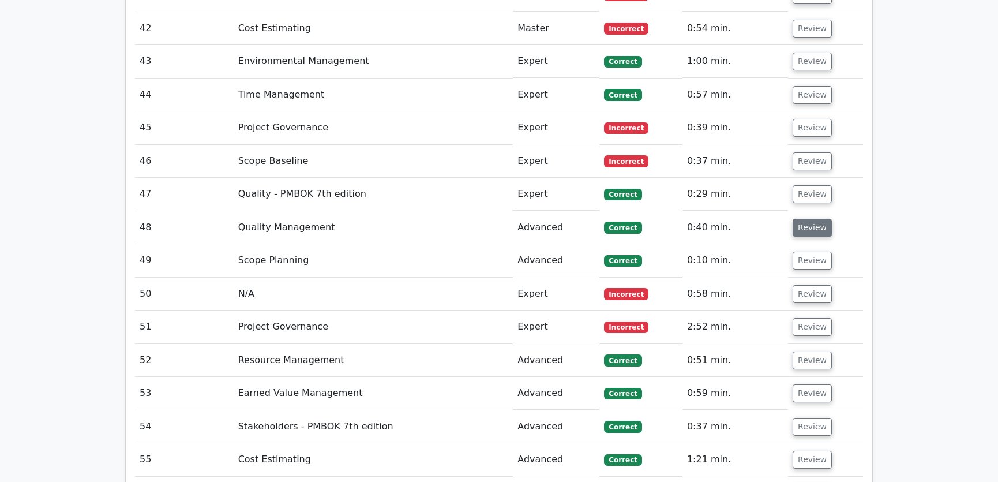
click at [807, 219] on button "Review" at bounding box center [812, 228] width 39 height 18
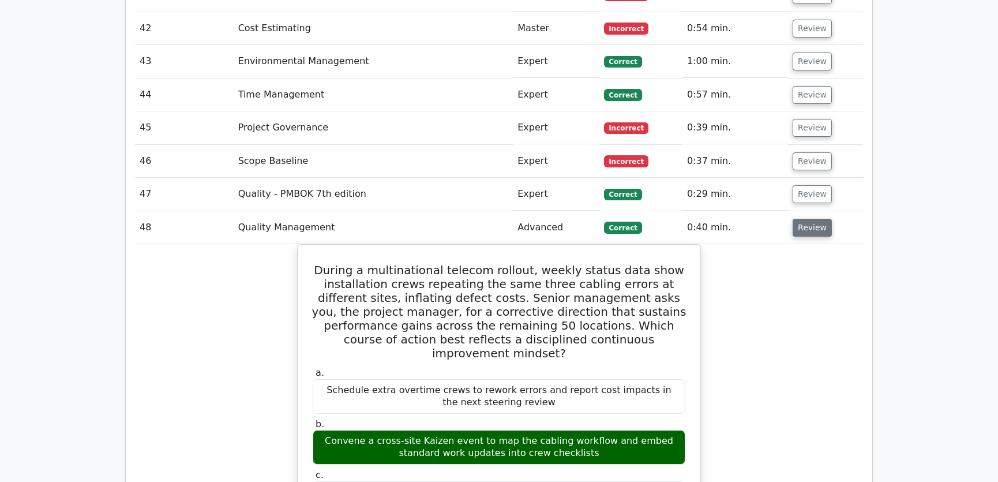
click at [810, 219] on button "Review" at bounding box center [812, 228] width 39 height 18
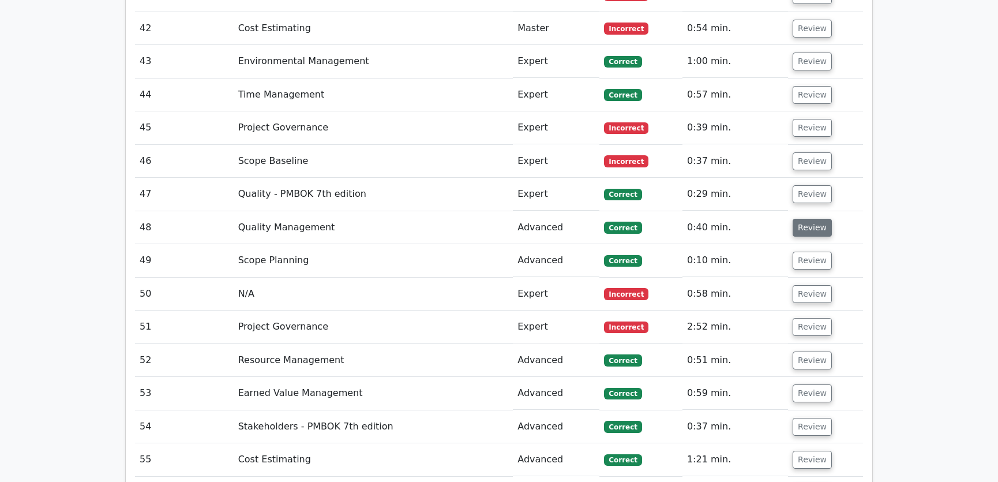
click at [811, 219] on button "Review" at bounding box center [812, 228] width 39 height 18
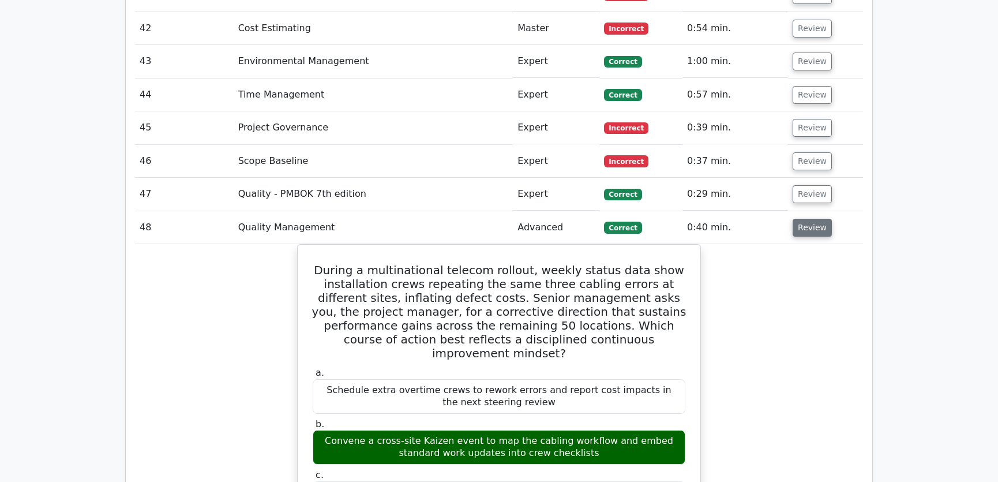
click at [808, 219] on button "Review" at bounding box center [812, 228] width 39 height 18
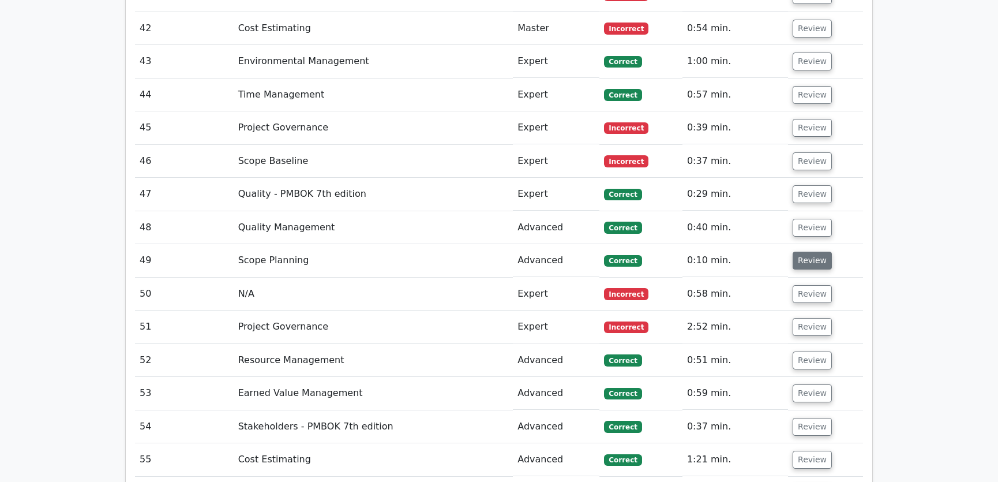
click at [808, 251] on button "Review" at bounding box center [812, 260] width 39 height 18
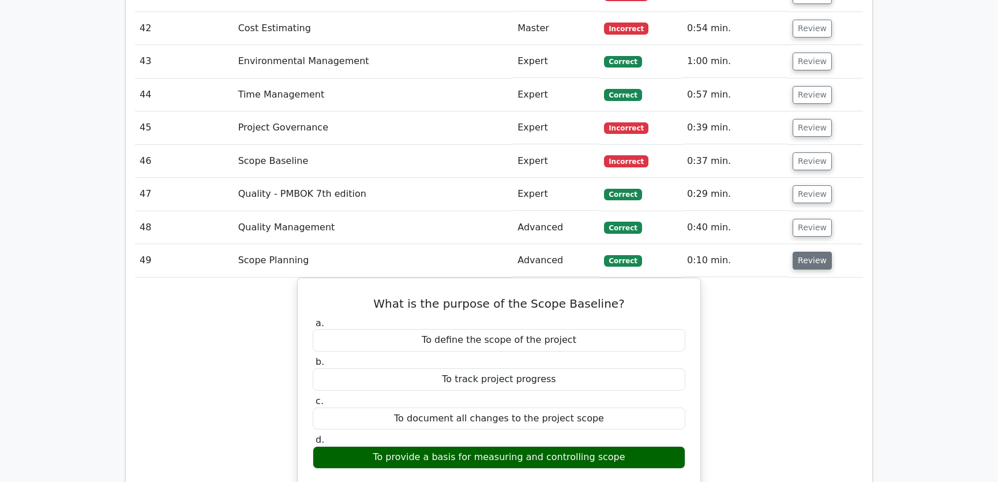
scroll to position [3058, 0]
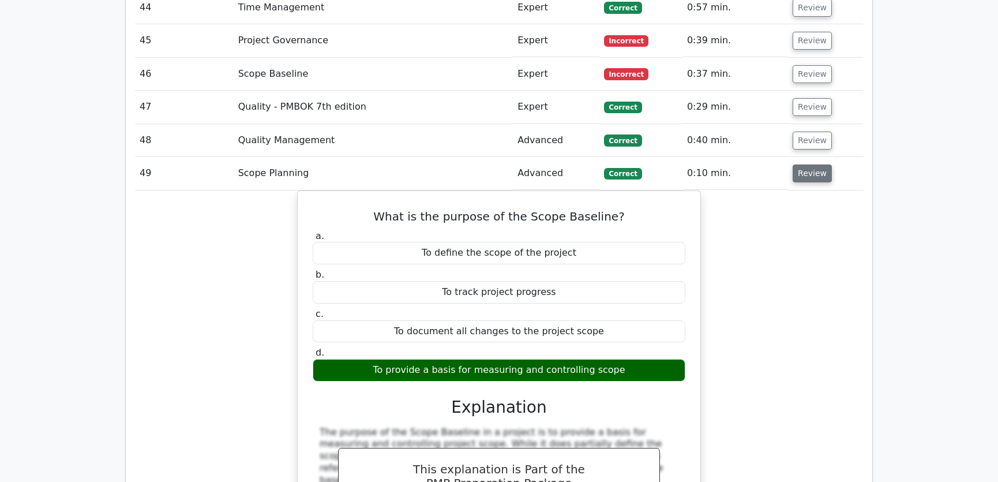
click at [813, 164] on button "Review" at bounding box center [812, 173] width 39 height 18
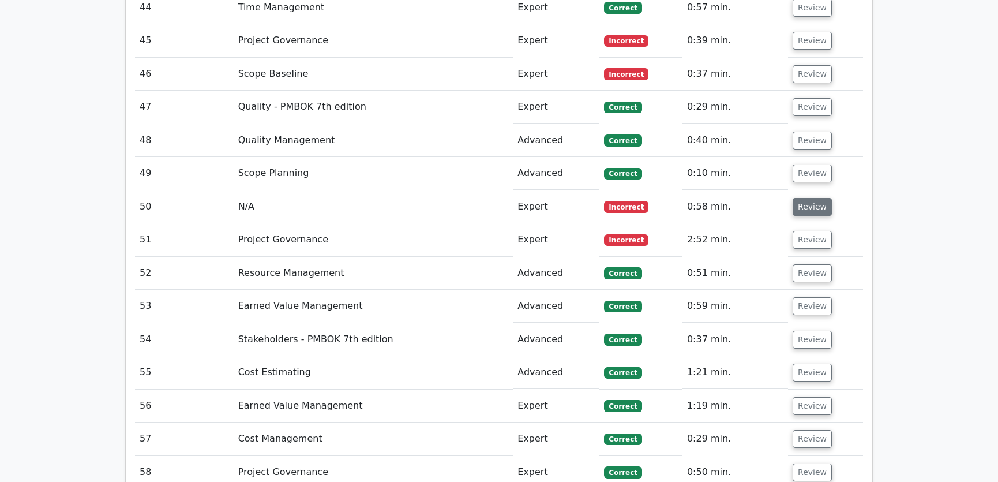
click at [813, 198] on button "Review" at bounding box center [812, 207] width 39 height 18
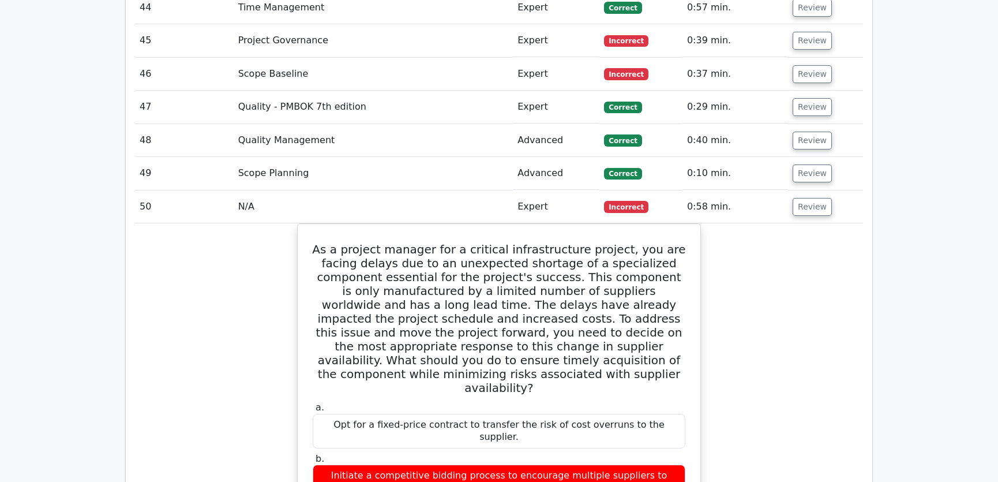
scroll to position [3146, 0]
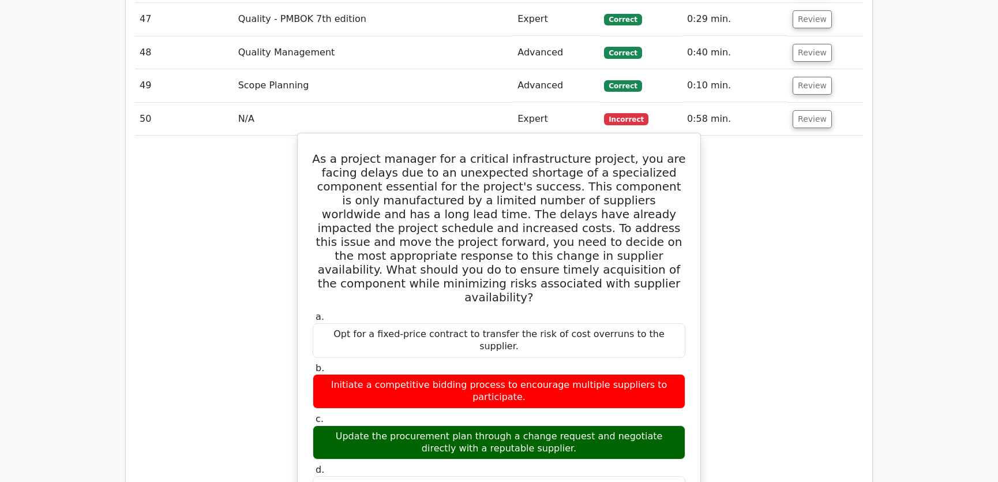
drag, startPoint x: 316, startPoint y: 113, endPoint x: 670, endPoint y: 404, distance: 458.2
click at [670, 404] on div "As a project manager for a critical infrastructure project, you are facing dela…" at bounding box center [498, 434] width 393 height 592
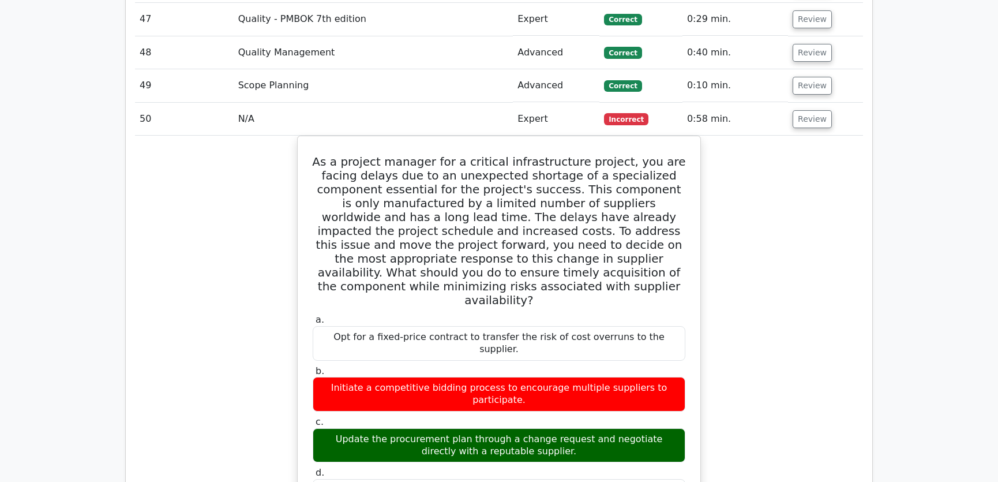
click at [763, 254] on div "As a project manager for a critical infrastructure project, you are facing dela…" at bounding box center [499, 444] width 728 height 616
click at [805, 110] on button "Review" at bounding box center [812, 119] width 39 height 18
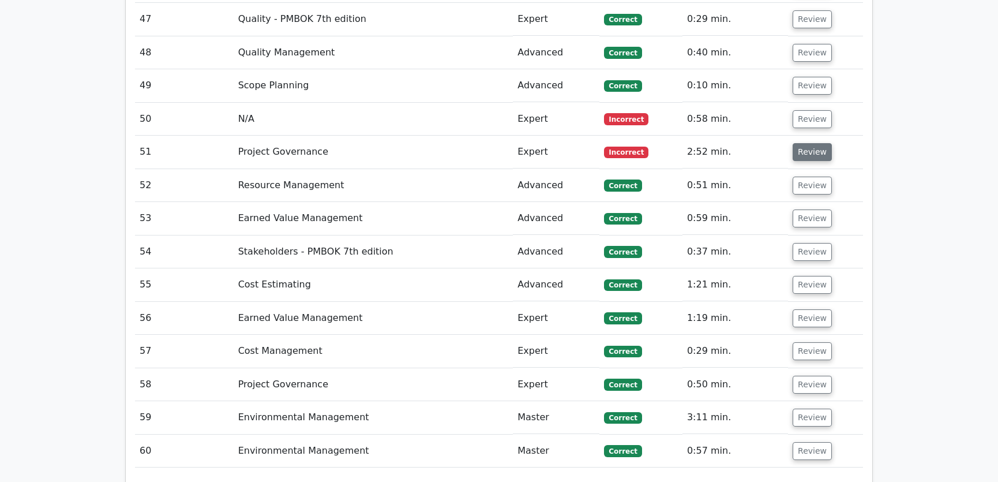
click at [802, 143] on button "Review" at bounding box center [812, 152] width 39 height 18
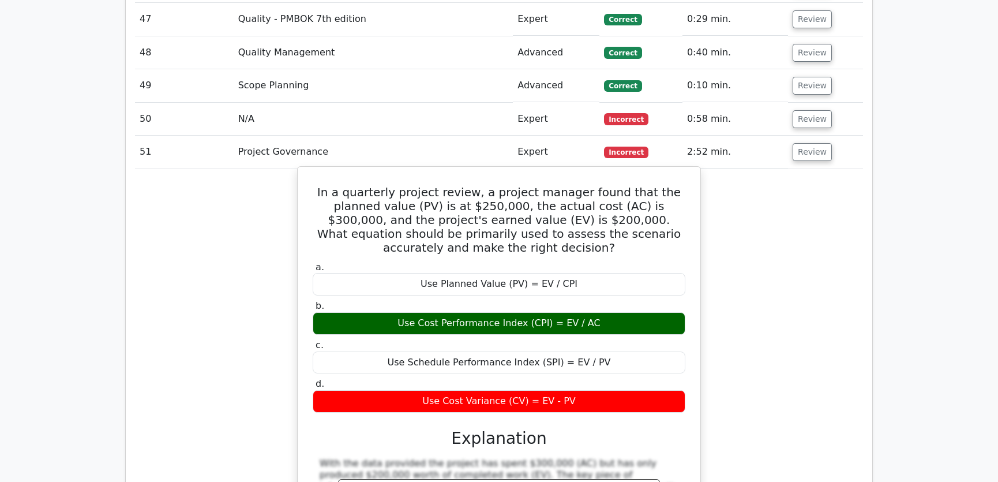
drag, startPoint x: 313, startPoint y: 142, endPoint x: 576, endPoint y: 358, distance: 340.3
click at [576, 358] on div "In a quarterly project review, a project manager found that the planned value (…" at bounding box center [498, 407] width 393 height 472
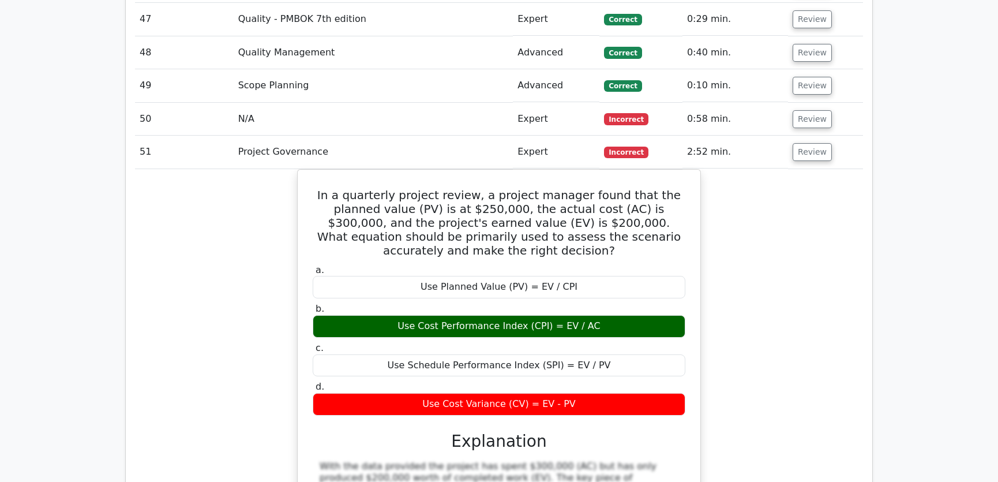
click at [804, 247] on div "In a quarterly project review, a project manager found that the planned value (…" at bounding box center [499, 417] width 728 height 497
click at [790, 251] on div "In a quarterly project review, a project manager found that the planned value (…" at bounding box center [499, 417] width 728 height 497
click at [819, 143] on button "Review" at bounding box center [812, 152] width 39 height 18
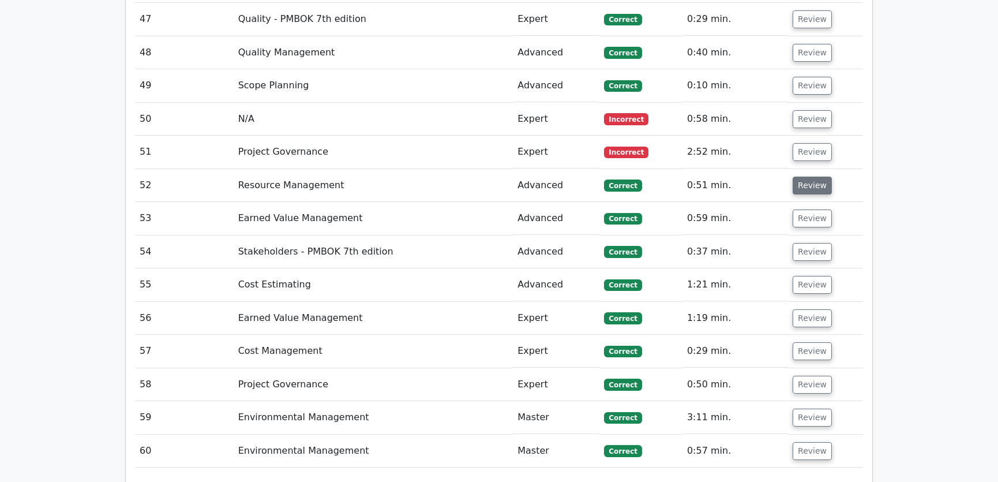
click at [807, 177] on button "Review" at bounding box center [812, 186] width 39 height 18
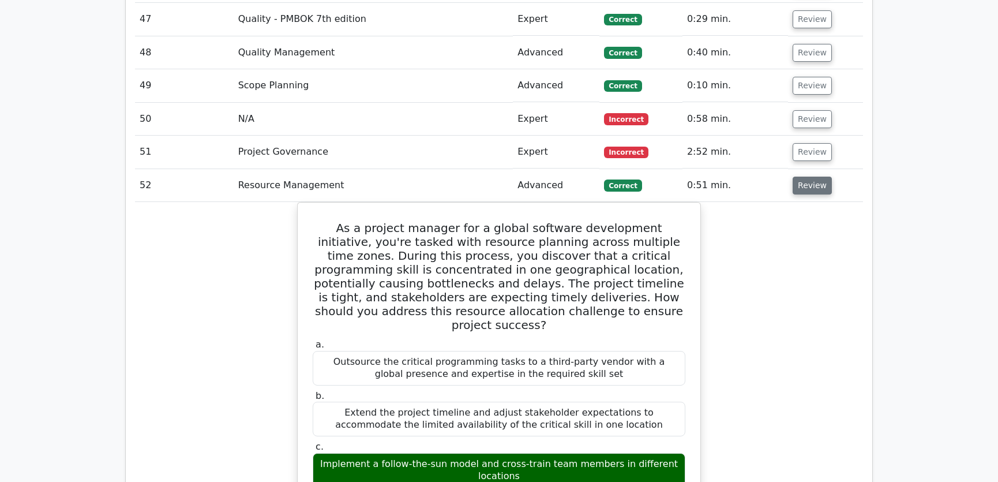
click at [807, 177] on button "Review" at bounding box center [812, 186] width 39 height 18
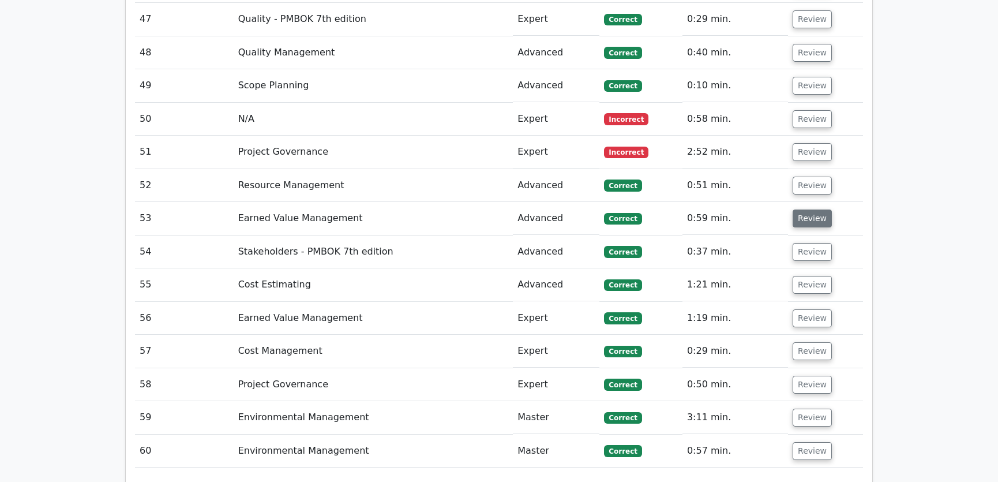
click at [803, 209] on button "Review" at bounding box center [812, 218] width 39 height 18
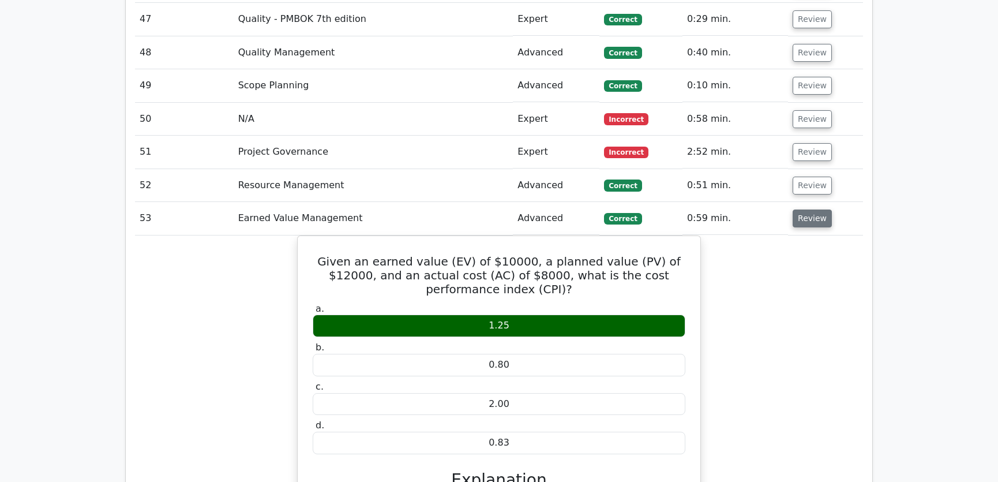
click at [805, 209] on button "Review" at bounding box center [812, 218] width 39 height 18
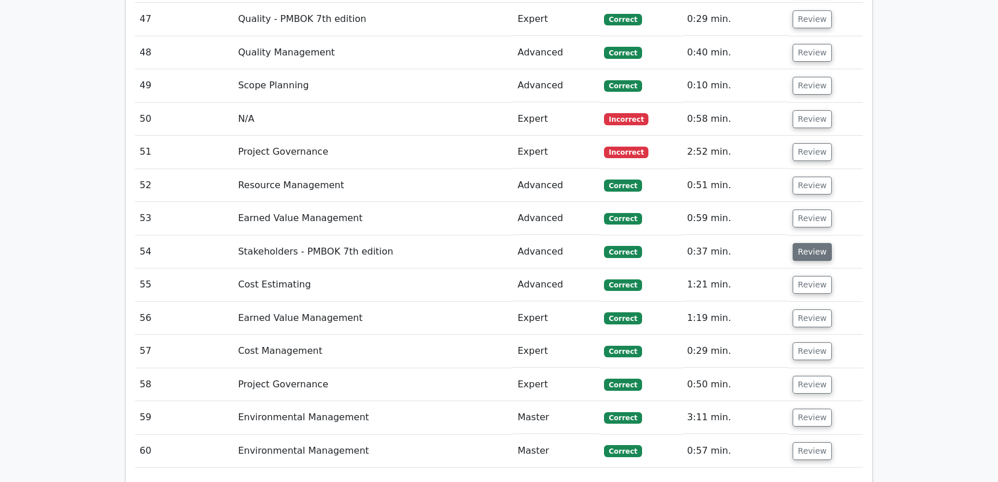
click at [808, 243] on button "Review" at bounding box center [812, 252] width 39 height 18
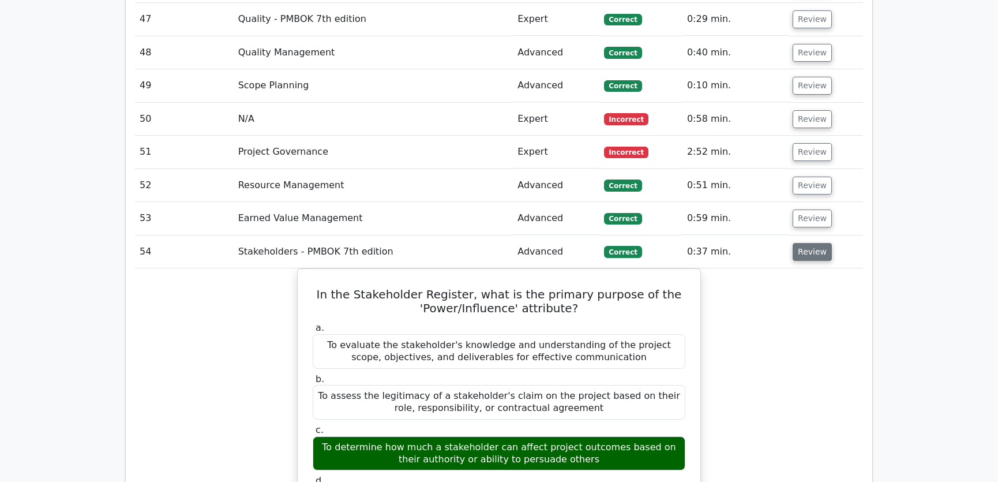
click at [808, 243] on button "Review" at bounding box center [812, 252] width 39 height 18
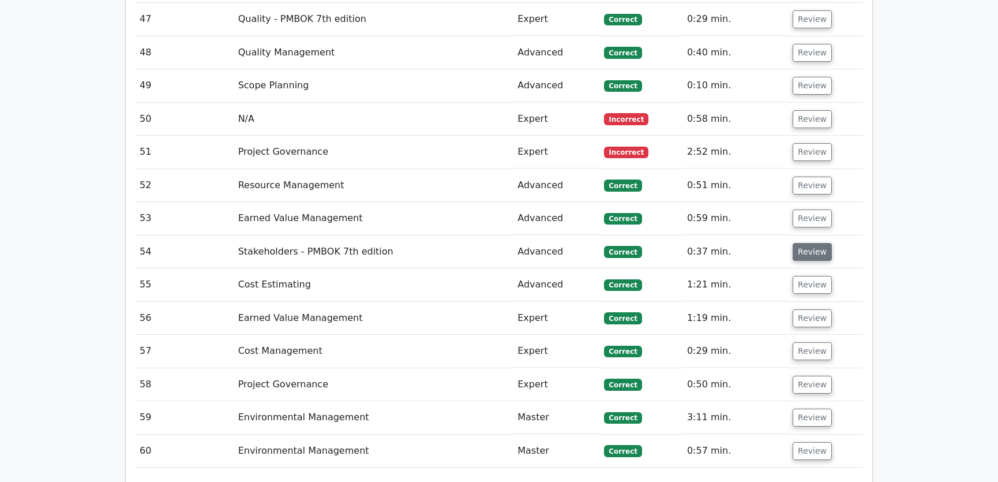
click at [812, 243] on button "Review" at bounding box center [812, 252] width 39 height 18
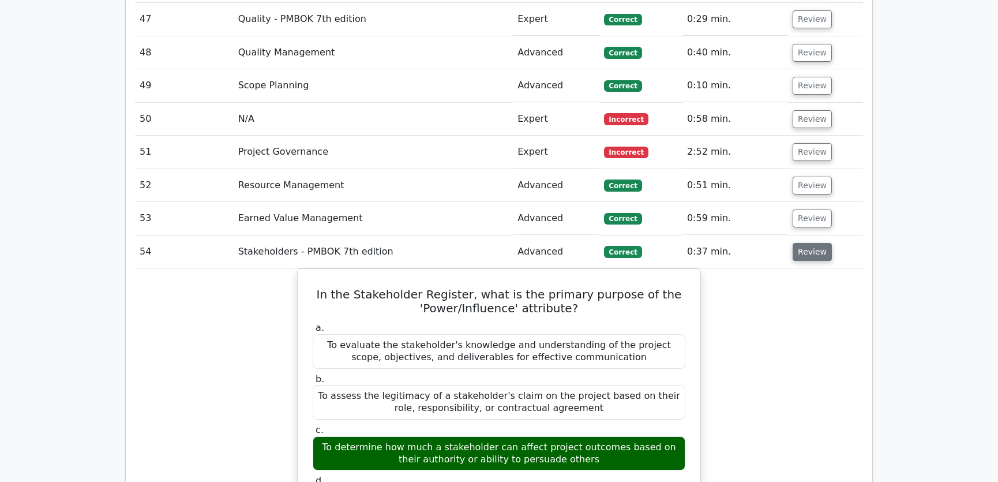
click at [812, 243] on button "Review" at bounding box center [812, 252] width 39 height 18
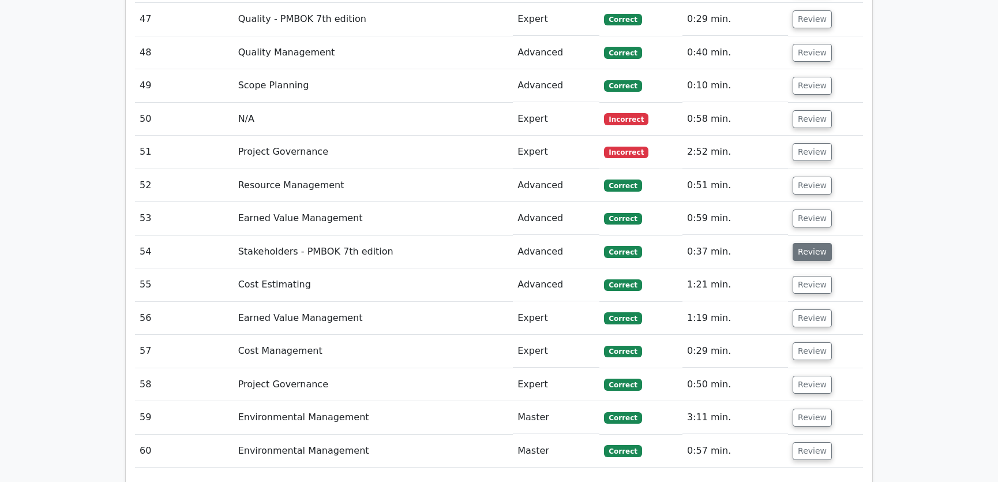
click at [816, 243] on button "Review" at bounding box center [812, 252] width 39 height 18
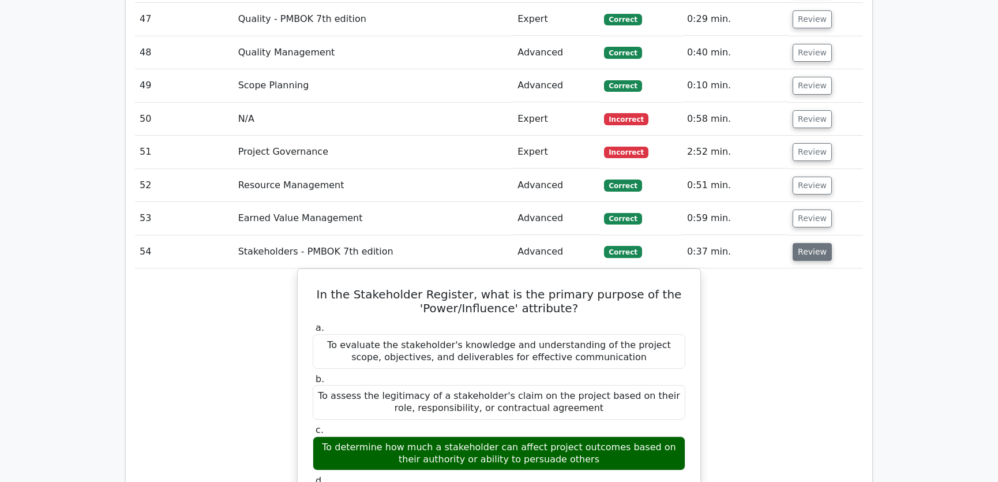
click at [816, 243] on button "Review" at bounding box center [812, 252] width 39 height 18
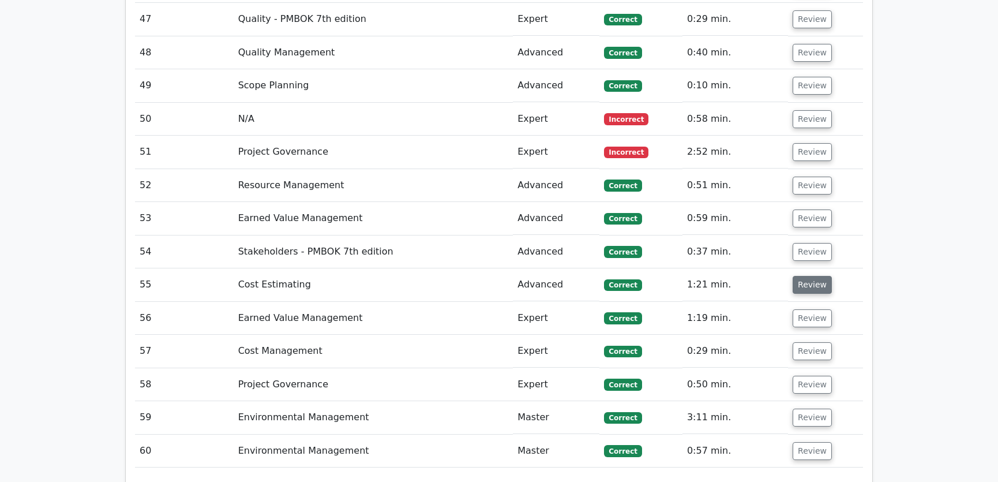
click at [808, 276] on button "Review" at bounding box center [812, 285] width 39 height 18
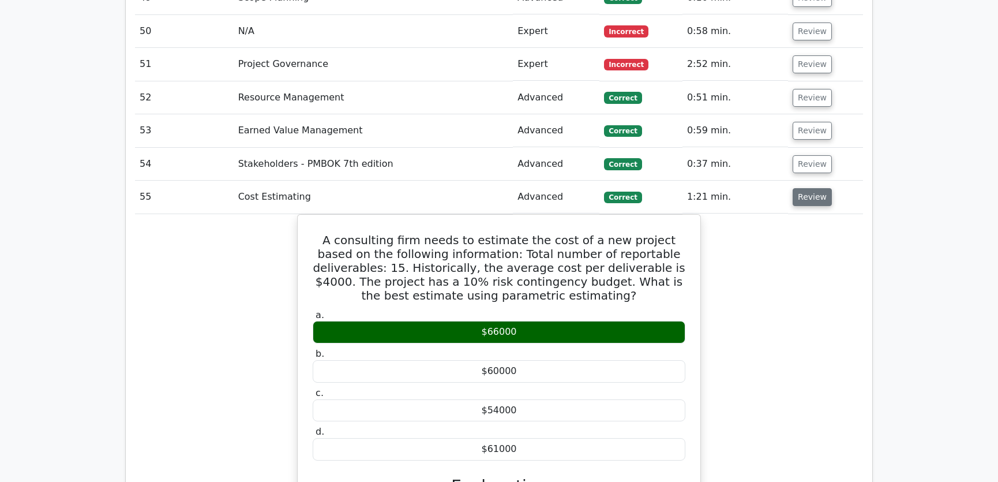
scroll to position [3321, 0]
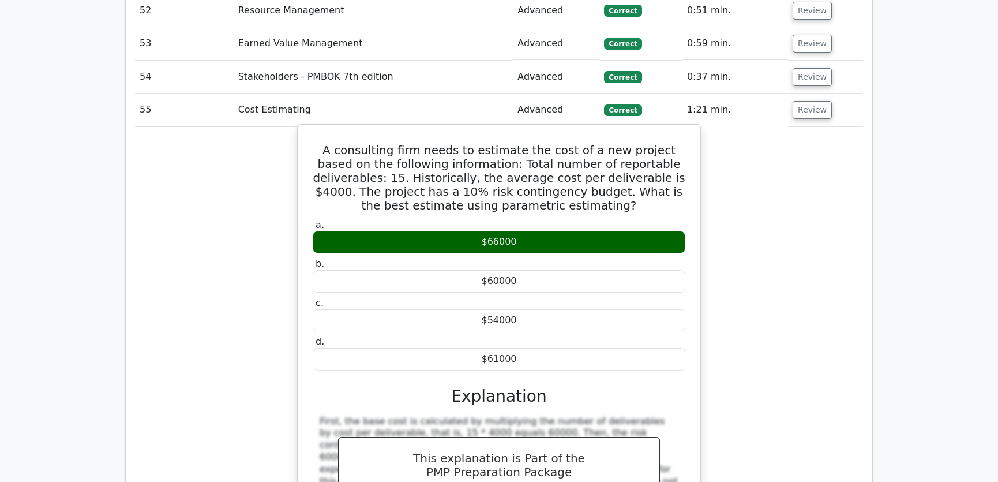
drag, startPoint x: 317, startPoint y: 100, endPoint x: 536, endPoint y: 312, distance: 304.7
click at [536, 312] on div "A consulting firm needs to estimate the cost of a new project based on the foll…" at bounding box center [498, 357] width 393 height 457
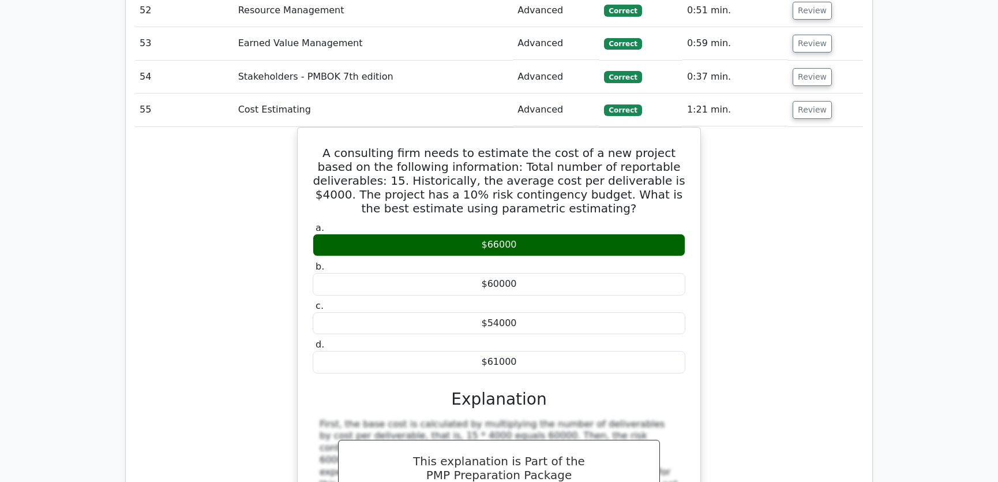
click at [786, 127] on div "A consulting firm needs to estimate the cost of a new project based on the foll…" at bounding box center [499, 367] width 728 height 481
click at [805, 101] on button "Review" at bounding box center [812, 110] width 39 height 18
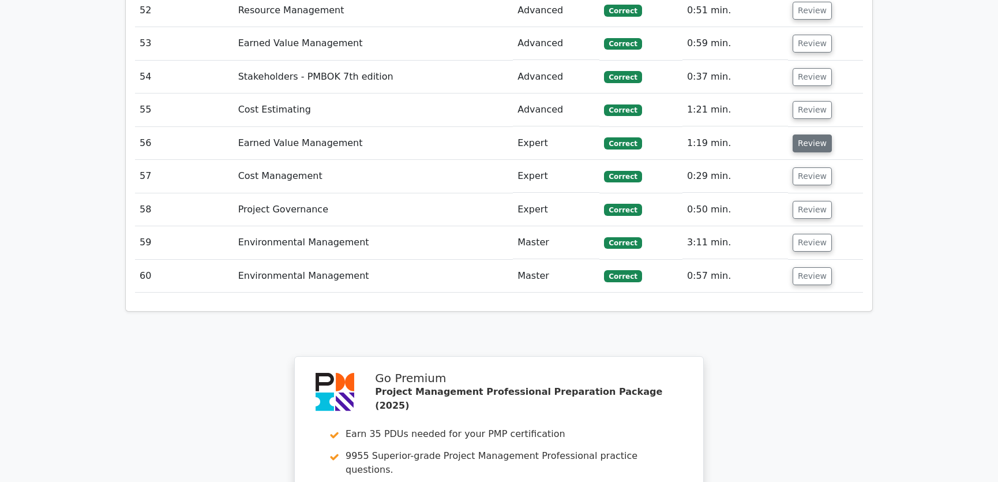
click at [804, 134] on button "Review" at bounding box center [812, 143] width 39 height 18
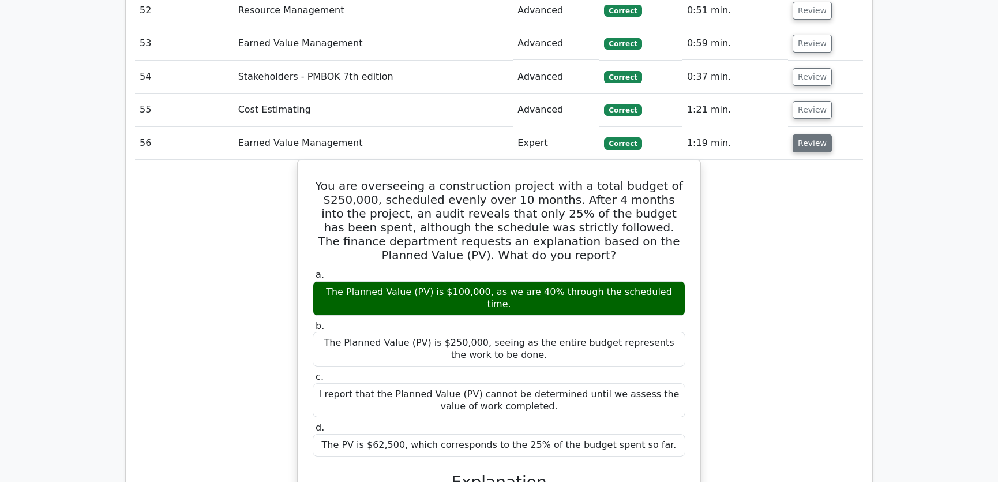
click at [808, 134] on button "Review" at bounding box center [812, 143] width 39 height 18
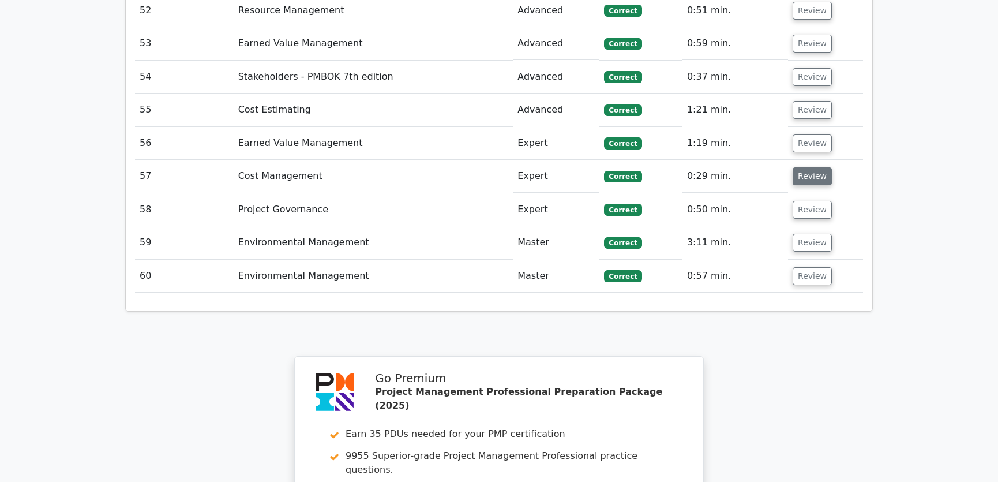
click at [809, 167] on button "Review" at bounding box center [812, 176] width 39 height 18
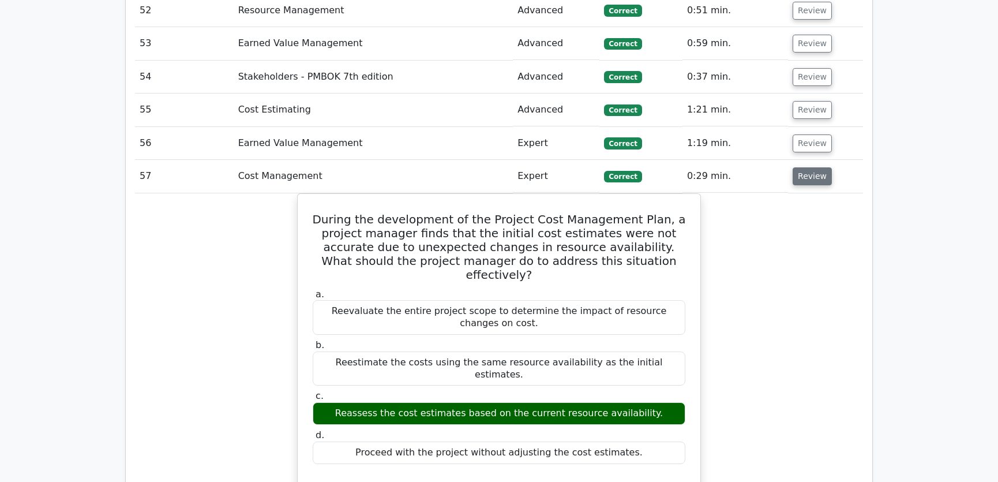
click at [809, 167] on button "Review" at bounding box center [812, 176] width 39 height 18
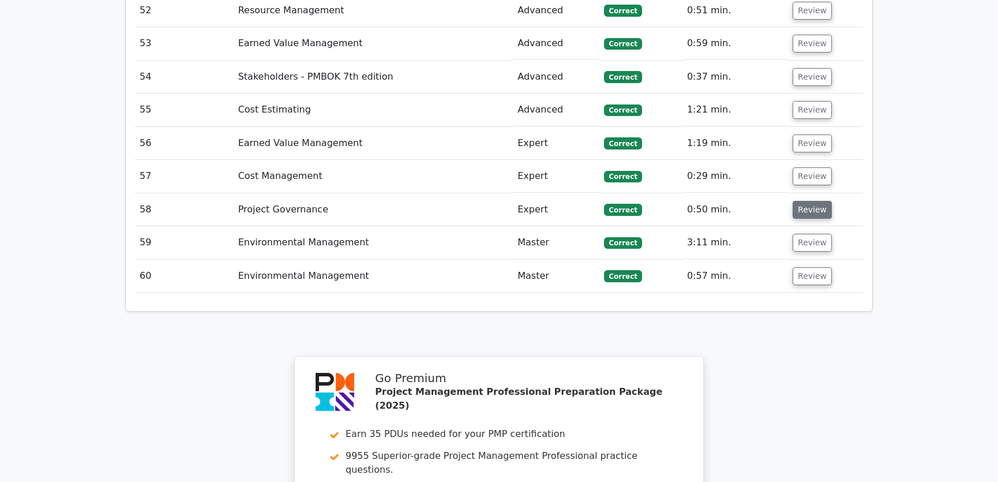
click at [804, 201] on button "Review" at bounding box center [812, 210] width 39 height 18
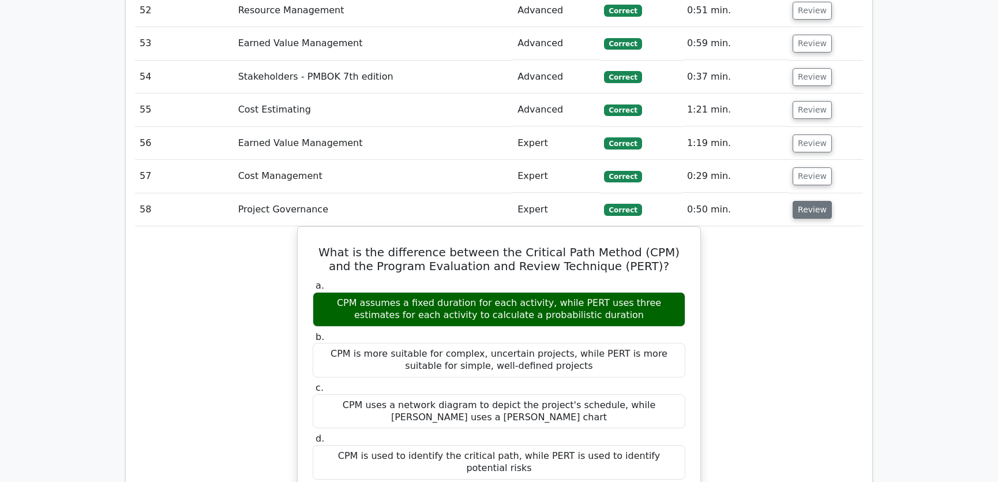
click at [804, 201] on button "Review" at bounding box center [812, 210] width 39 height 18
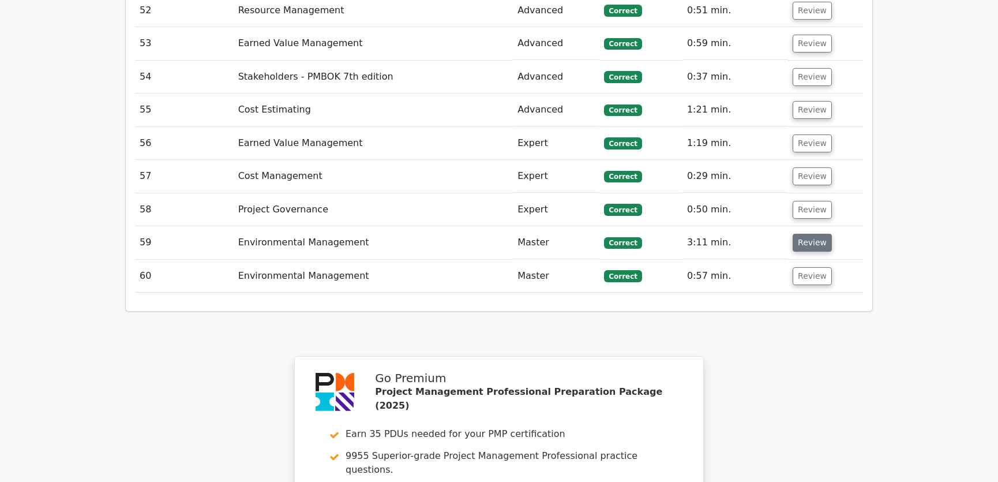
click at [805, 234] on button "Review" at bounding box center [812, 243] width 39 height 18
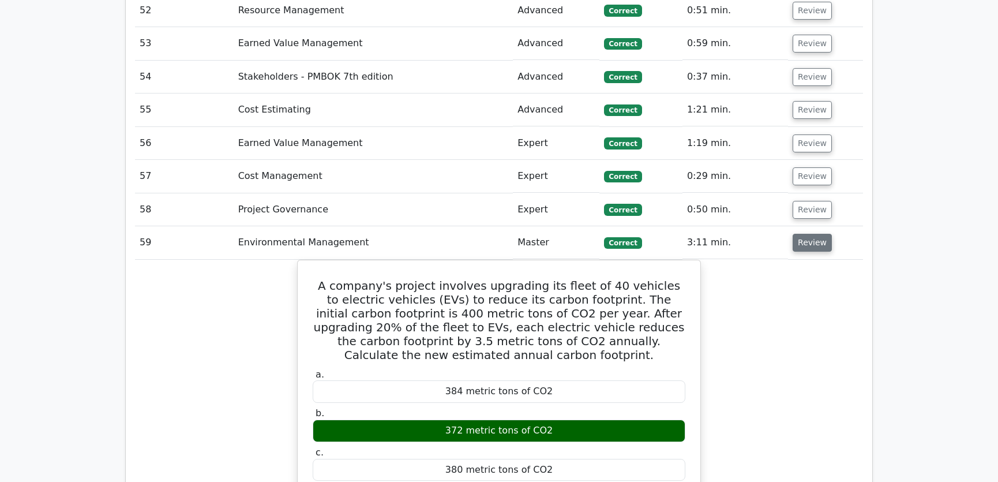
click at [809, 234] on button "Review" at bounding box center [812, 243] width 39 height 18
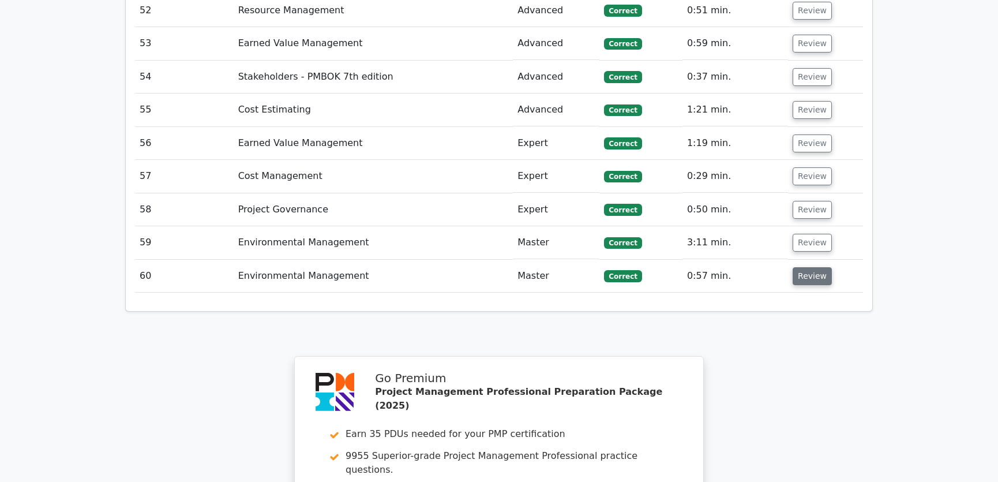
click at [804, 267] on button "Review" at bounding box center [812, 276] width 39 height 18
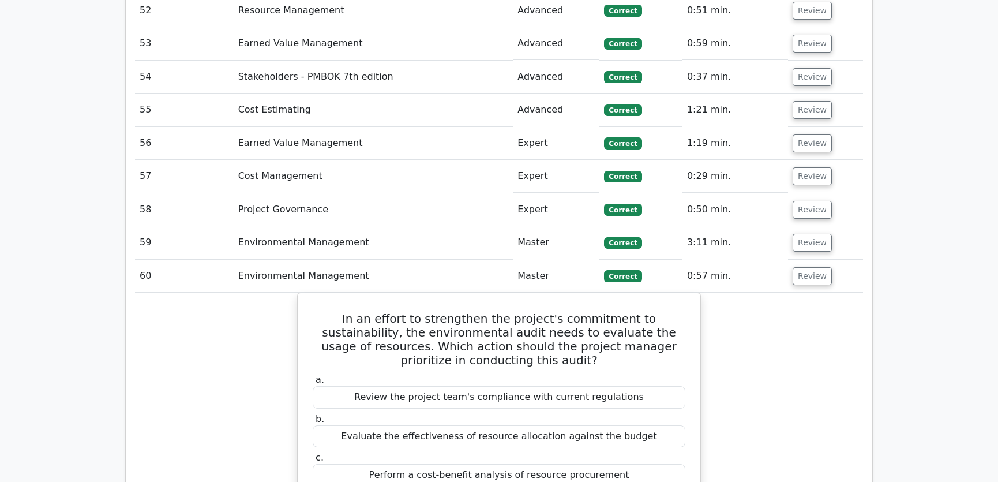
scroll to position [3408, 0]
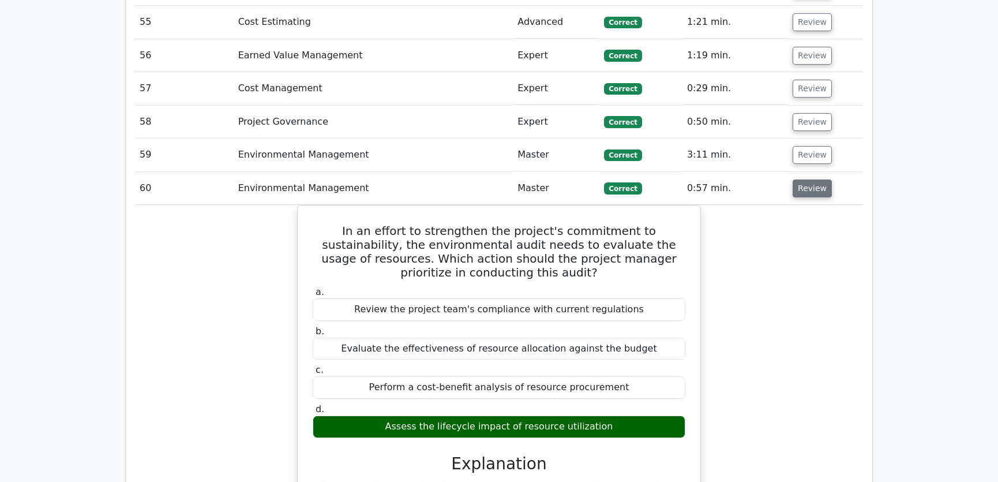
click at [799, 179] on button "Review" at bounding box center [812, 188] width 39 height 18
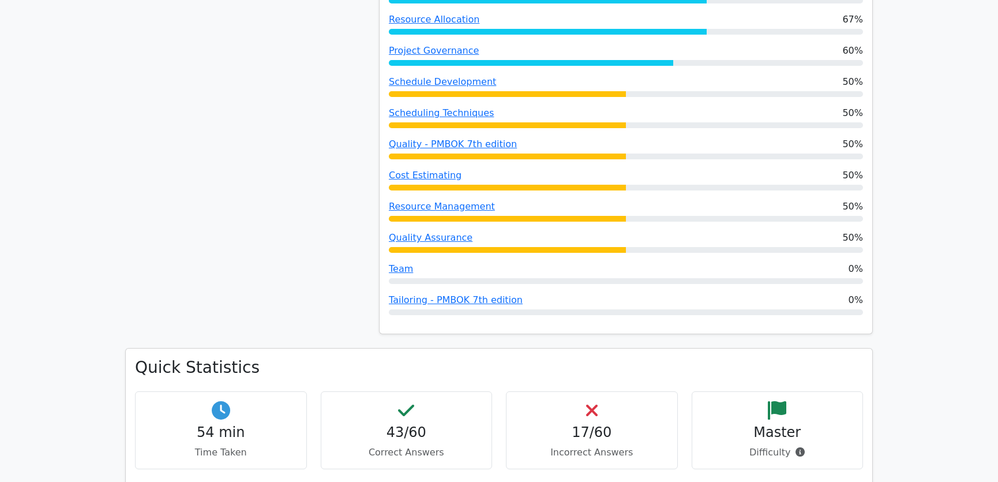
scroll to position [1136, 0]
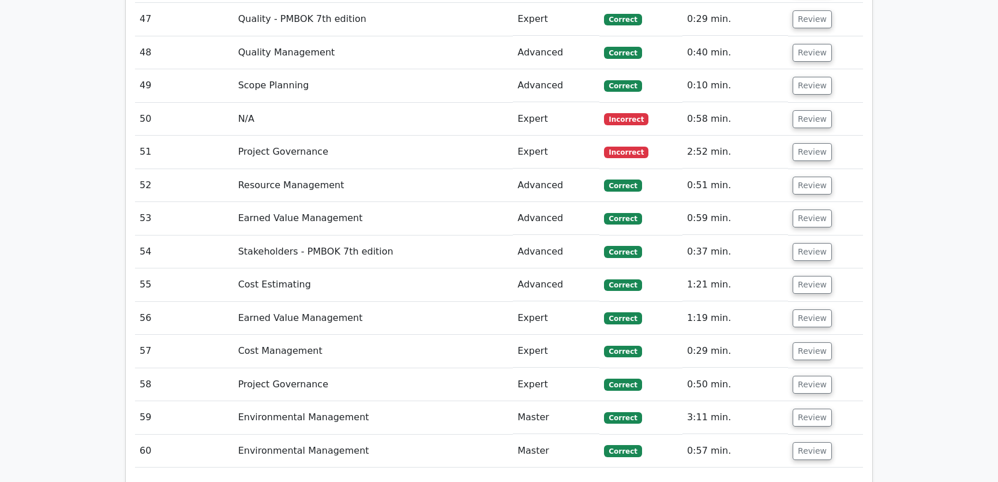
scroll to position [3234, 0]
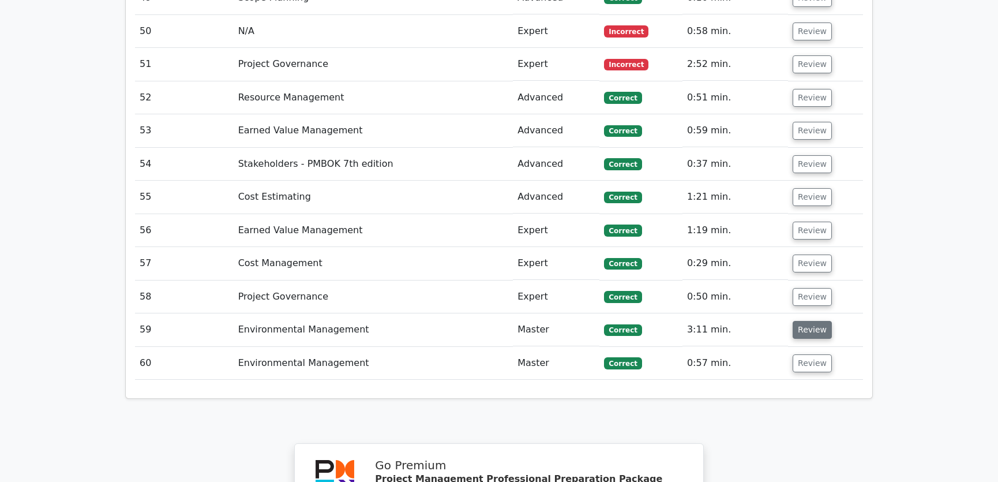
click at [804, 321] on button "Review" at bounding box center [812, 330] width 39 height 18
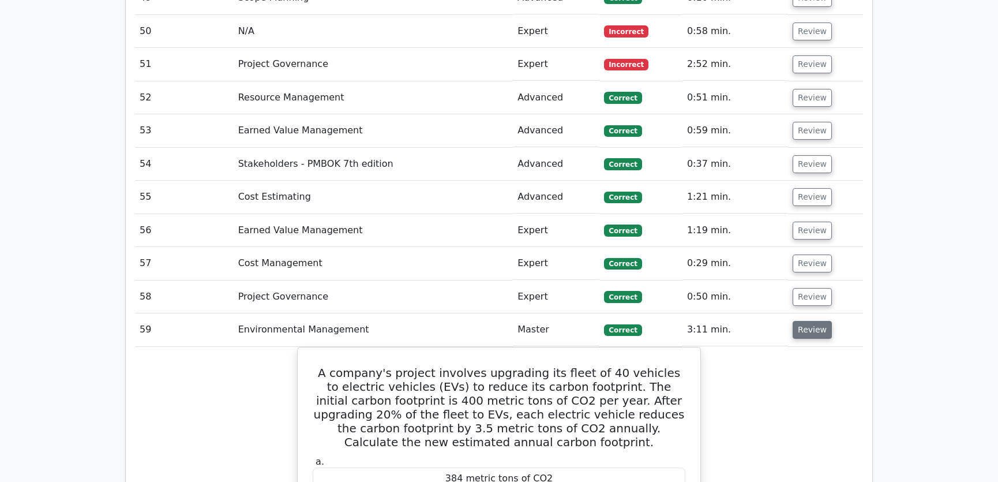
click at [804, 321] on button "Review" at bounding box center [812, 330] width 39 height 18
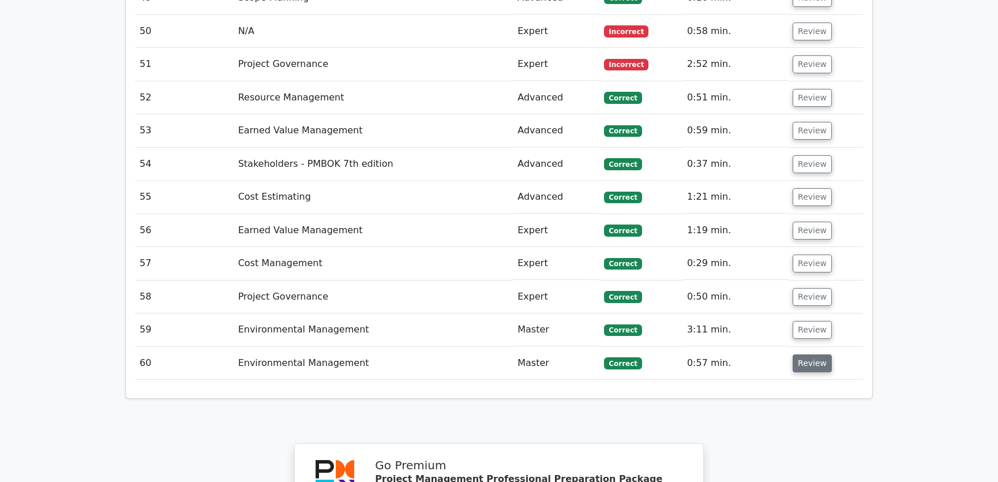
click at [806, 354] on button "Review" at bounding box center [812, 363] width 39 height 18
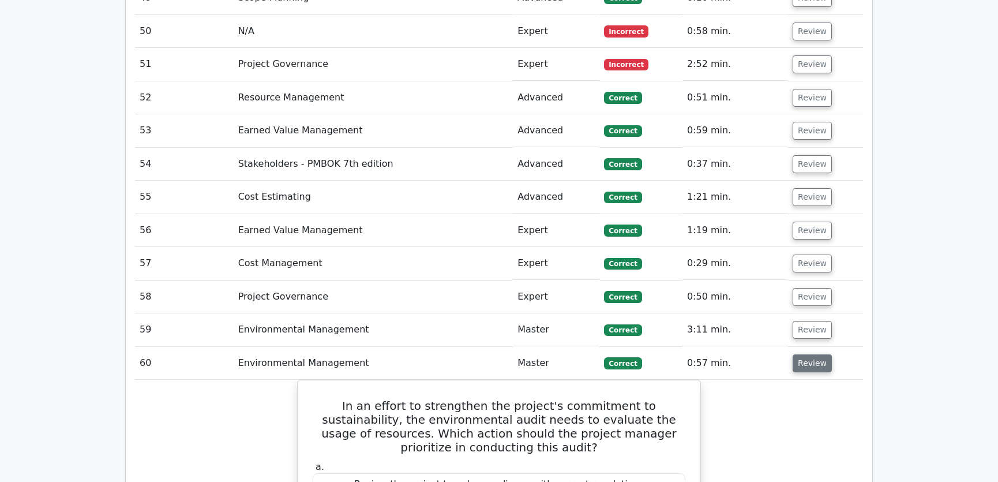
click at [806, 354] on button "Review" at bounding box center [812, 363] width 39 height 18
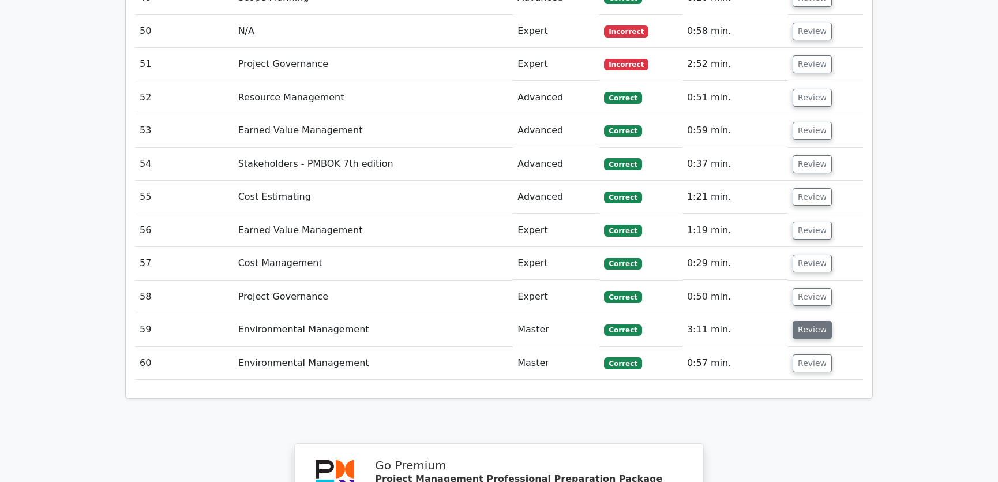
click at [814, 321] on button "Review" at bounding box center [812, 330] width 39 height 18
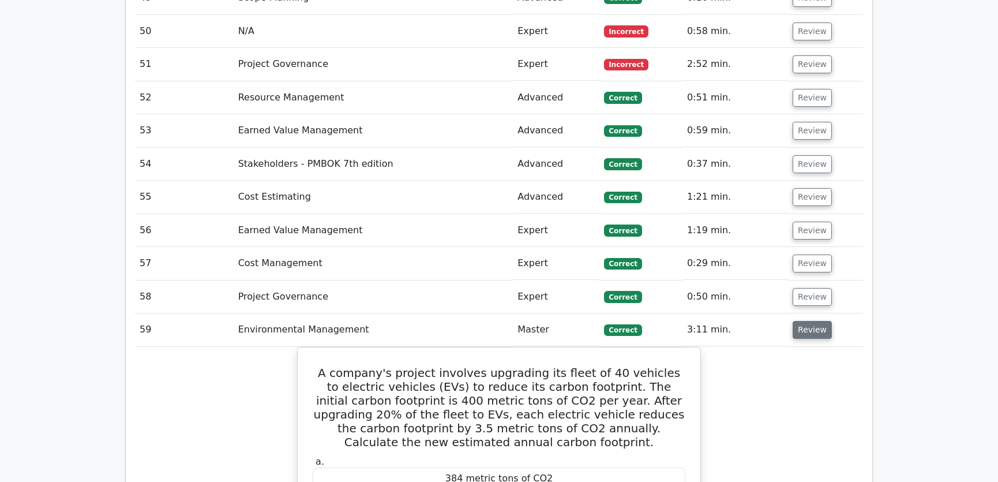
click at [811, 321] on button "Review" at bounding box center [812, 330] width 39 height 18
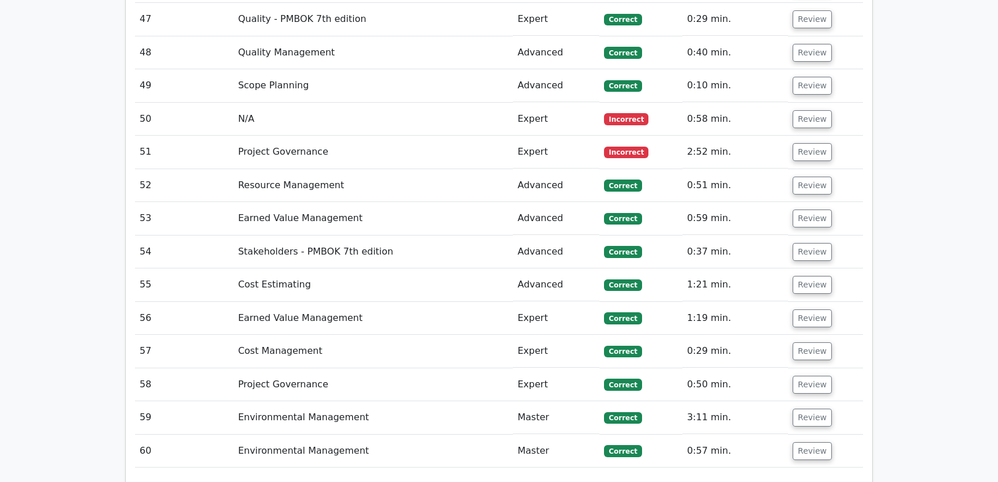
scroll to position [3058, 0]
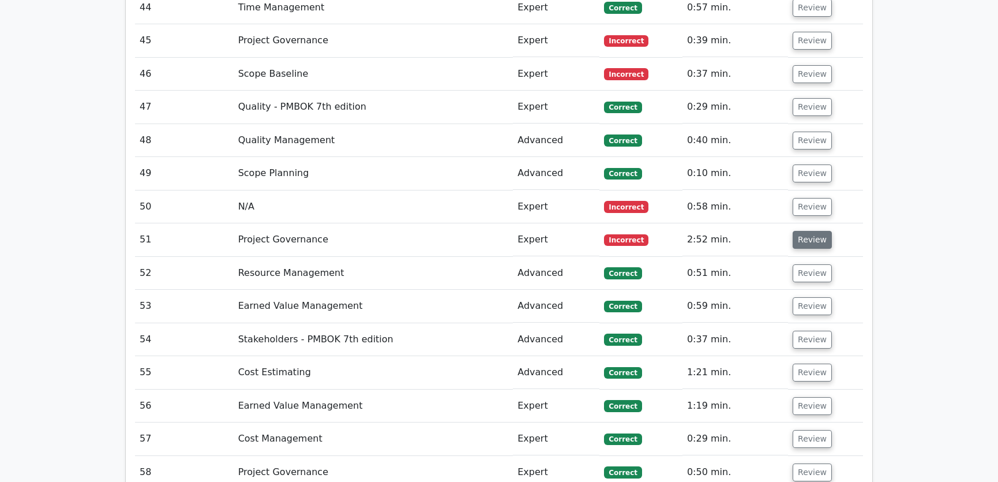
click at [808, 231] on button "Review" at bounding box center [812, 240] width 39 height 18
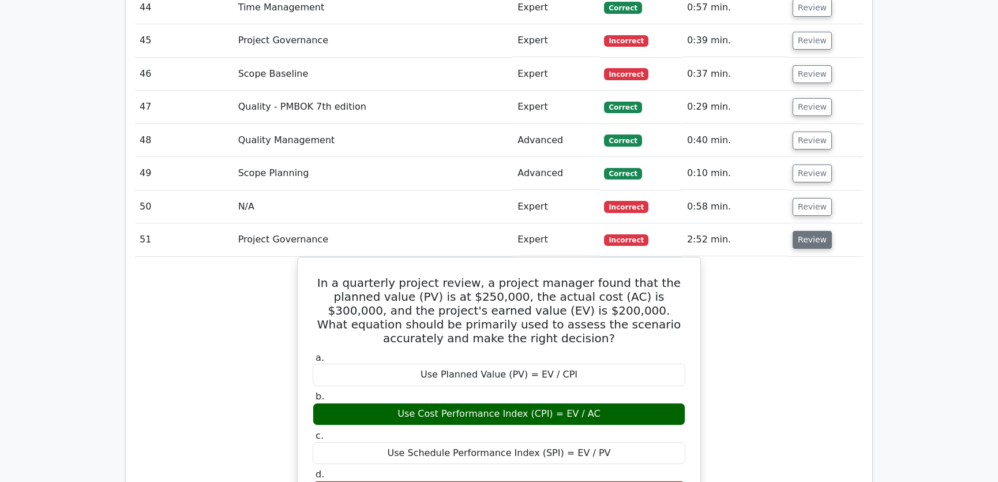
click at [812, 231] on button "Review" at bounding box center [812, 240] width 39 height 18
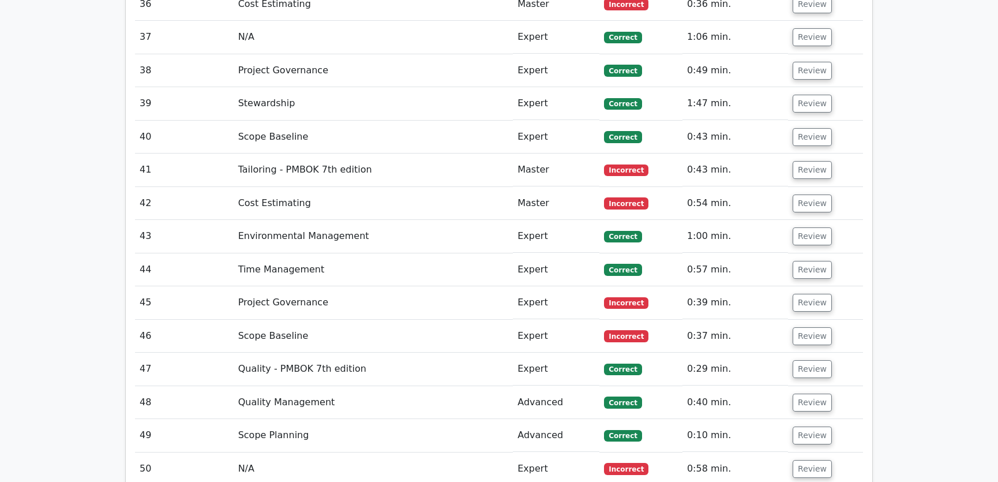
scroll to position [2709, 0]
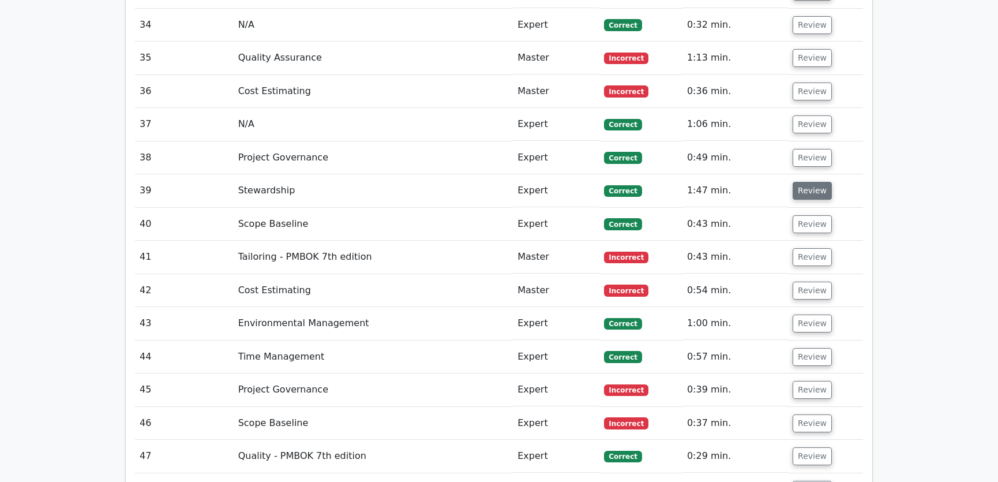
click at [813, 182] on button "Review" at bounding box center [812, 191] width 39 height 18
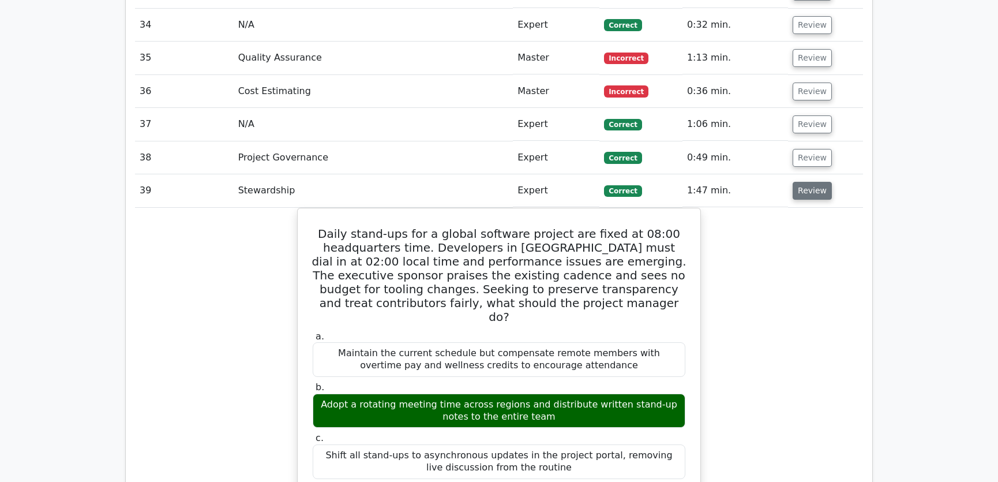
click at [813, 182] on button "Review" at bounding box center [812, 191] width 39 height 18
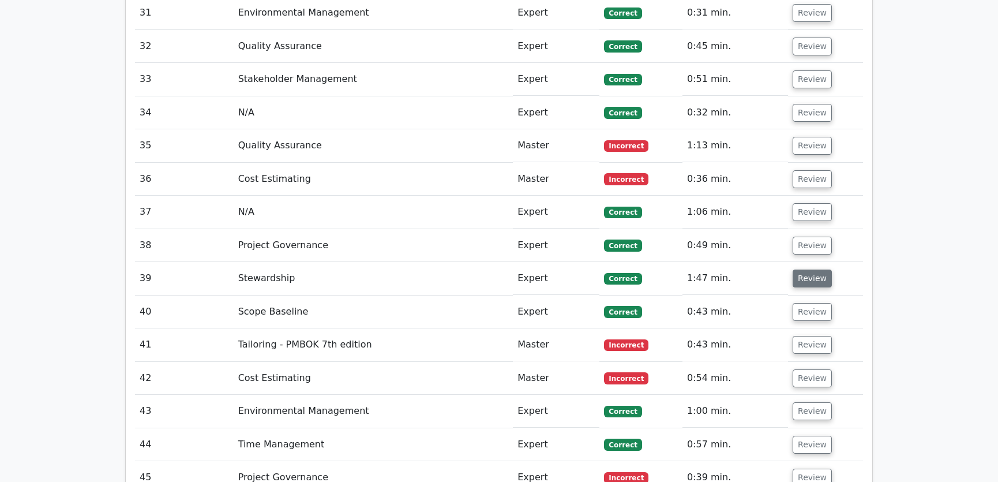
scroll to position [2534, 0]
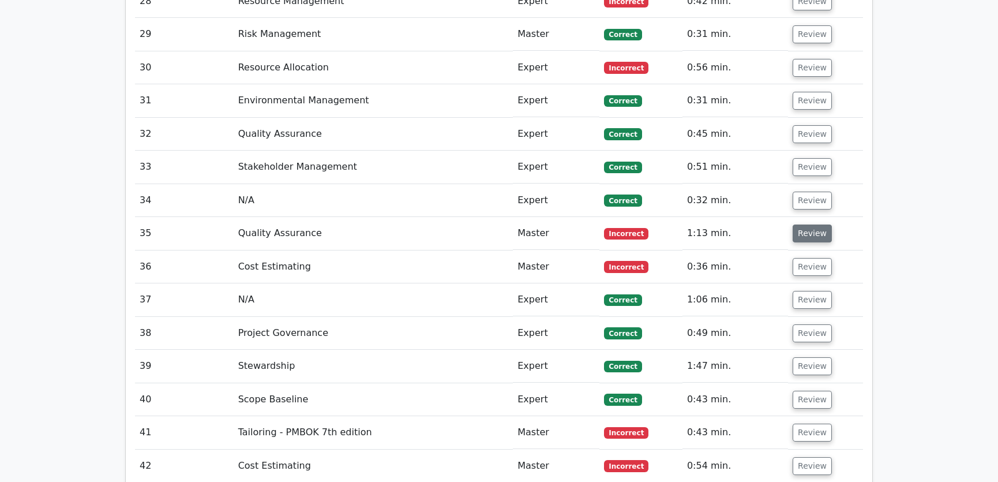
click at [808, 224] on button "Review" at bounding box center [812, 233] width 39 height 18
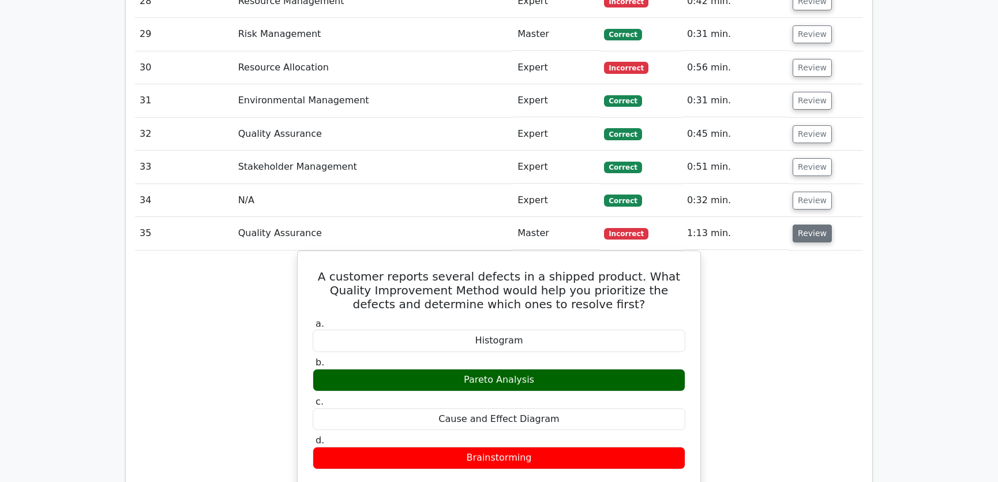
click at [808, 224] on button "Review" at bounding box center [812, 233] width 39 height 18
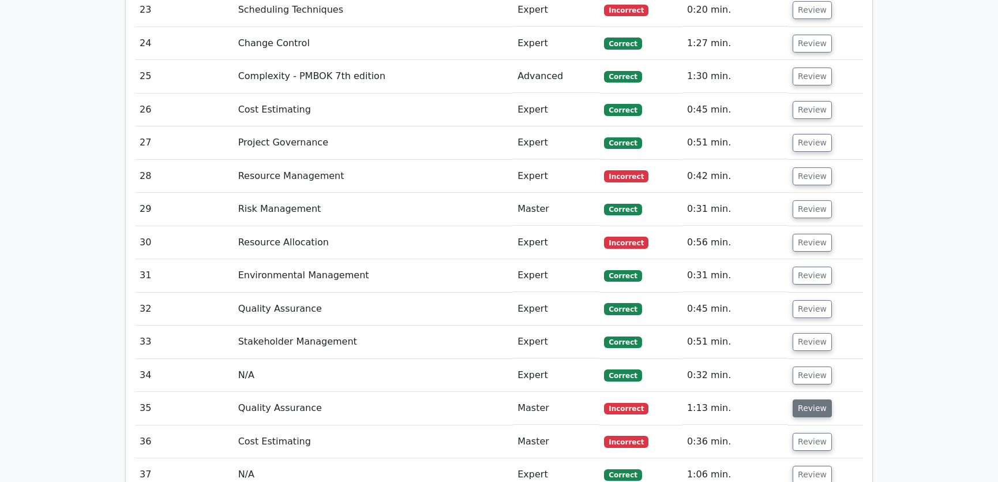
scroll to position [2272, 0]
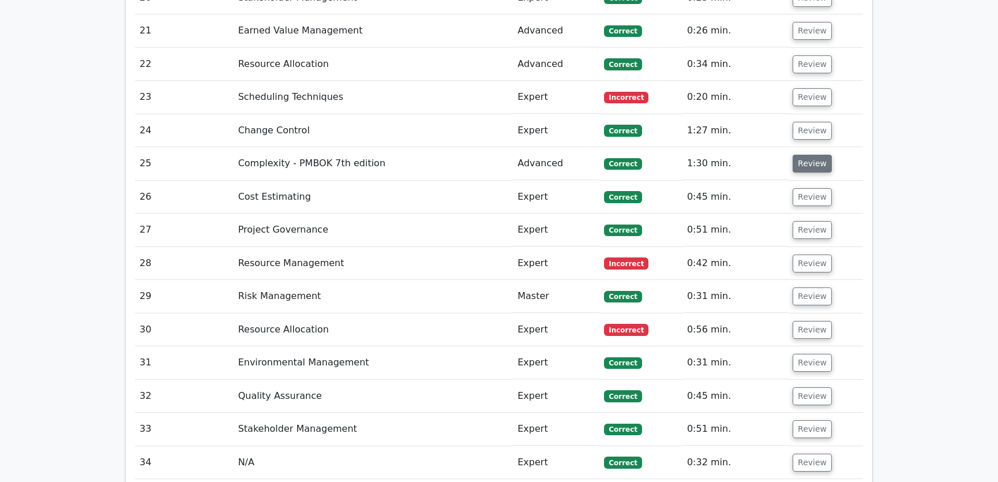
click at [801, 155] on button "Review" at bounding box center [812, 164] width 39 height 18
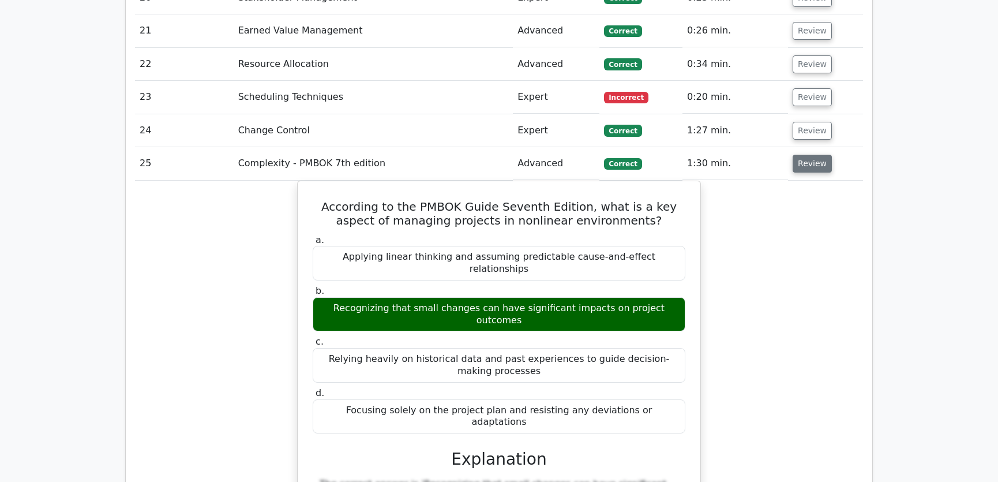
click at [810, 155] on button "Review" at bounding box center [812, 164] width 39 height 18
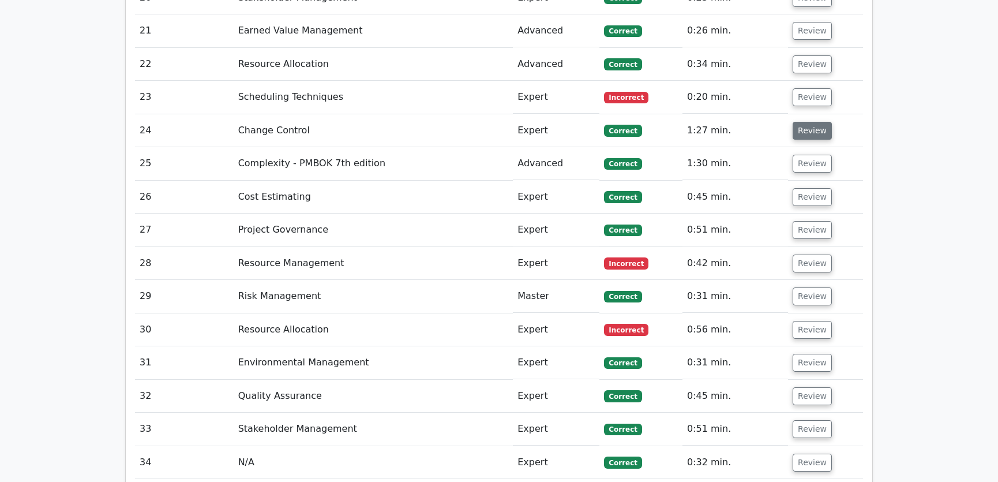
click at [806, 122] on button "Review" at bounding box center [812, 131] width 39 height 18
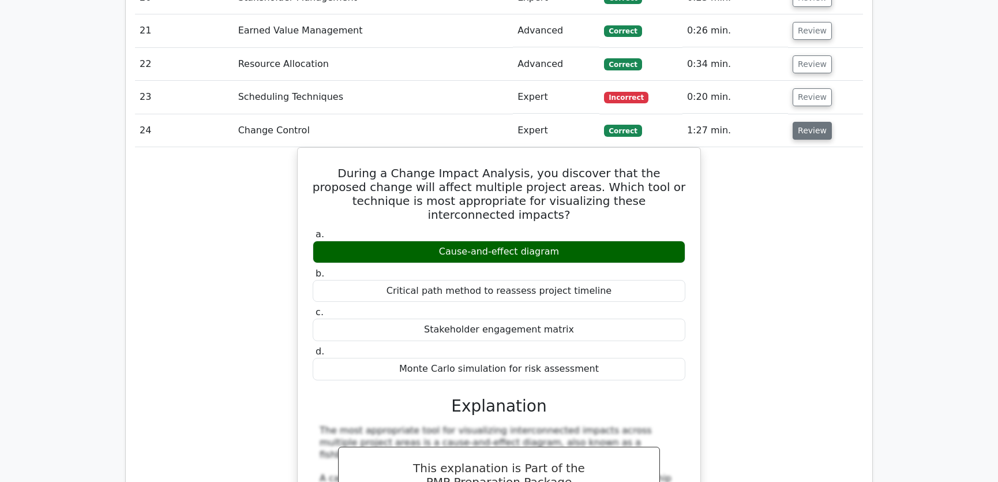
click at [804, 122] on button "Review" at bounding box center [812, 131] width 39 height 18
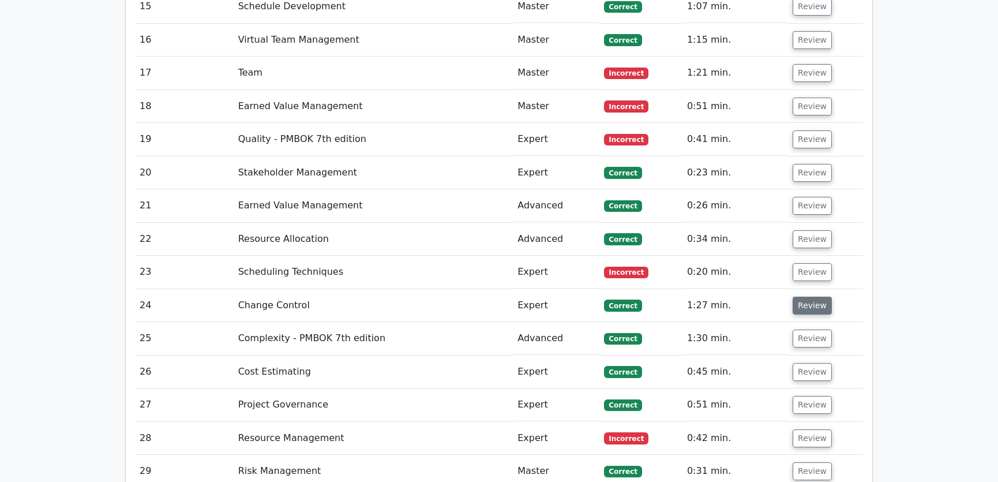
scroll to position [2010, 0]
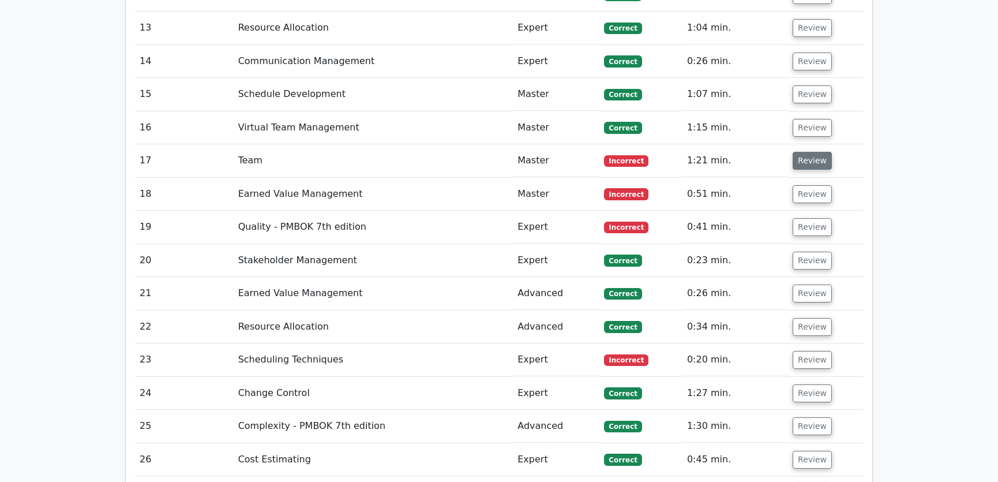
click at [812, 152] on button "Review" at bounding box center [812, 161] width 39 height 18
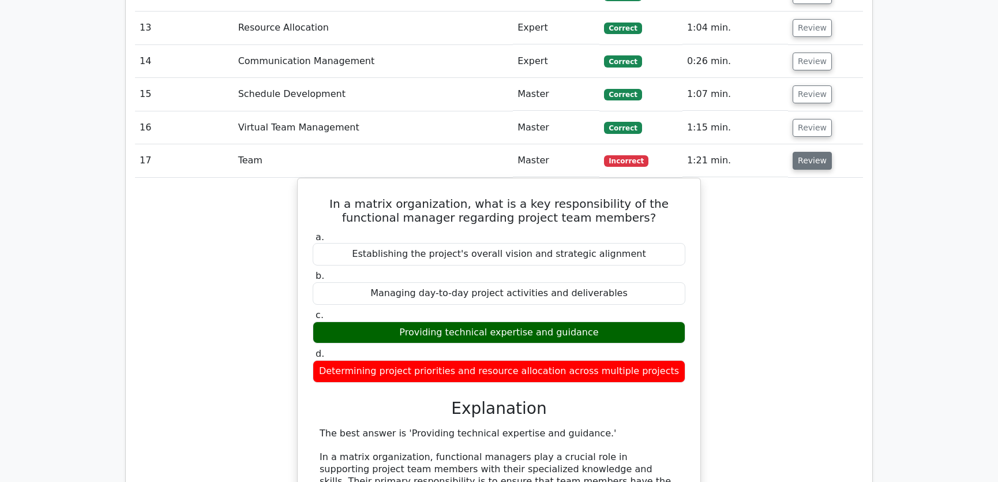
click at [812, 152] on button "Review" at bounding box center [812, 161] width 39 height 18
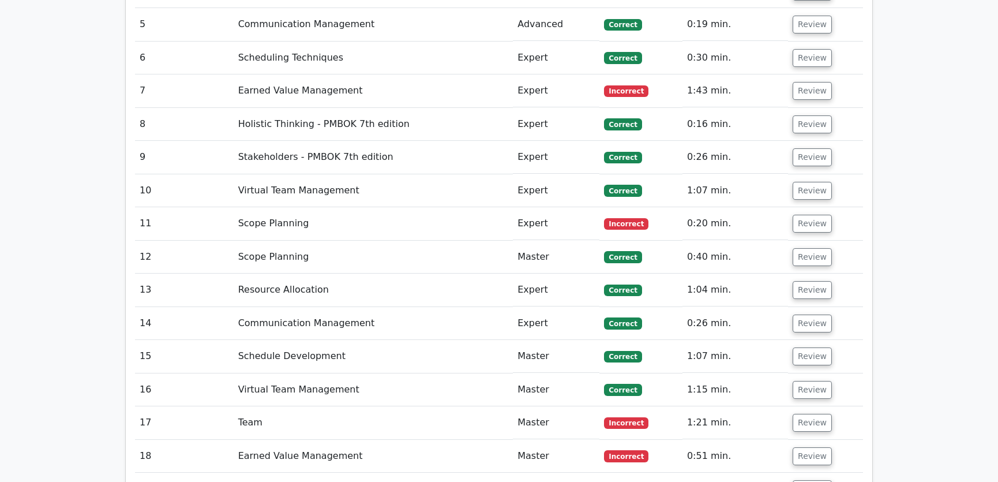
scroll to position [1661, 0]
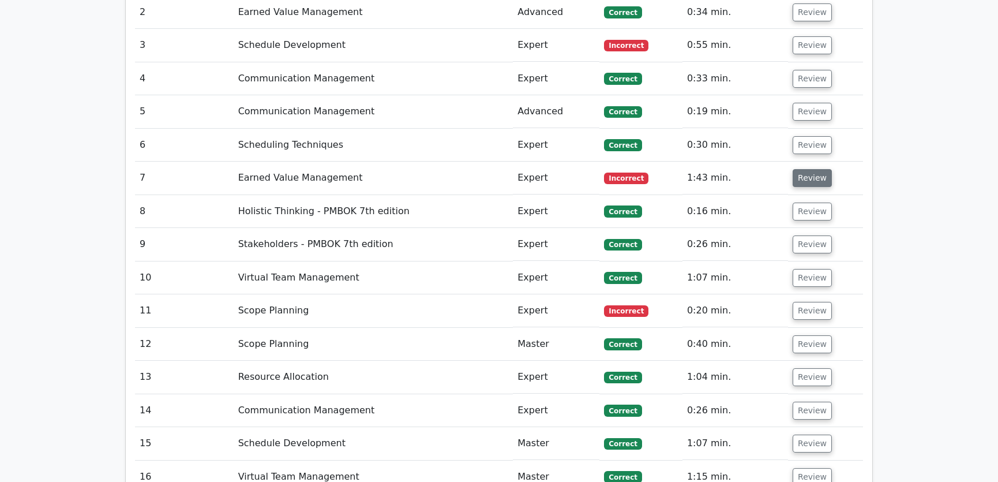
click at [811, 169] on button "Review" at bounding box center [812, 178] width 39 height 18
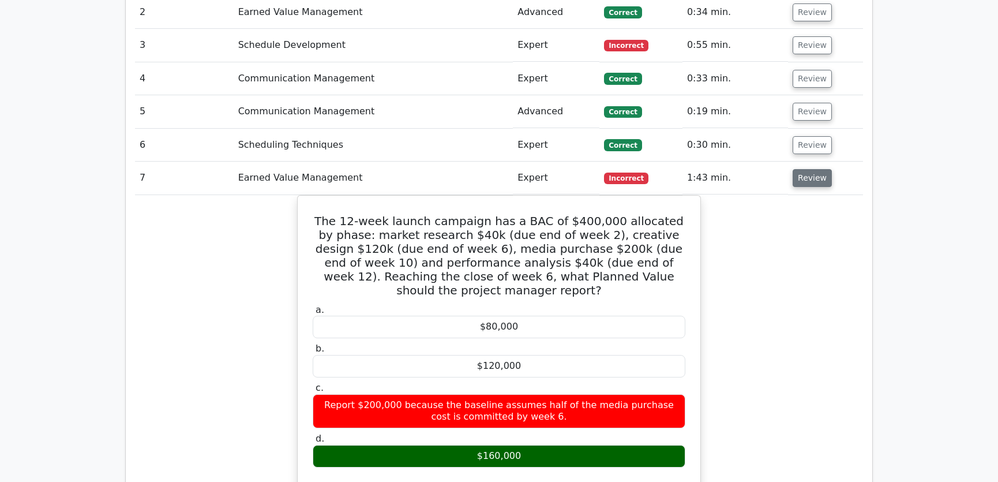
click at [811, 169] on button "Review" at bounding box center [812, 178] width 39 height 18
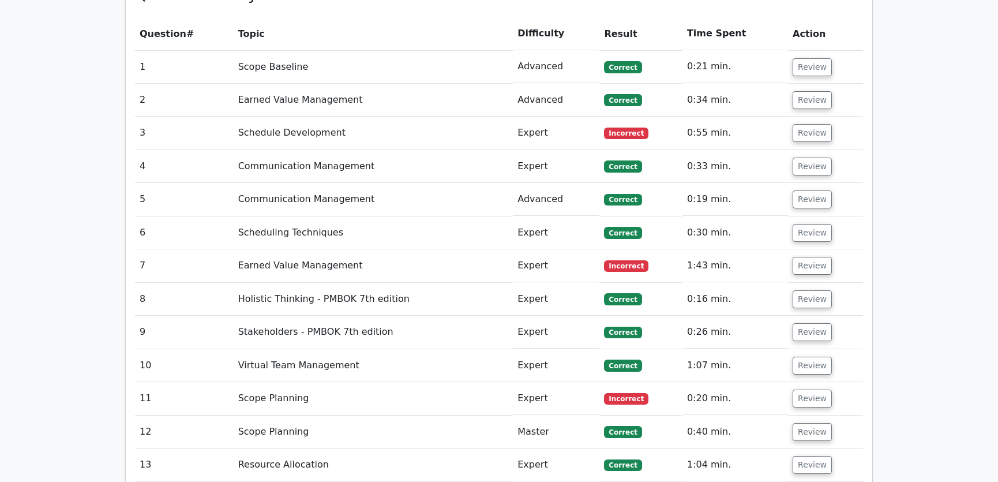
scroll to position [1485, 0]
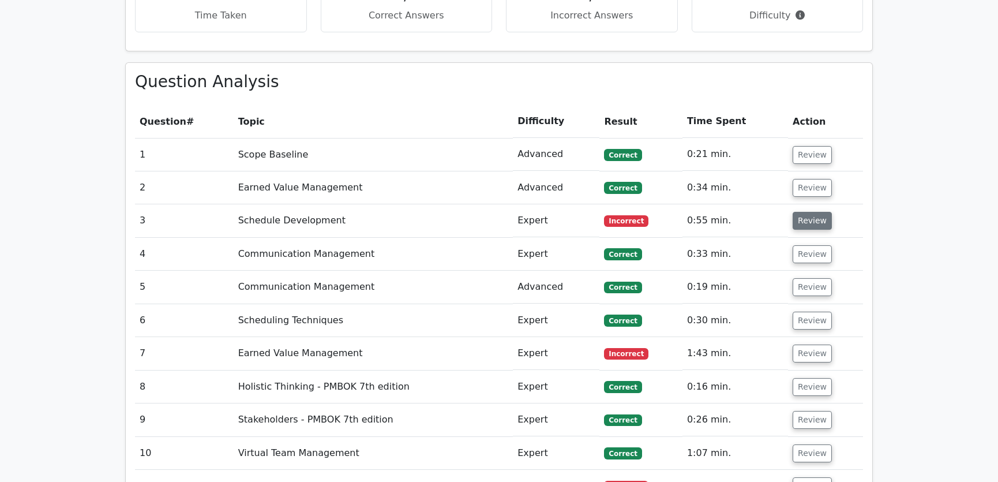
click at [808, 212] on button "Review" at bounding box center [812, 221] width 39 height 18
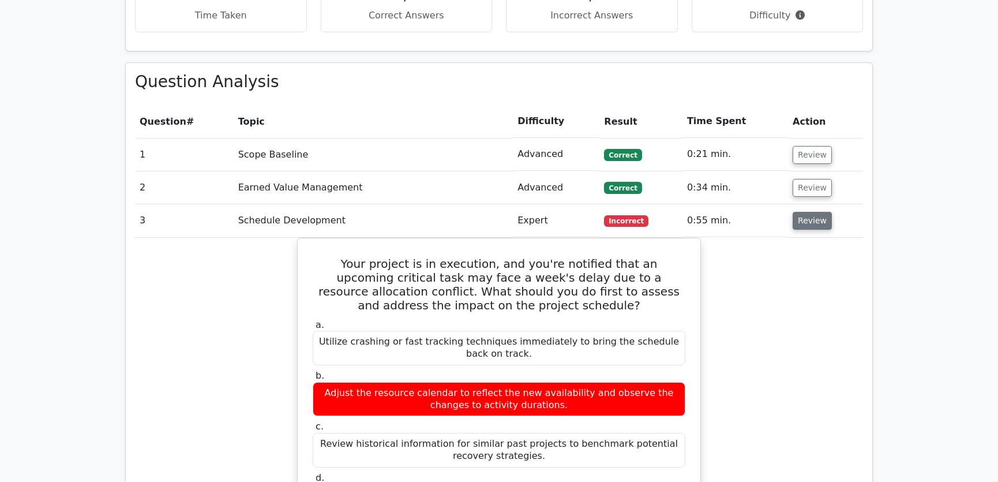
click at [808, 212] on button "Review" at bounding box center [812, 221] width 39 height 18
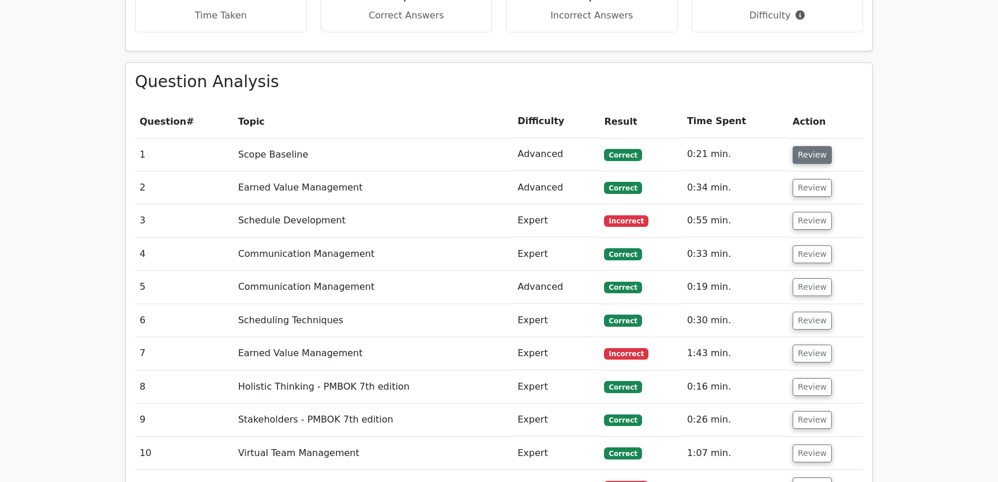
click at [813, 146] on button "Review" at bounding box center [812, 155] width 39 height 18
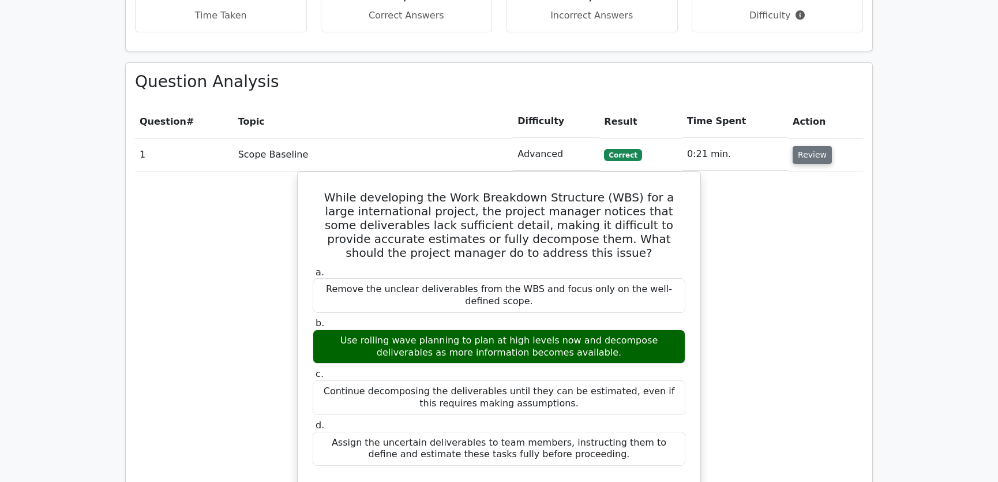
click at [813, 146] on button "Review" at bounding box center [812, 155] width 39 height 18
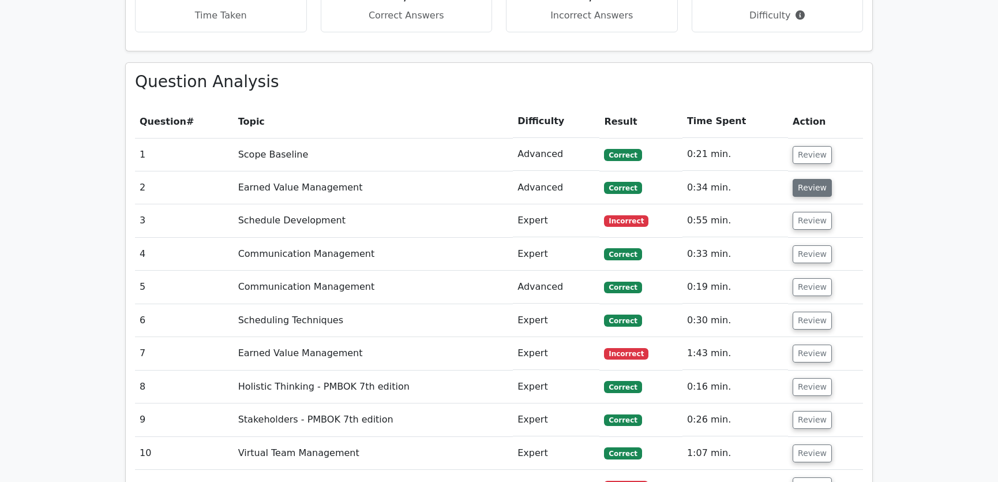
click at [809, 179] on button "Review" at bounding box center [812, 188] width 39 height 18
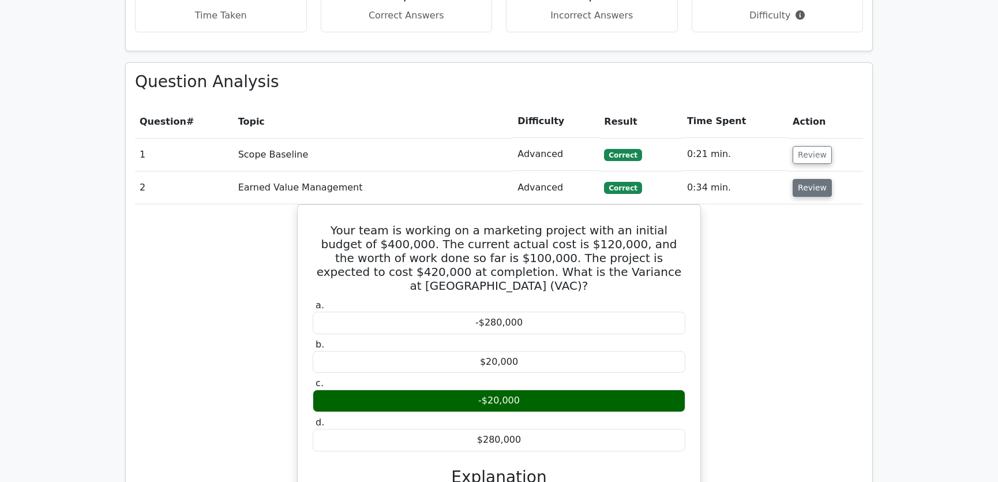
click at [809, 179] on button "Review" at bounding box center [812, 188] width 39 height 18
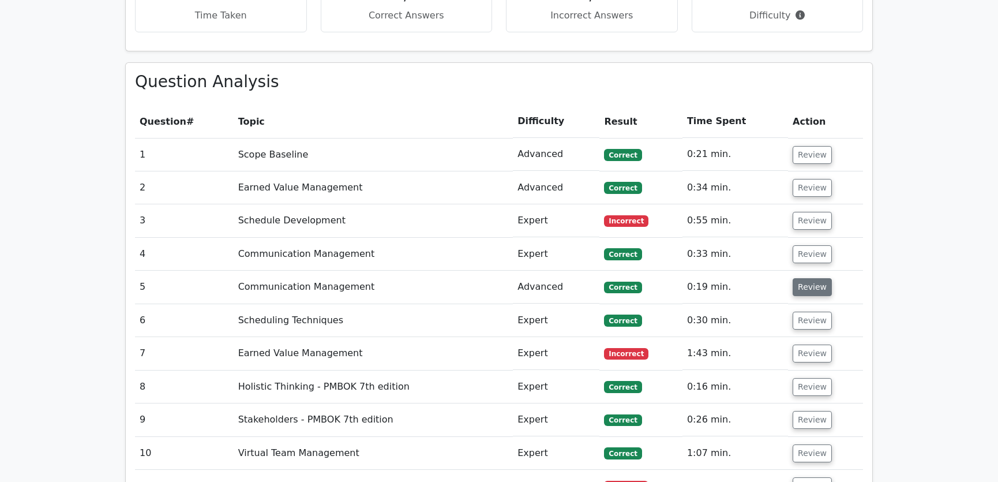
click at [799, 278] on button "Review" at bounding box center [812, 287] width 39 height 18
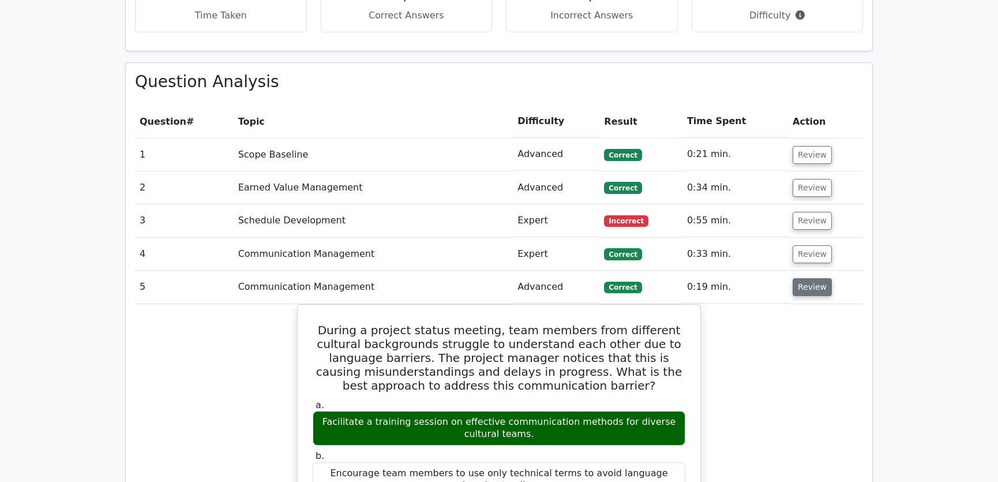
click at [799, 278] on button "Review" at bounding box center [812, 287] width 39 height 18
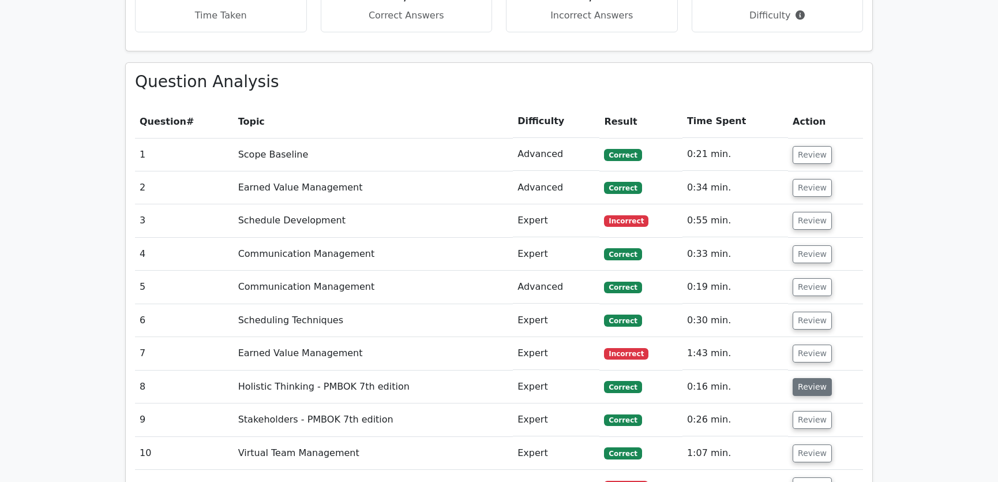
click at [805, 378] on button "Review" at bounding box center [812, 387] width 39 height 18
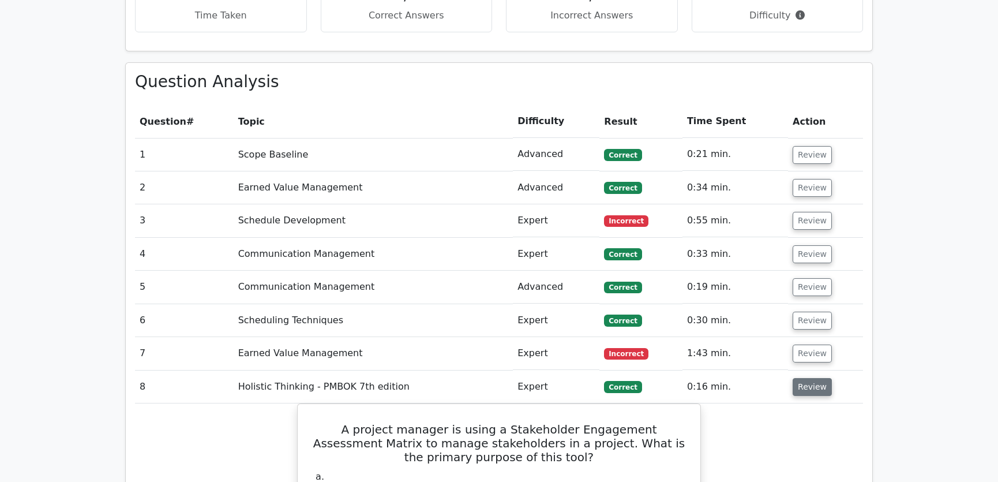
scroll to position [1661, 0]
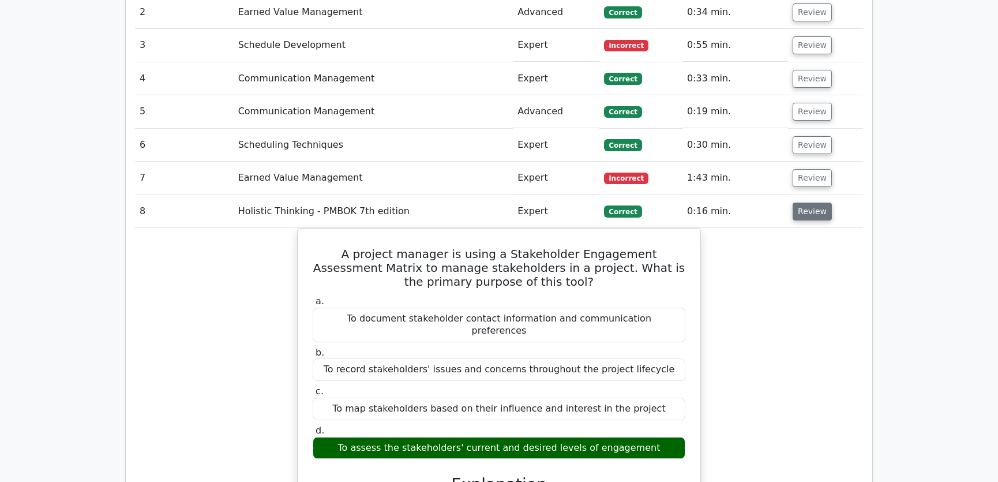
click at [810, 202] on button "Review" at bounding box center [812, 211] width 39 height 18
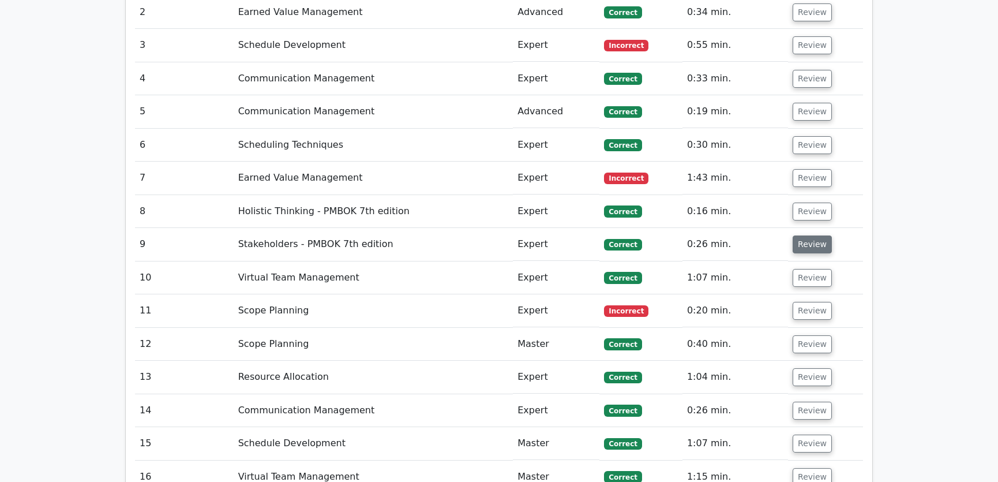
click at [807, 235] on button "Review" at bounding box center [812, 244] width 39 height 18
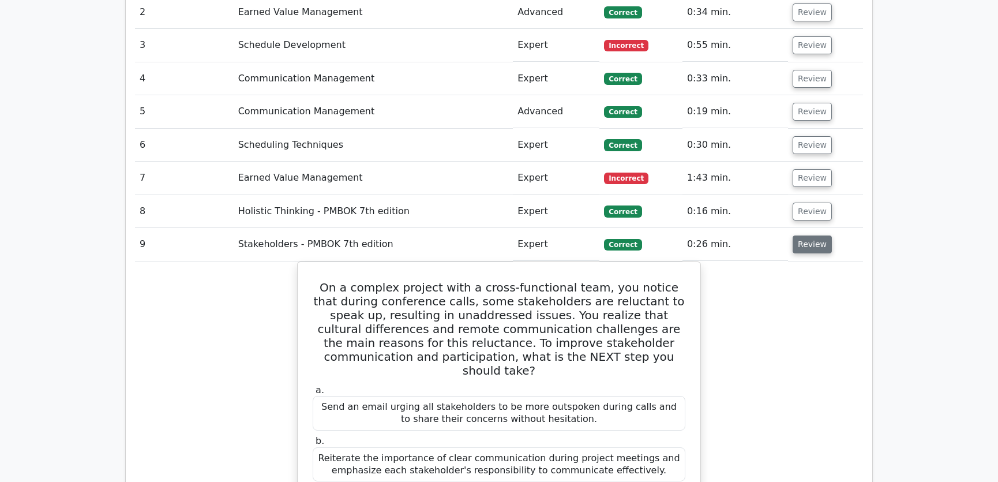
click at [807, 235] on button "Review" at bounding box center [812, 244] width 39 height 18
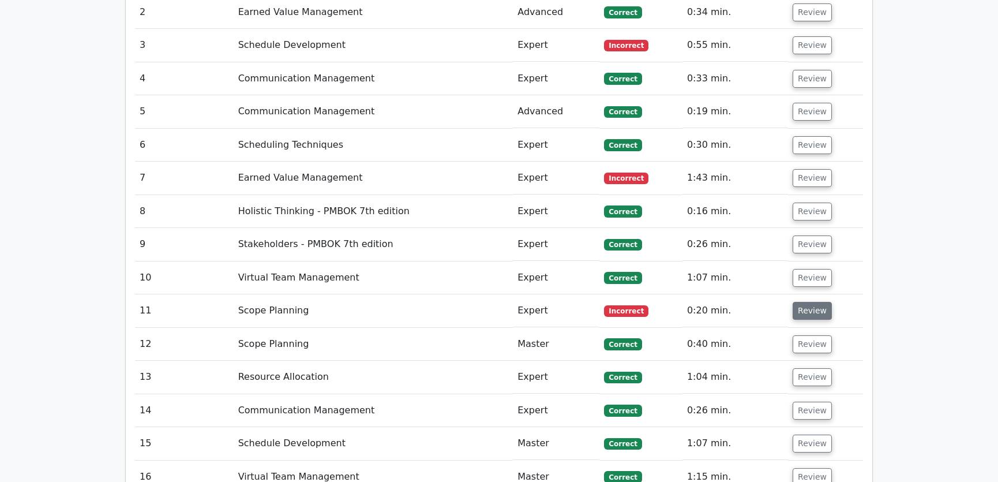
click at [803, 302] on button "Review" at bounding box center [812, 311] width 39 height 18
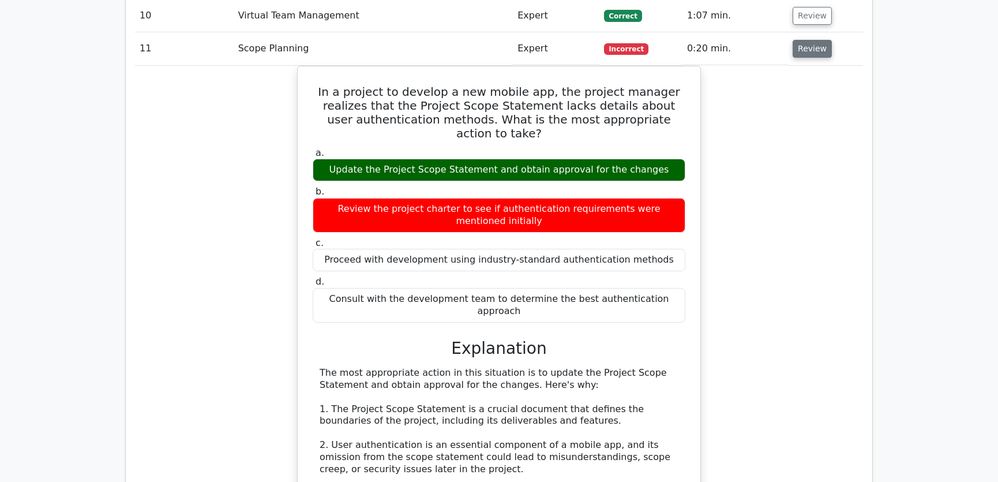
scroll to position [1835, 0]
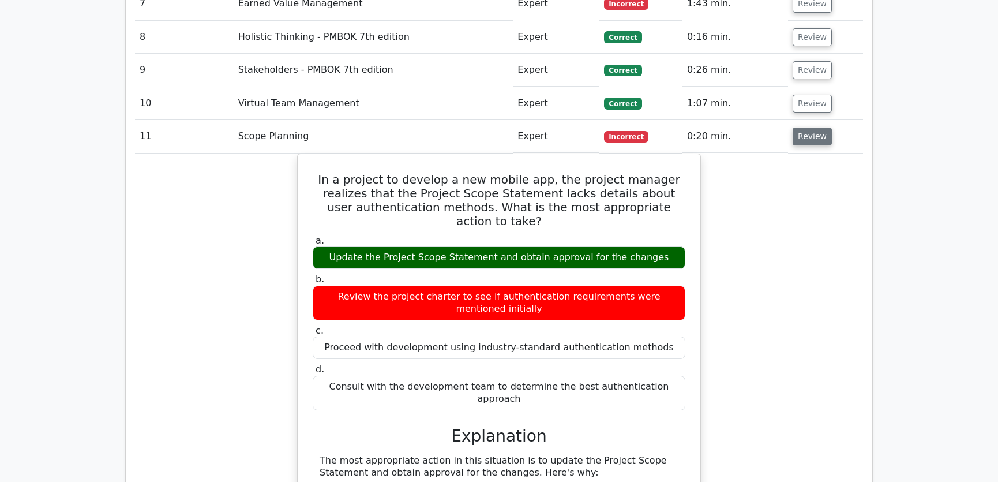
click at [815, 127] on button "Review" at bounding box center [812, 136] width 39 height 18
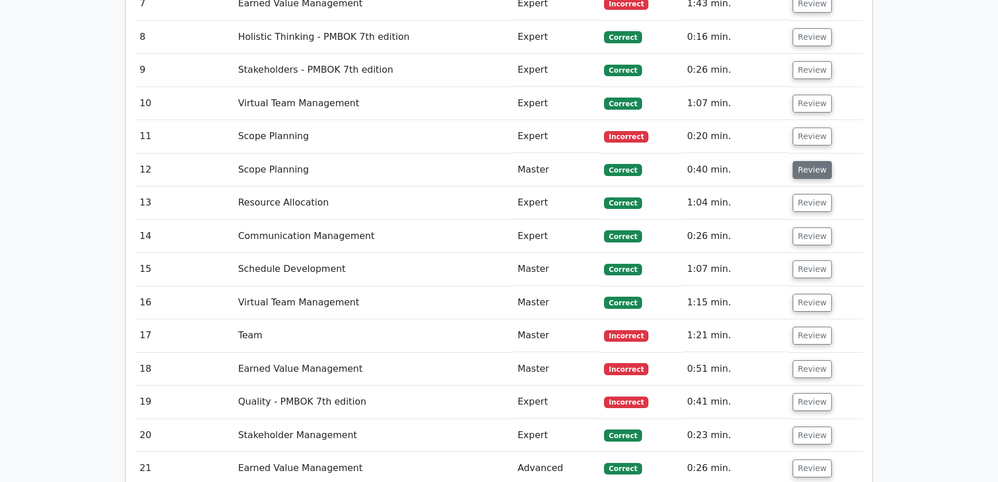
click at [813, 161] on button "Review" at bounding box center [812, 170] width 39 height 18
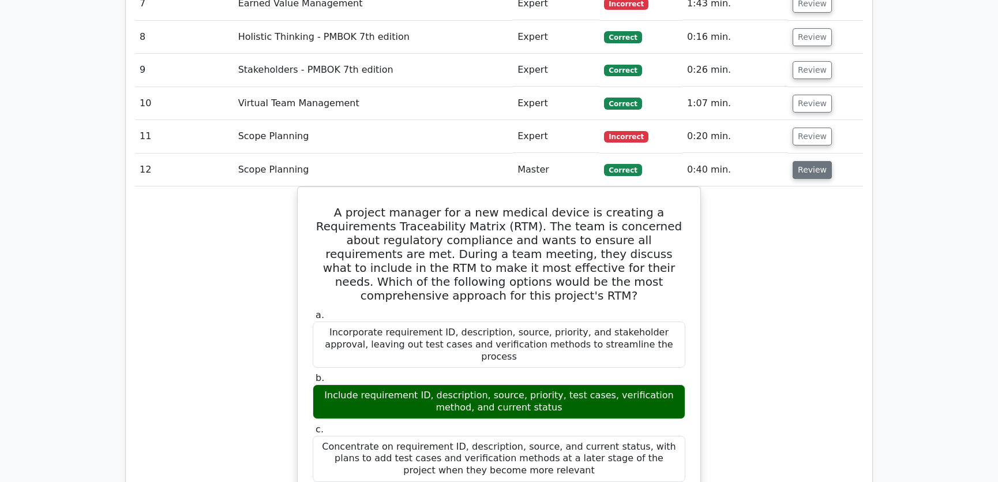
click at [813, 161] on button "Review" at bounding box center [812, 170] width 39 height 18
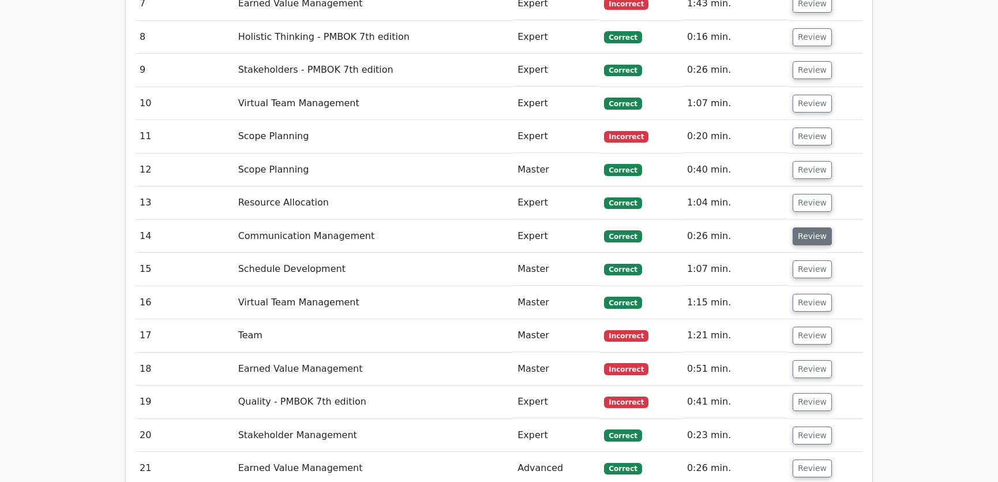
click at [813, 227] on button "Review" at bounding box center [812, 236] width 39 height 18
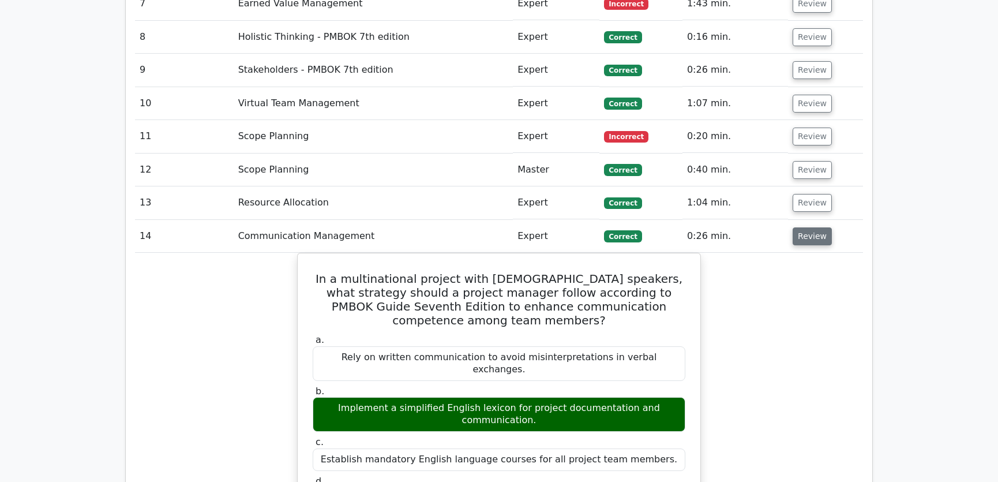
click at [813, 227] on button "Review" at bounding box center [812, 236] width 39 height 18
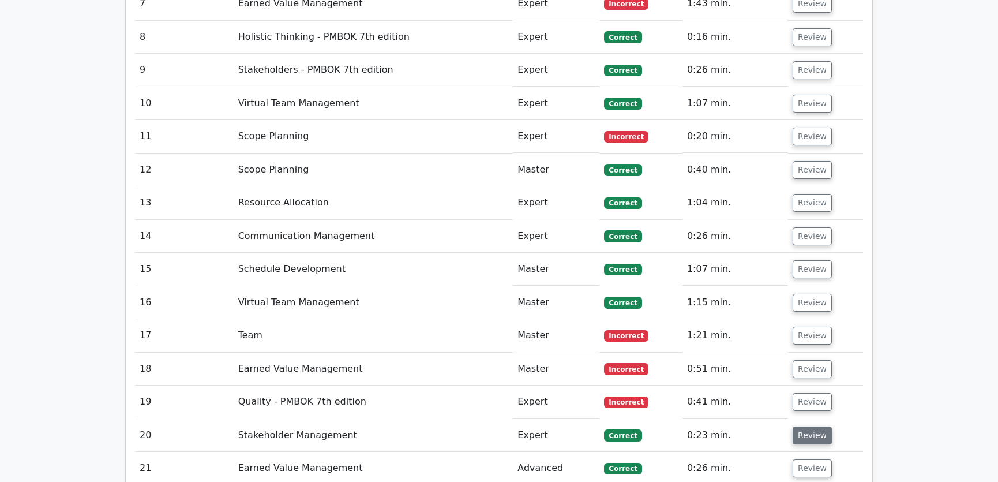
click at [805, 426] on button "Review" at bounding box center [812, 435] width 39 height 18
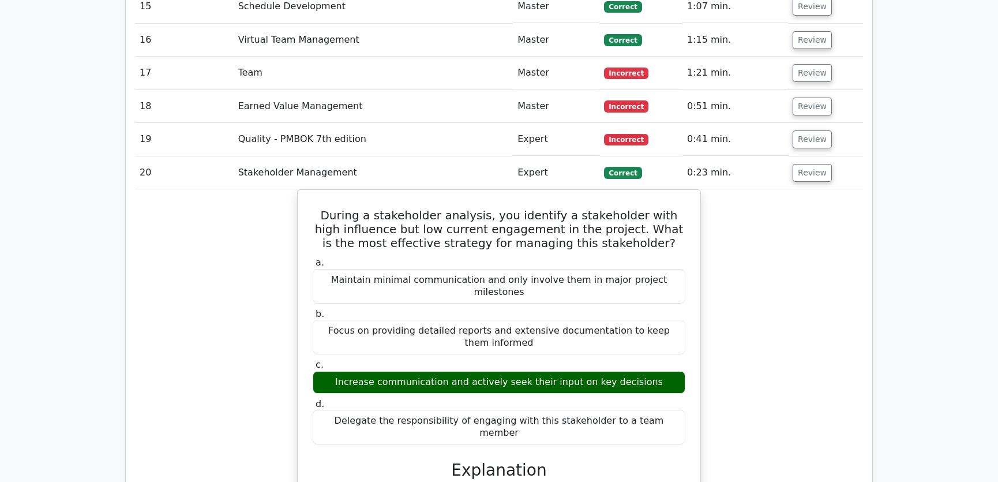
scroll to position [2010, 0]
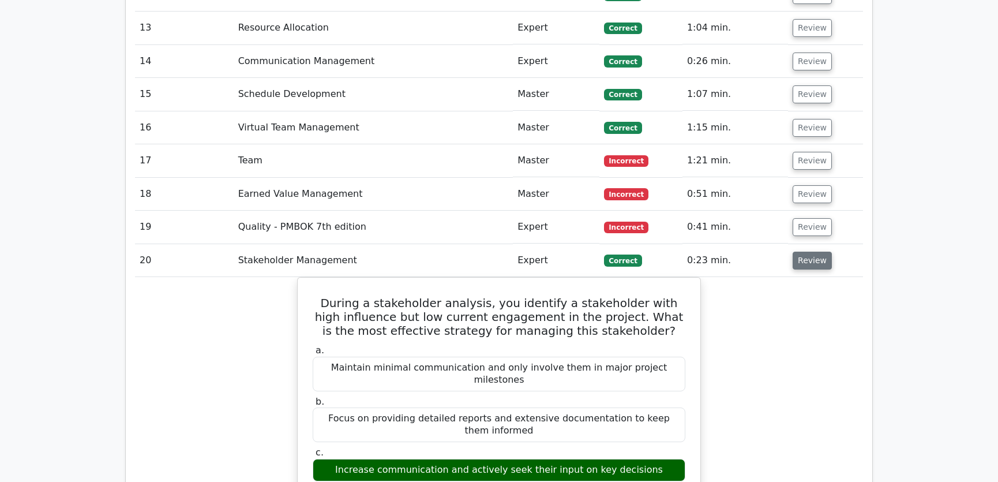
click at [807, 251] on button "Review" at bounding box center [812, 260] width 39 height 18
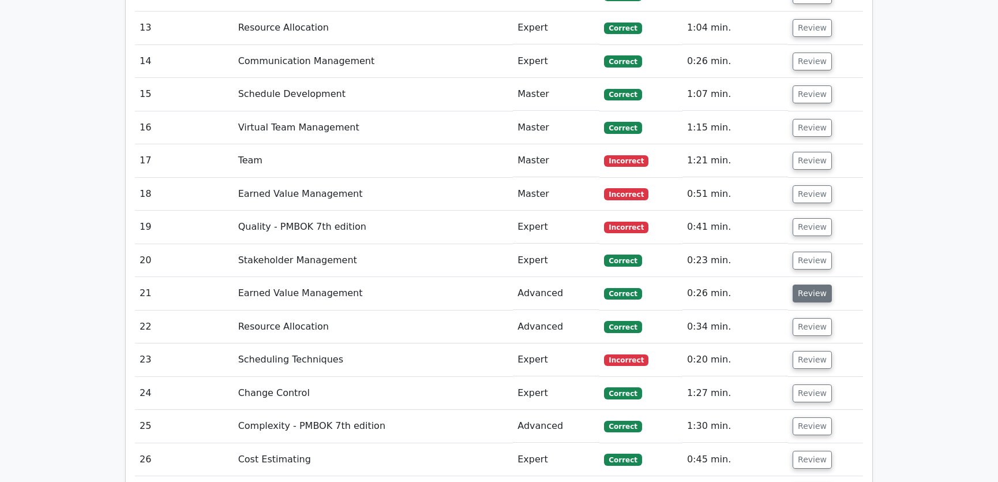
click at [811, 284] on button "Review" at bounding box center [812, 293] width 39 height 18
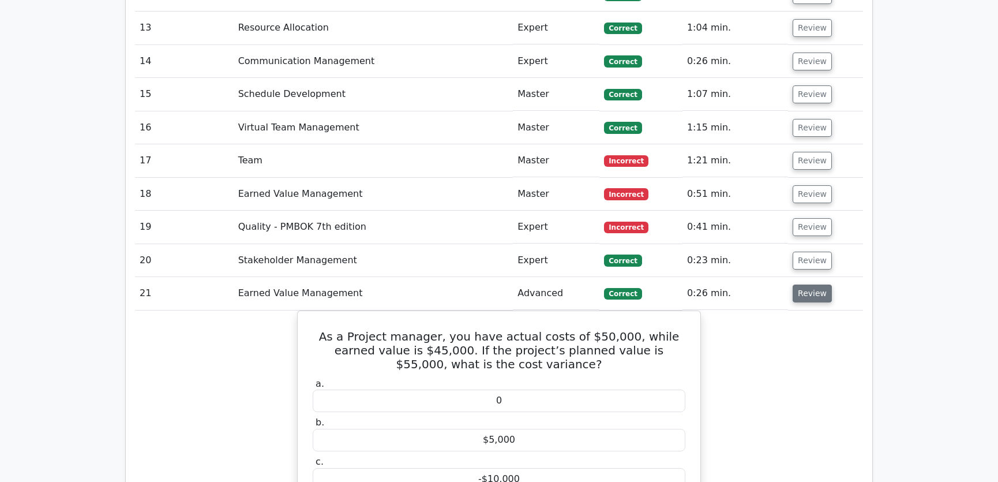
scroll to position [2097, 0]
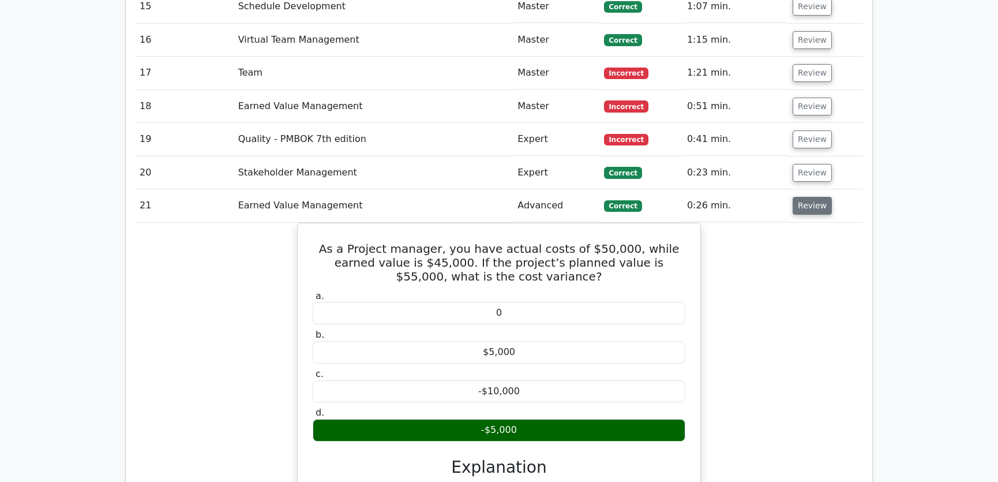
click at [807, 197] on button "Review" at bounding box center [812, 206] width 39 height 18
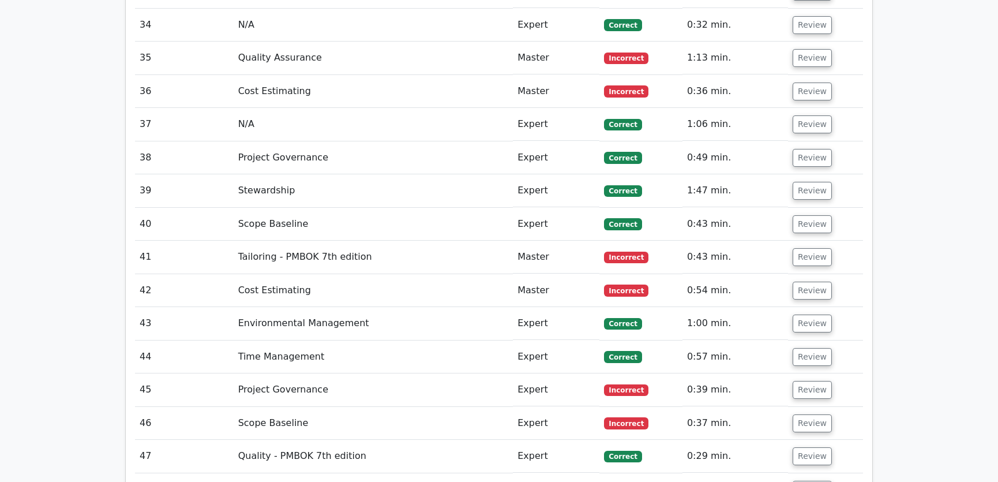
scroll to position [2796, 0]
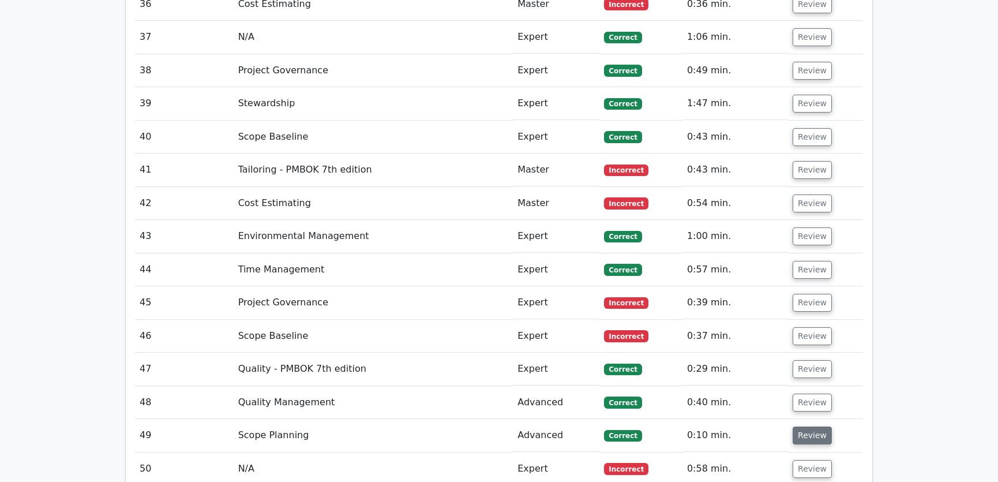
click at [808, 426] on button "Review" at bounding box center [812, 435] width 39 height 18
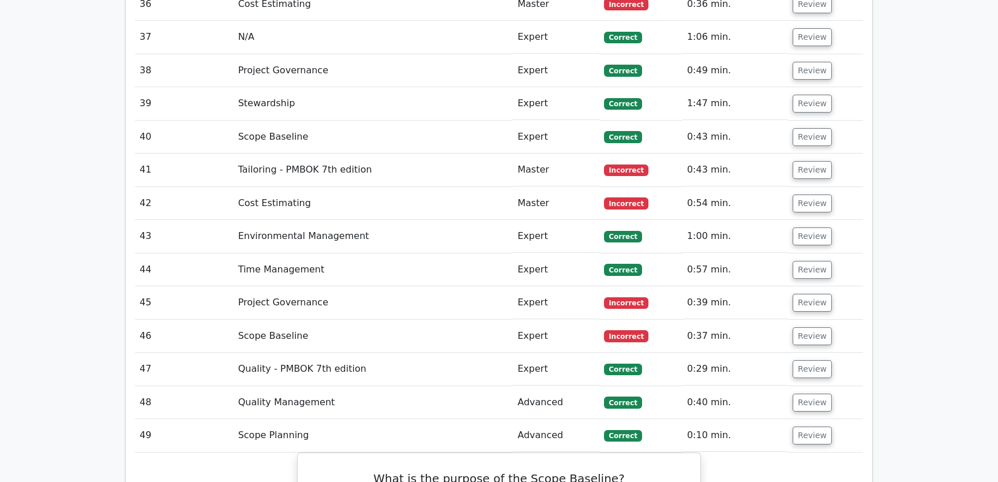
scroll to position [3058, 0]
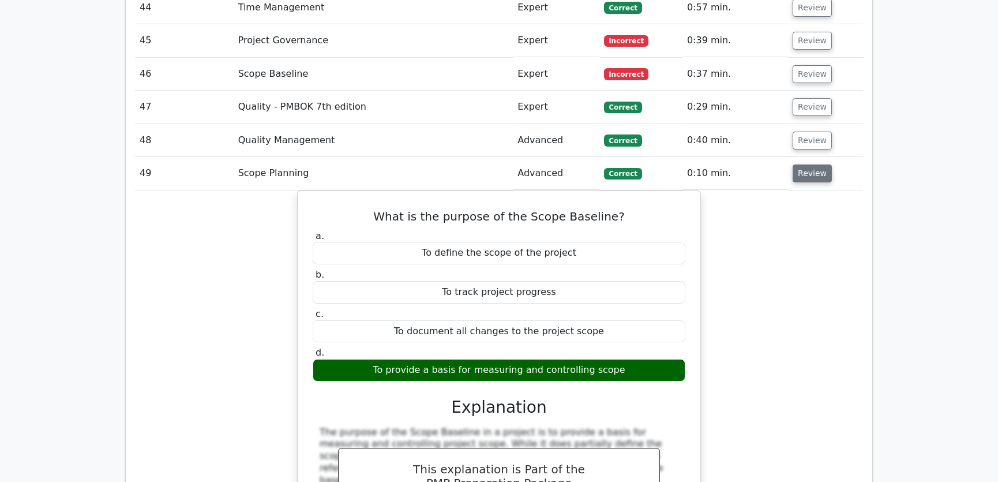
click at [820, 164] on button "Review" at bounding box center [812, 173] width 39 height 18
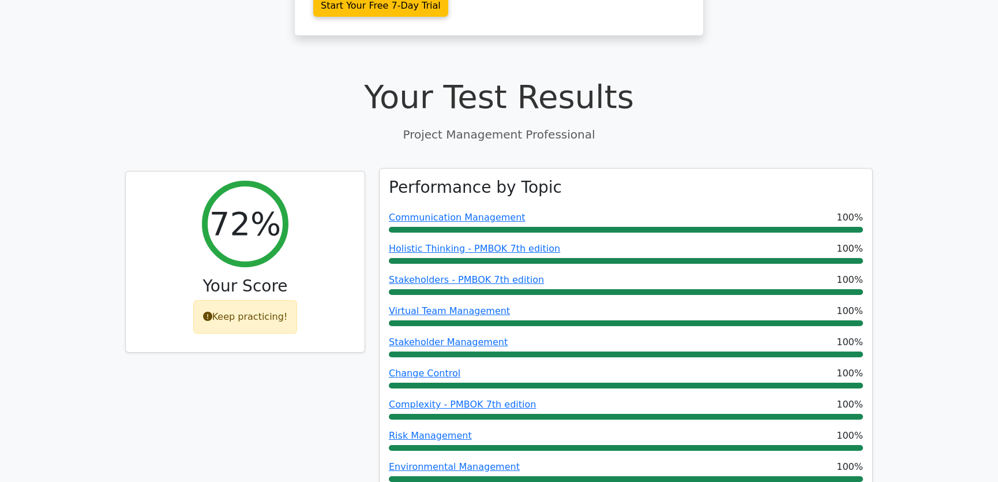
scroll to position [262, 0]
